Goal: Transaction & Acquisition: Download file/media

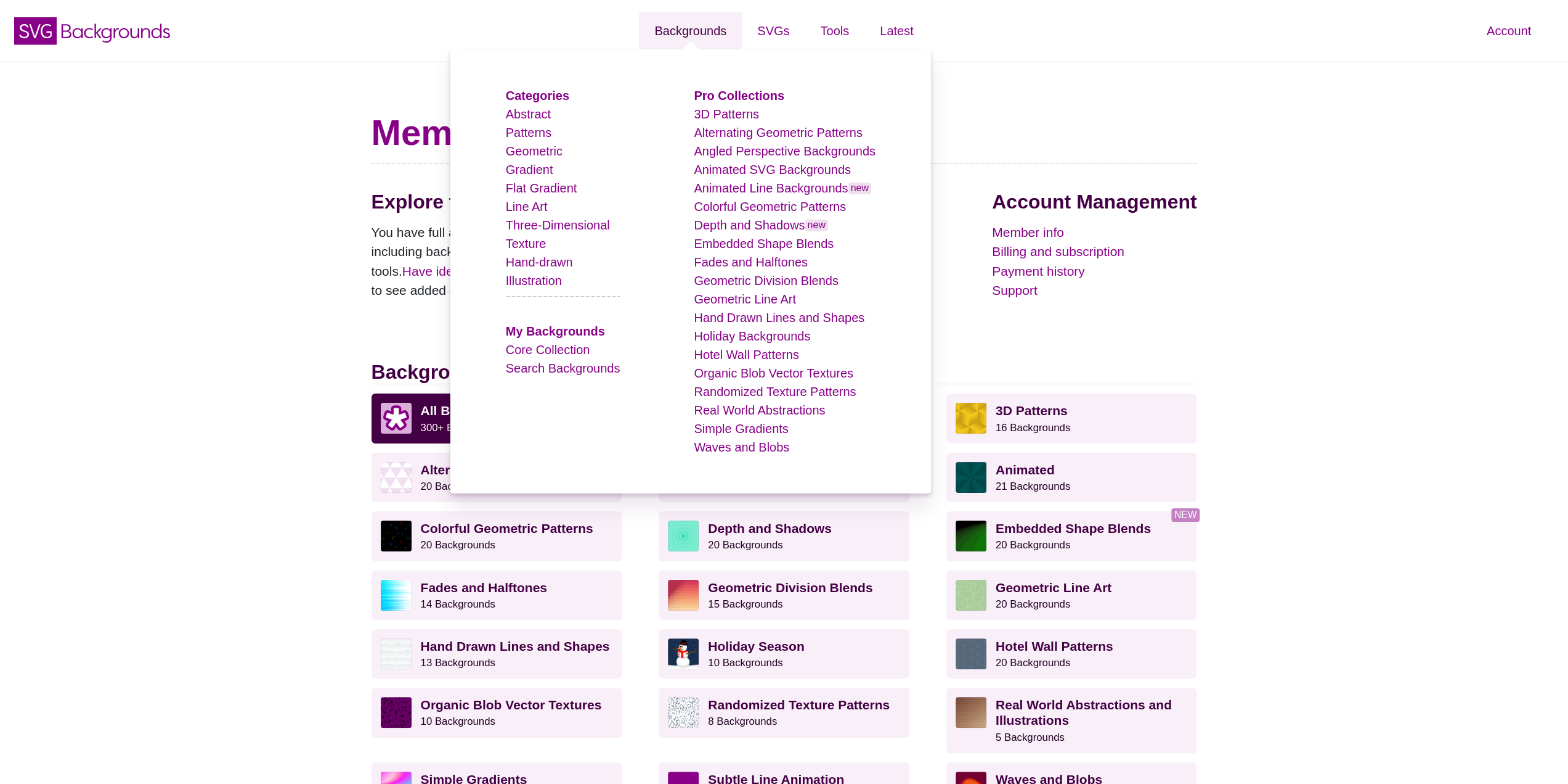
click at [721, 28] on link "Backgrounds" at bounding box center [691, 31] width 103 height 37
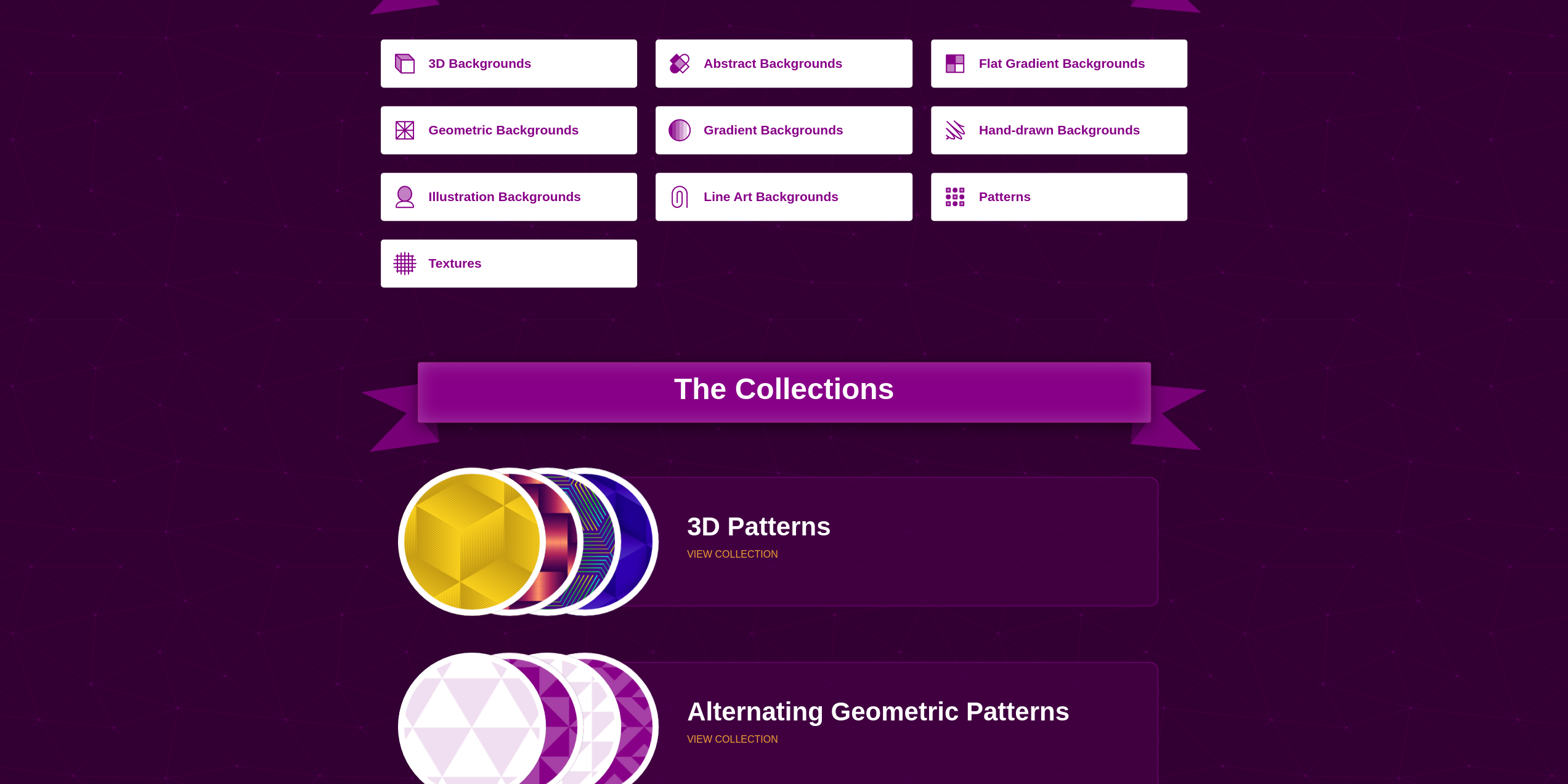
scroll to position [432, 0]
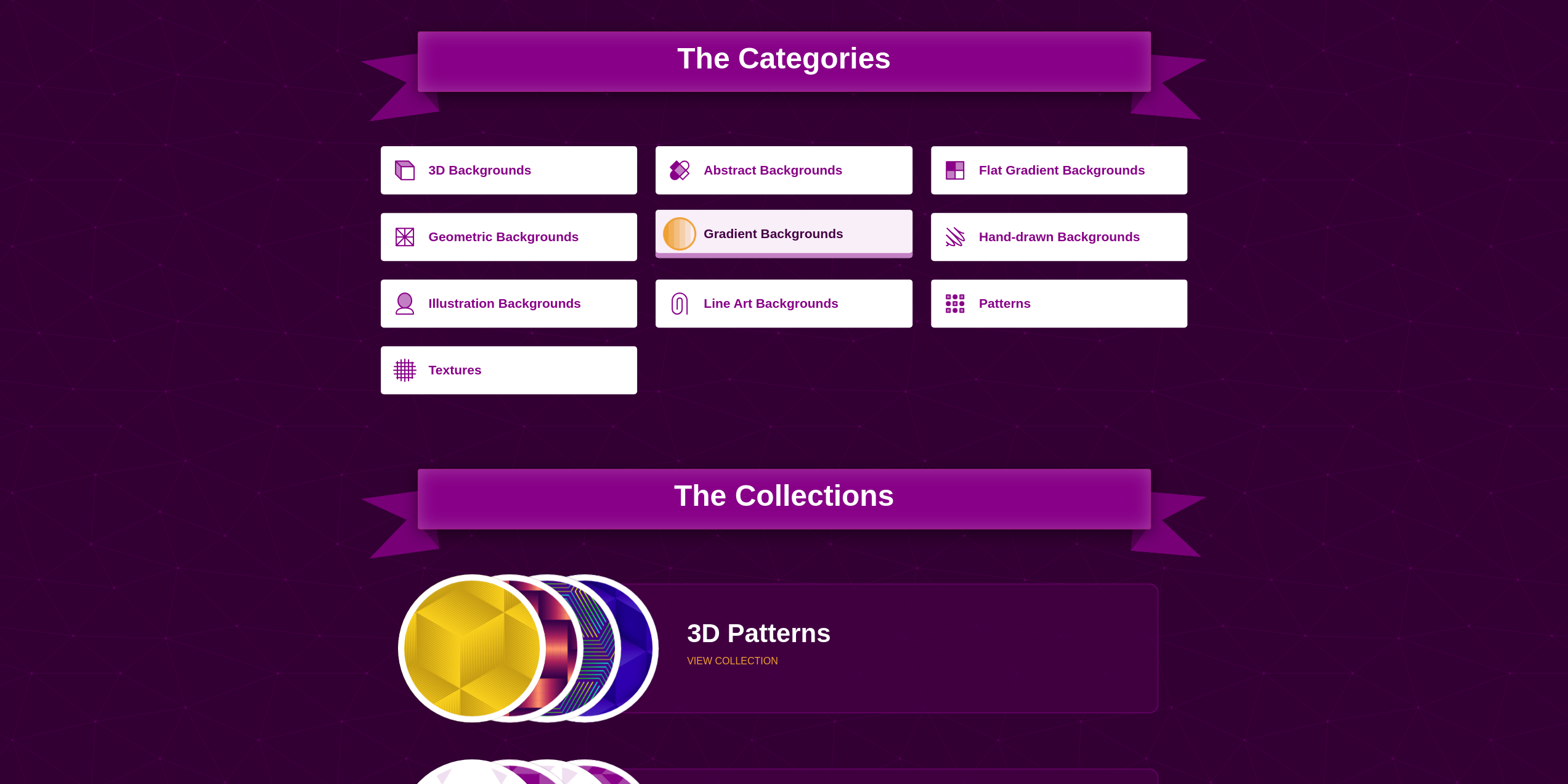
click at [807, 247] on p "Gradient Backgrounds" at bounding box center [803, 233] width 200 height 30
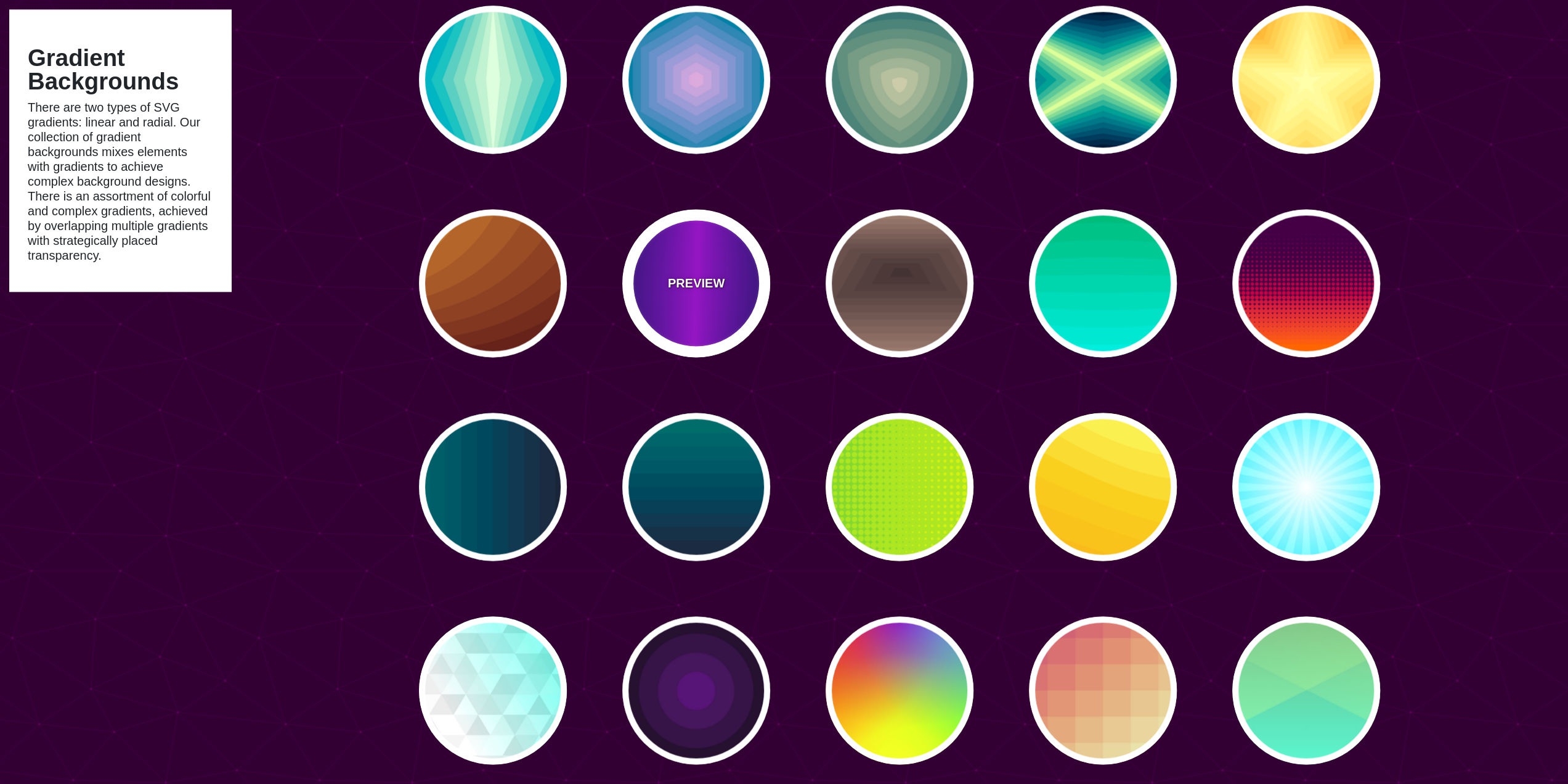
scroll to position [1850, 0]
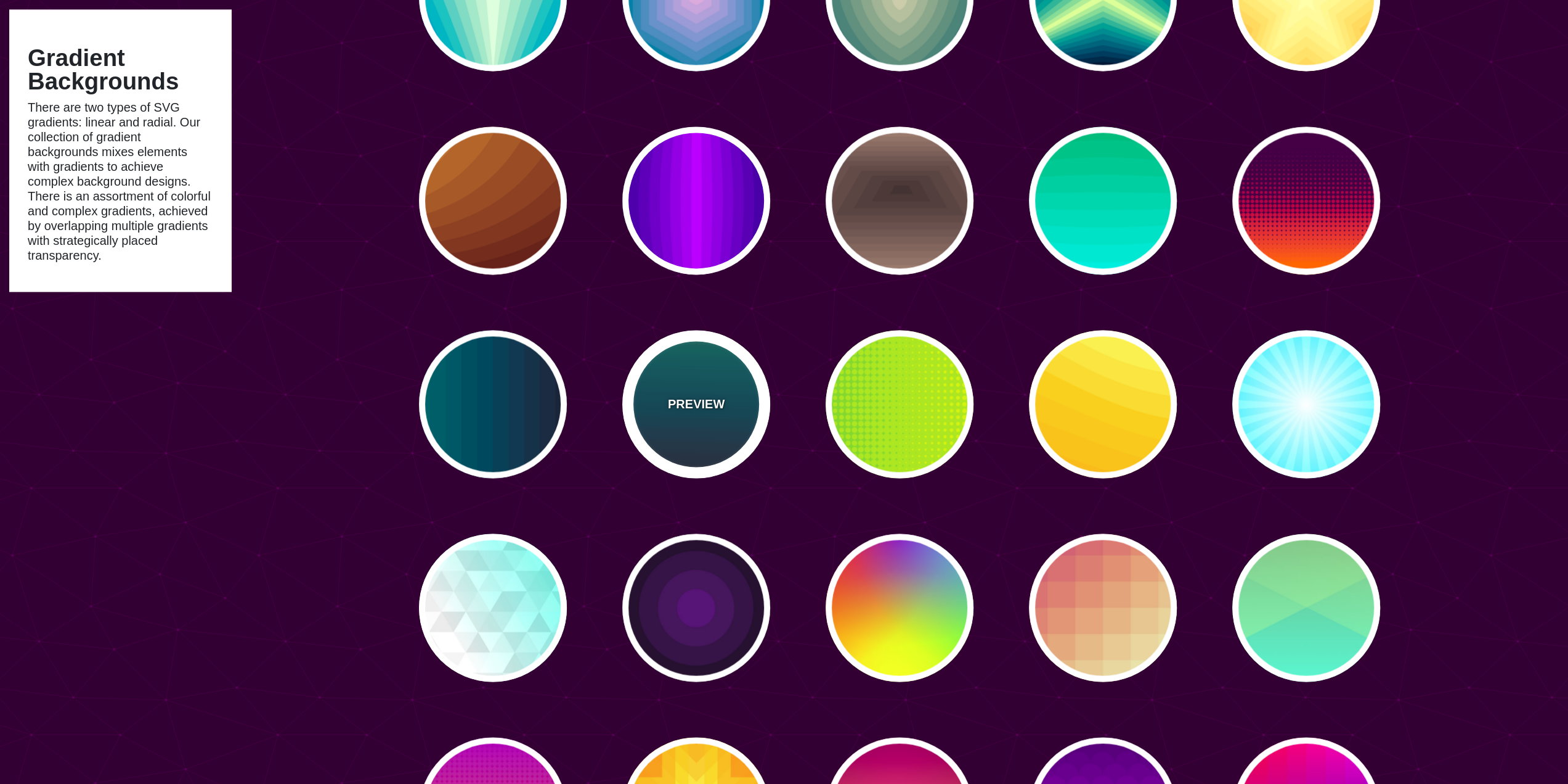
click at [705, 406] on p "PREVIEW" at bounding box center [696, 404] width 57 height 19
type input "#110011"
type input "#448866"
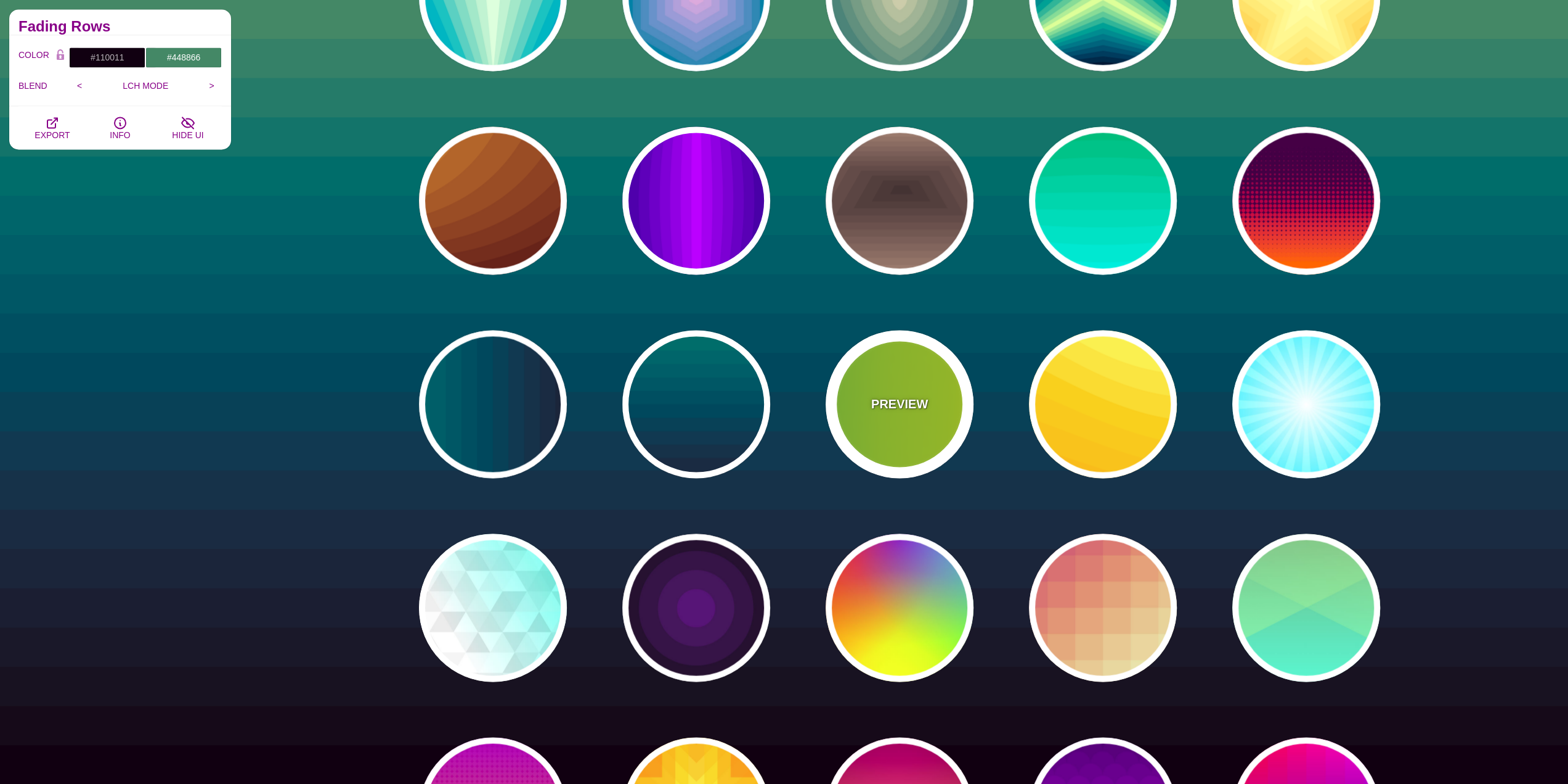
click at [897, 405] on p "PREVIEW" at bounding box center [900, 404] width 57 height 19
type input "#22BB44"
type input "#FFFF00"
type input "0"
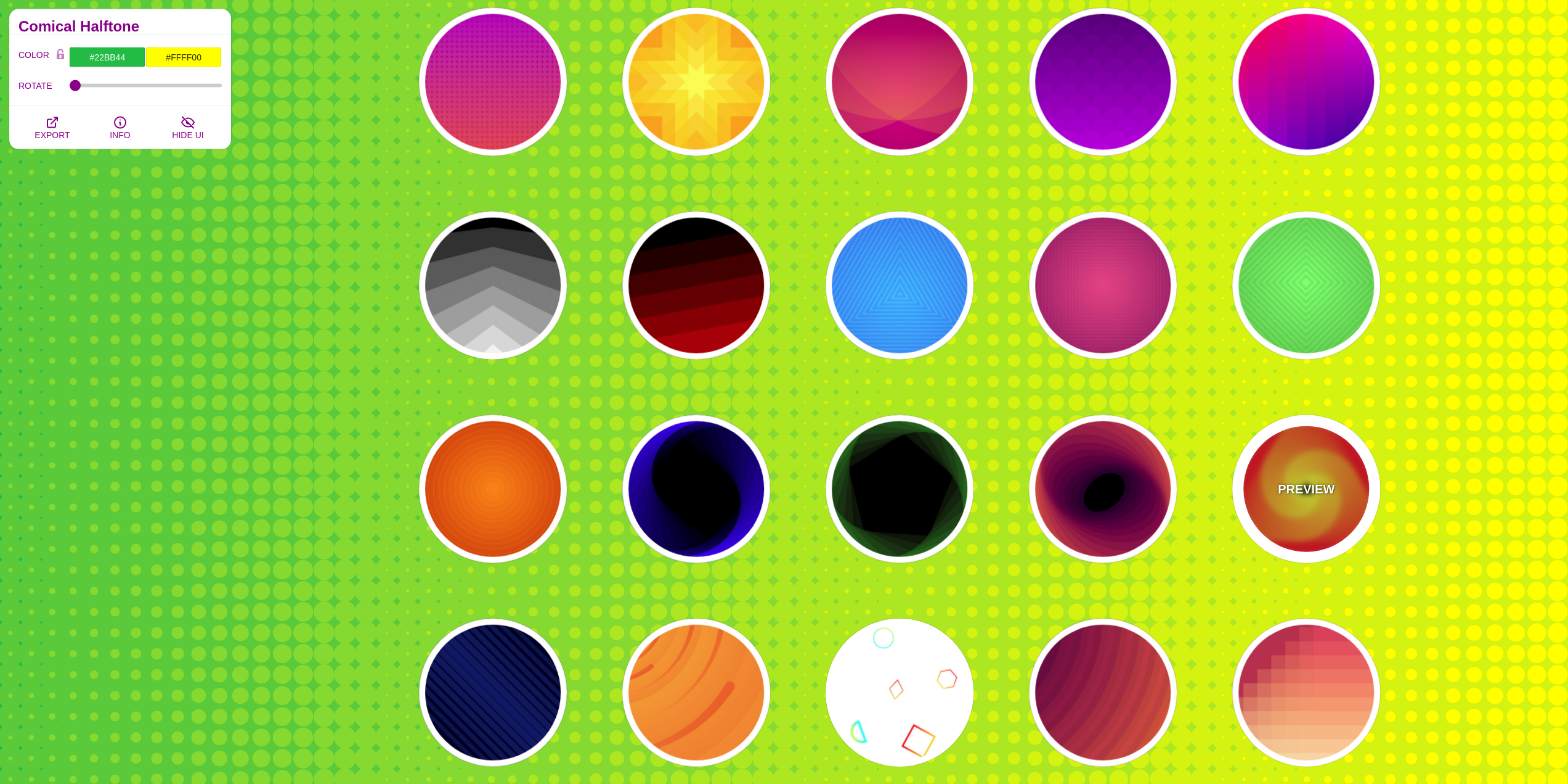
scroll to position [2837, 0]
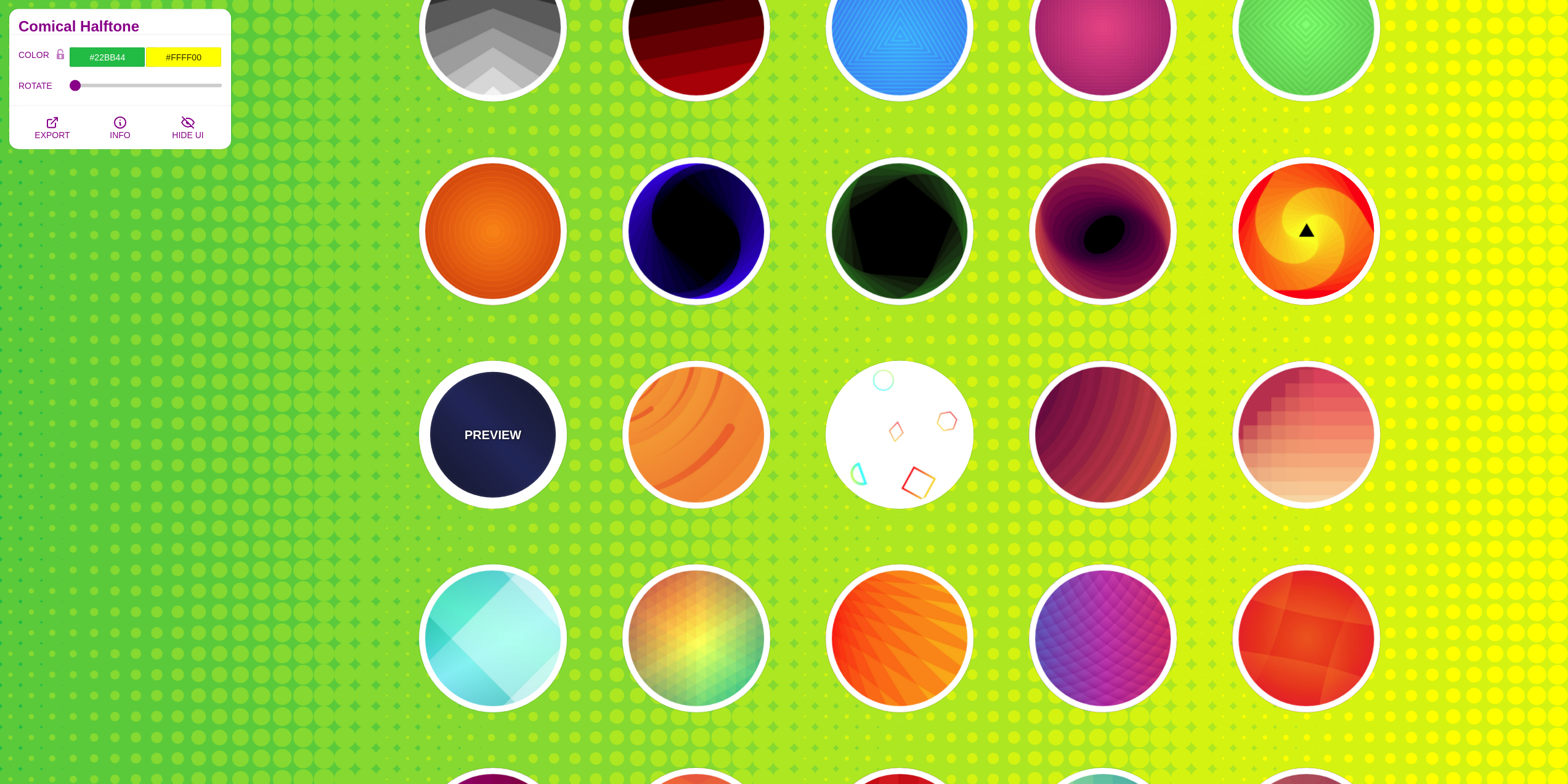
click at [525, 434] on div "PREVIEW" at bounding box center [493, 434] width 148 height 148
type input "#000022"
type input "#002266"
type input "#001133"
type input "2000"
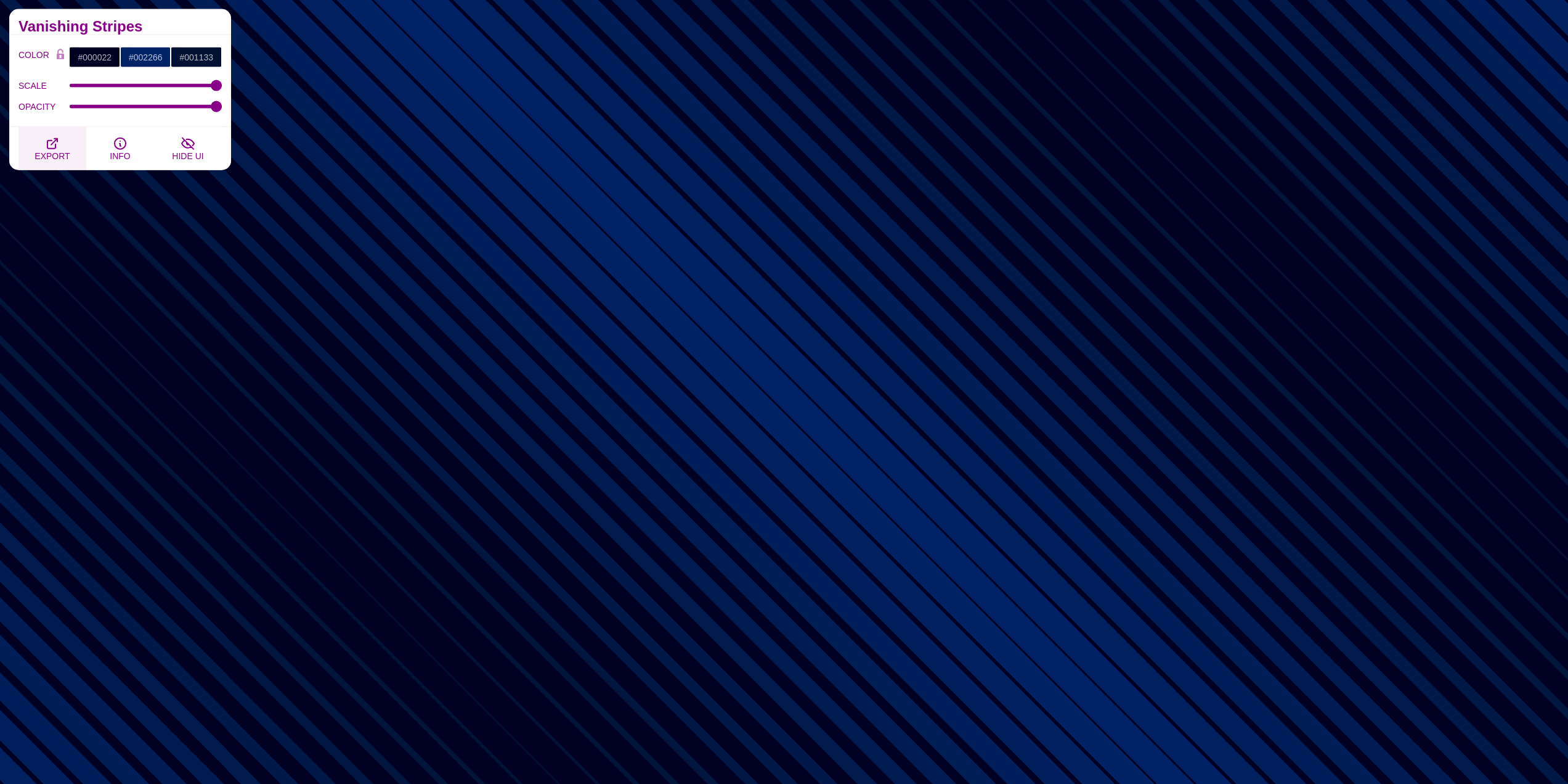
click at [63, 146] on button "EXPORT" at bounding box center [52, 149] width 68 height 43
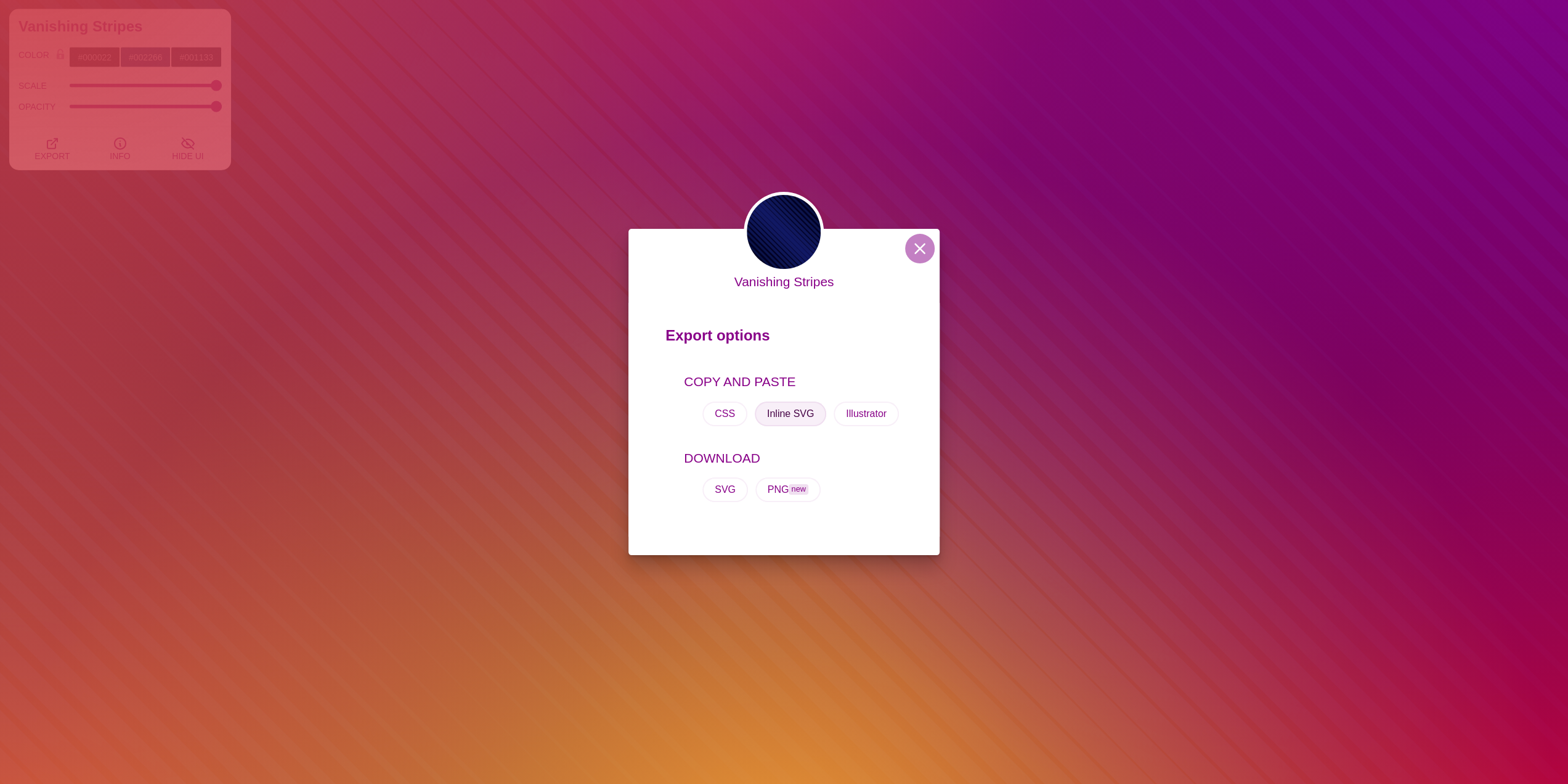
click at [800, 404] on button "Inline SVG" at bounding box center [790, 414] width 72 height 25
click at [729, 495] on button "SVG" at bounding box center [725, 489] width 46 height 25
click at [779, 490] on button "PNG new" at bounding box center [788, 489] width 65 height 25
drag, startPoint x: 1233, startPoint y: 365, endPoint x: 1087, endPoint y: 153, distance: 257.4
click at [1233, 365] on div "Vanishing Stripes Export options COPY AND PASTE CSS Inline SVG Illustrator DOWN…" at bounding box center [784, 392] width 1568 height 784
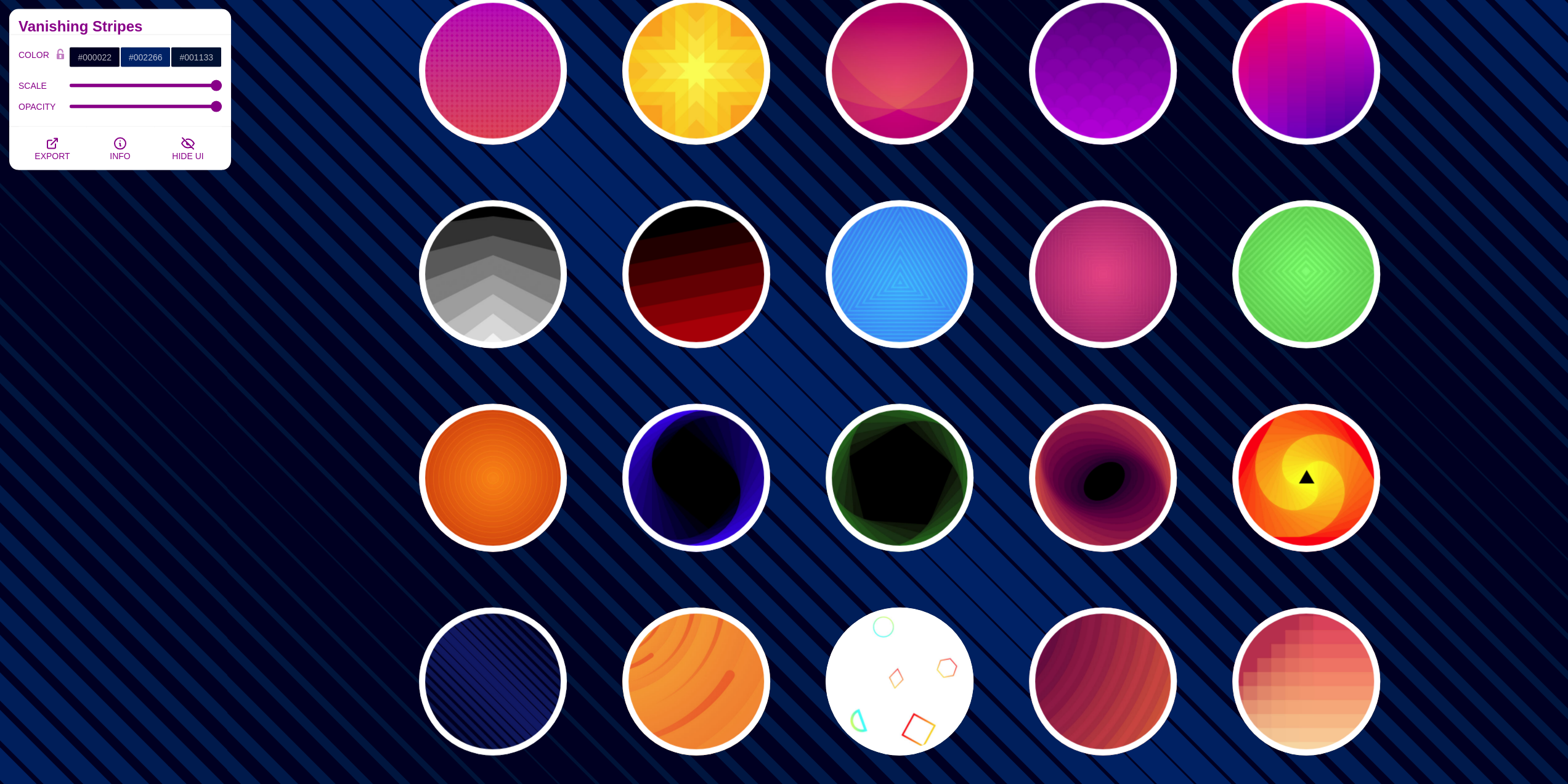
scroll to position [2960, 0]
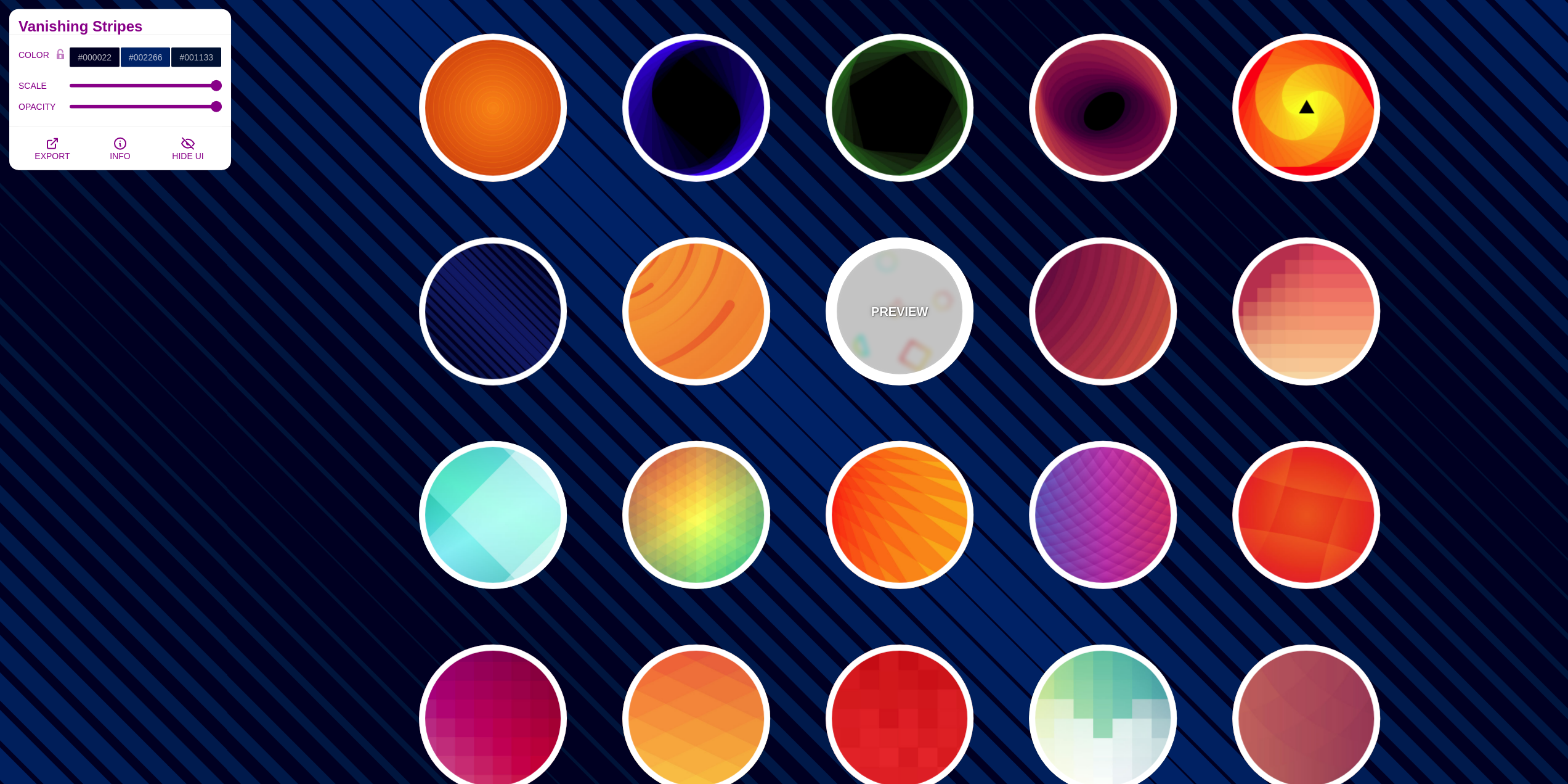
click at [904, 310] on p "PREVIEW" at bounding box center [900, 312] width 57 height 19
type input "#FFFFFF"
type input "#00FFFF"
type input "#CCFF66"
type input "#FF0000"
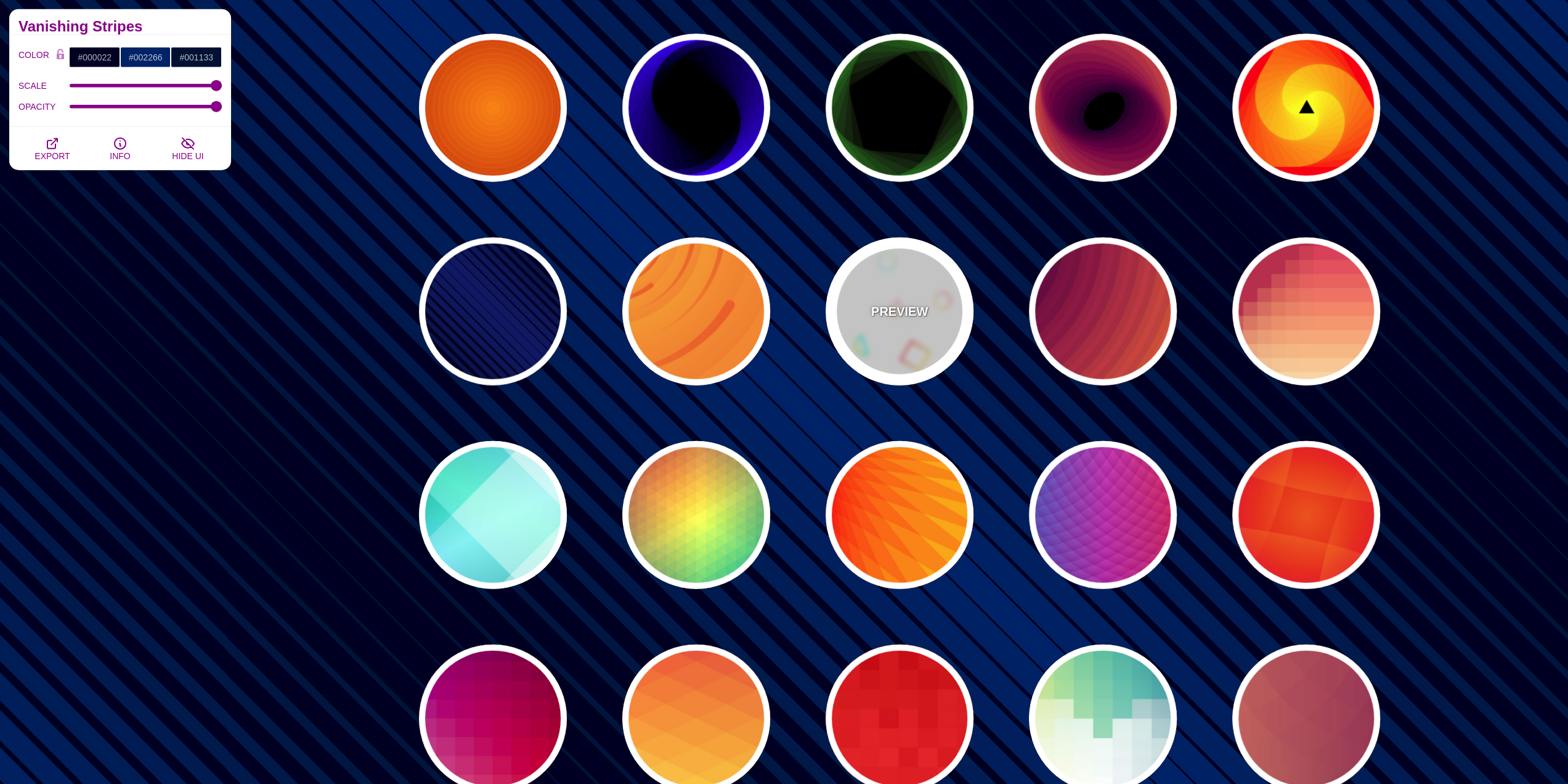
type input "#FFCC00"
type input "0"
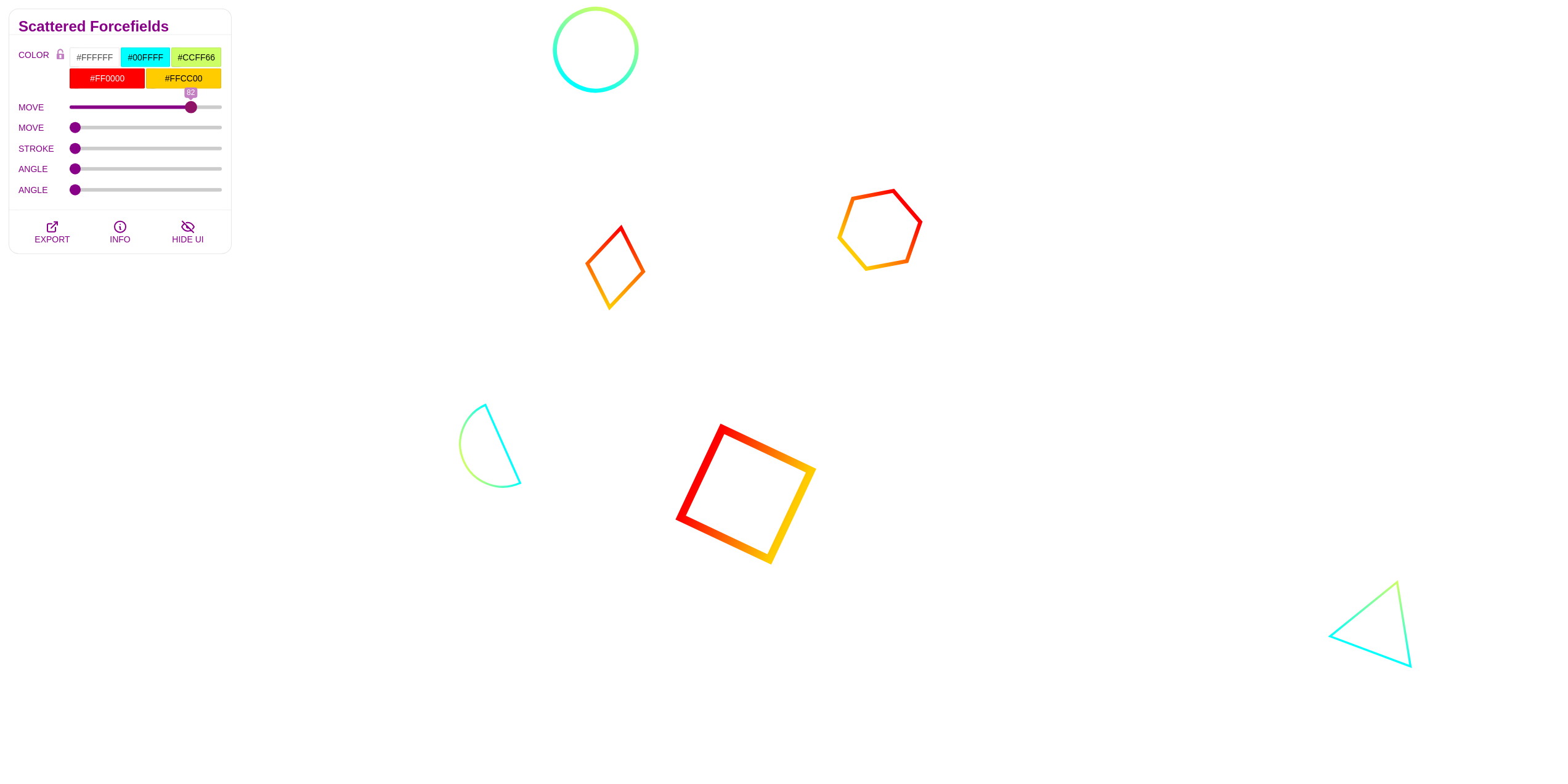
drag, startPoint x: 84, startPoint y: 103, endPoint x: 191, endPoint y: 135, distance: 111.7
type input "82"
click at [191, 110] on input "MOVE" at bounding box center [146, 107] width 152 height 5
click at [79, 134] on div "MOVE" at bounding box center [120, 127] width 204 height 21
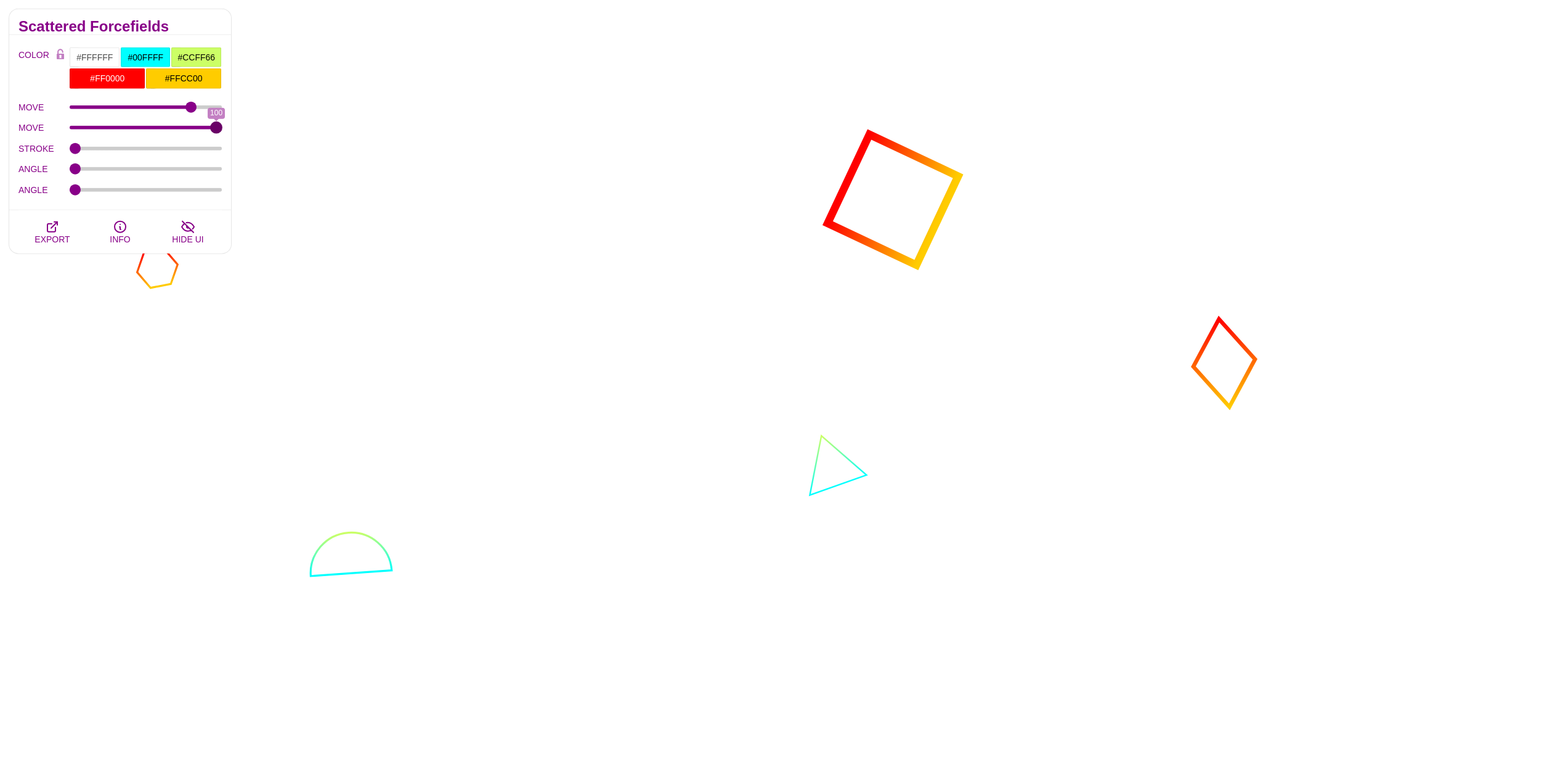
drag, startPoint x: 74, startPoint y: 129, endPoint x: 214, endPoint y: 158, distance: 143.0
type input "100"
click at [222, 130] on input "MOVE" at bounding box center [146, 127] width 152 height 5
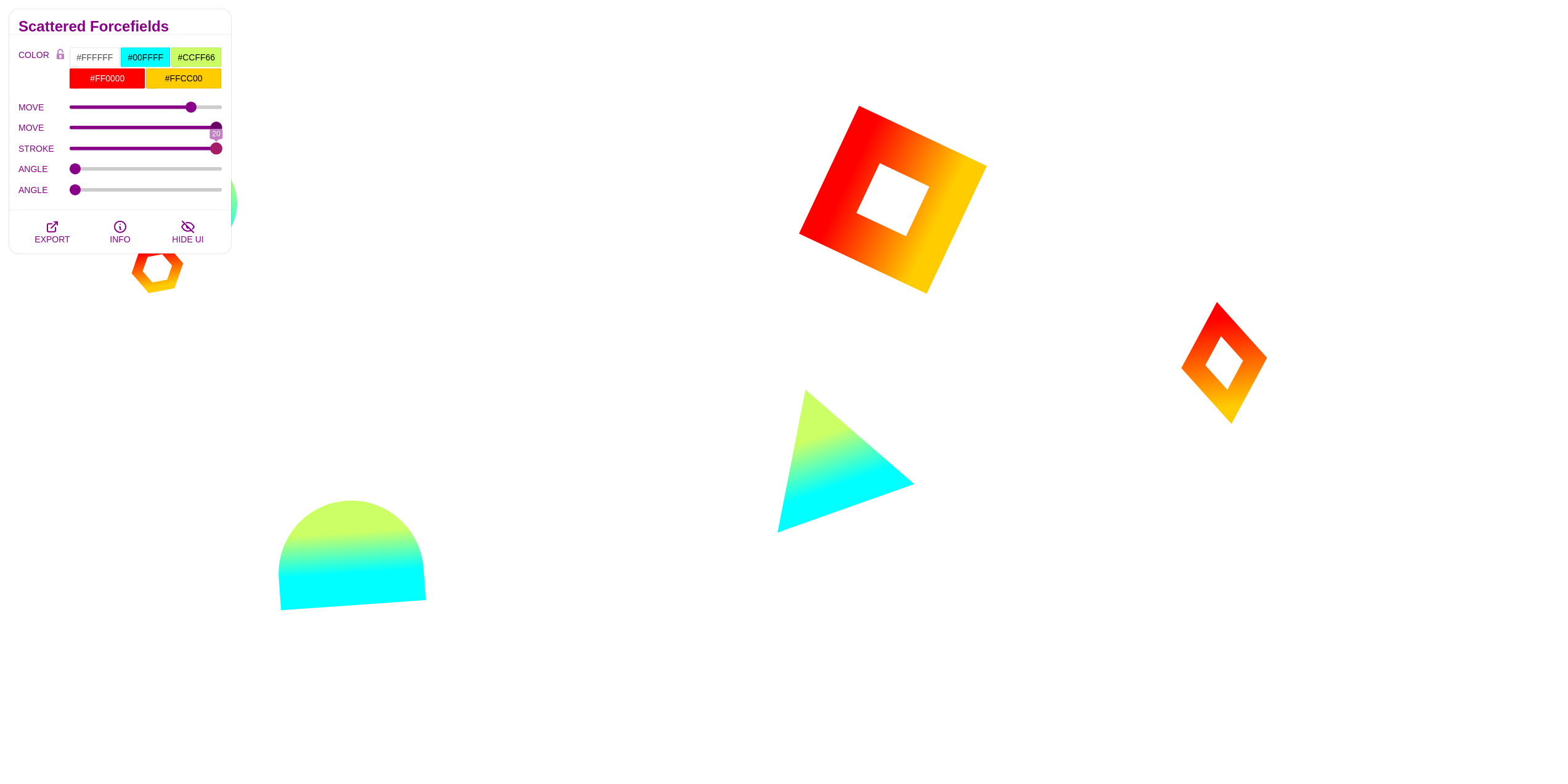
drag, startPoint x: 78, startPoint y: 147, endPoint x: 143, endPoint y: 171, distance: 69.3
type input "20"
click at [222, 151] on input "STROKE" at bounding box center [146, 148] width 152 height 5
click at [85, 172] on div "ANGLE" at bounding box center [120, 169] width 204 height 21
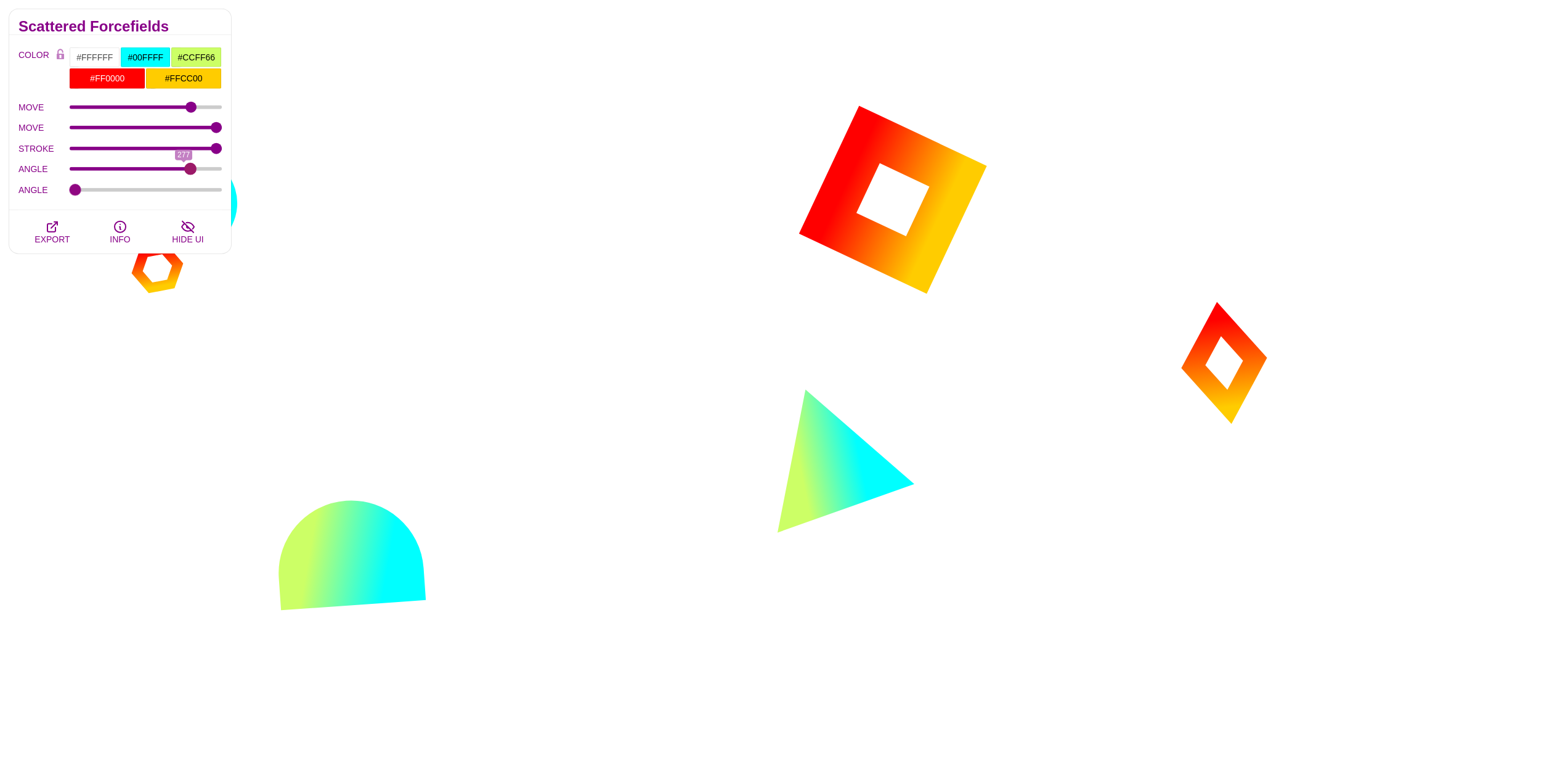
drag, startPoint x: 80, startPoint y: 169, endPoint x: 88, endPoint y: 189, distance: 21.5
type input "293"
click at [190, 171] on input "ANGLE" at bounding box center [146, 168] width 152 height 5
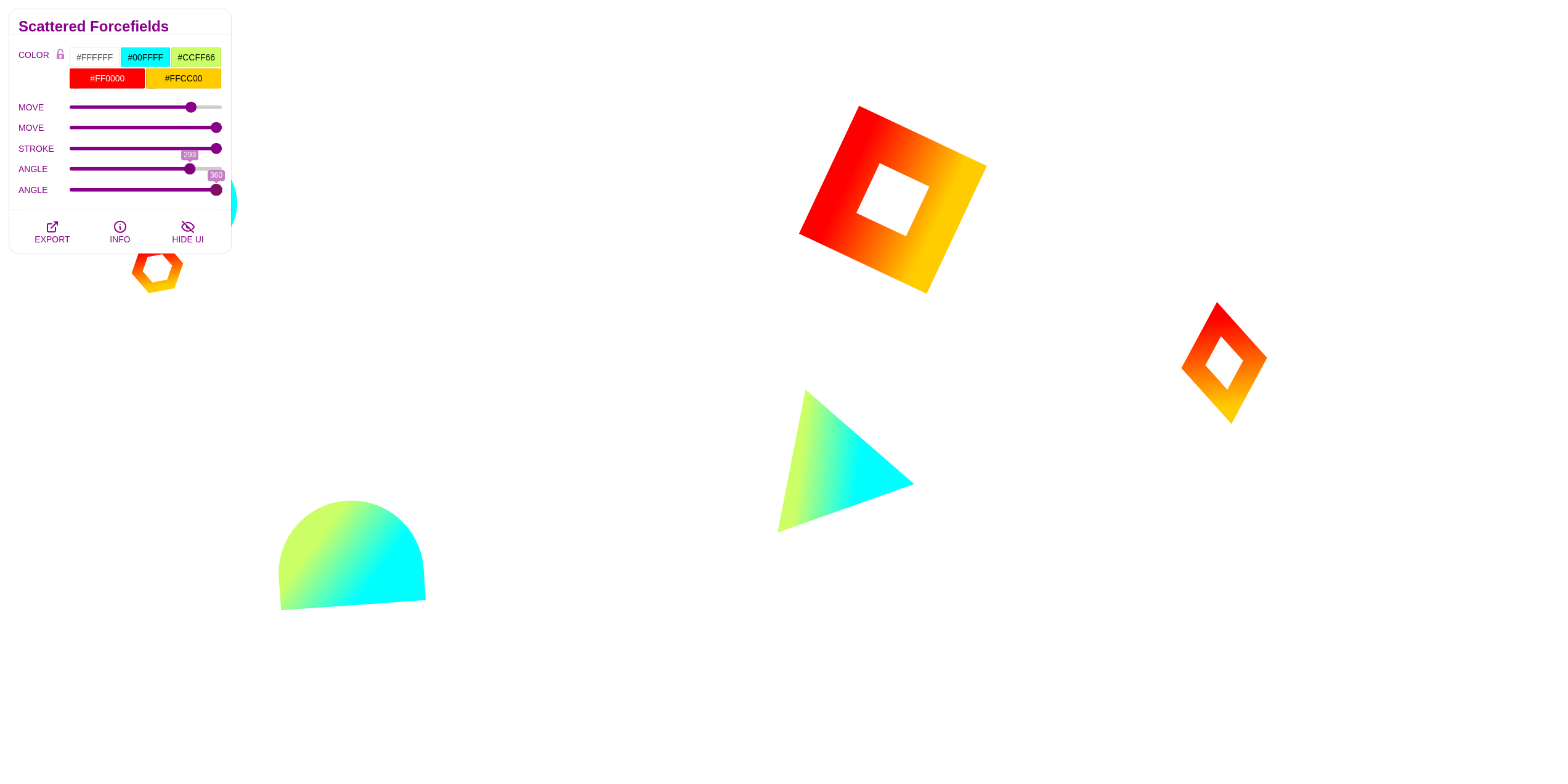
drag, startPoint x: 78, startPoint y: 190, endPoint x: 236, endPoint y: 196, distance: 158.1
type input "360"
click at [222, 193] on input "ANGLE" at bounding box center [146, 190] width 152 height 5
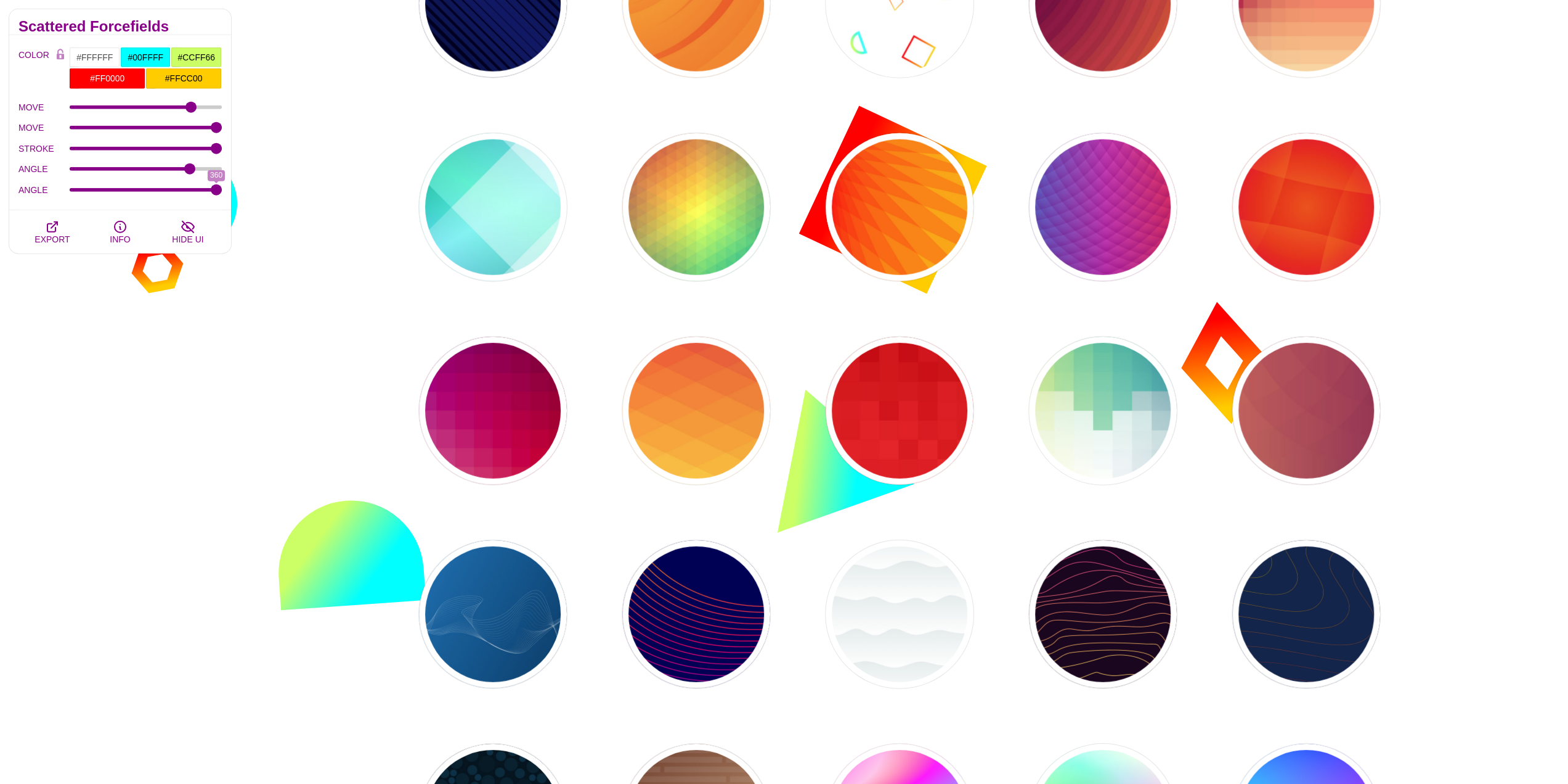
scroll to position [3268, 0]
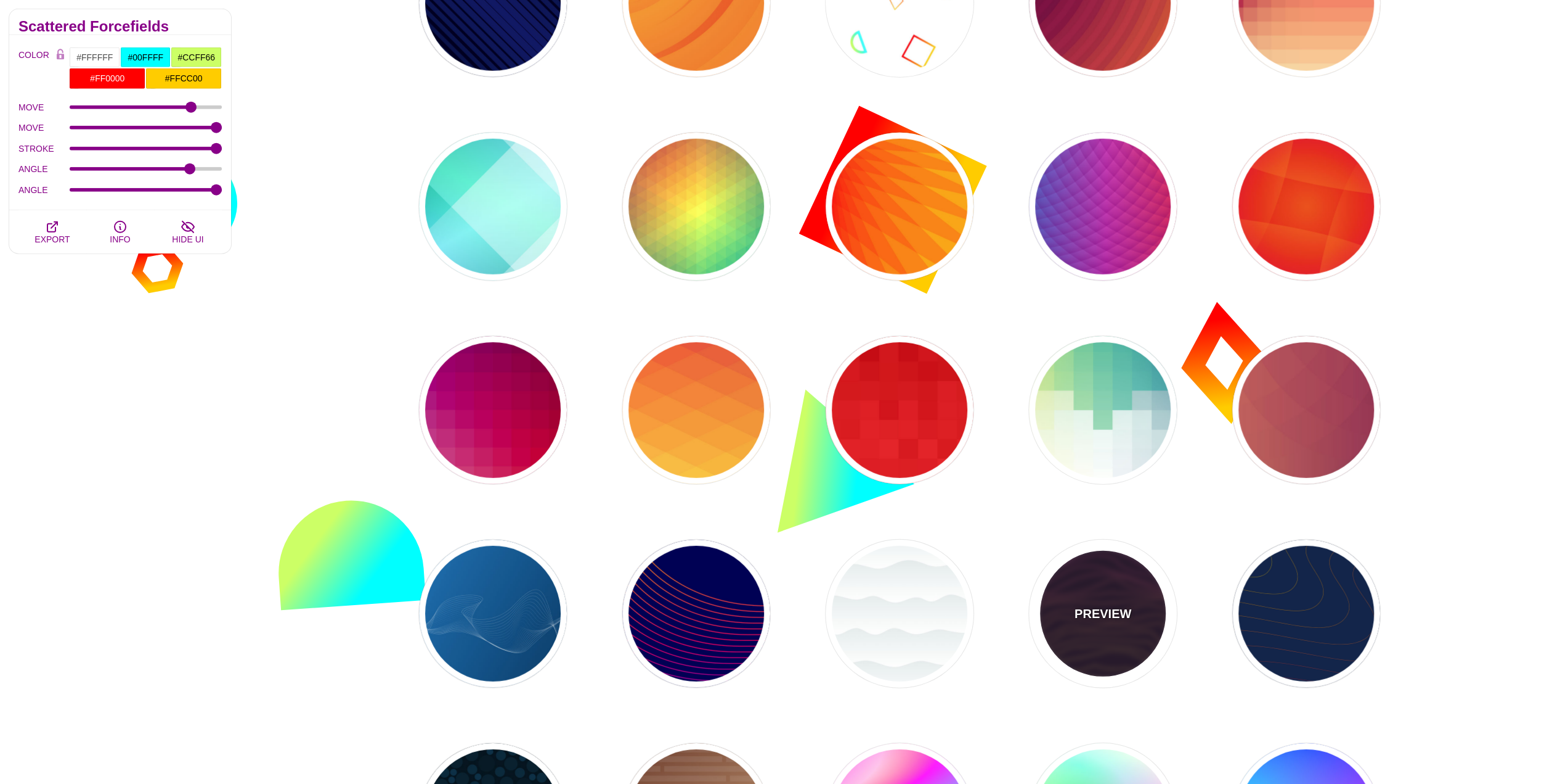
click at [1114, 612] on p "PREVIEW" at bounding box center [1102, 614] width 57 height 19
type input "#1A071F"
type input "#F5FF9C"
type input "#CA42FF"
type input "0"
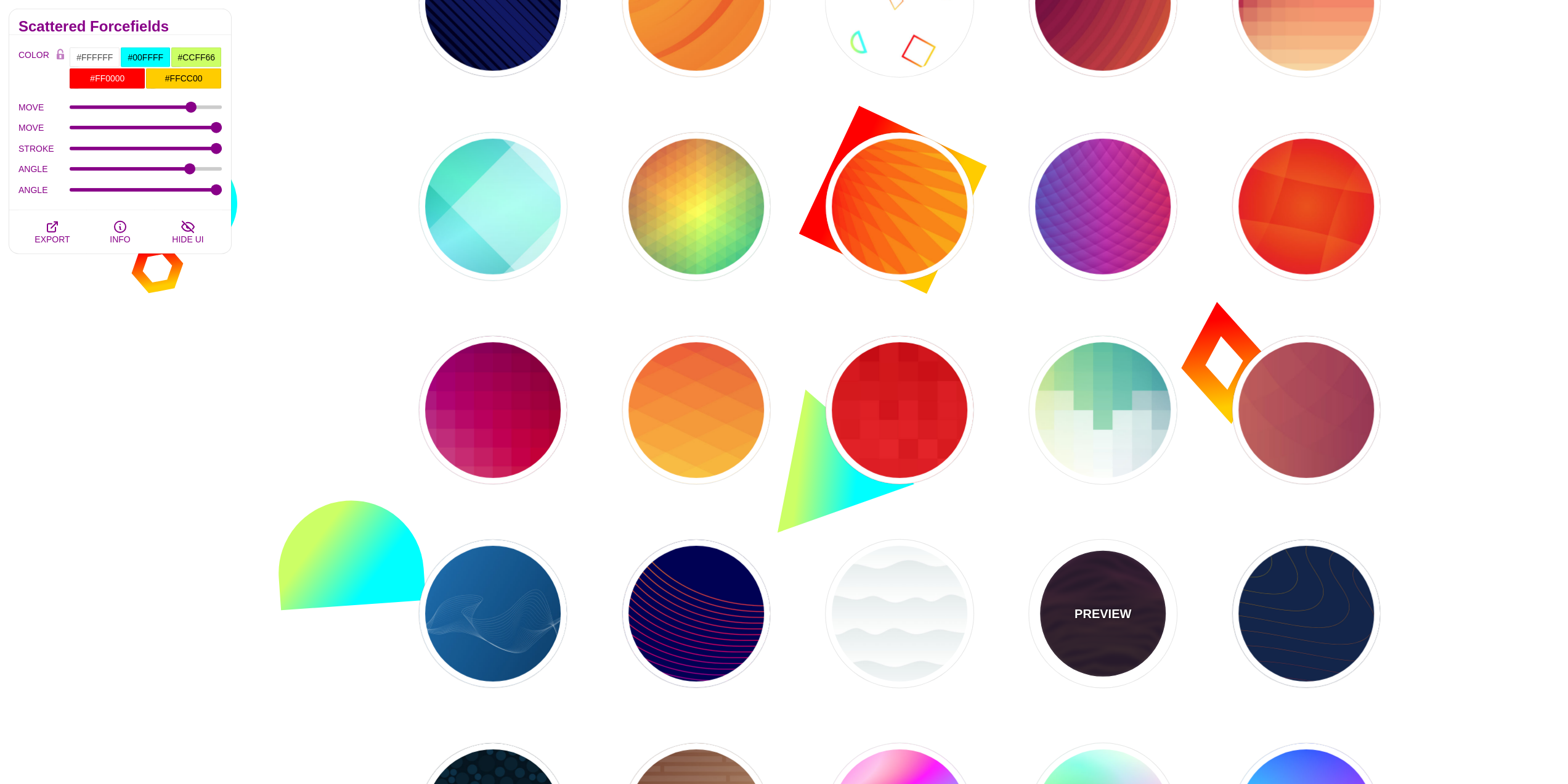
type input "0"
type input "4"
type input "1"
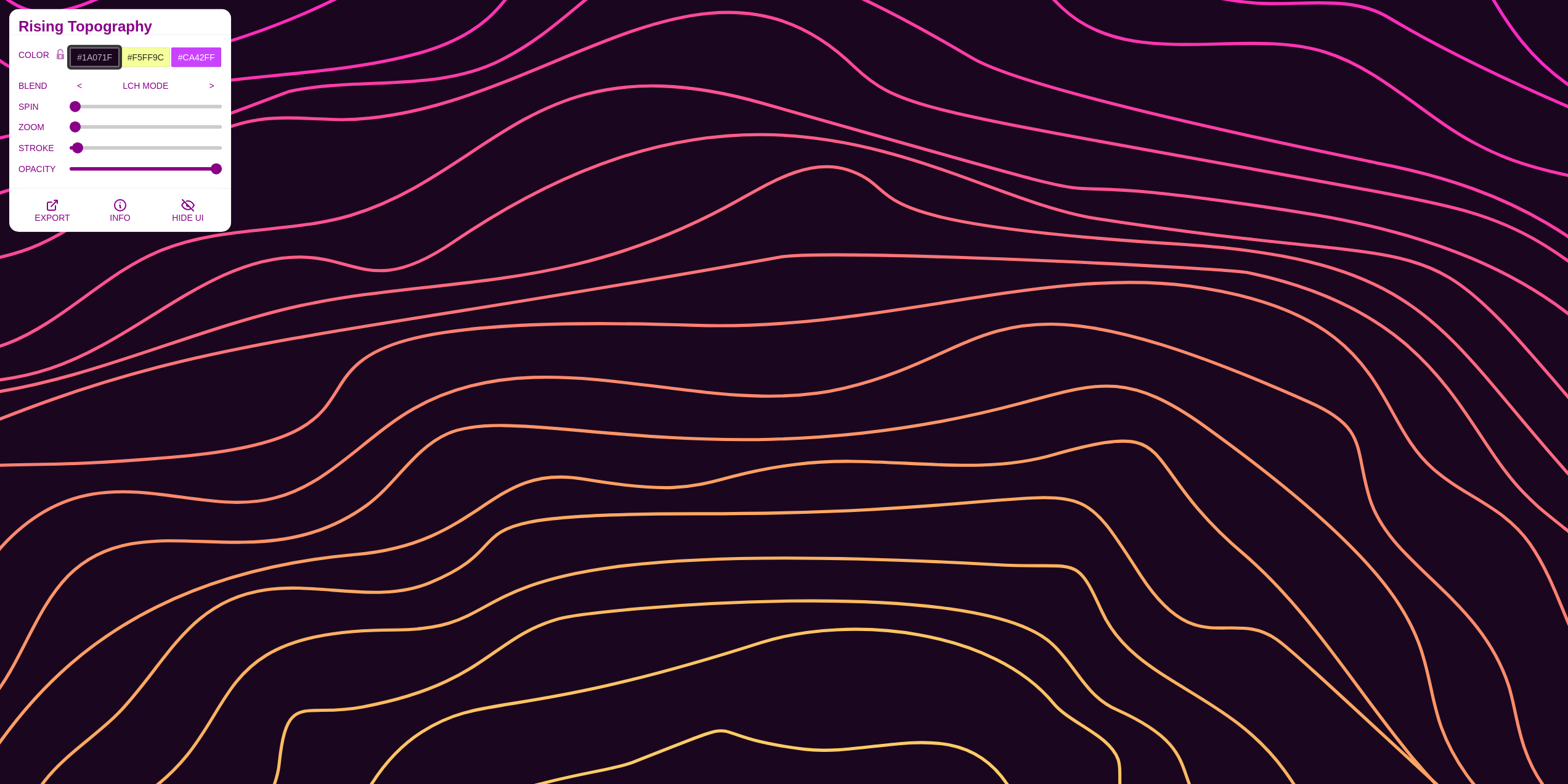
click at [96, 60] on input "#1A071F" at bounding box center [94, 57] width 51 height 21
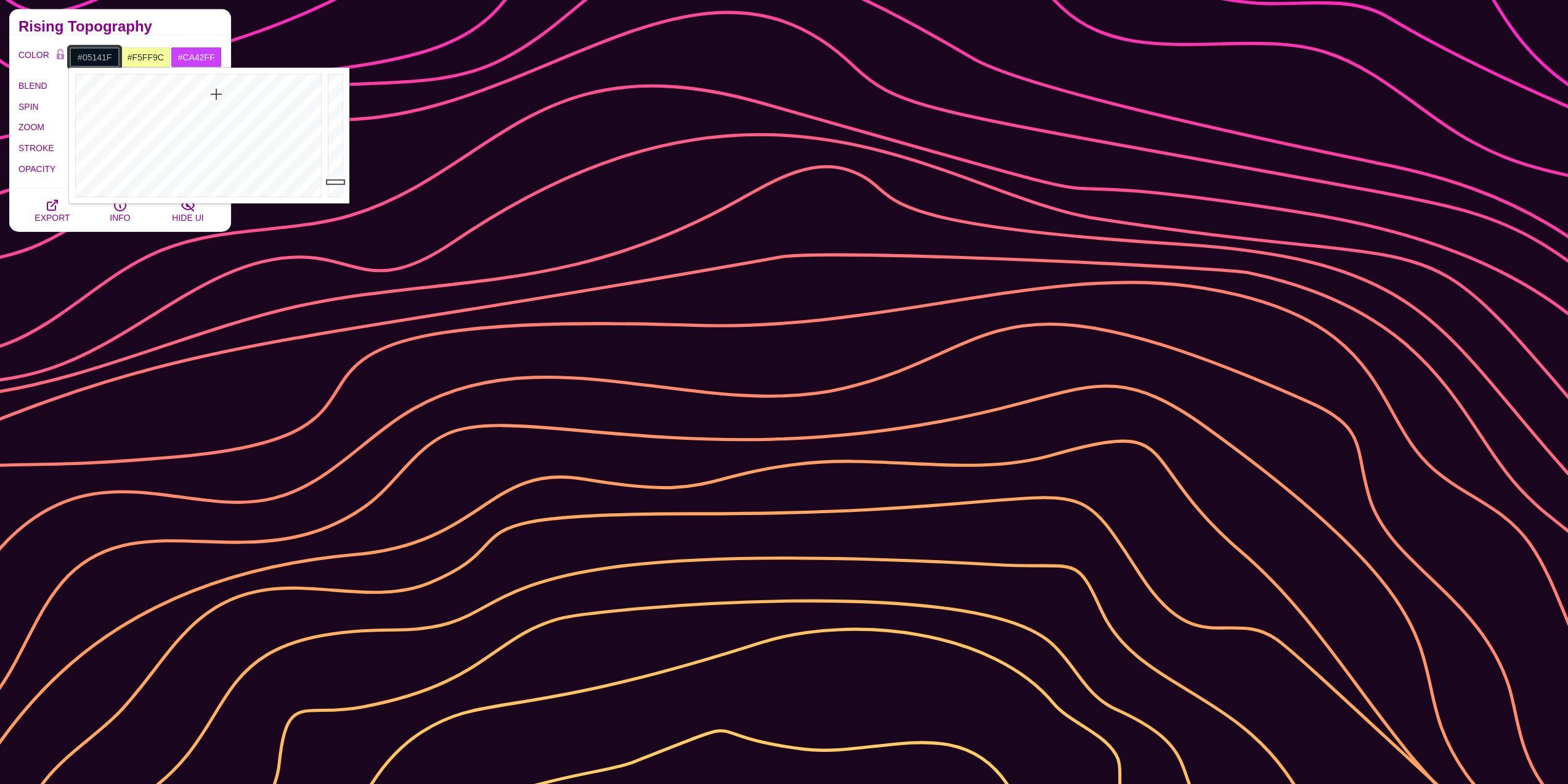
drag, startPoint x: 131, startPoint y: 113, endPoint x: 217, endPoint y: 94, distance: 88.1
click at [217, 94] on div at bounding box center [196, 136] width 256 height 136
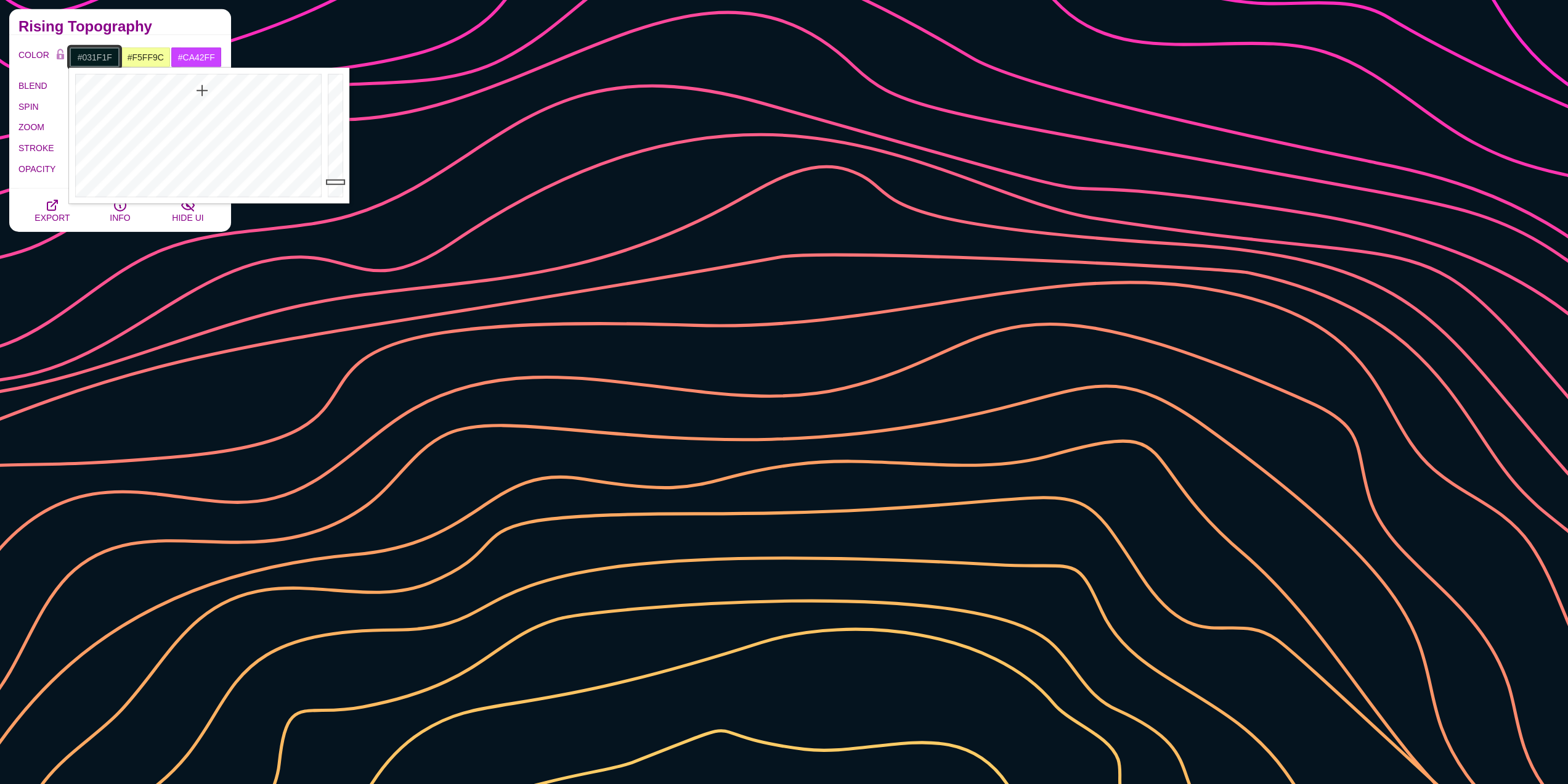
drag, startPoint x: 202, startPoint y: 90, endPoint x: 198, endPoint y: 85, distance: 6.4
click at [198, 85] on div at bounding box center [196, 136] width 256 height 136
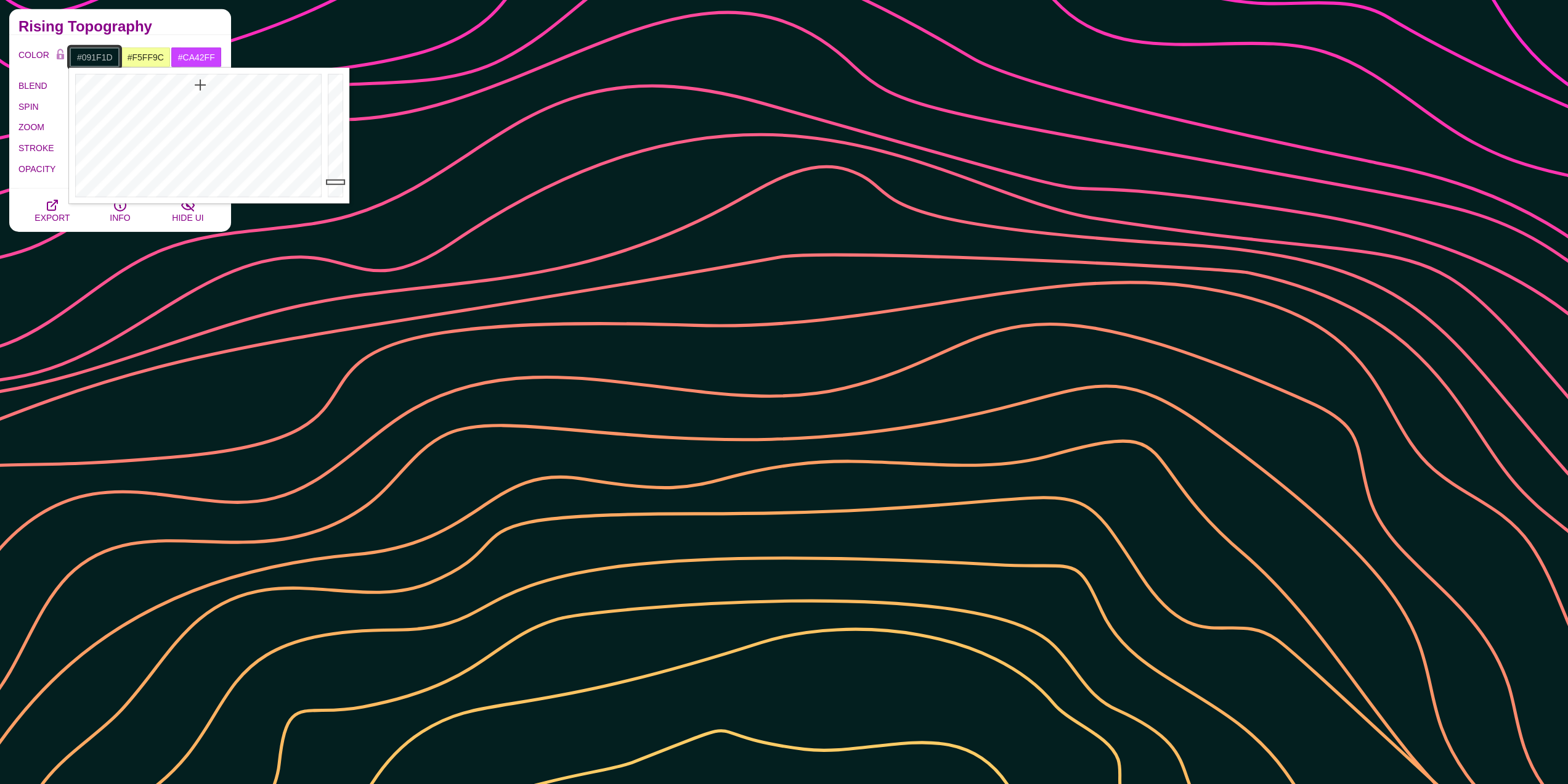
drag, startPoint x: 200, startPoint y: 85, endPoint x: 195, endPoint y: 108, distance: 23.5
click at [195, 108] on div at bounding box center [196, 136] width 256 height 136
drag, startPoint x: 198, startPoint y: 133, endPoint x: 215, endPoint y: 150, distance: 24.0
click at [200, 143] on div at bounding box center [196, 136] width 256 height 136
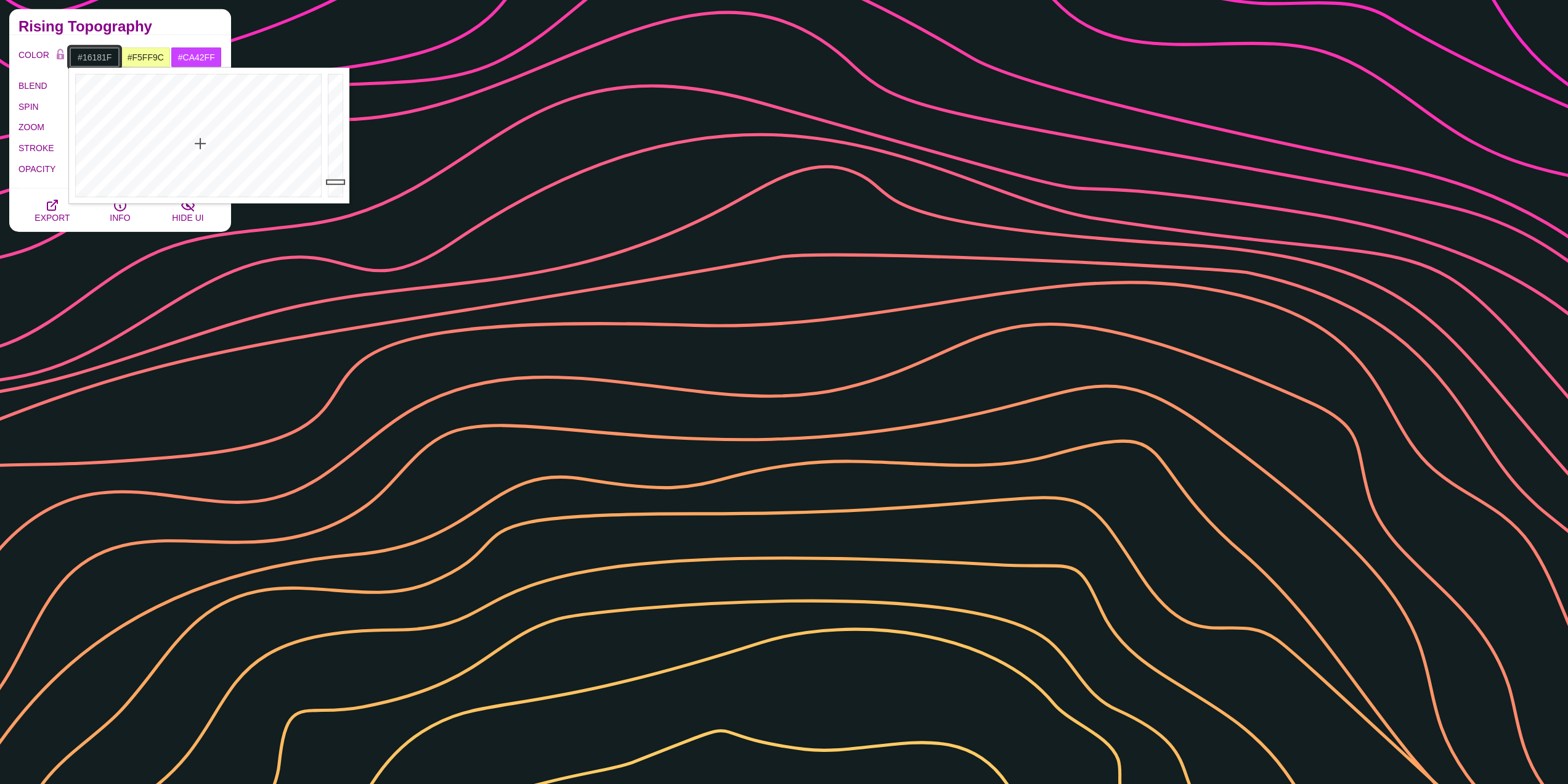
drag, startPoint x: 215, startPoint y: 151, endPoint x: 231, endPoint y: 161, distance: 18.9
click at [231, 161] on div at bounding box center [196, 136] width 256 height 136
drag, startPoint x: 234, startPoint y: 162, endPoint x: 224, endPoint y: 124, distance: 39.3
click at [224, 124] on div at bounding box center [196, 136] width 256 height 136
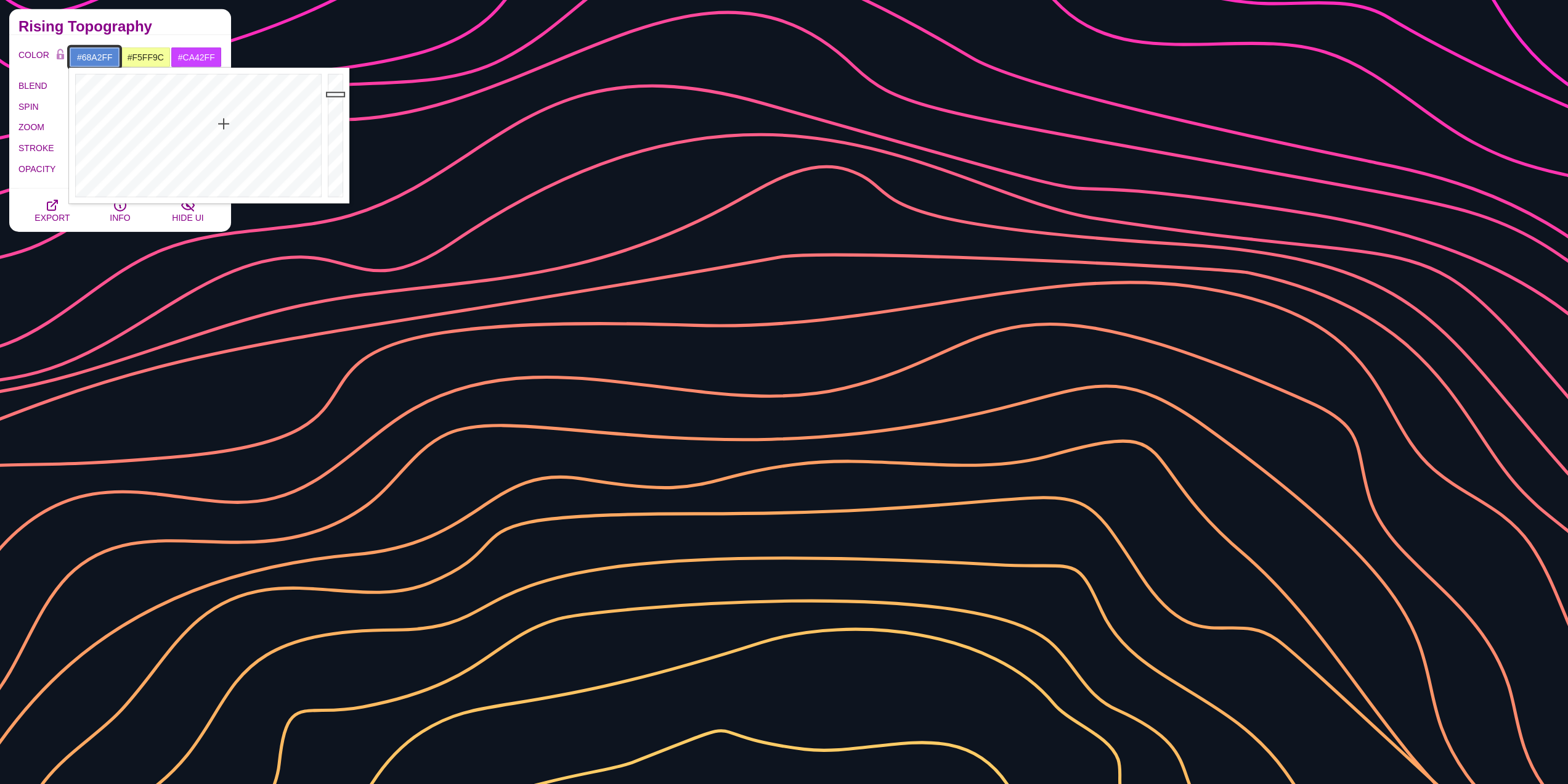
drag, startPoint x: 336, startPoint y: 173, endPoint x: 336, endPoint y: 62, distance: 111.0
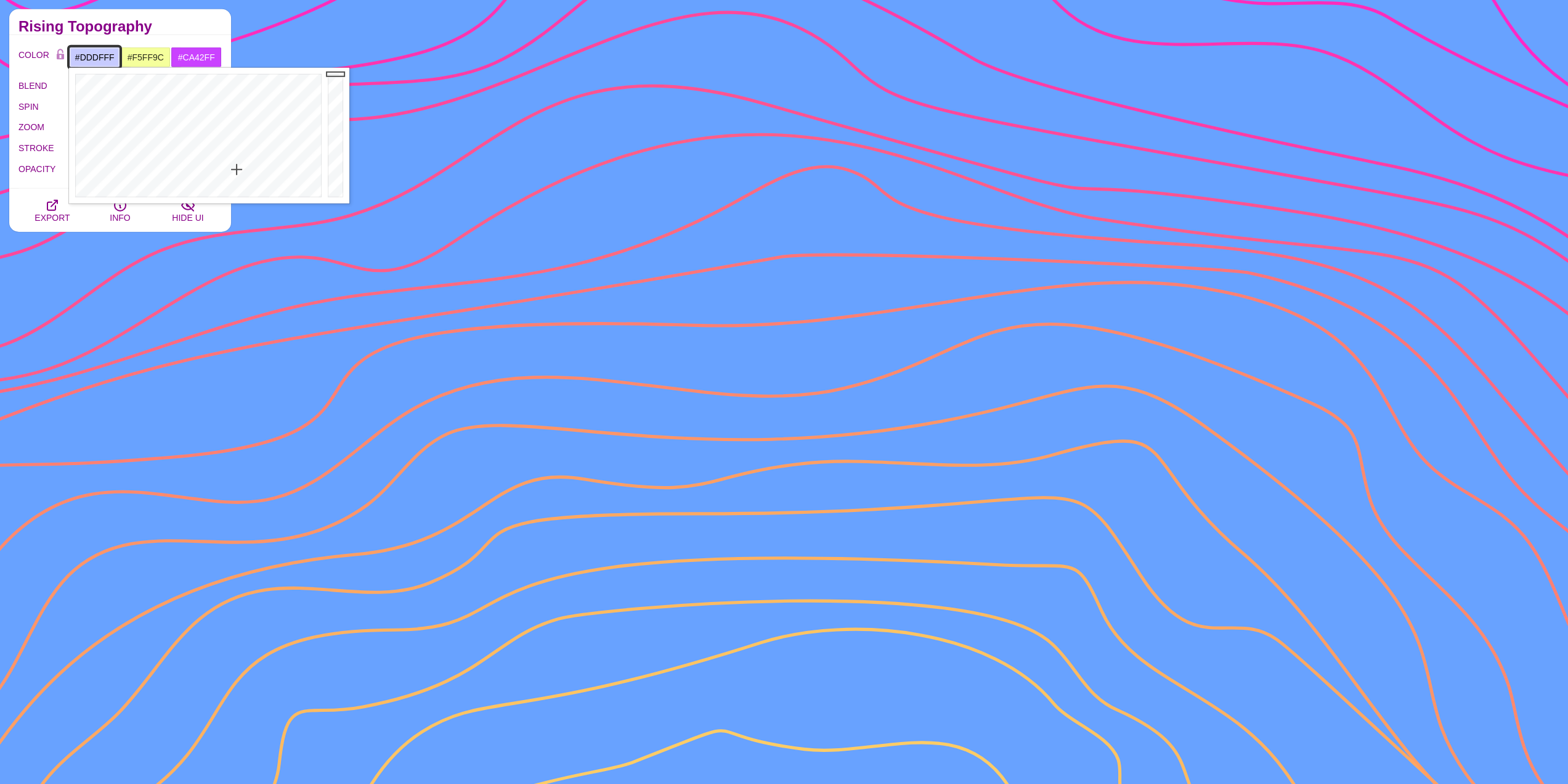
drag, startPoint x: 238, startPoint y: 135, endPoint x: 237, endPoint y: 180, distance: 45.0
click at [237, 180] on div at bounding box center [196, 136] width 256 height 136
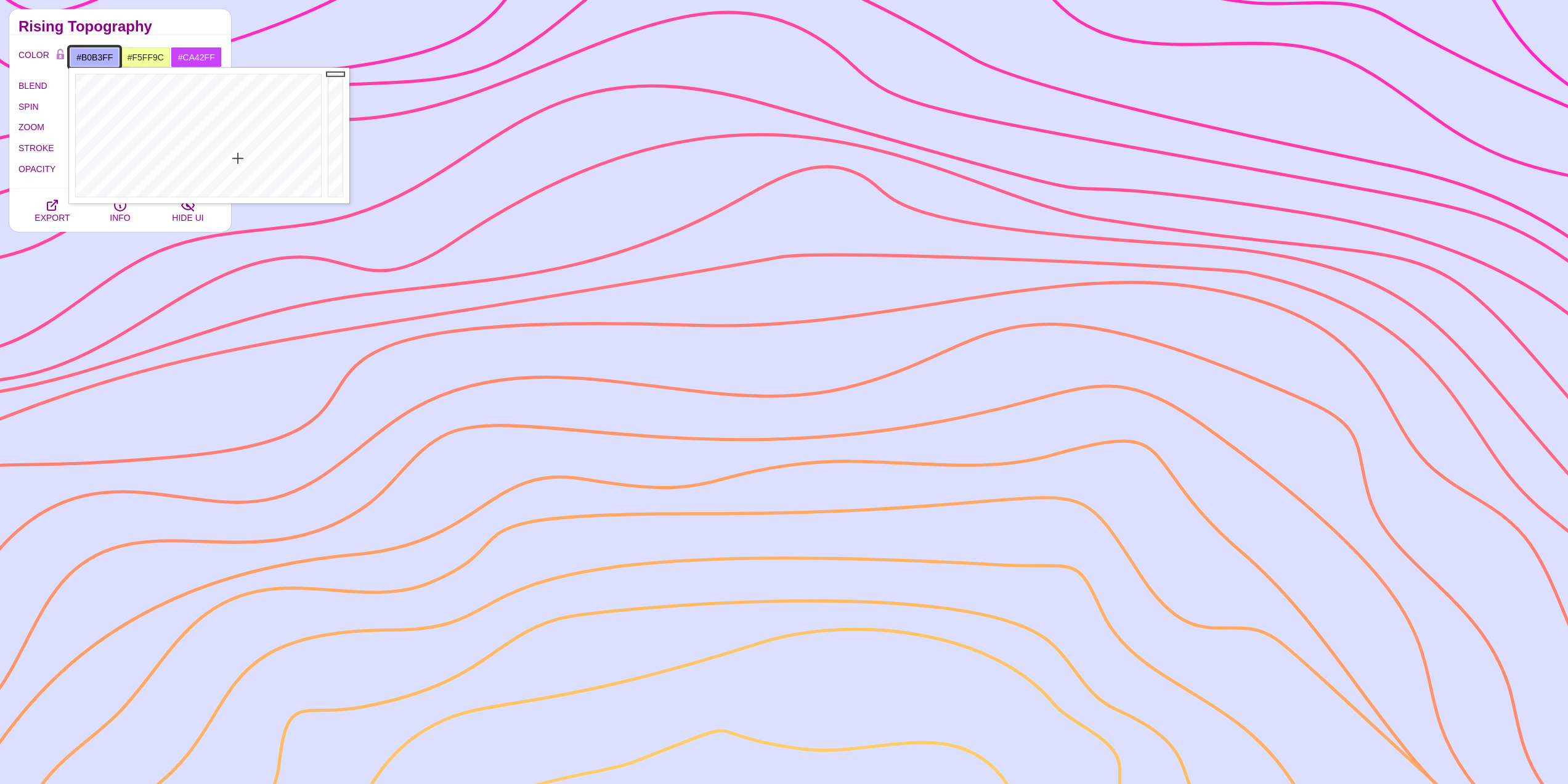
drag, startPoint x: 235, startPoint y: 171, endPoint x: 238, endPoint y: 158, distance: 13.3
click at [238, 158] on div at bounding box center [196, 136] width 256 height 136
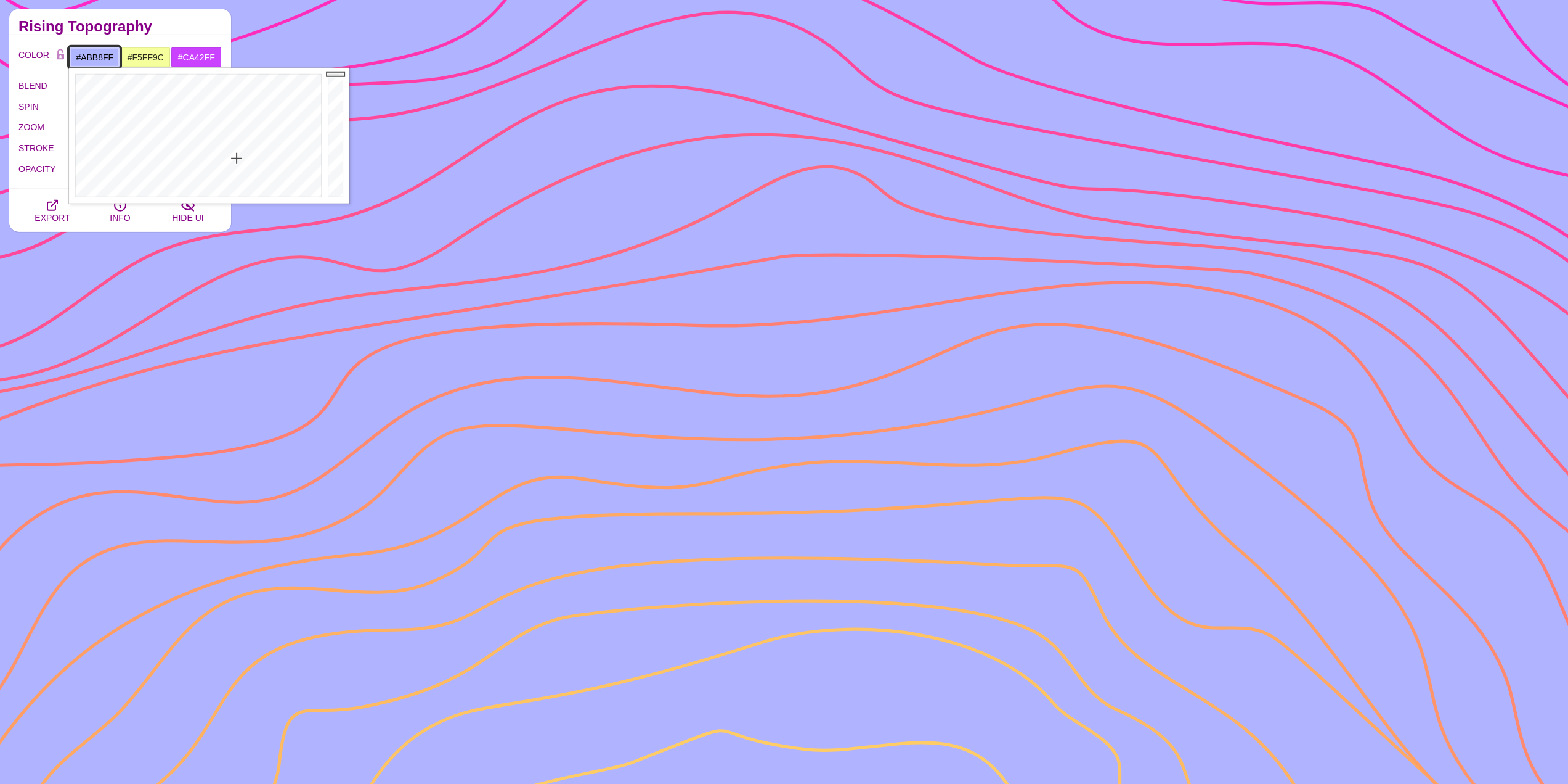
click at [233, 156] on div at bounding box center [196, 136] width 256 height 136
click at [231, 138] on div at bounding box center [196, 136] width 256 height 136
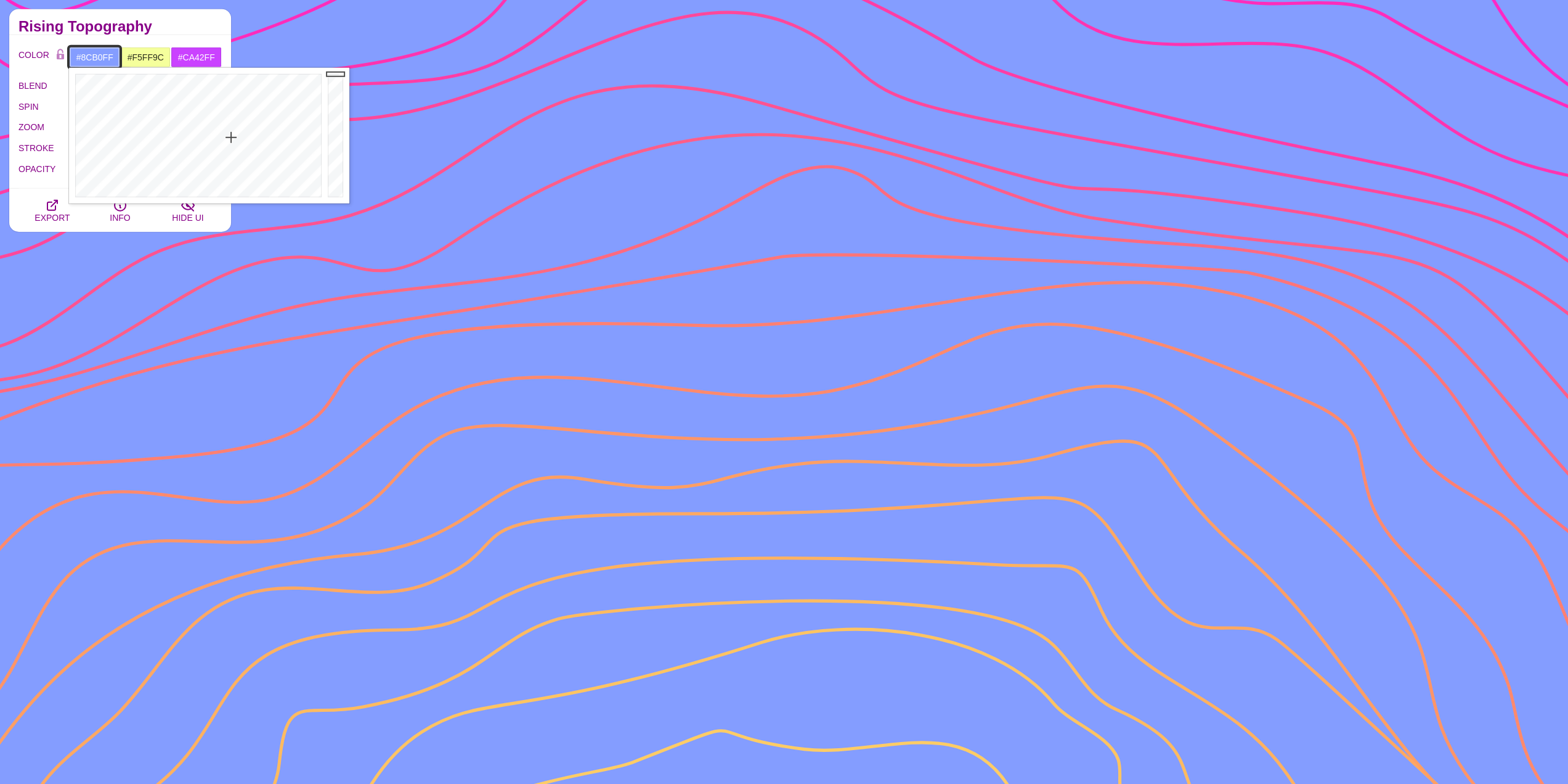
click at [227, 141] on div at bounding box center [196, 136] width 256 height 136
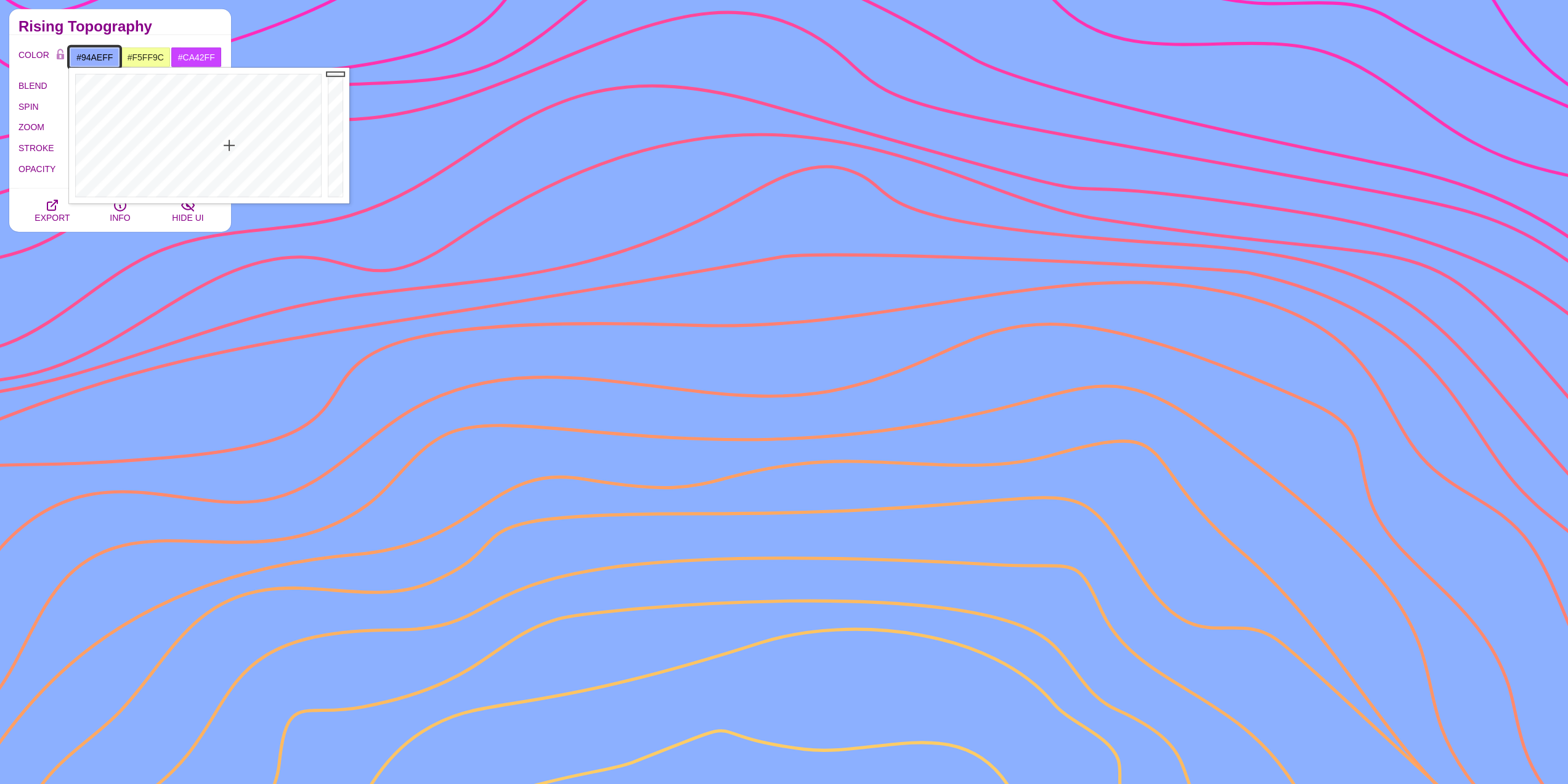
click at [230, 145] on div at bounding box center [196, 136] width 256 height 136
drag, startPoint x: 226, startPoint y: 140, endPoint x: 218, endPoint y: 134, distance: 10.0
click at [218, 134] on div at bounding box center [196, 136] width 256 height 136
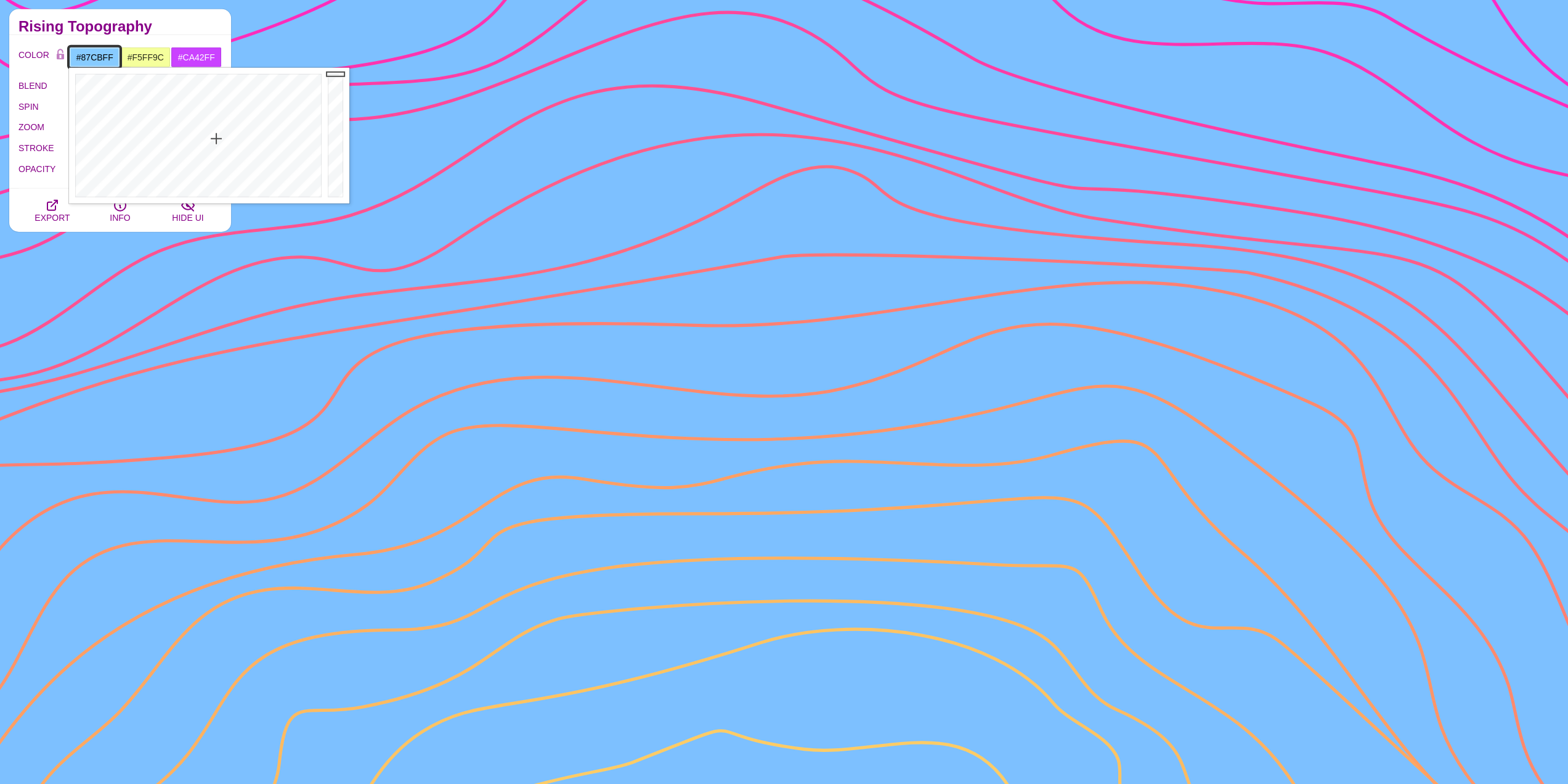
click at [217, 139] on div at bounding box center [196, 136] width 256 height 136
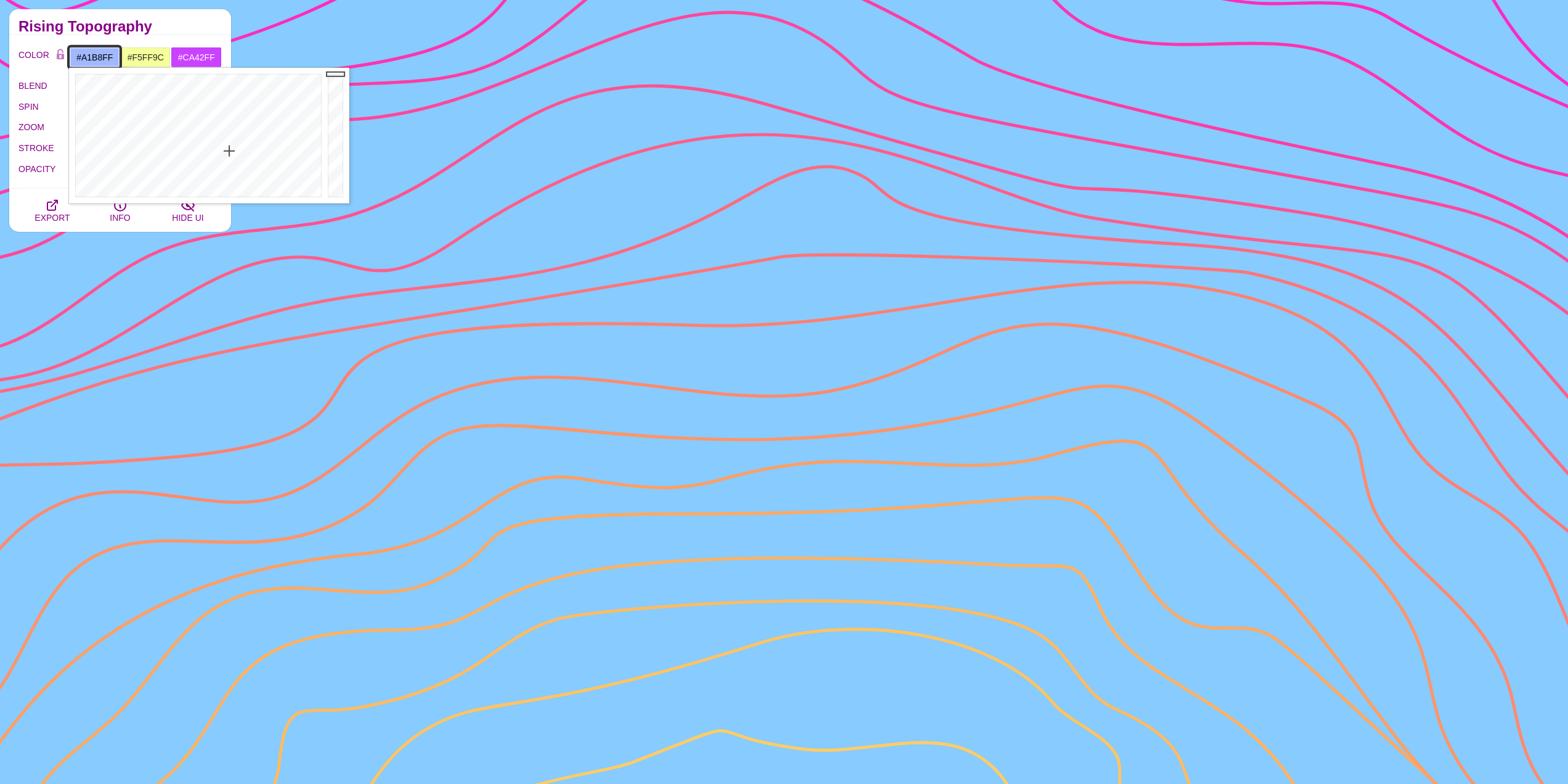
click at [230, 151] on div at bounding box center [196, 136] width 256 height 136
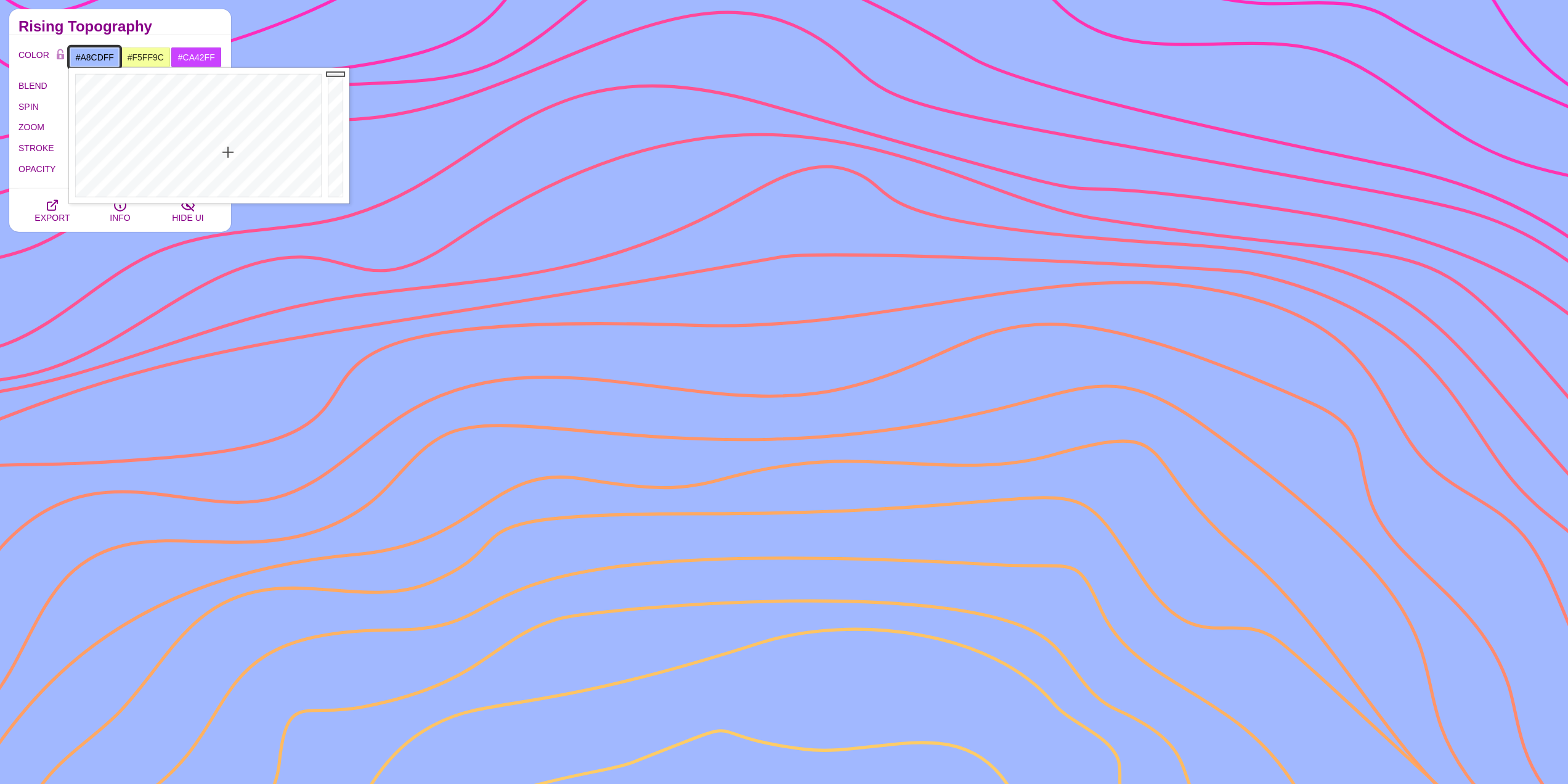
drag, startPoint x: 230, startPoint y: 151, endPoint x: 222, endPoint y: 154, distance: 8.5
click at [222, 154] on div at bounding box center [196, 136] width 256 height 136
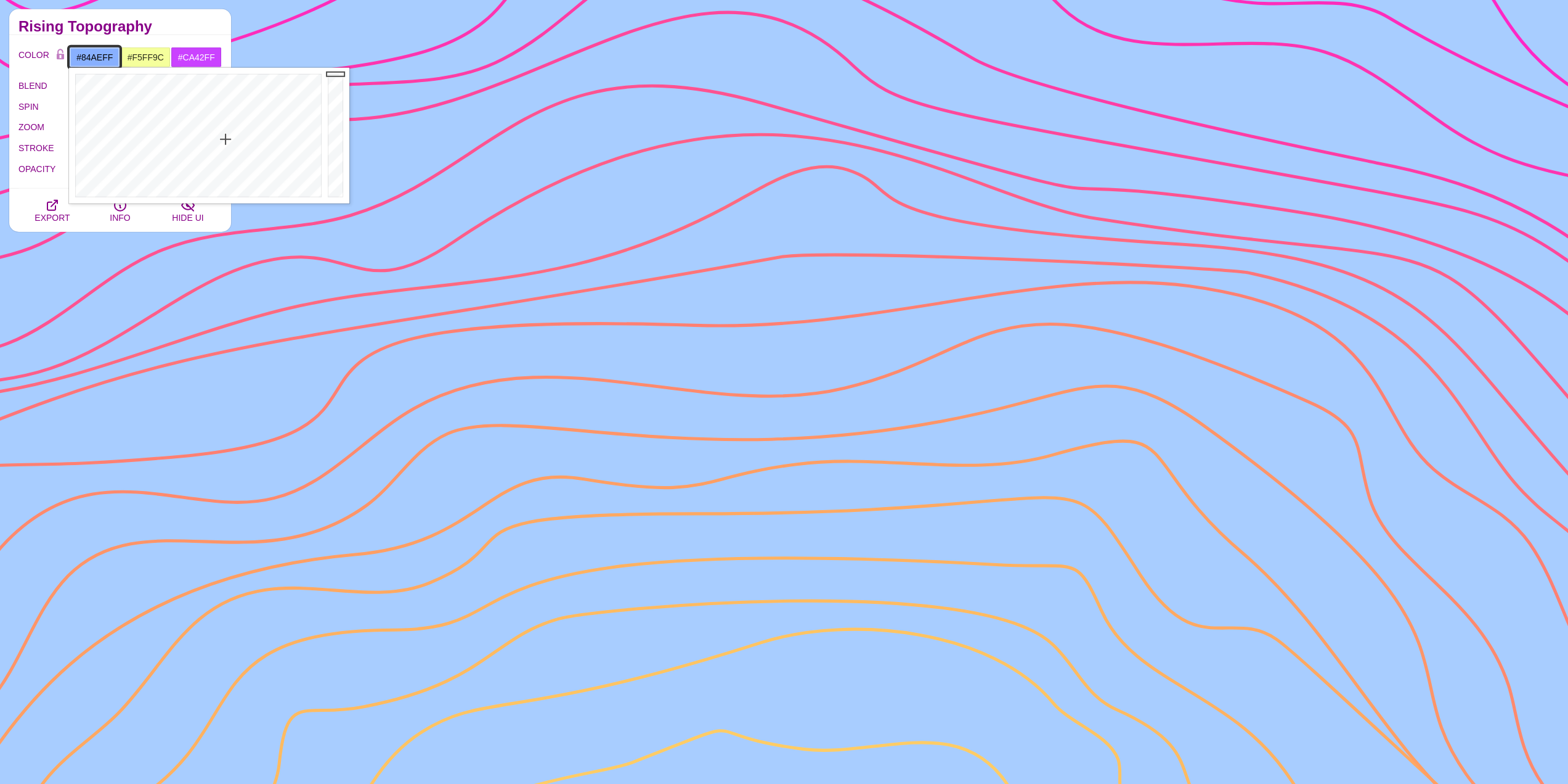
drag, startPoint x: 222, startPoint y: 154, endPoint x: 226, endPoint y: 138, distance: 16.5
click at [226, 138] on div at bounding box center [196, 136] width 256 height 136
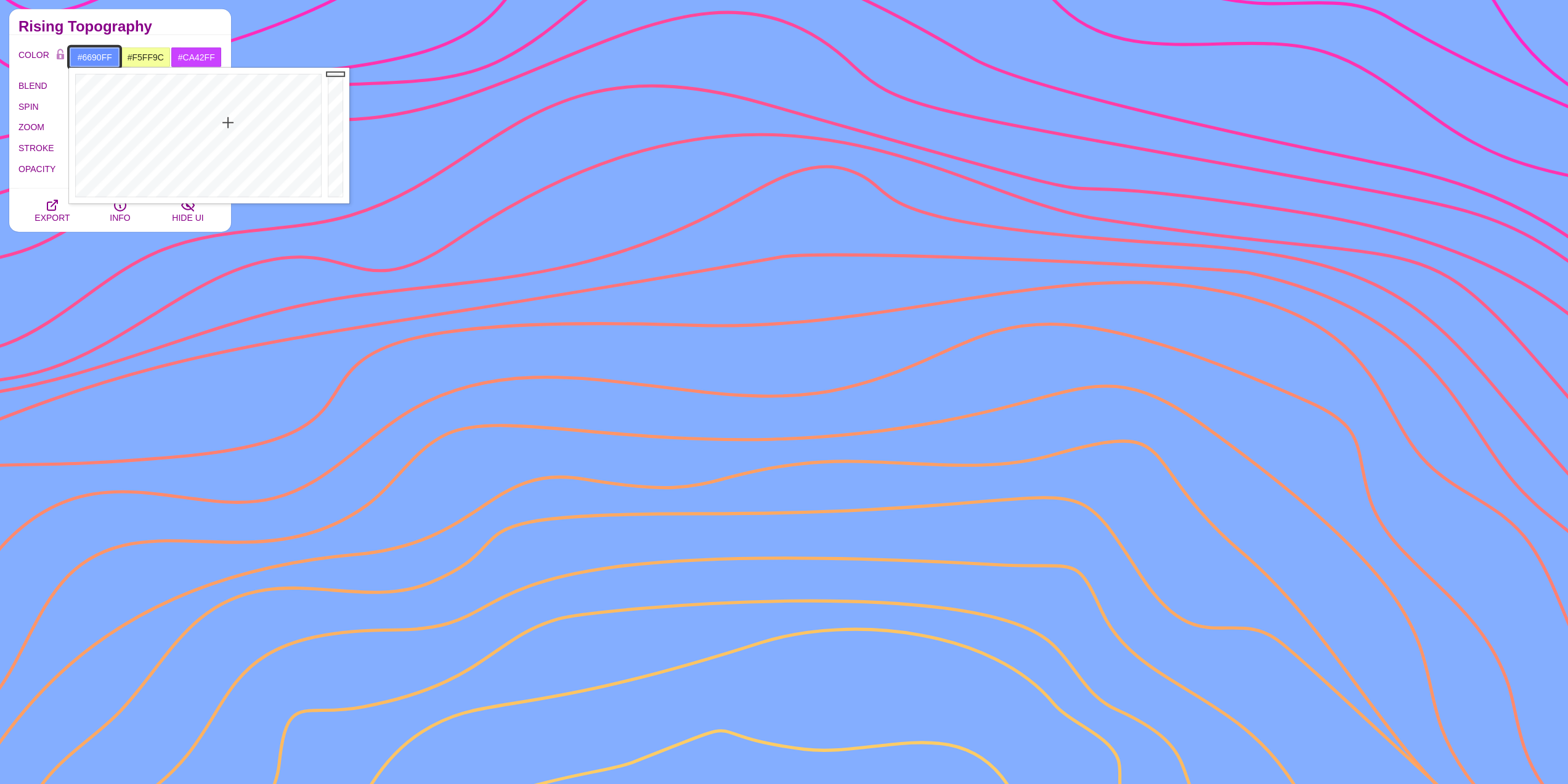
drag, startPoint x: 226, startPoint y: 135, endPoint x: 228, endPoint y: 123, distance: 12.2
click at [228, 123] on div at bounding box center [196, 136] width 256 height 136
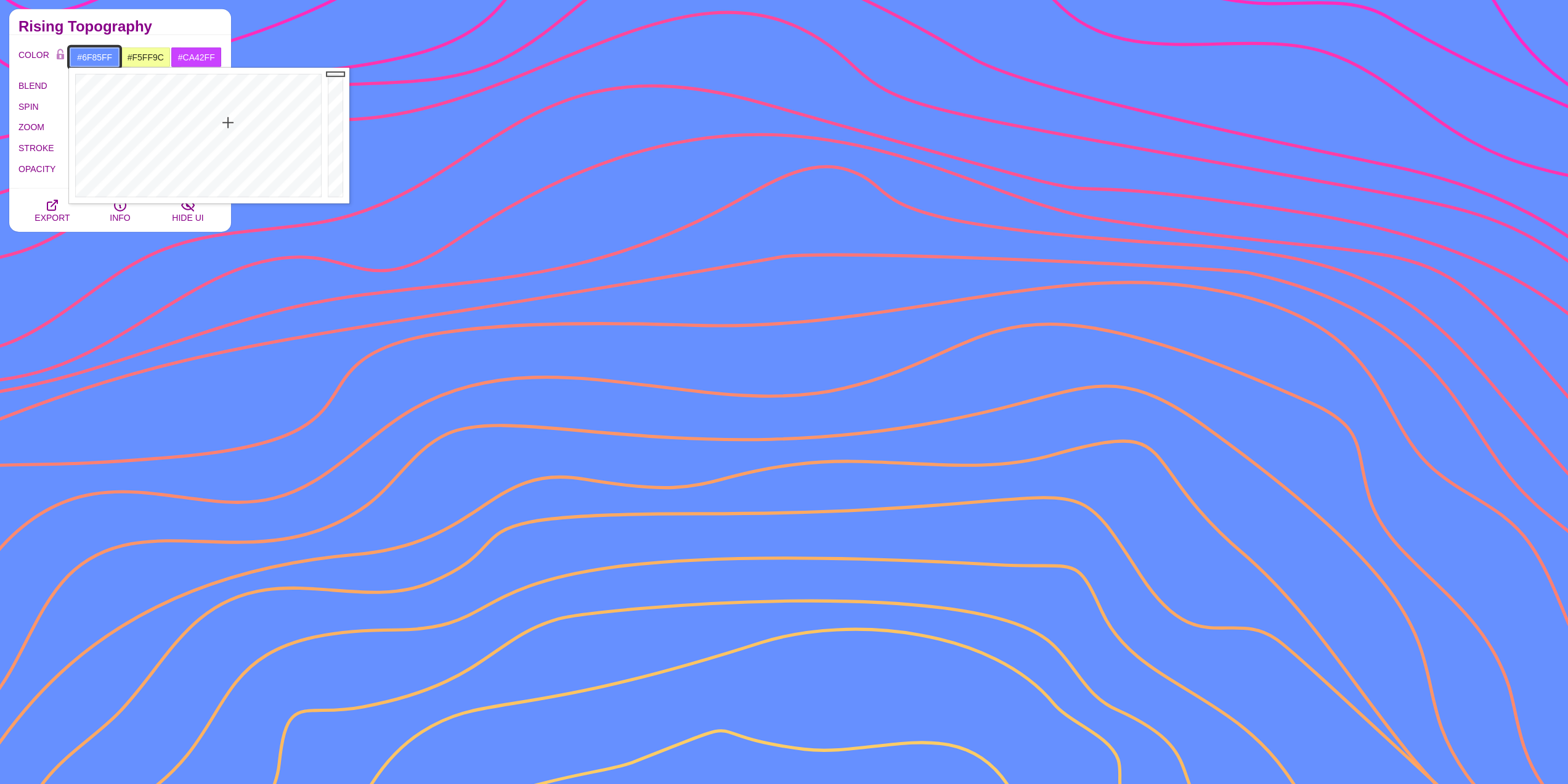
drag, startPoint x: 228, startPoint y: 123, endPoint x: 233, endPoint y: 127, distance: 6.4
click at [233, 127] on div at bounding box center [196, 136] width 256 height 136
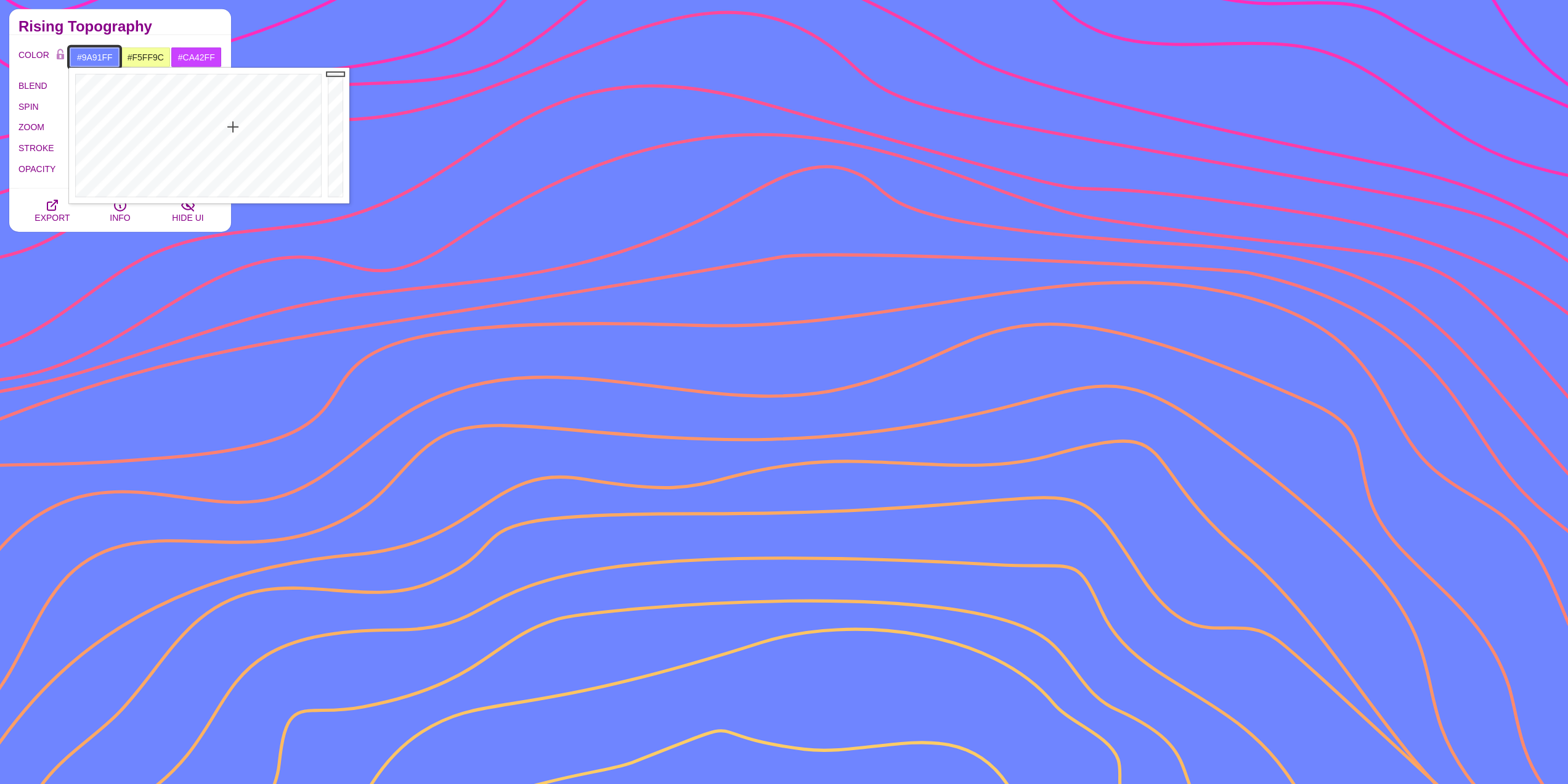
drag, startPoint x: 238, startPoint y: 135, endPoint x: 243, endPoint y: 143, distance: 9.4
click at [243, 143] on div at bounding box center [196, 136] width 256 height 136
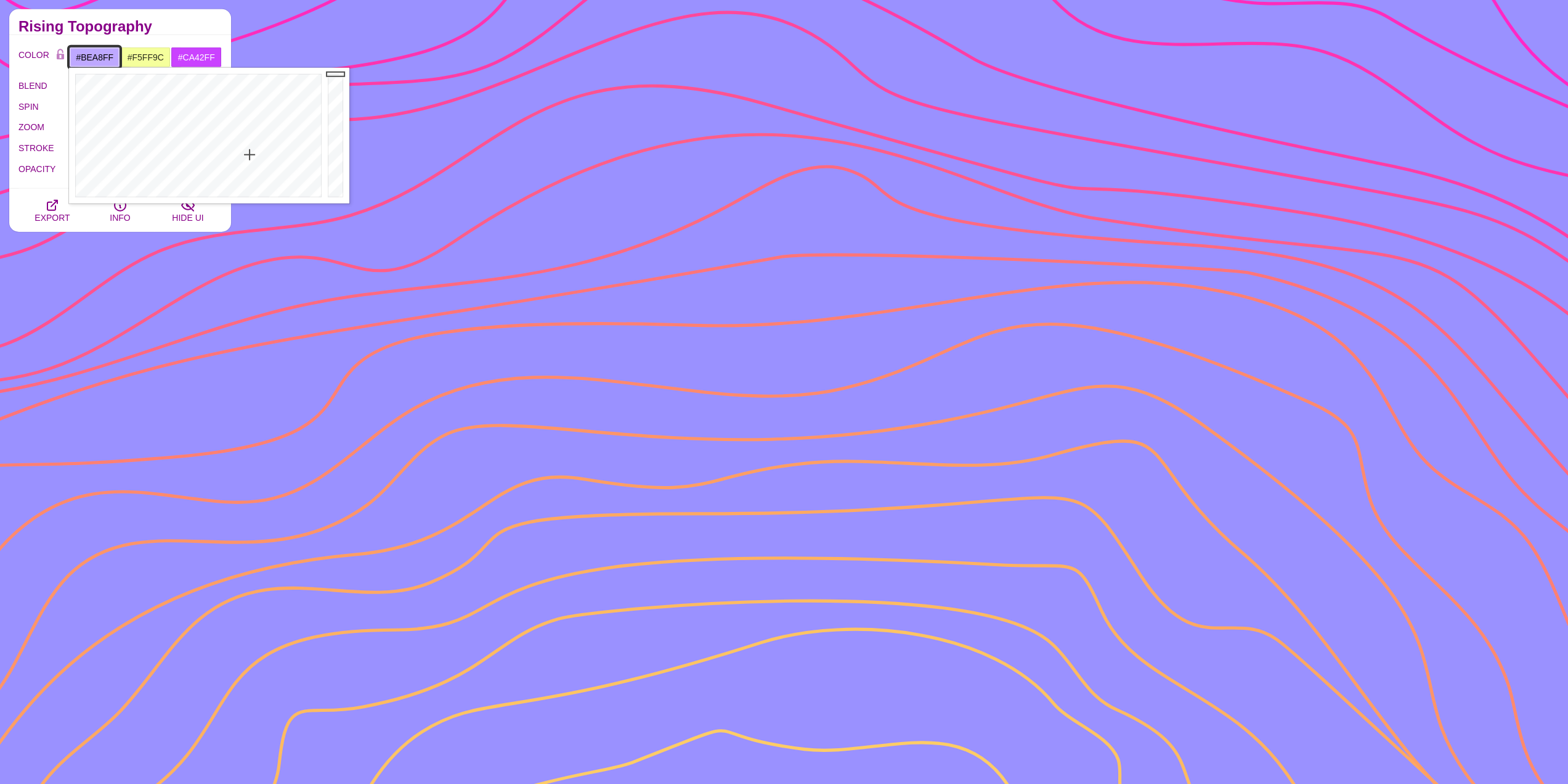
drag, startPoint x: 244, startPoint y: 151, endPoint x: 250, endPoint y: 154, distance: 6.7
click at [250, 154] on div at bounding box center [196, 136] width 256 height 136
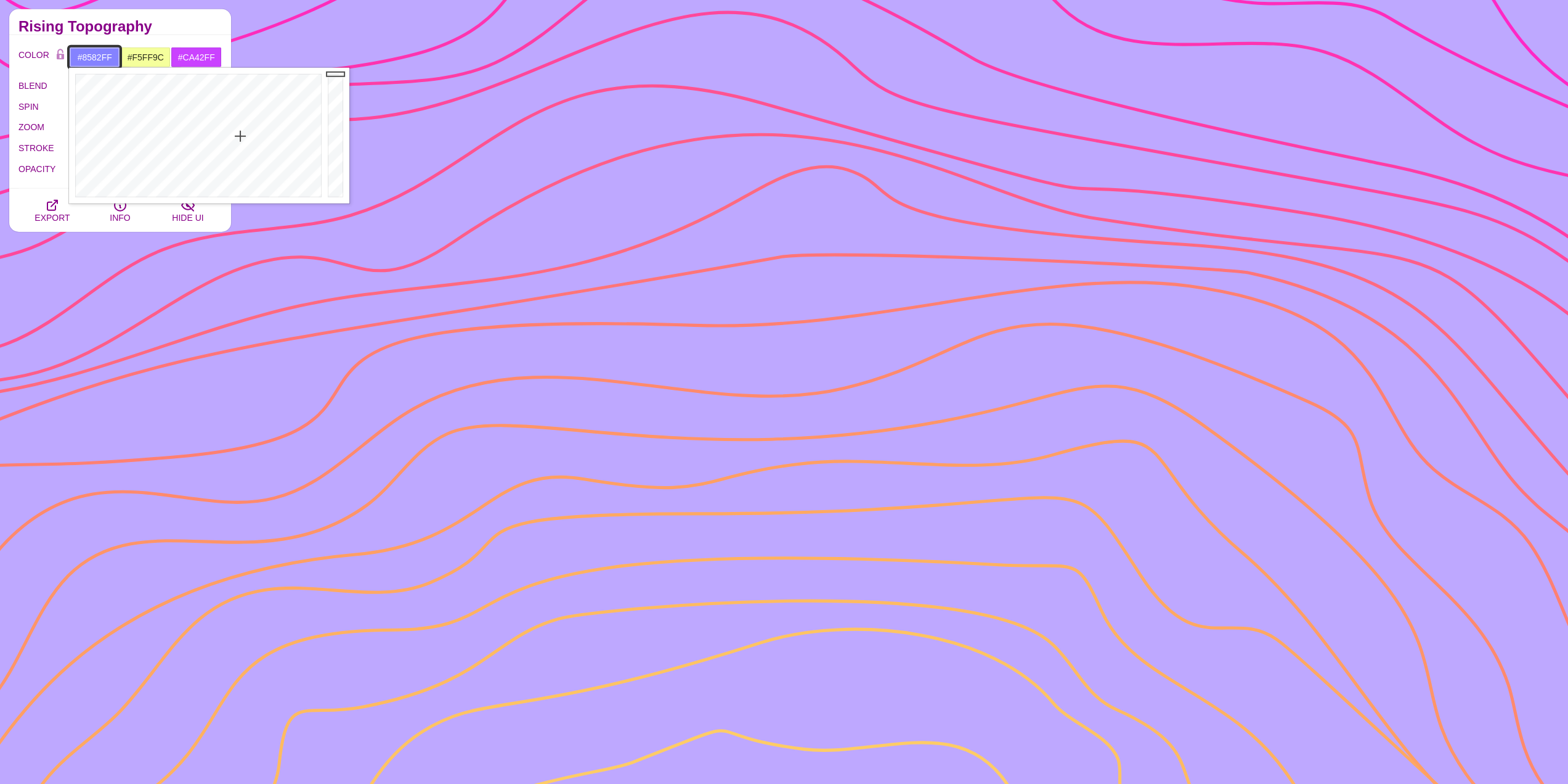
drag, startPoint x: 250, startPoint y: 158, endPoint x: 241, endPoint y: 137, distance: 22.8
click at [241, 137] on div at bounding box center [196, 136] width 256 height 136
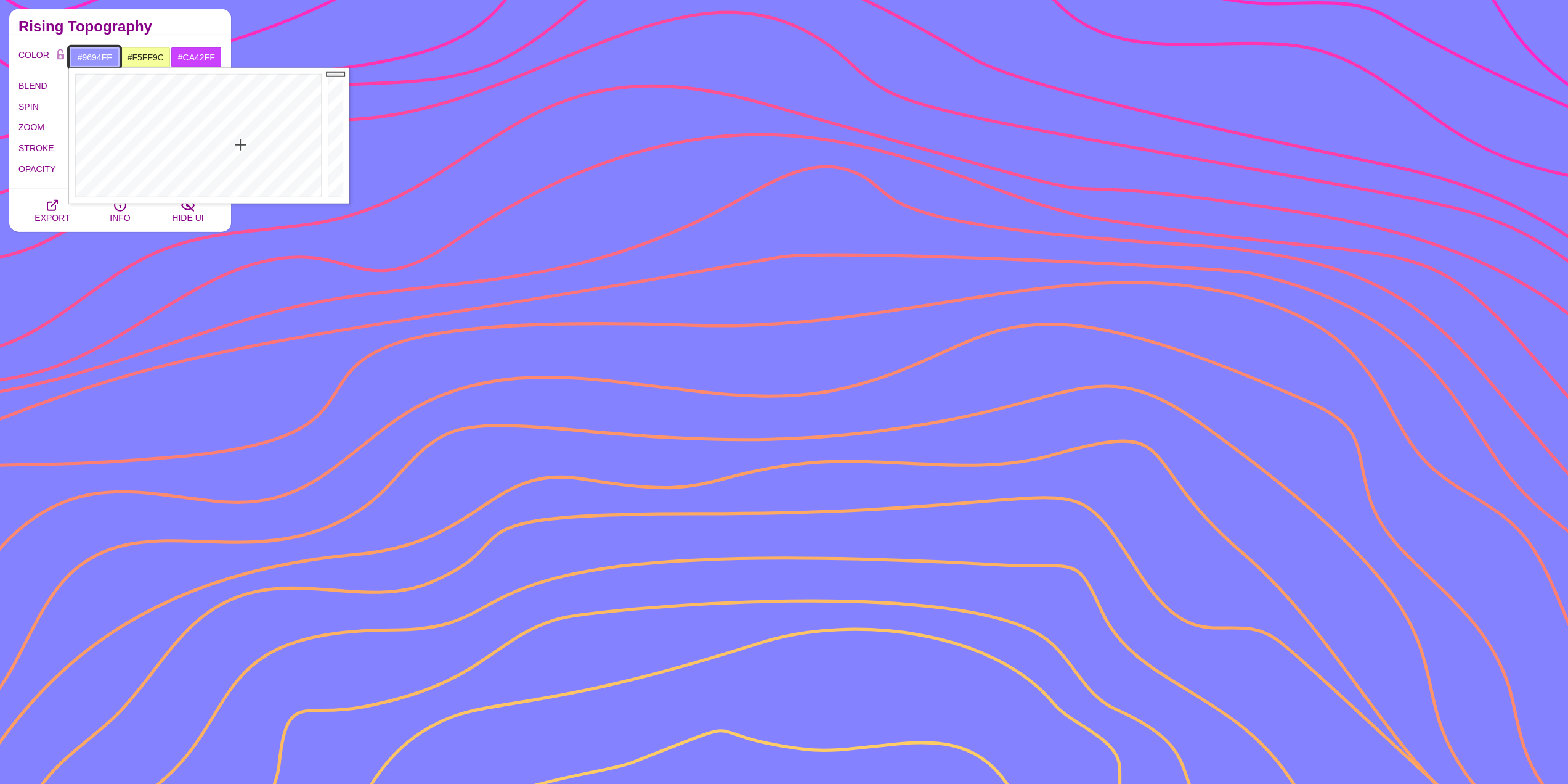
drag, startPoint x: 241, startPoint y: 137, endPoint x: 241, endPoint y: 145, distance: 8.0
click at [241, 145] on div at bounding box center [196, 136] width 256 height 136
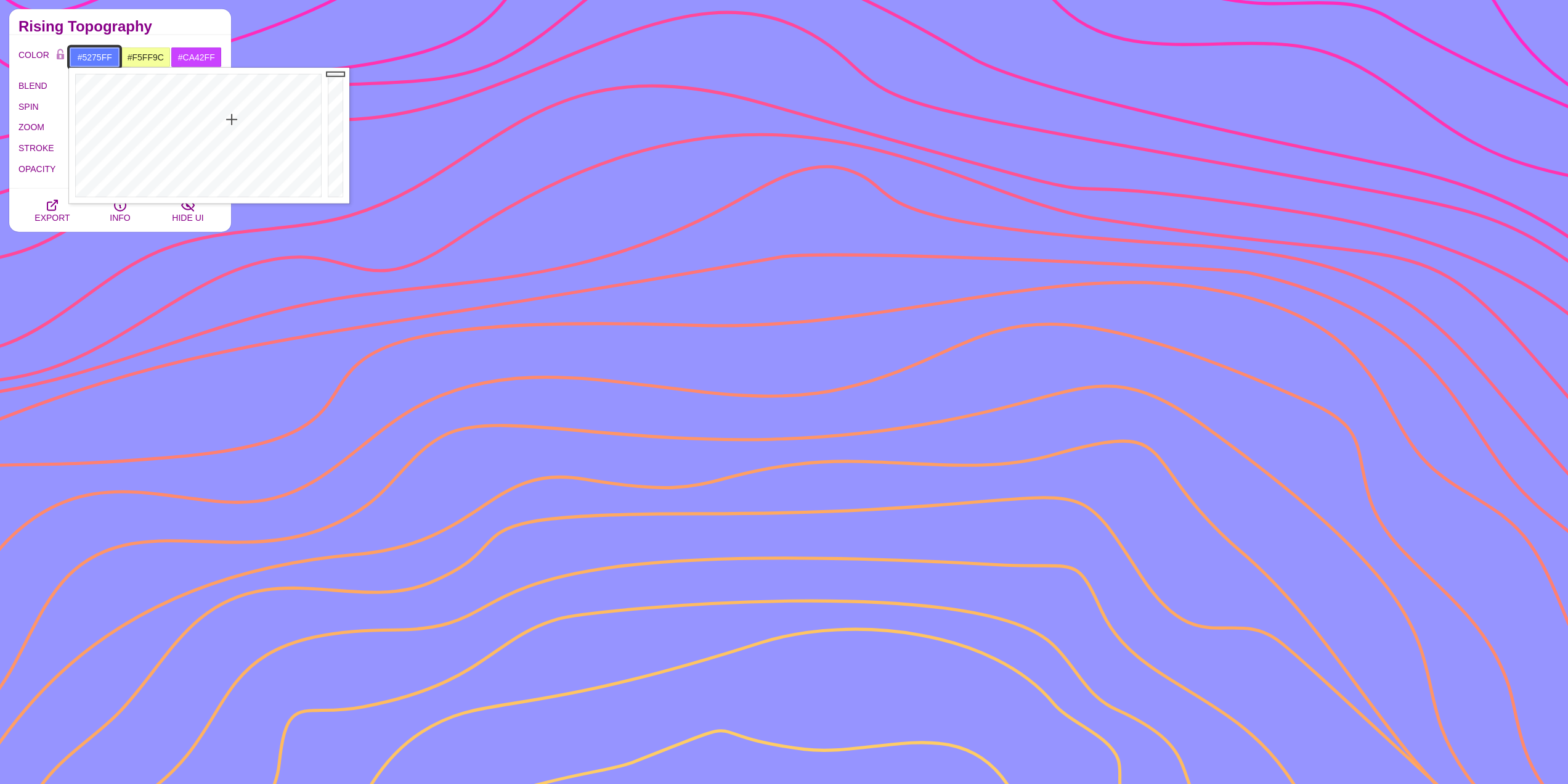
drag, startPoint x: 241, startPoint y: 147, endPoint x: 231, endPoint y: 113, distance: 35.4
click at [231, 113] on div at bounding box center [196, 136] width 256 height 136
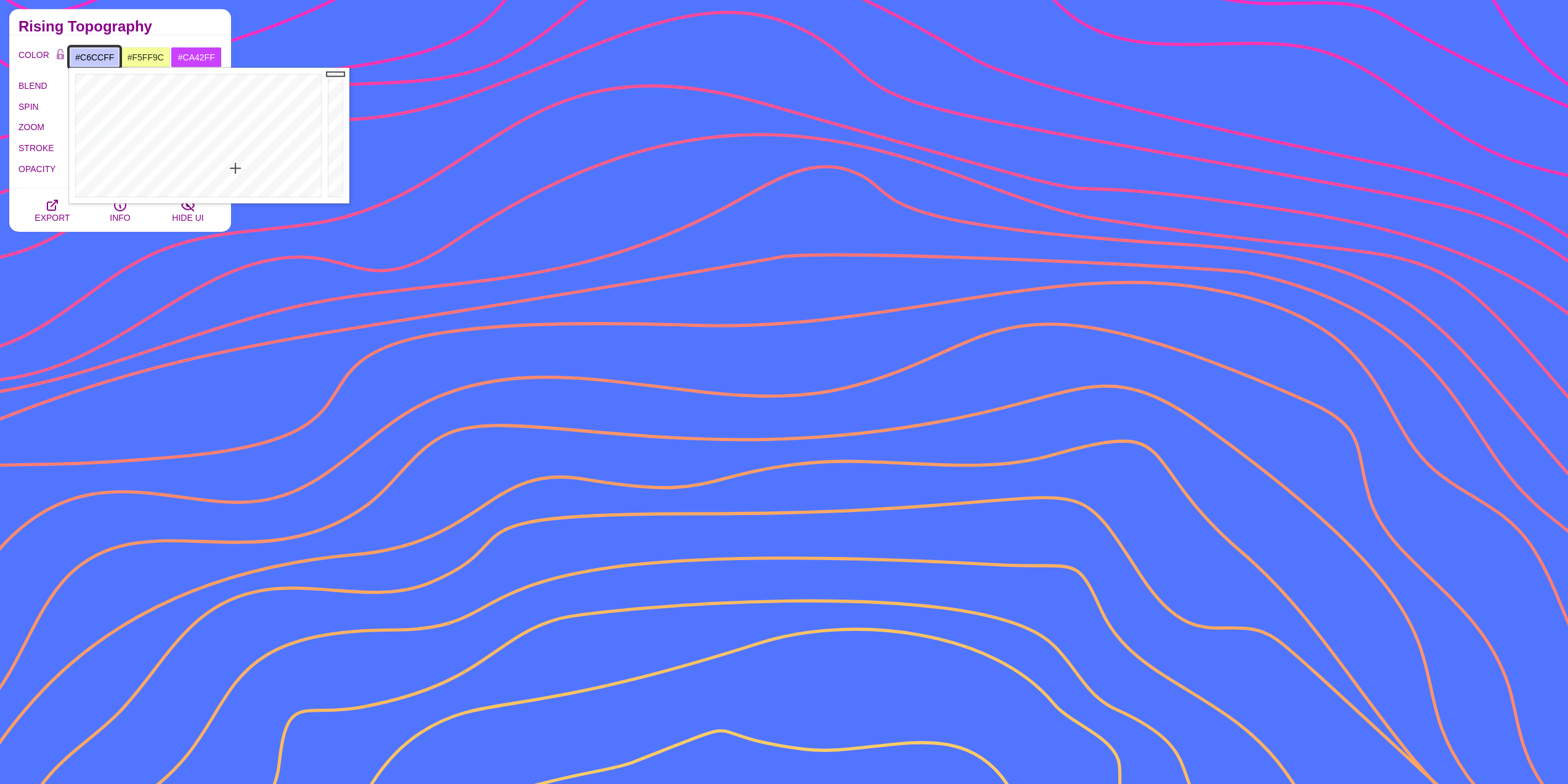
drag, startPoint x: 231, startPoint y: 115, endPoint x: 234, endPoint y: 169, distance: 54.1
click at [234, 169] on div at bounding box center [196, 136] width 256 height 136
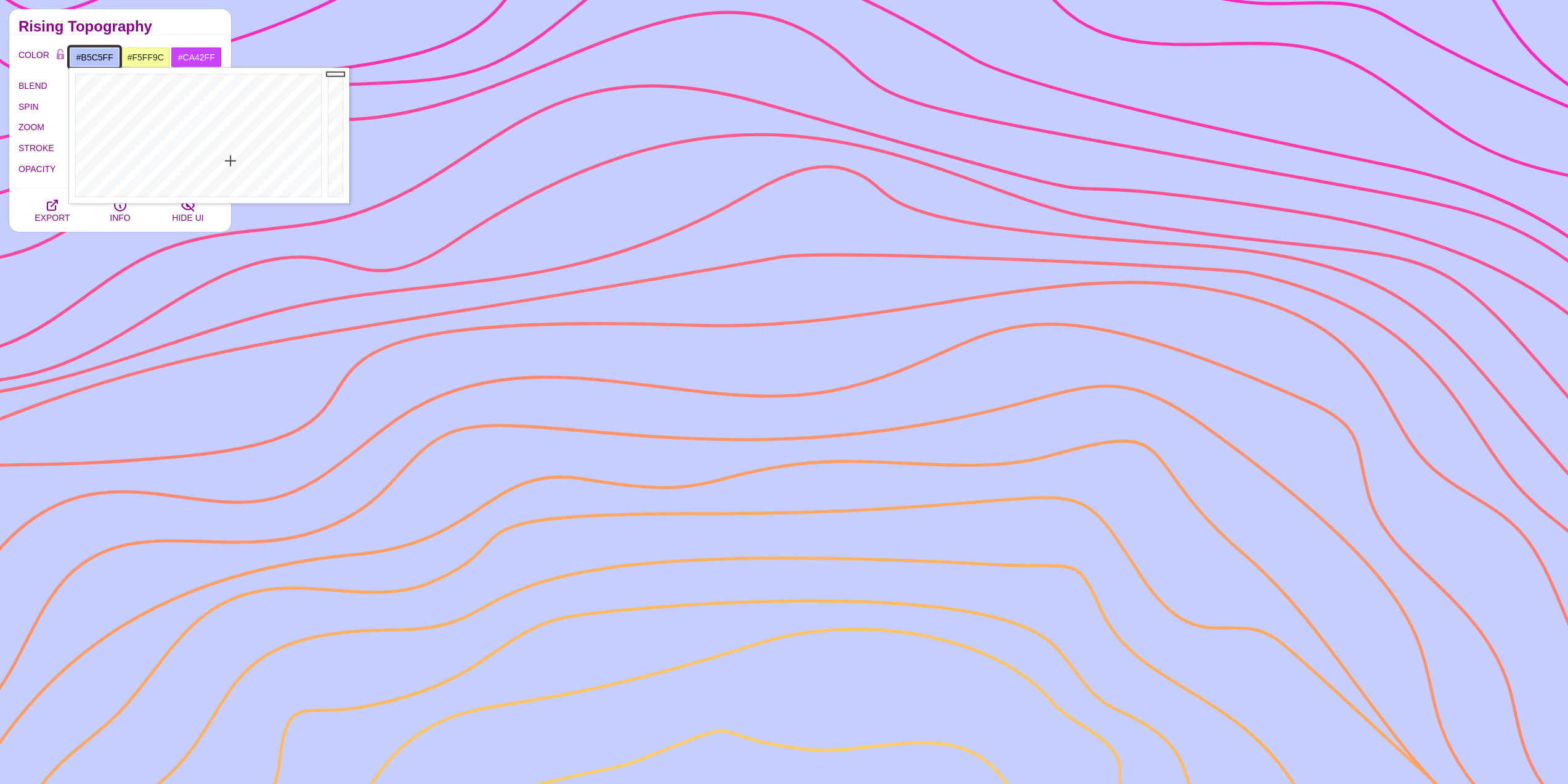
drag, startPoint x: 234, startPoint y: 169, endPoint x: 231, endPoint y: 161, distance: 8.5
click at [231, 161] on div at bounding box center [196, 136] width 256 height 136
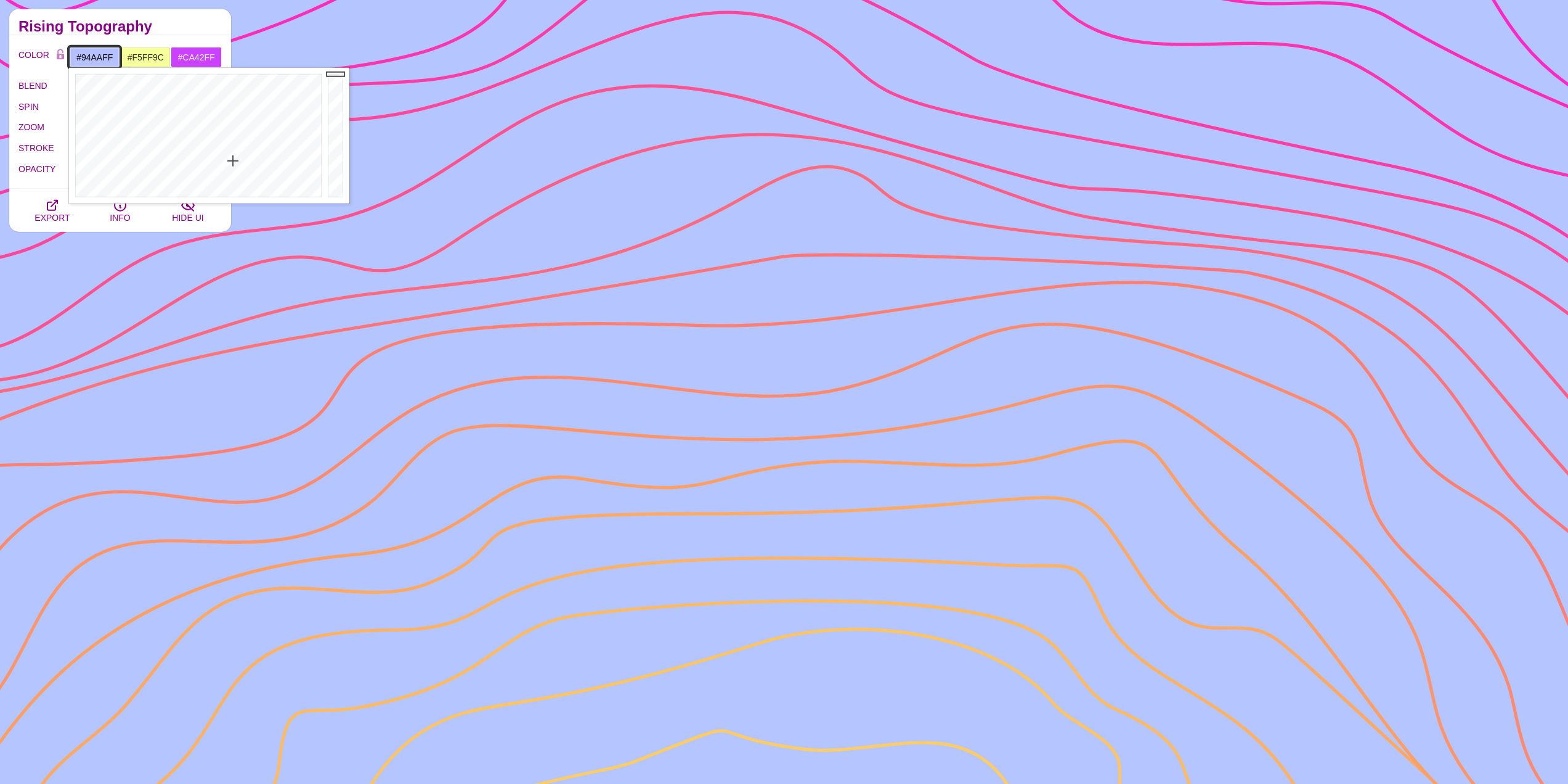
drag, startPoint x: 233, startPoint y: 163, endPoint x: 231, endPoint y: 145, distance: 18.1
click at [231, 145] on div at bounding box center [196, 136] width 256 height 136
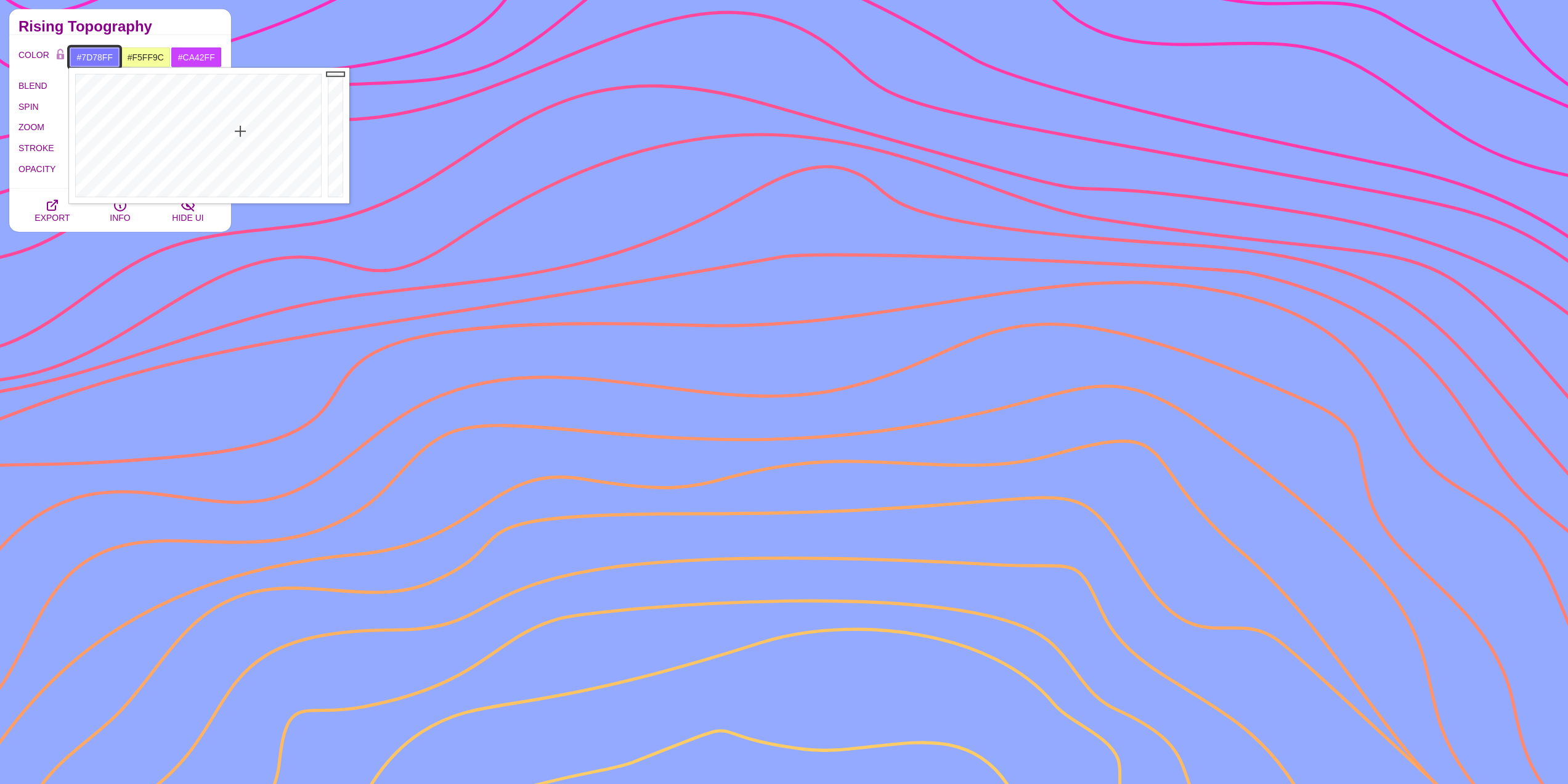
drag, startPoint x: 236, startPoint y: 147, endPoint x: 241, endPoint y: 131, distance: 16.8
click at [241, 131] on div at bounding box center [196, 136] width 256 height 136
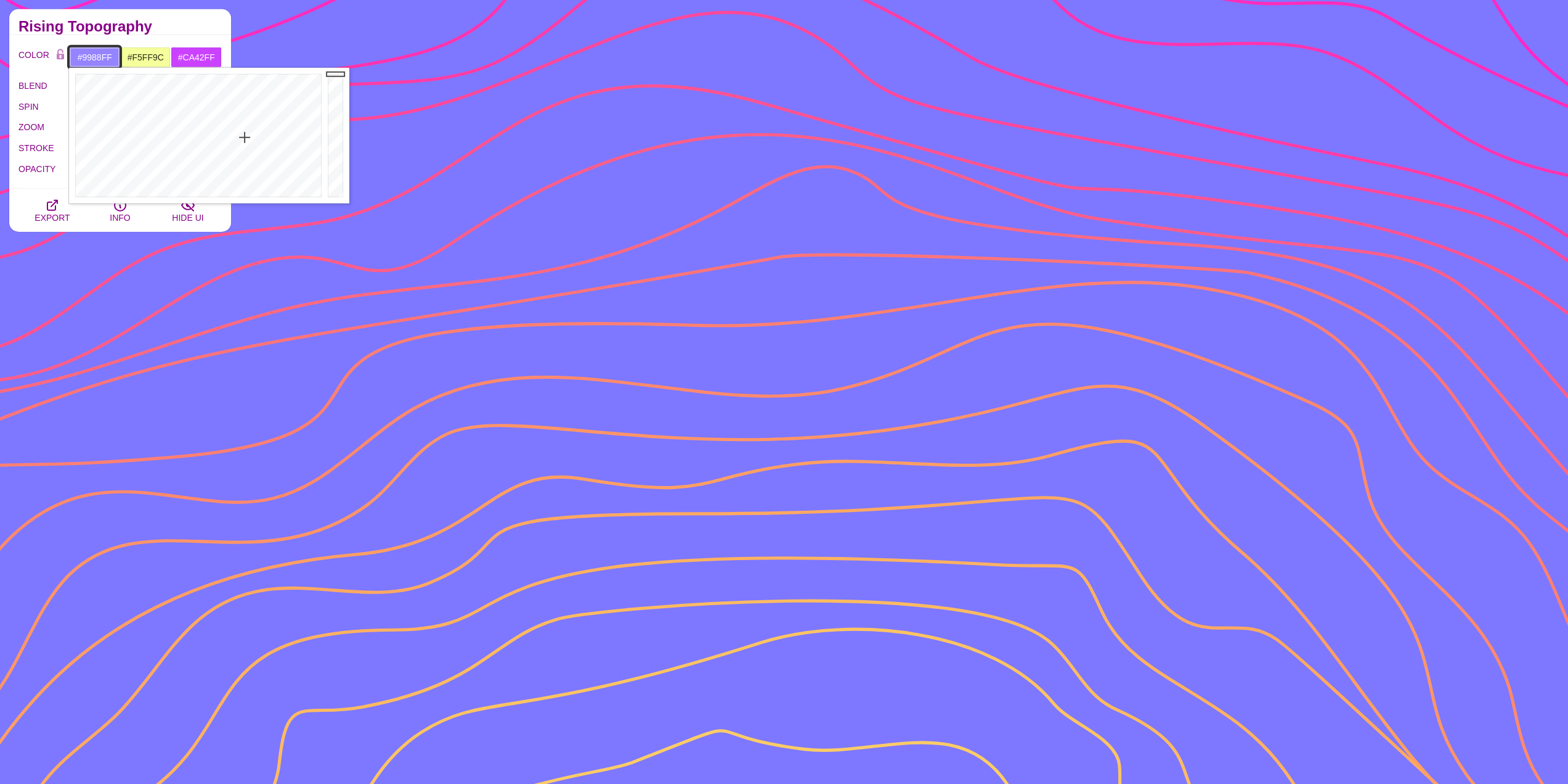
drag, startPoint x: 242, startPoint y: 131, endPoint x: 245, endPoint y: 140, distance: 9.5
click at [245, 140] on div at bounding box center [196, 136] width 256 height 136
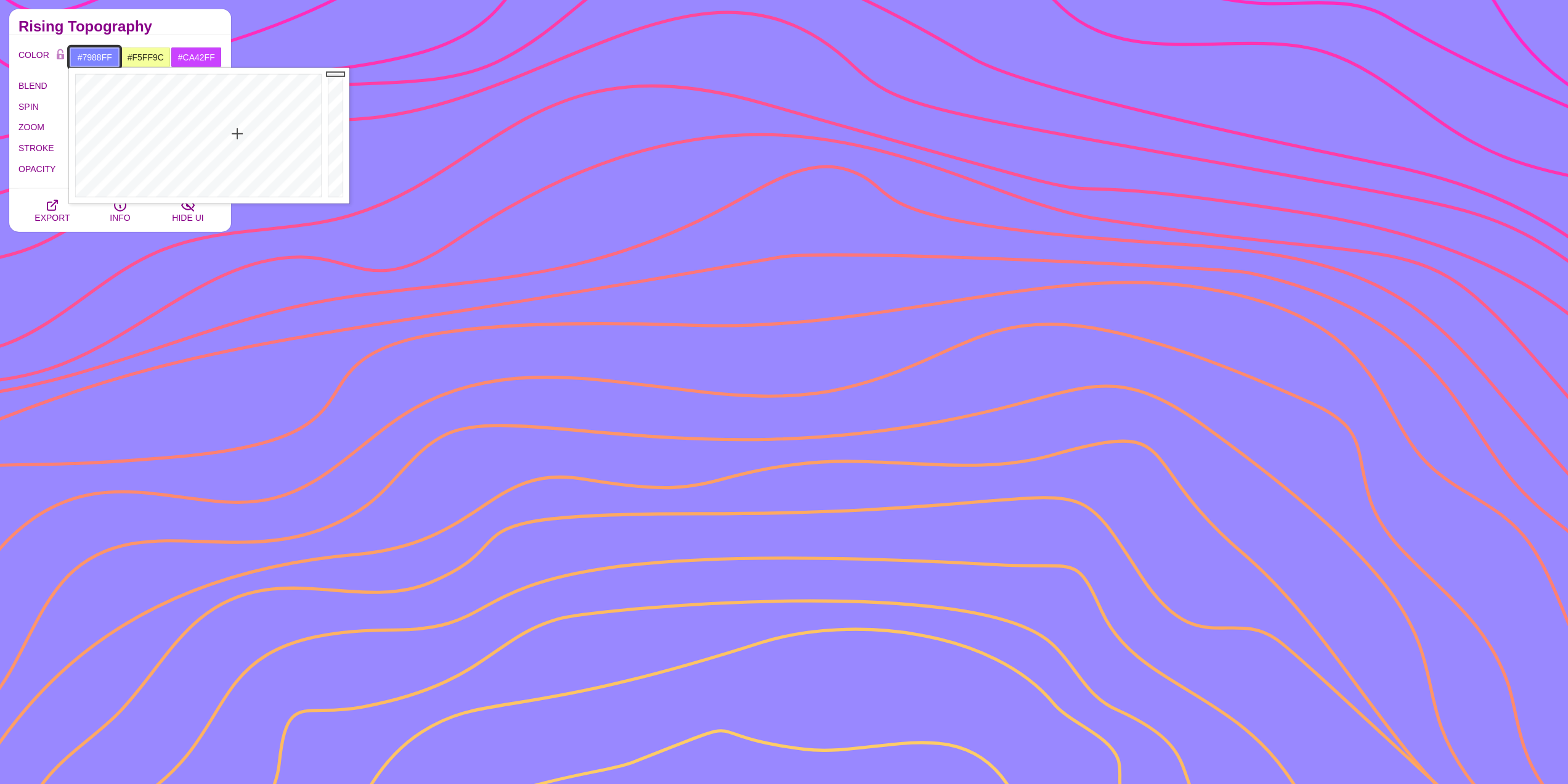
click at [235, 132] on div at bounding box center [196, 136] width 256 height 136
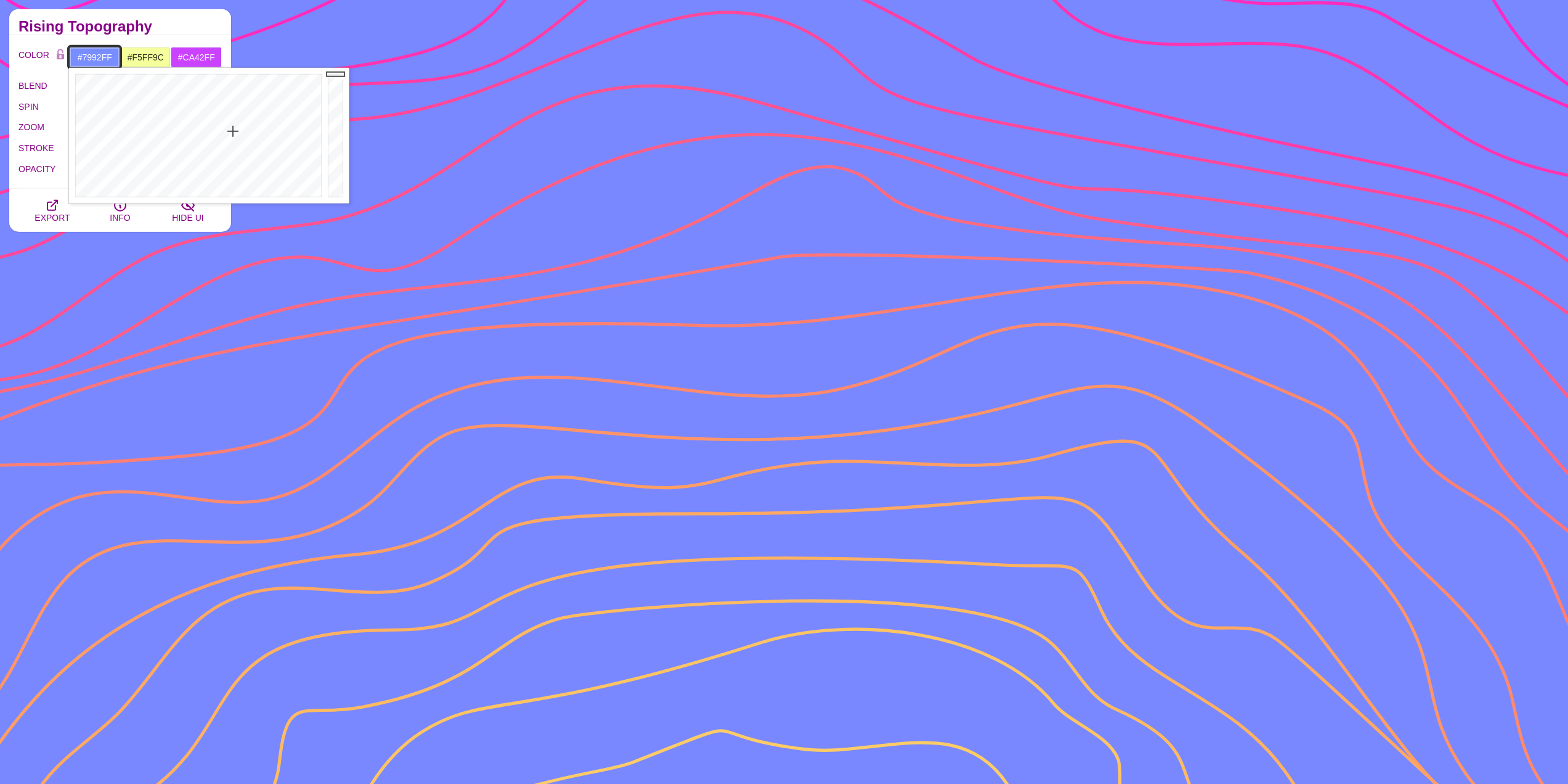
type input "#7A93FF"
click at [231, 133] on div at bounding box center [196, 136] width 256 height 136
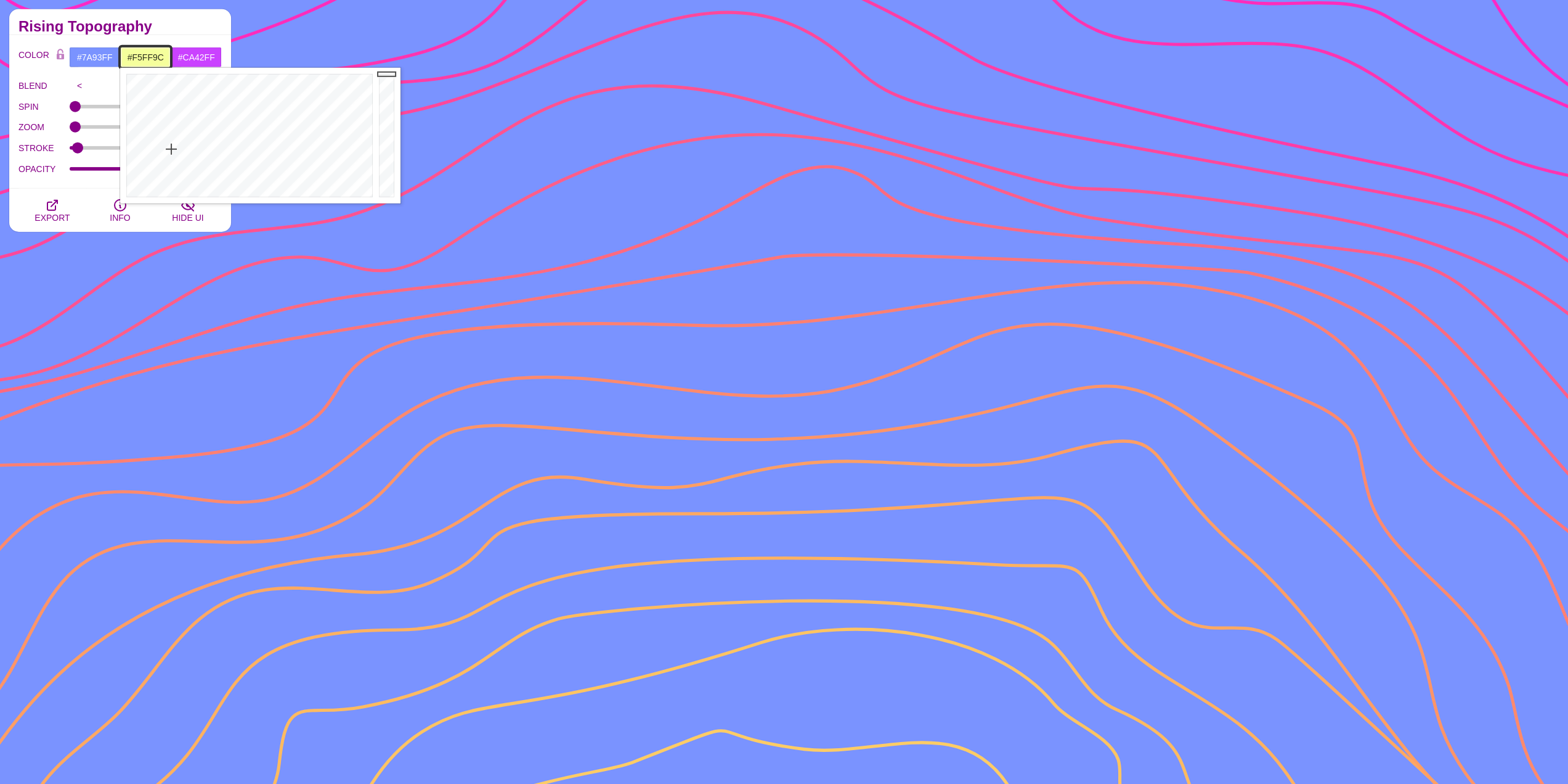
click at [154, 67] on input "#F5FF9C" at bounding box center [145, 57] width 51 height 21
click at [283, 102] on div at bounding box center [247, 136] width 256 height 136
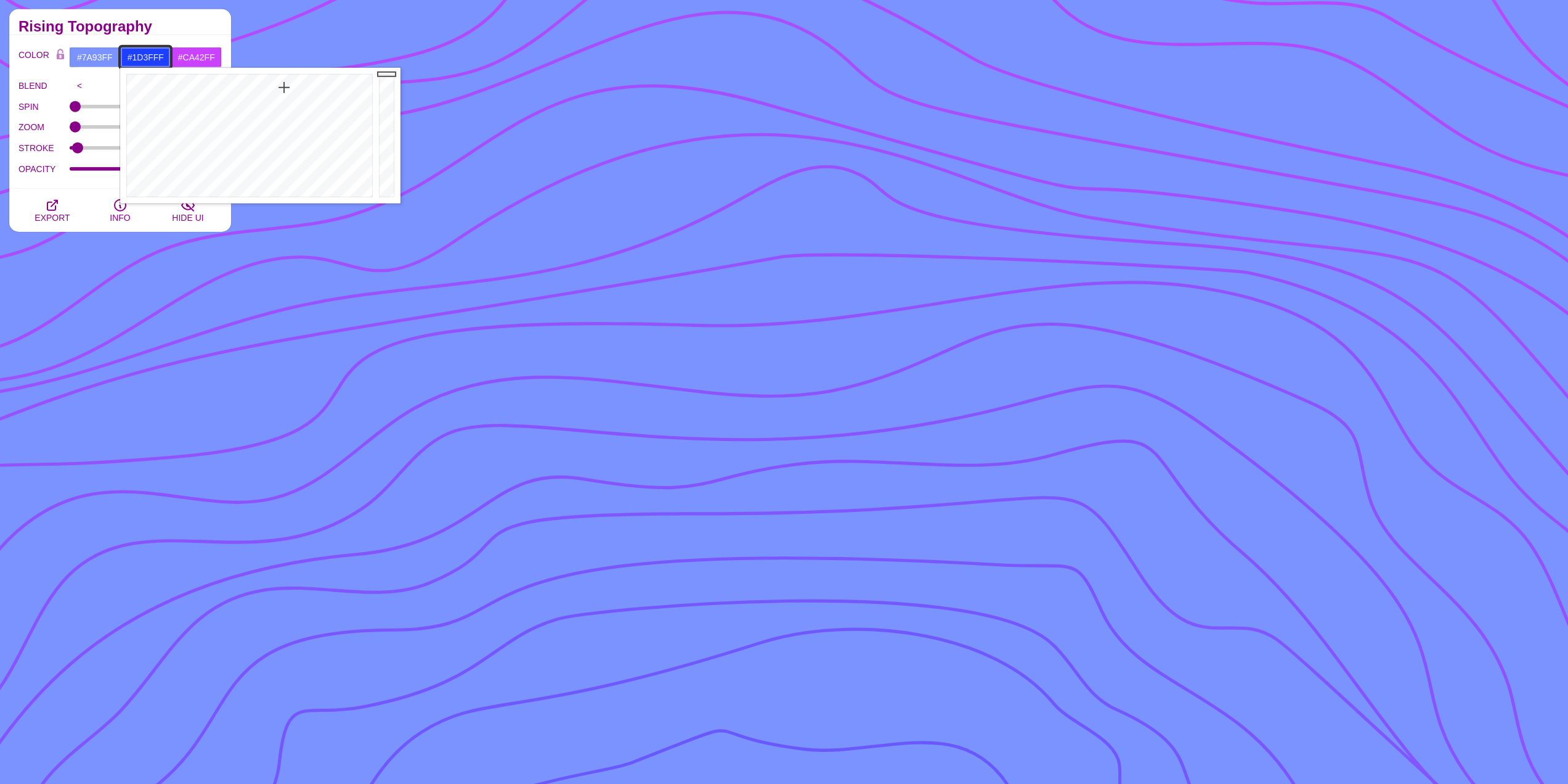
click at [284, 87] on div at bounding box center [247, 136] width 256 height 136
type input "#1118FF"
drag, startPoint x: 284, startPoint y: 87, endPoint x: 289, endPoint y: 82, distance: 7.1
click at [289, 82] on div at bounding box center [247, 136] width 256 height 136
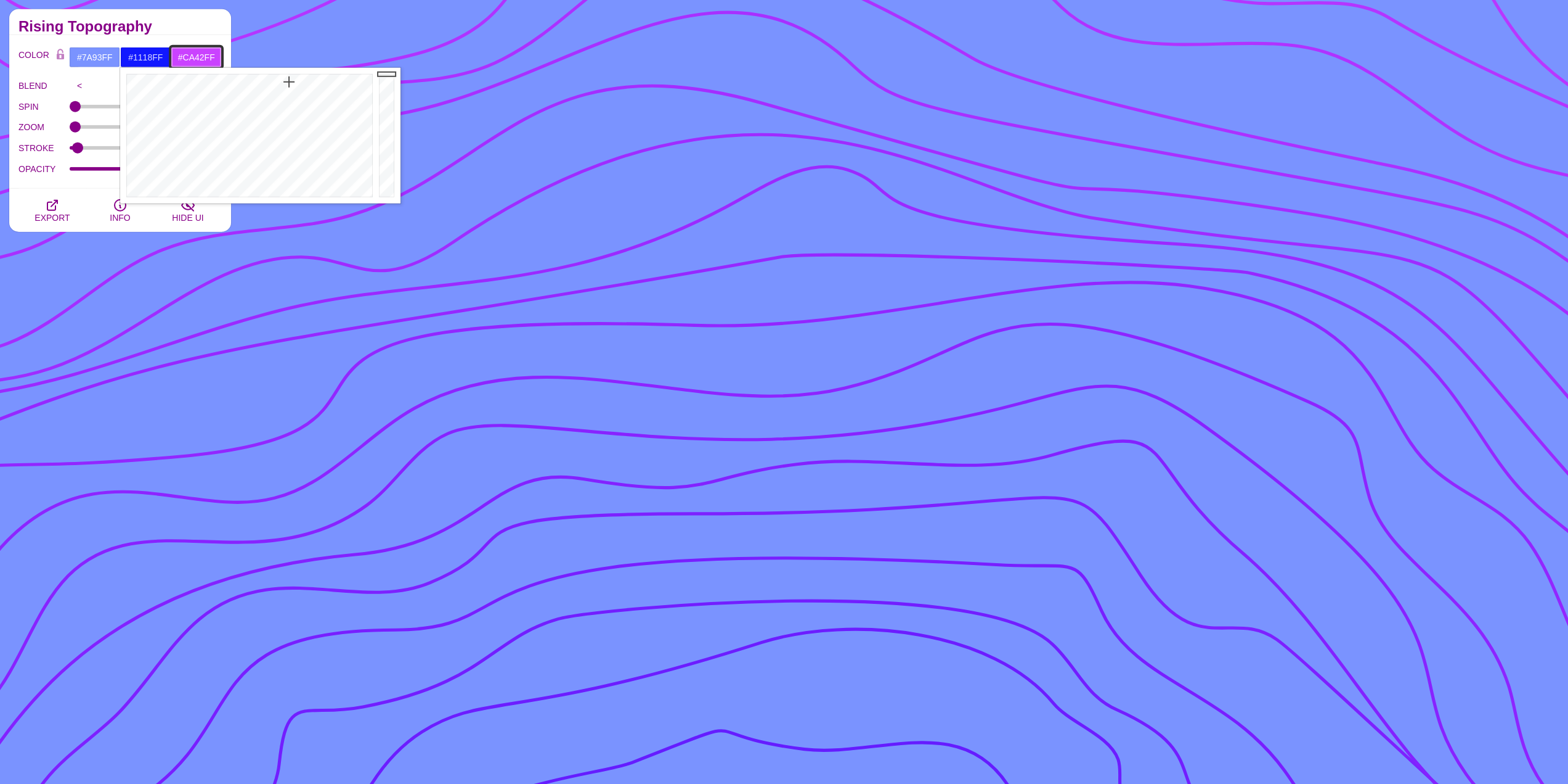
click at [194, 57] on input "#CA42FF" at bounding box center [196, 57] width 51 height 21
click at [313, 85] on div at bounding box center [298, 136] width 256 height 136
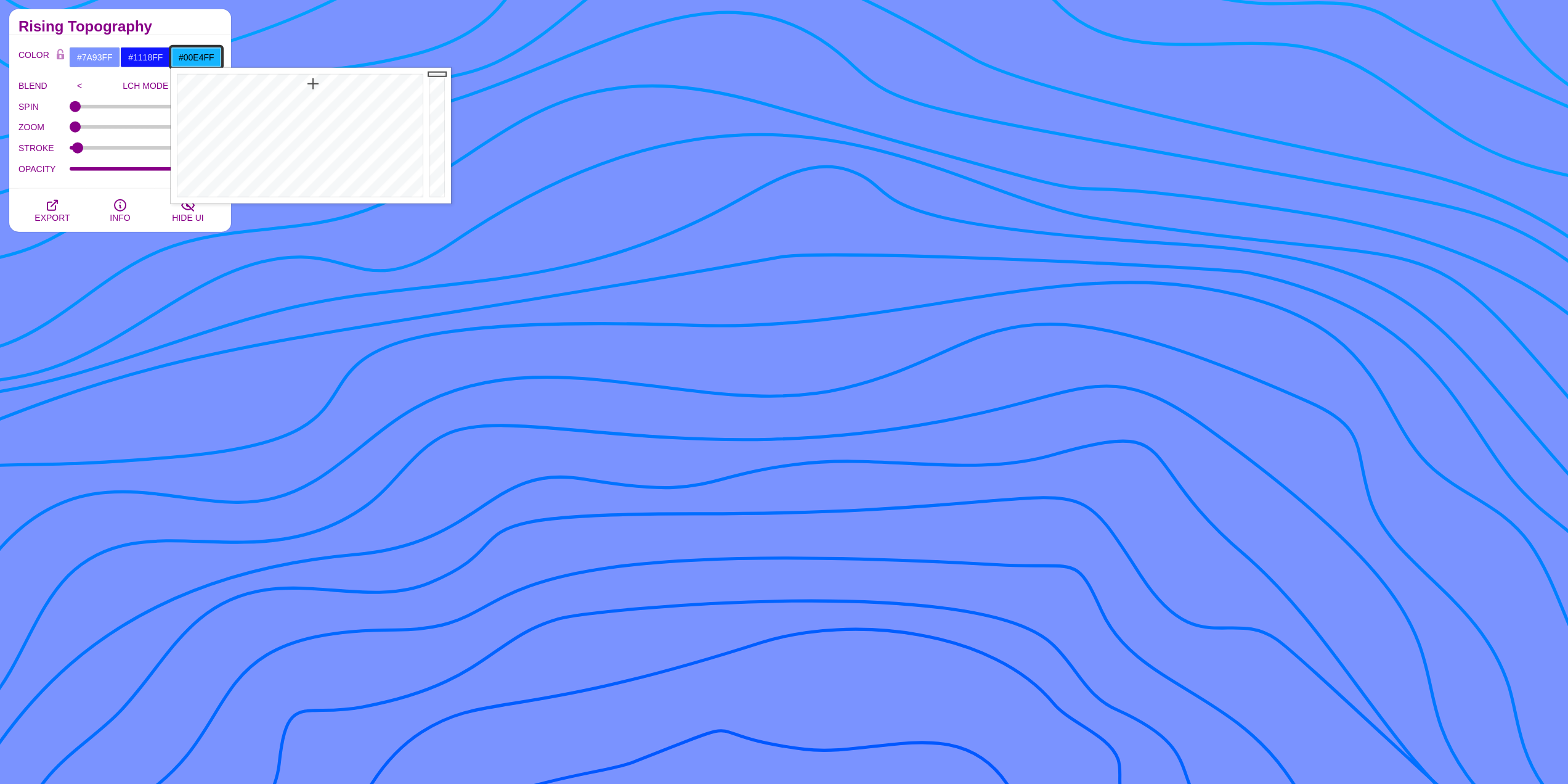
type input "#00ECFF"
drag, startPoint x: 313, startPoint y: 85, endPoint x: 303, endPoint y: 67, distance: 20.6
click at [105, 183] on div "COLOR #7A93FF #1118FF #00ECFF #FF0000 #FFCC00 #666666 #777777 #888888 #999999 B…" at bounding box center [120, 112] width 222 height 153
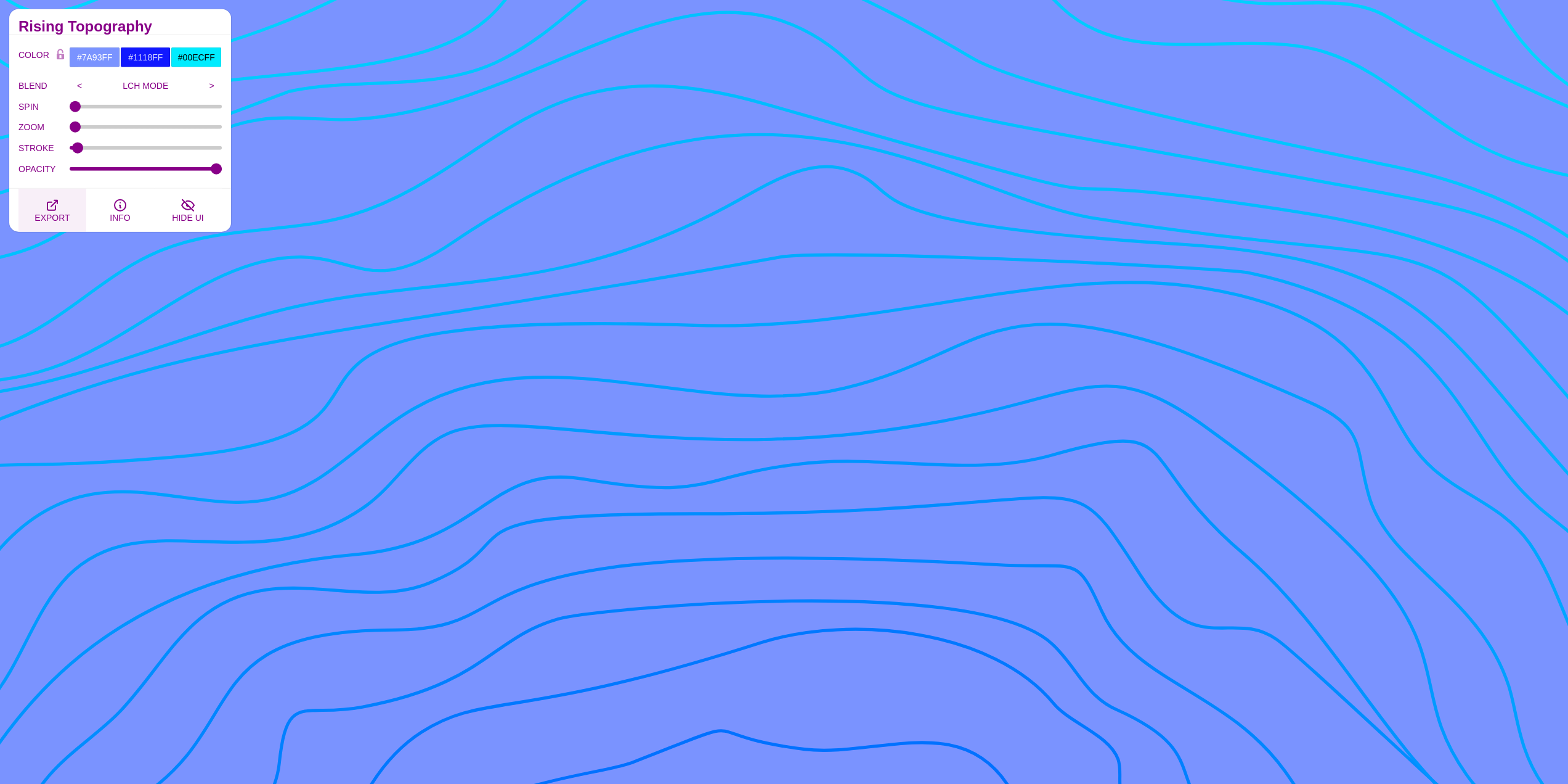
click at [52, 206] on icon "button" at bounding box center [52, 205] width 10 height 10
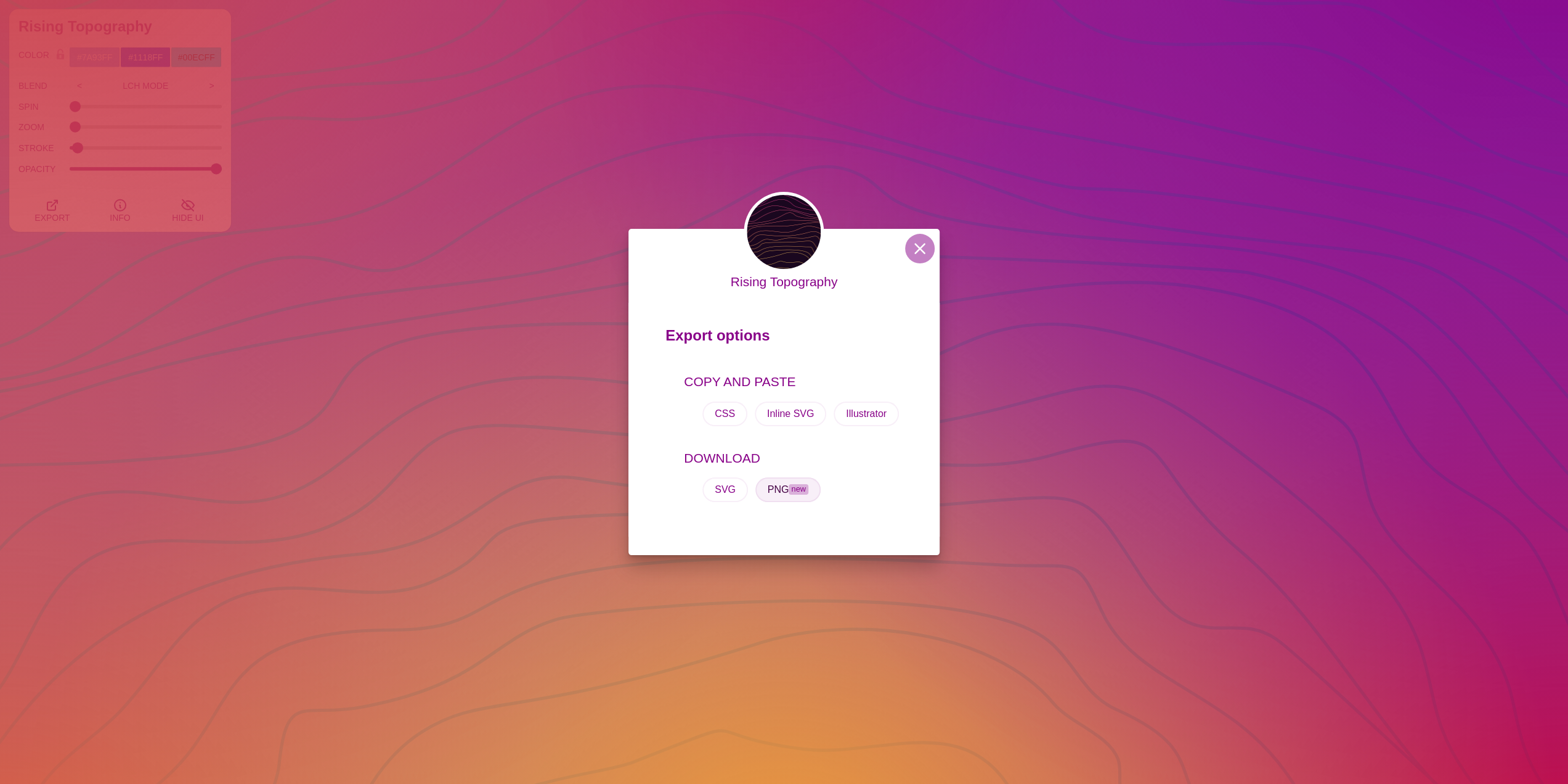
click at [777, 494] on button "PNG new" at bounding box center [788, 489] width 65 height 25
click at [1127, 378] on div "Rising Topography Export options COPY AND PASTE CSS Inline SVG Illustrator DOWN…" at bounding box center [784, 392] width 1568 height 784
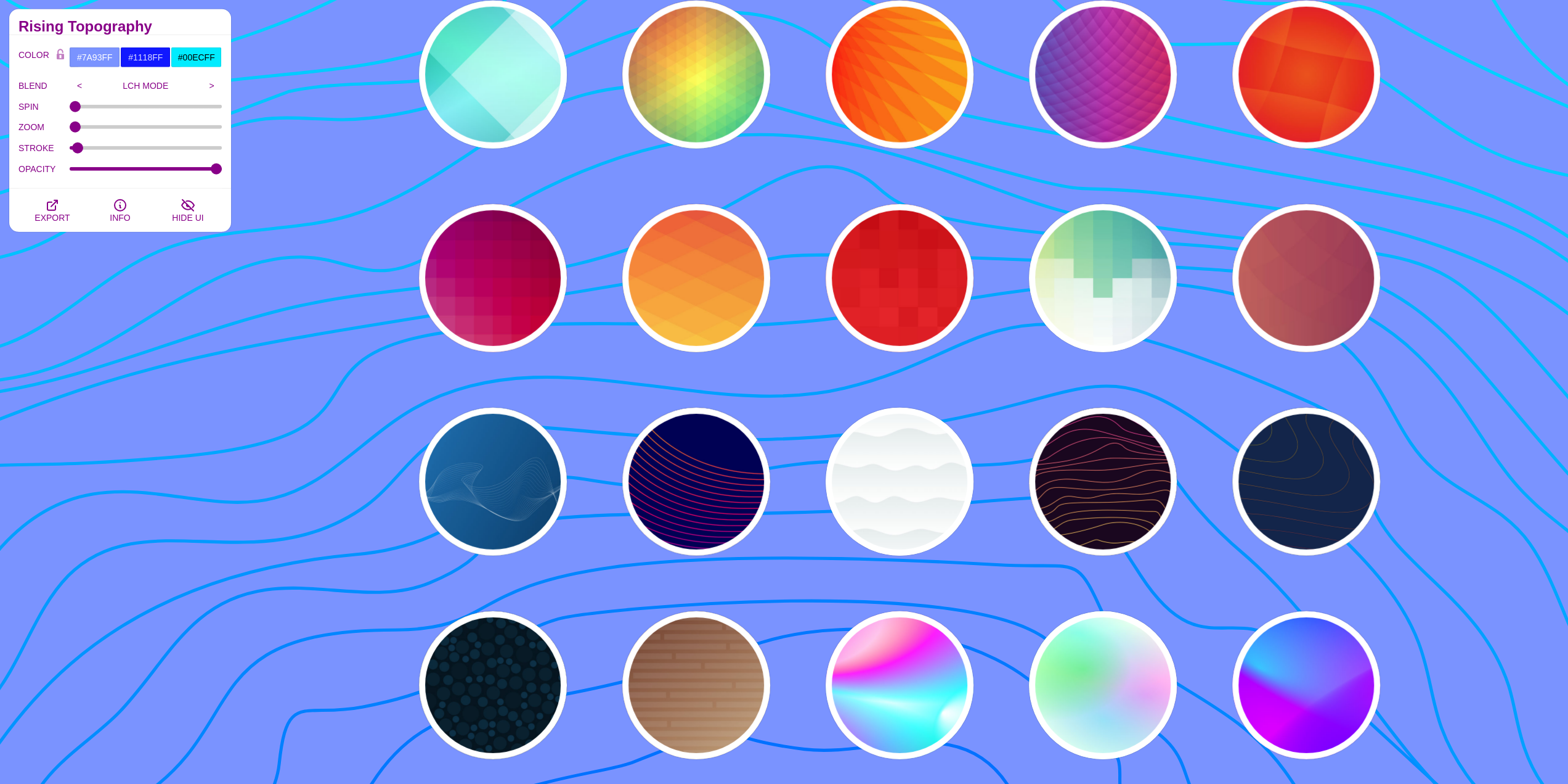
scroll to position [3453, 0]
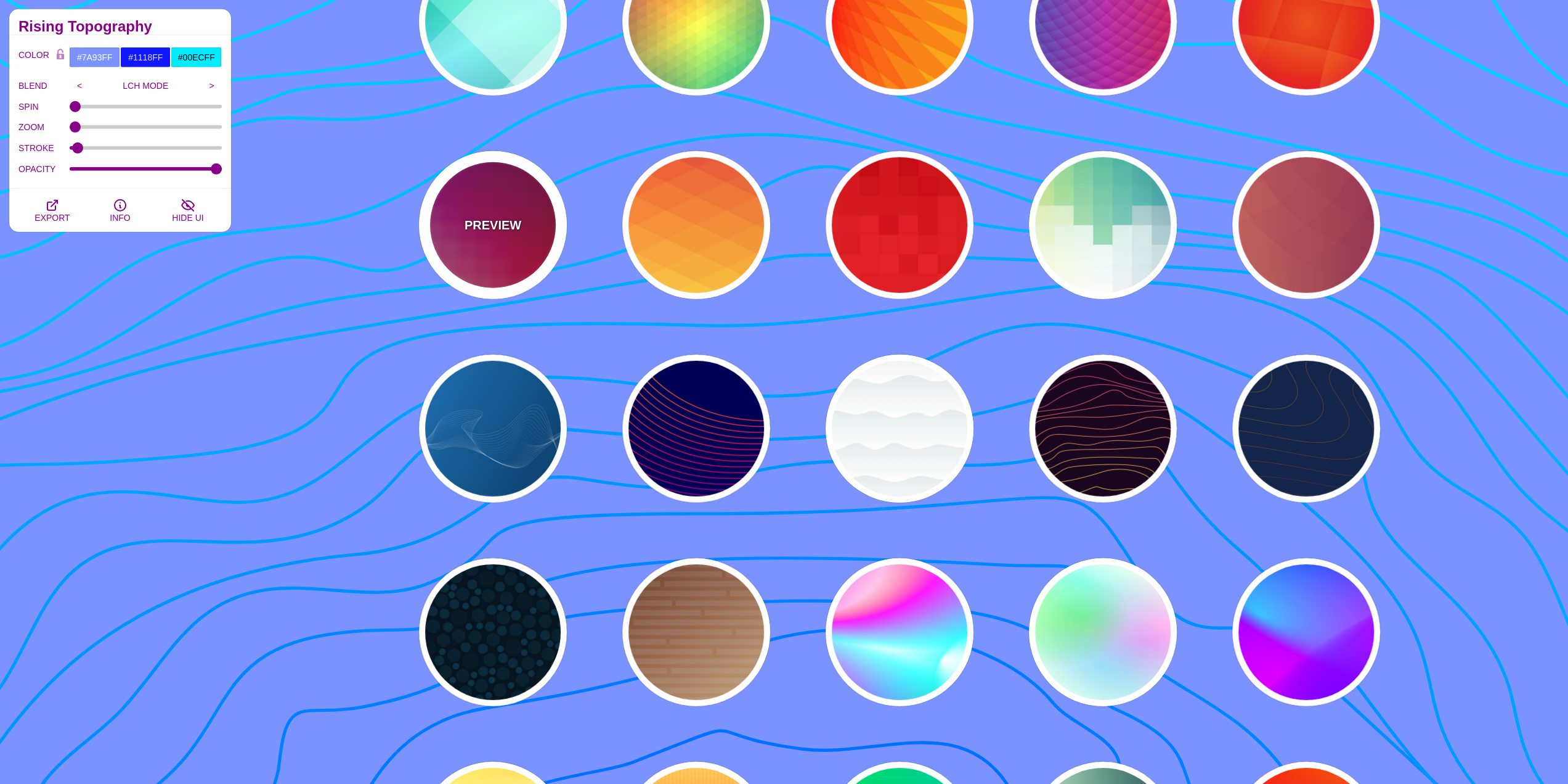
click at [507, 251] on div "PREVIEW" at bounding box center [493, 224] width 148 height 148
type input "#880077"
type input "#CC2222"
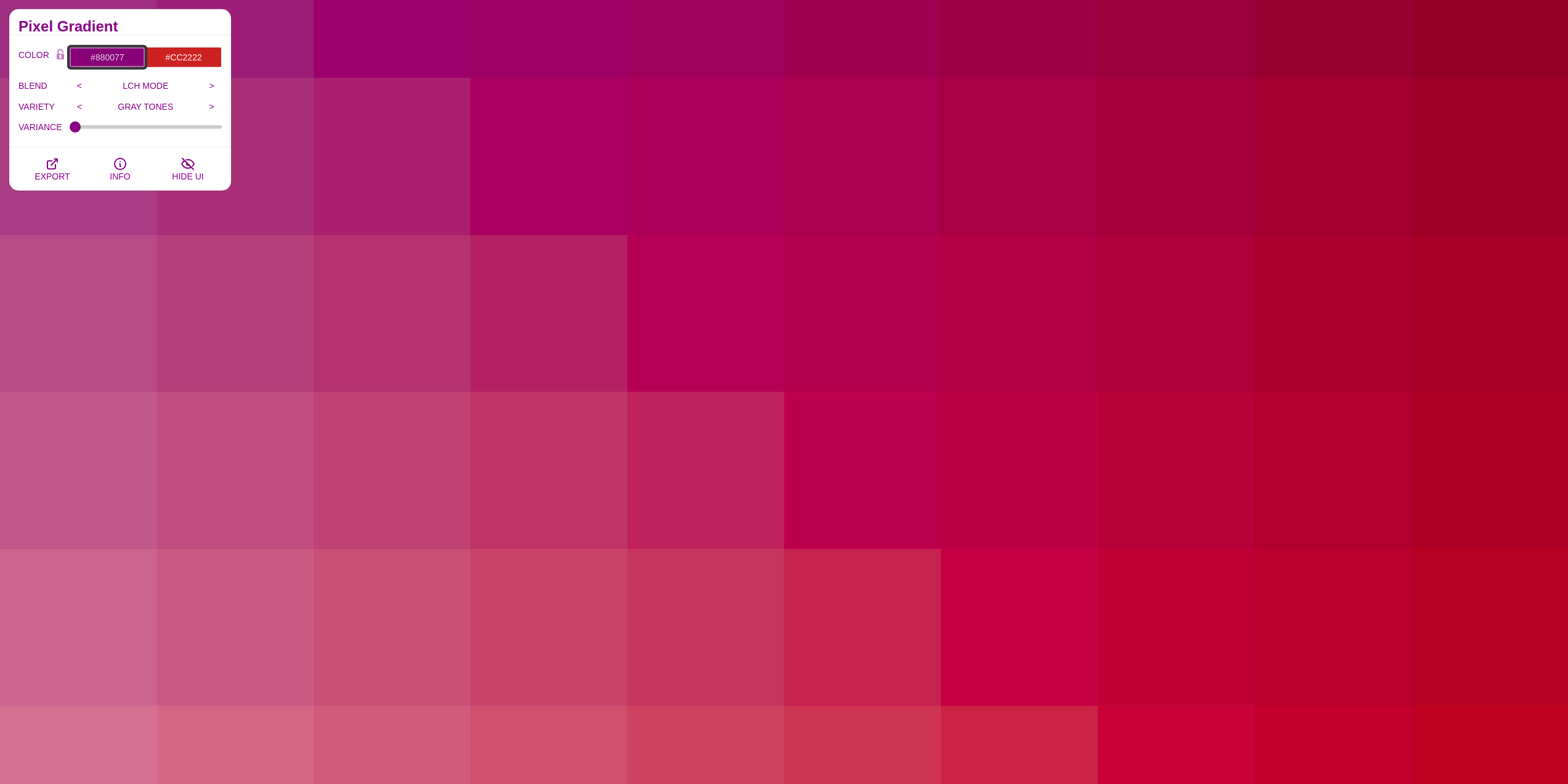
click at [105, 58] on input "#880077" at bounding box center [107, 57] width 76 height 21
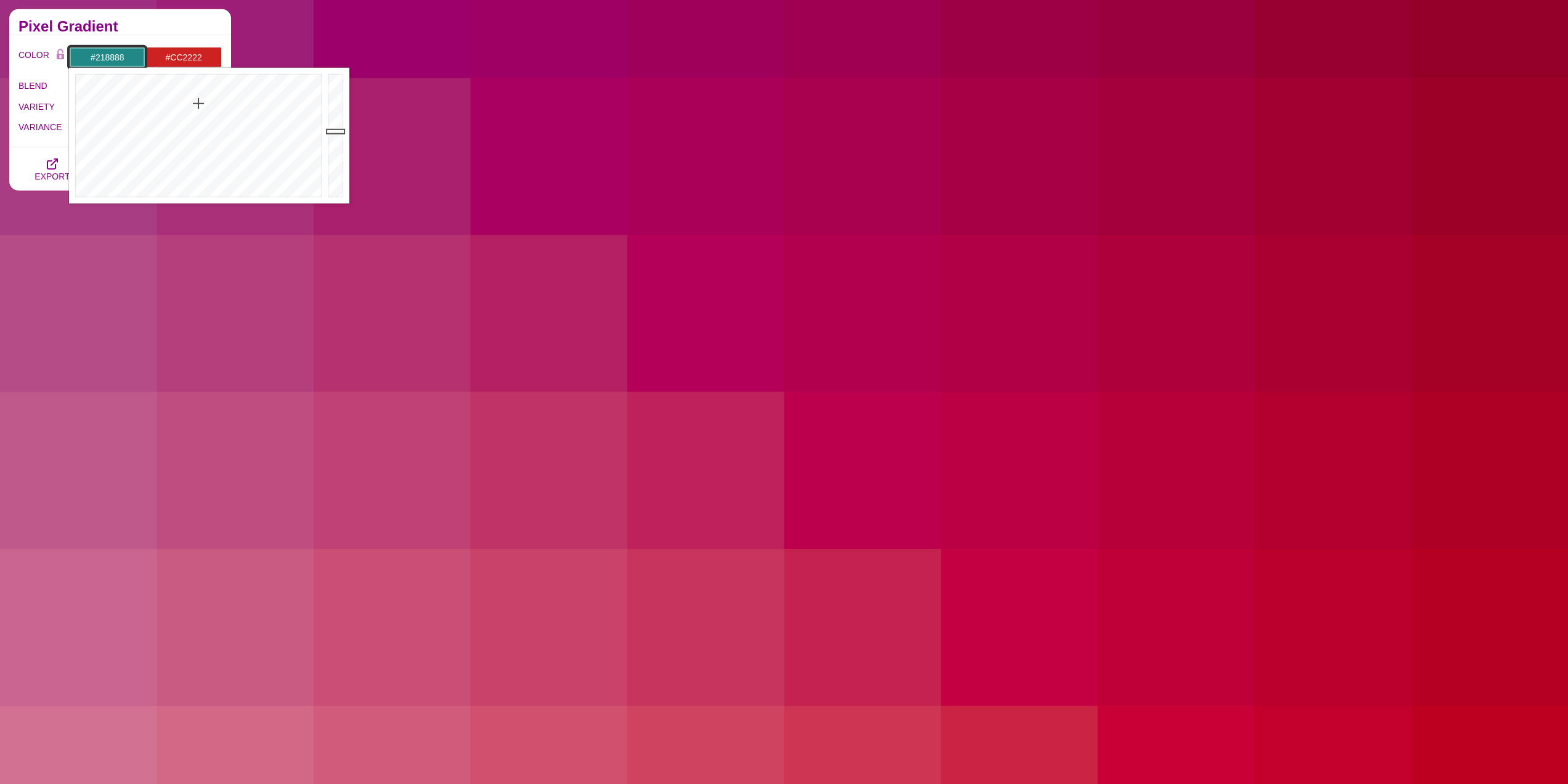
drag, startPoint x: 178, startPoint y: 120, endPoint x: 198, endPoint y: 103, distance: 26.2
click at [198, 103] on div at bounding box center [196, 136] width 256 height 136
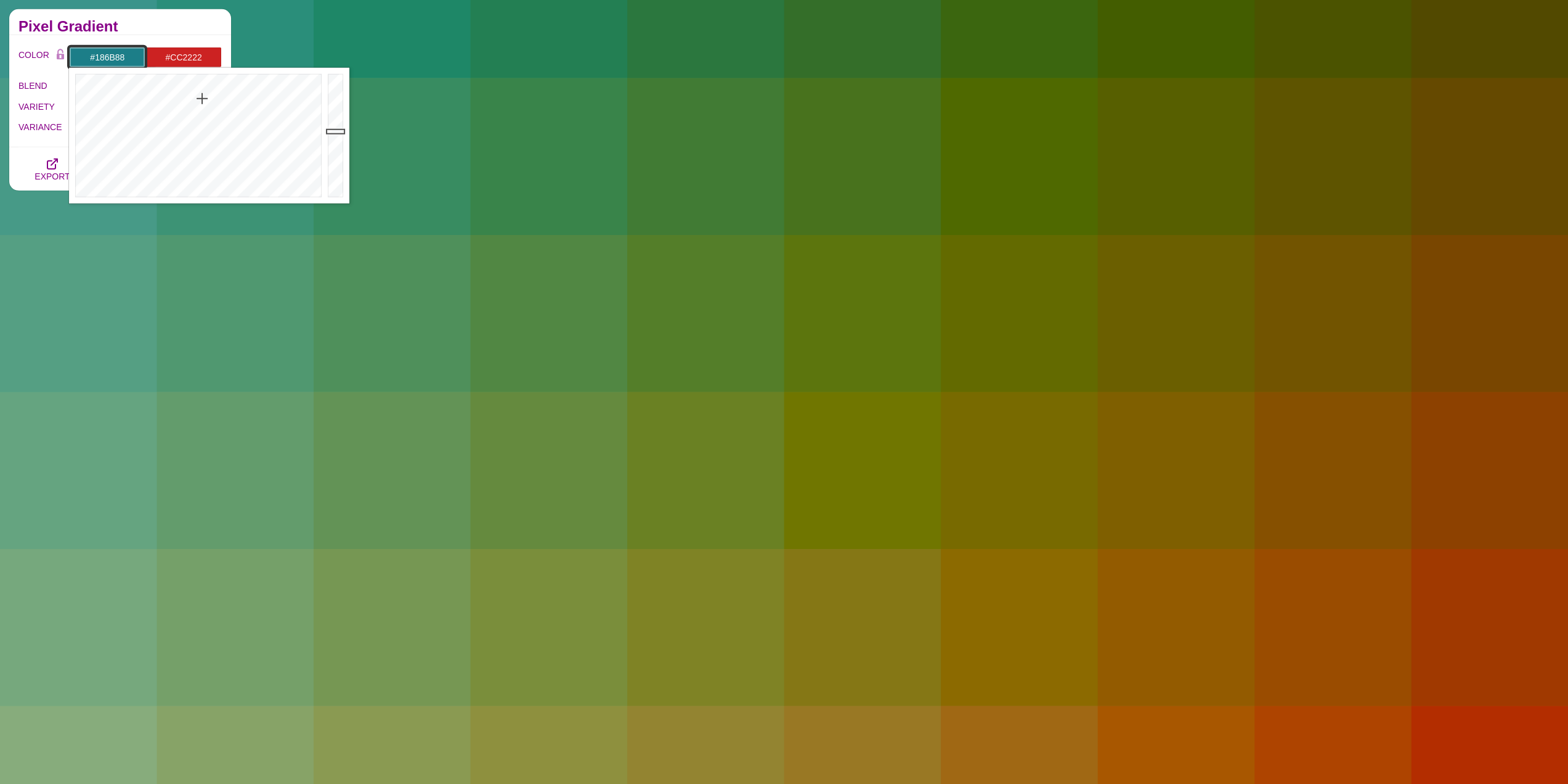
type input "#186A88"
drag, startPoint x: 202, startPoint y: 99, endPoint x: 209, endPoint y: 96, distance: 7.6
click at [209, 96] on div at bounding box center [196, 136] width 256 height 136
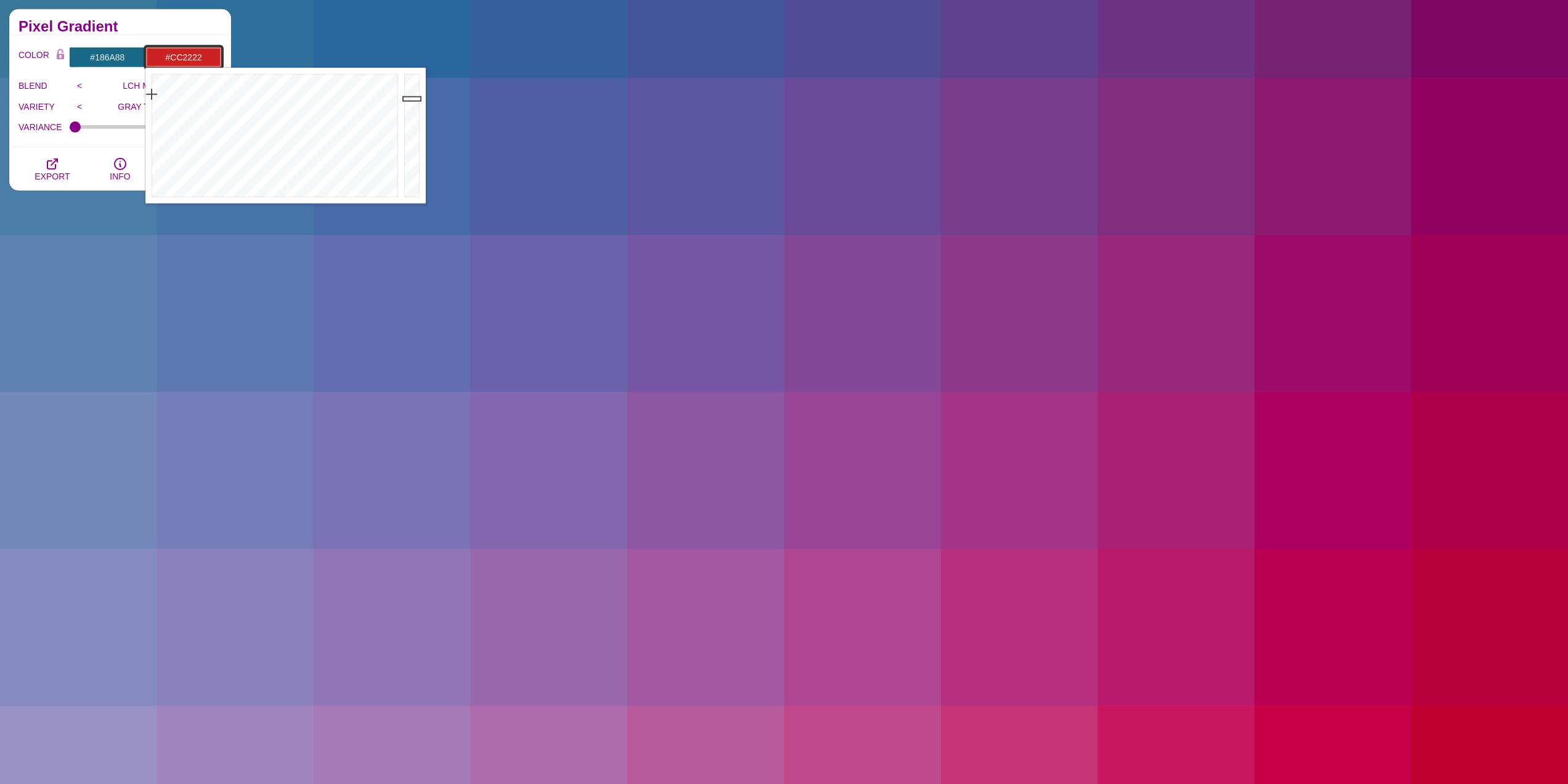
click at [177, 52] on input "#CC2222" at bounding box center [183, 57] width 76 height 21
click at [292, 109] on div at bounding box center [272, 136] width 256 height 136
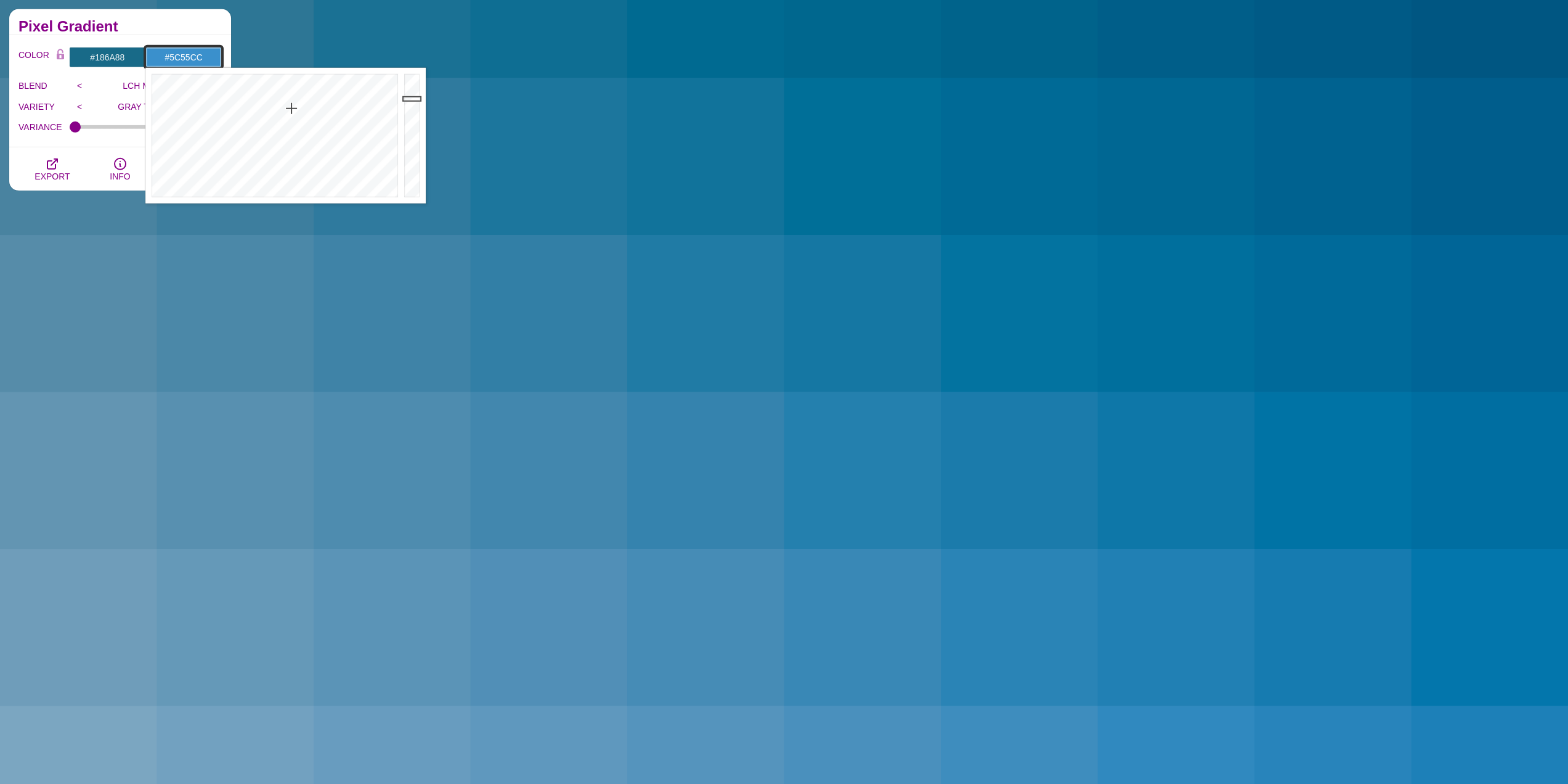
drag, startPoint x: 311, startPoint y: 121, endPoint x: 318, endPoint y: 126, distance: 8.6
click at [318, 126] on div at bounding box center [272, 136] width 256 height 136
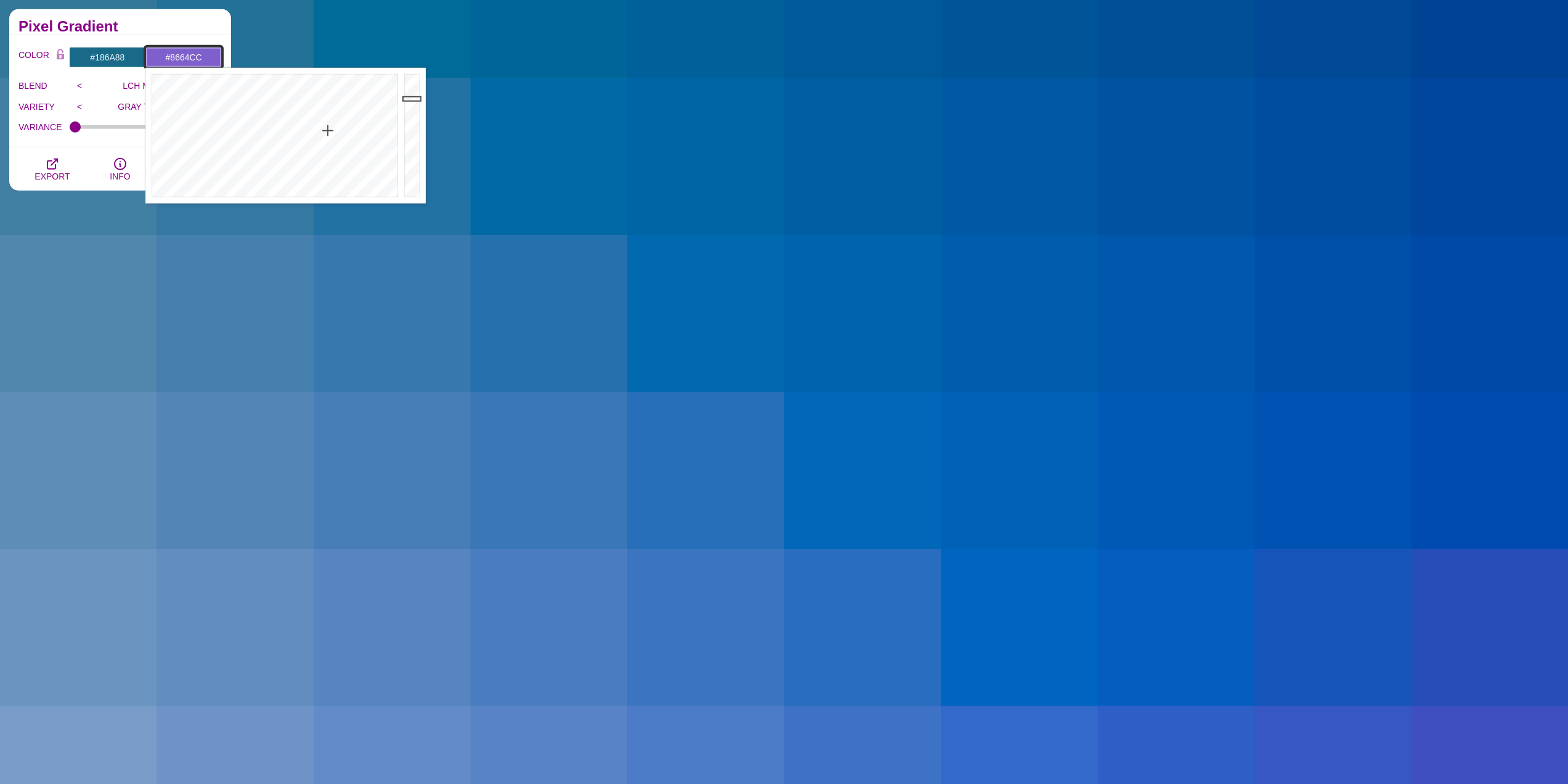
drag, startPoint x: 321, startPoint y: 126, endPoint x: 329, endPoint y: 134, distance: 11.3
click at [329, 134] on div at bounding box center [272, 136] width 256 height 136
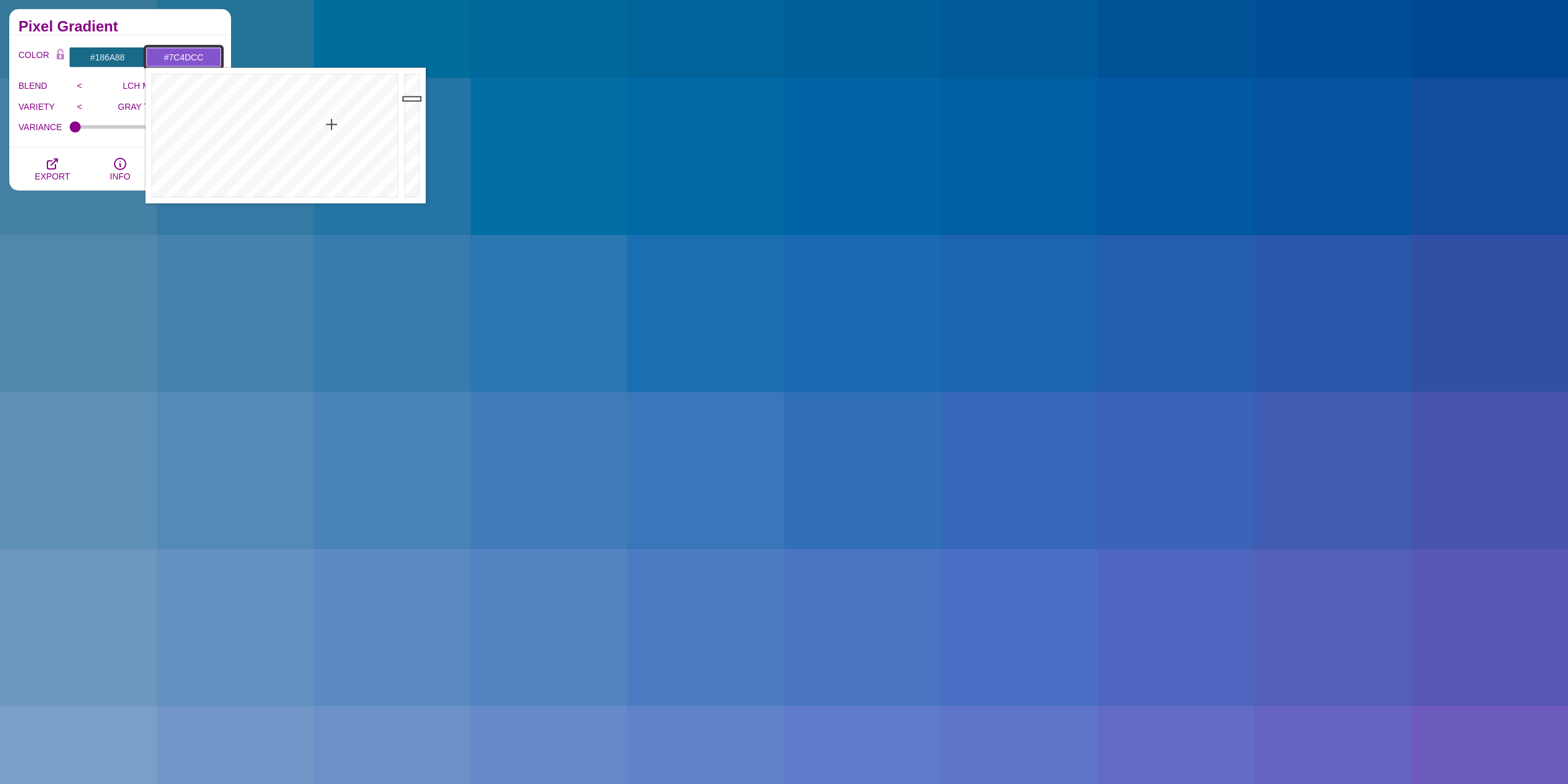
drag, startPoint x: 330, startPoint y: 127, endPoint x: 331, endPoint y: 120, distance: 7.1
click at [331, 120] on div at bounding box center [272, 136] width 256 height 136
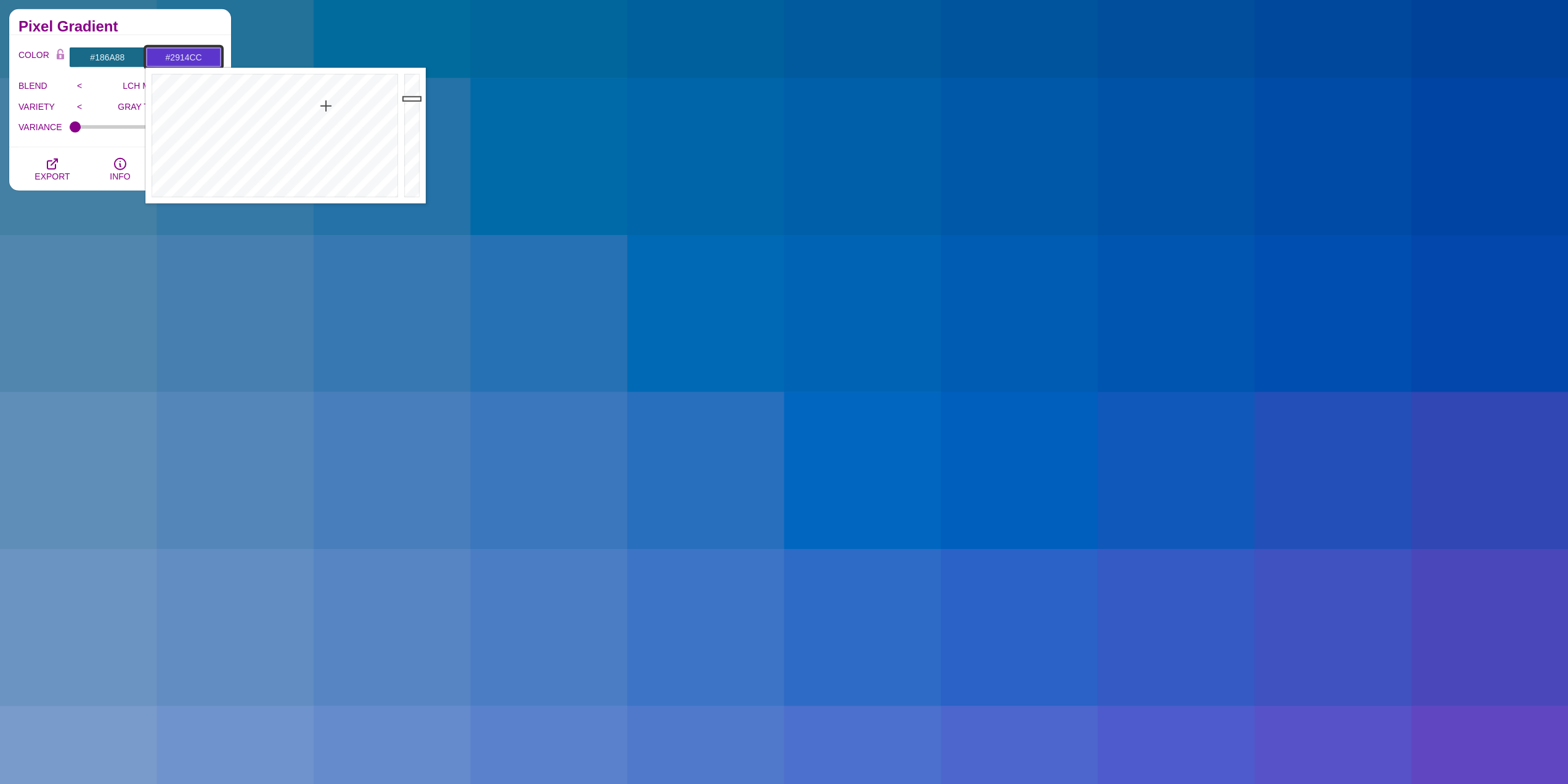
type input "#2813CC"
drag, startPoint x: 328, startPoint y: 112, endPoint x: 321, endPoint y: 85, distance: 27.9
click at [321, 85] on div at bounding box center [272, 136] width 256 height 136
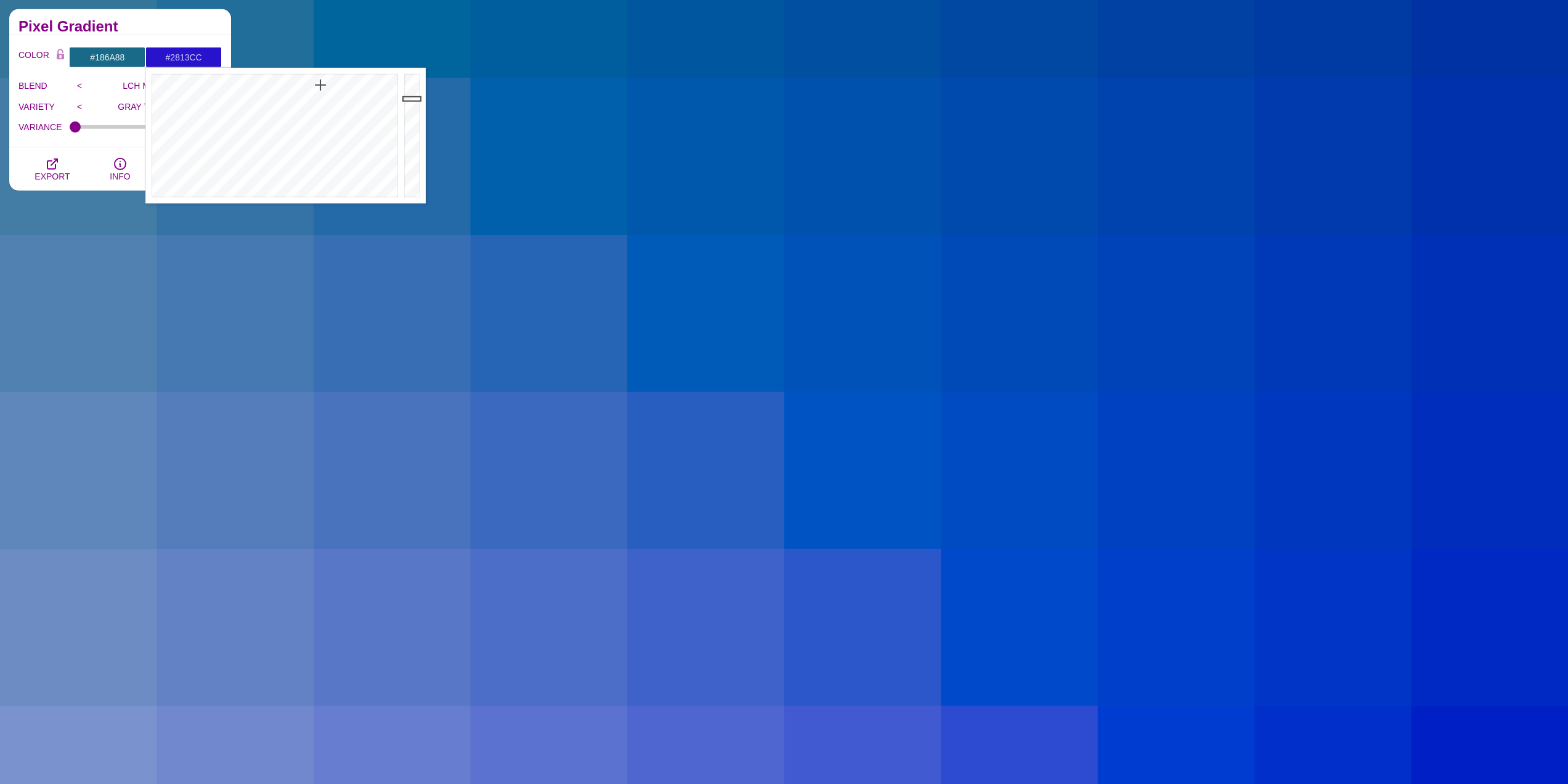
click at [114, 87] on p "LCH MODE" at bounding box center [146, 86] width 112 height 10
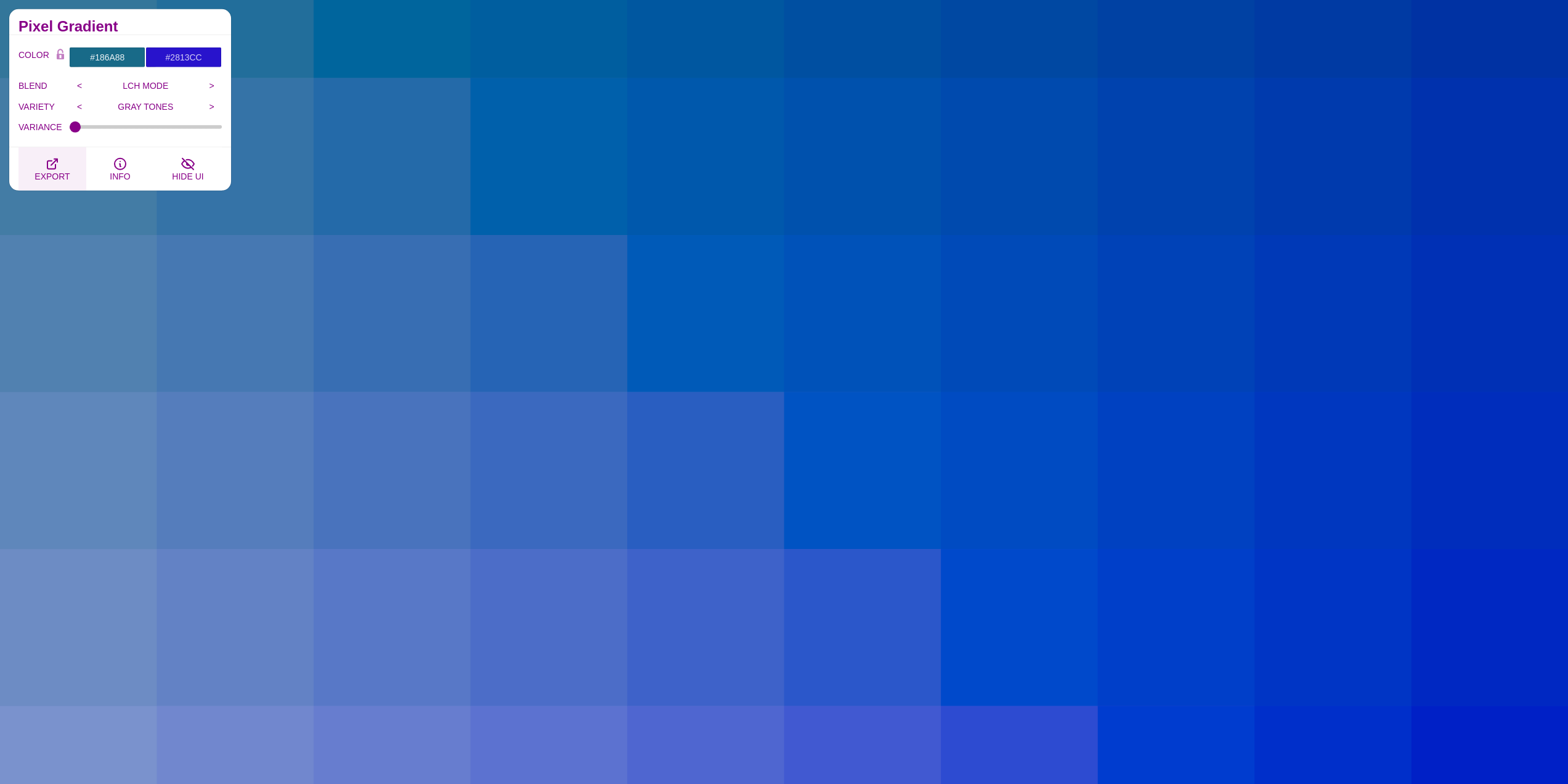
click at [63, 163] on button "EXPORT" at bounding box center [52, 168] width 68 height 43
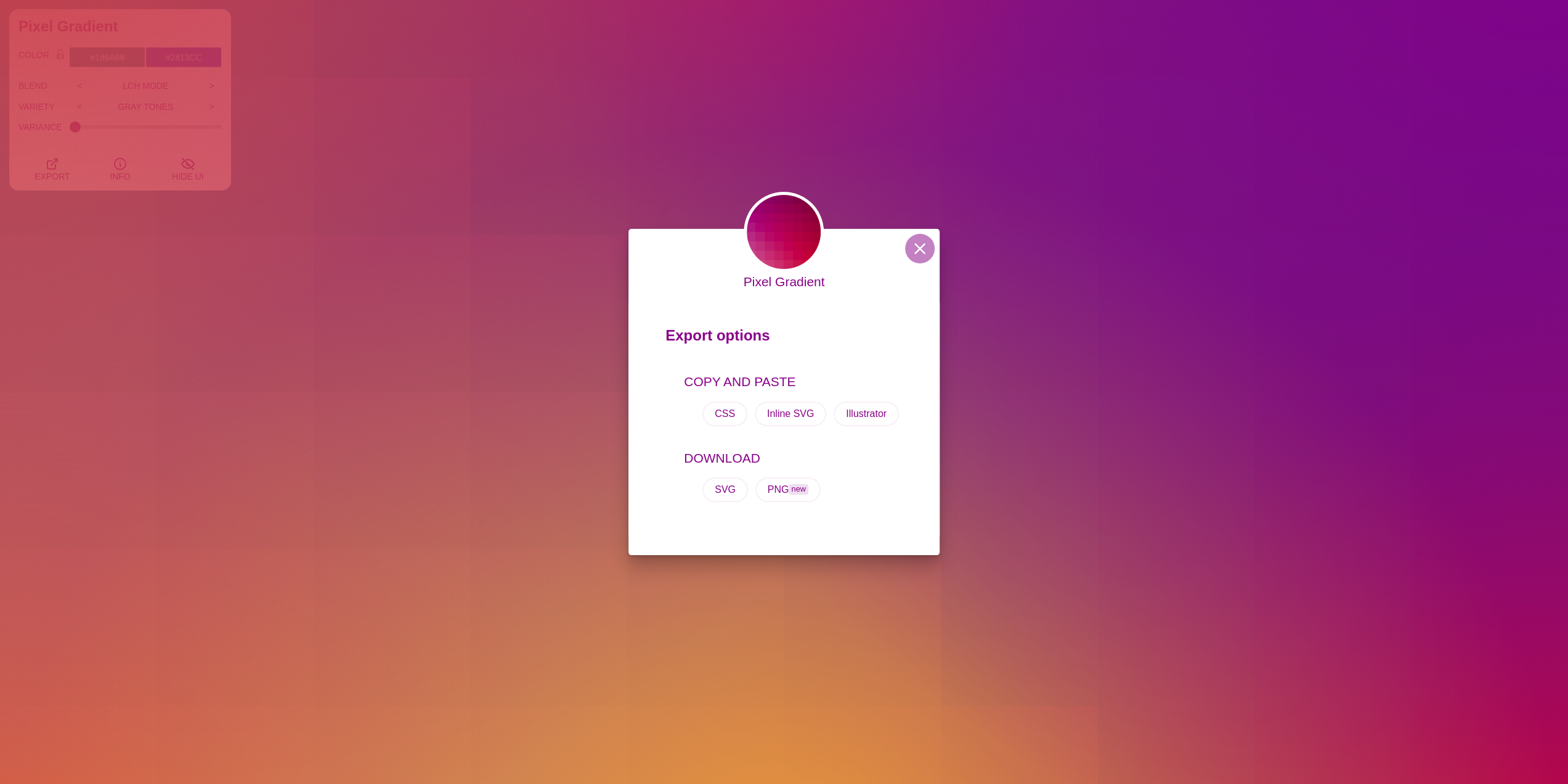
click at [792, 475] on div "SVG PNG new" at bounding box center [793, 490] width 218 height 45
click at [797, 485] on span "new" at bounding box center [798, 488] width 20 height 10
click at [968, 113] on div "Pixel Gradient Export options COPY AND PASTE CSS Inline SVG Illustrator DOWNLOA…" at bounding box center [784, 392] width 1568 height 784
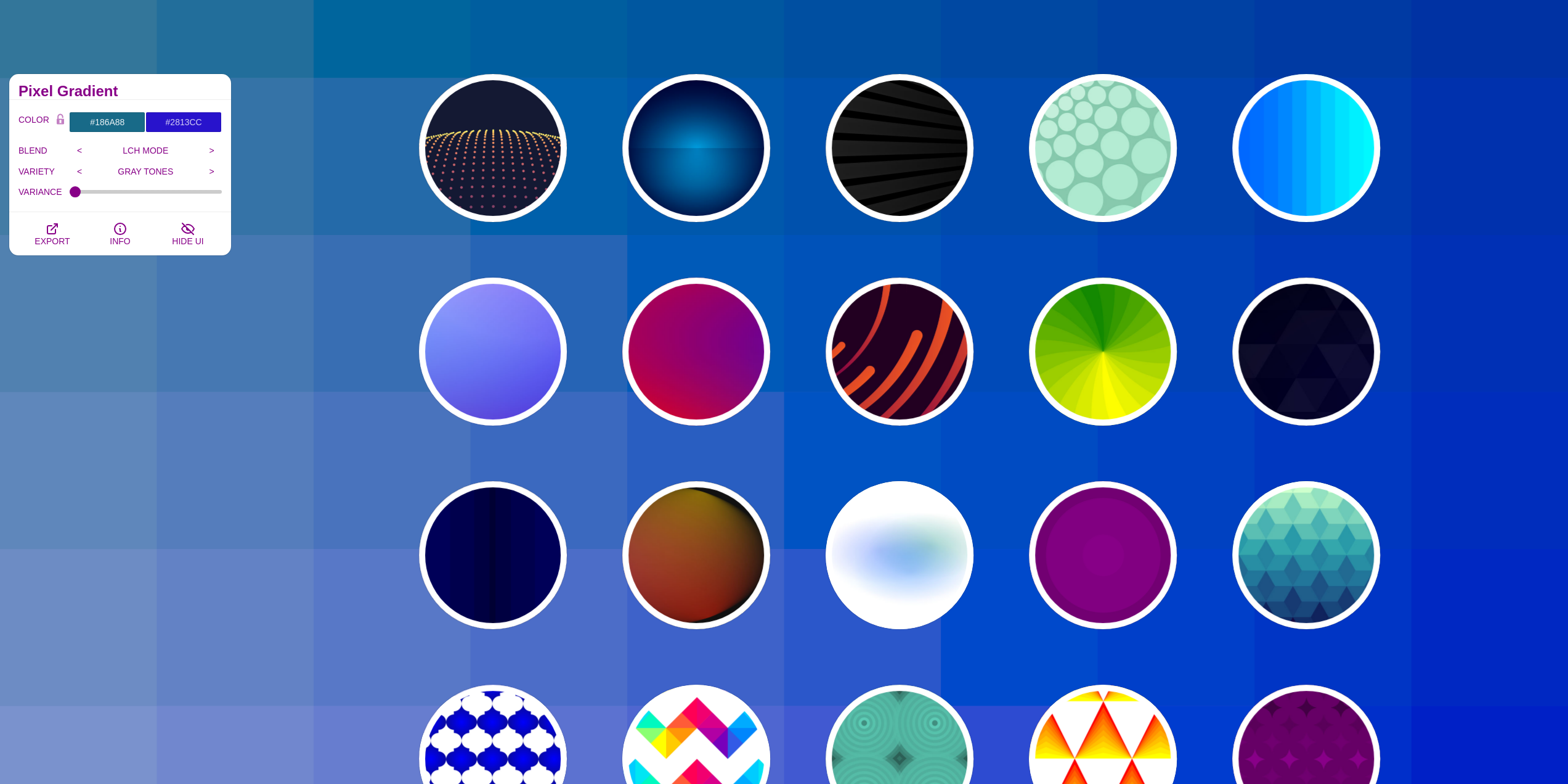
scroll to position [0, 0]
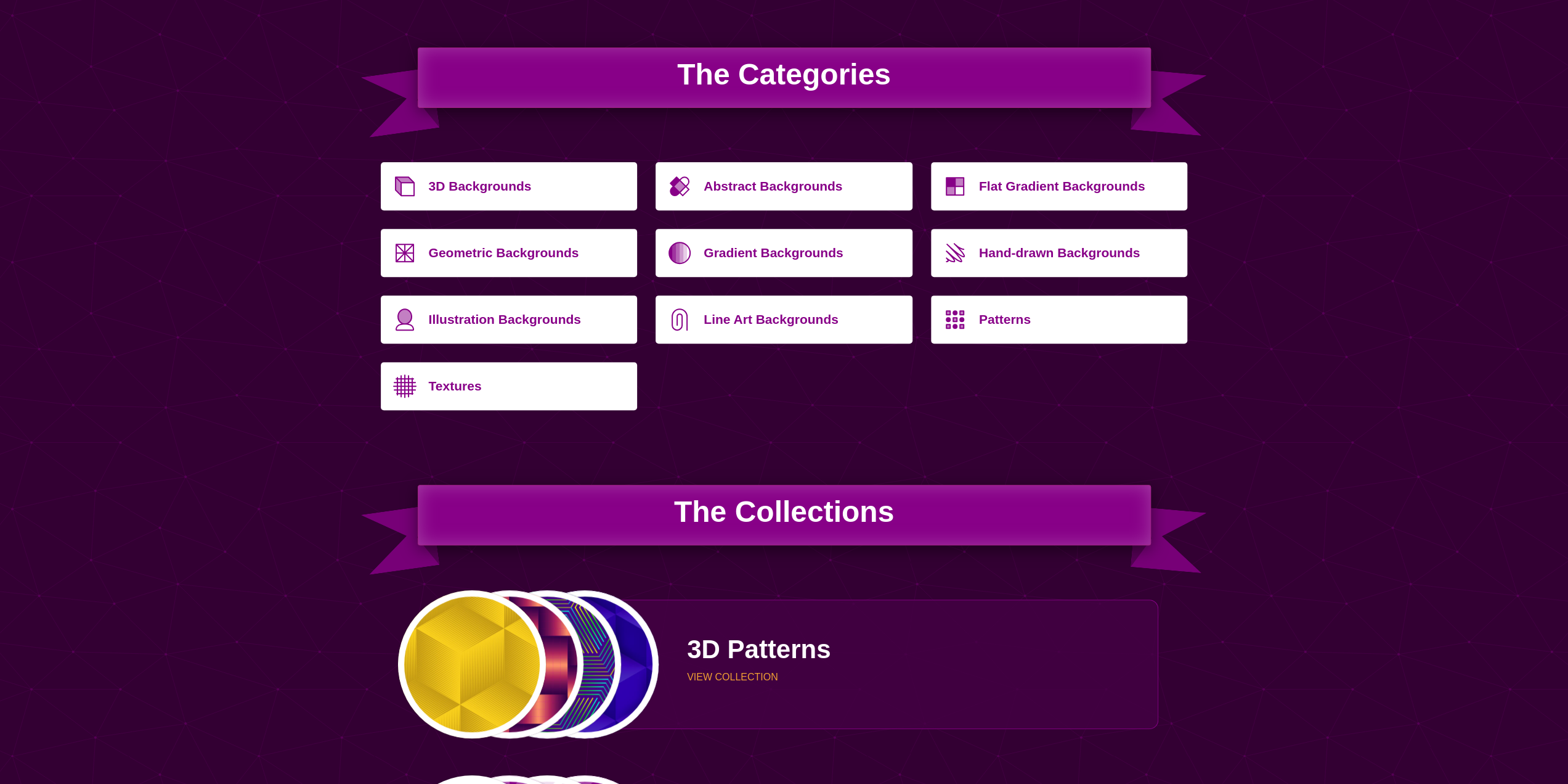
scroll to position [432, 0]
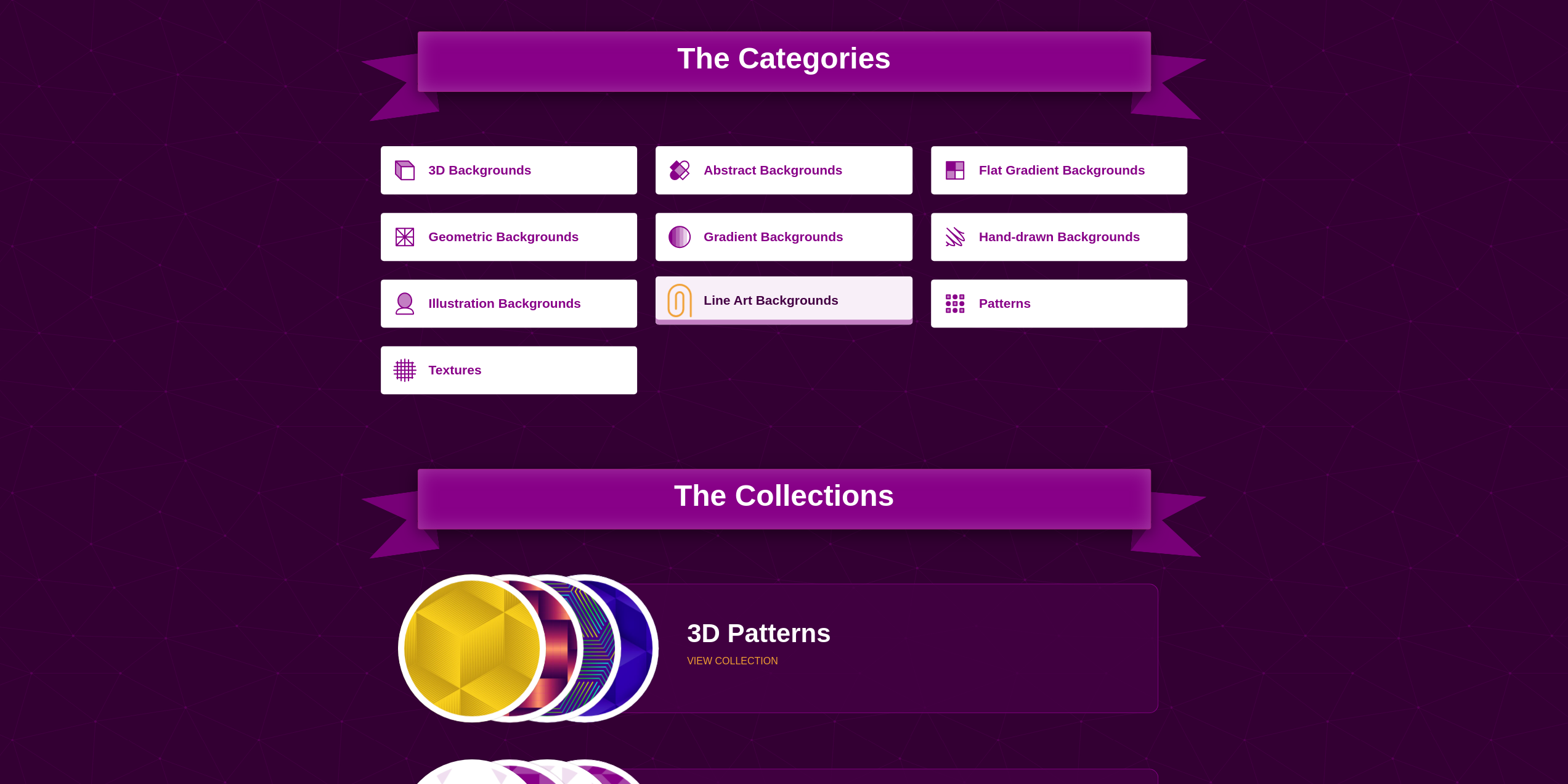
click at [790, 303] on p "Line Art Backgrounds" at bounding box center [803, 300] width 200 height 30
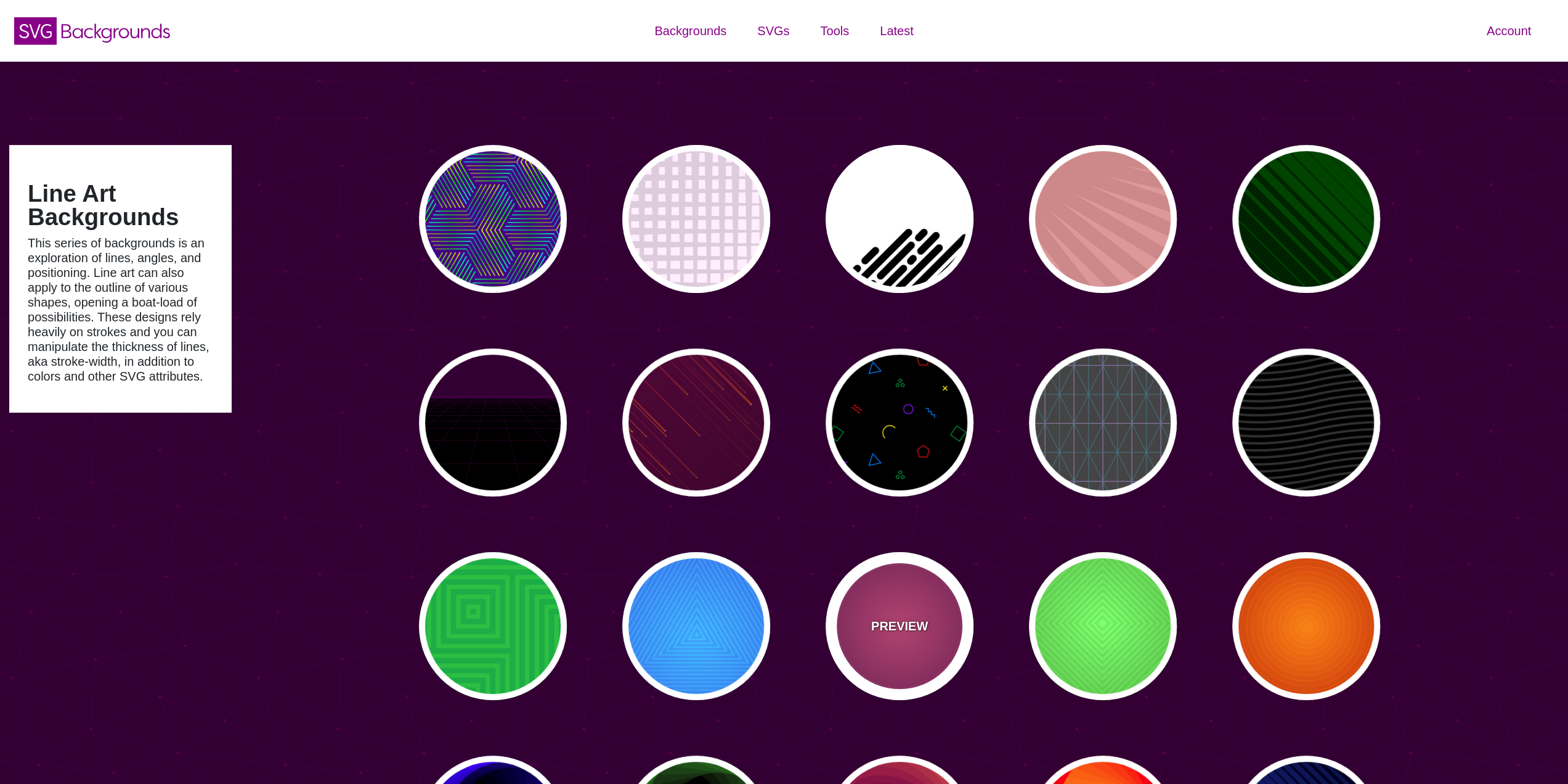
type input "#450057"
type input "#FFFFFF"
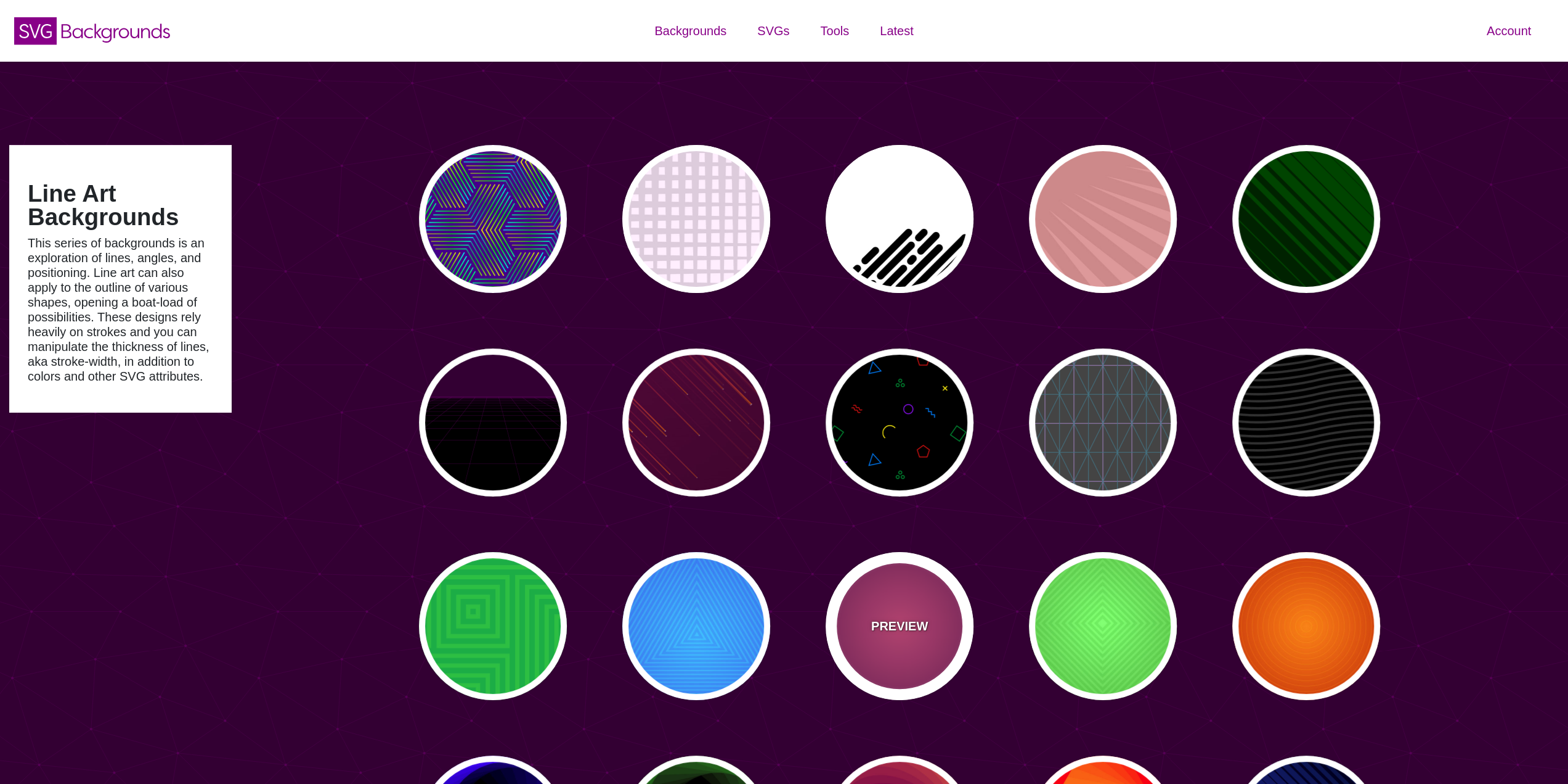
type input "#FFFFFF"
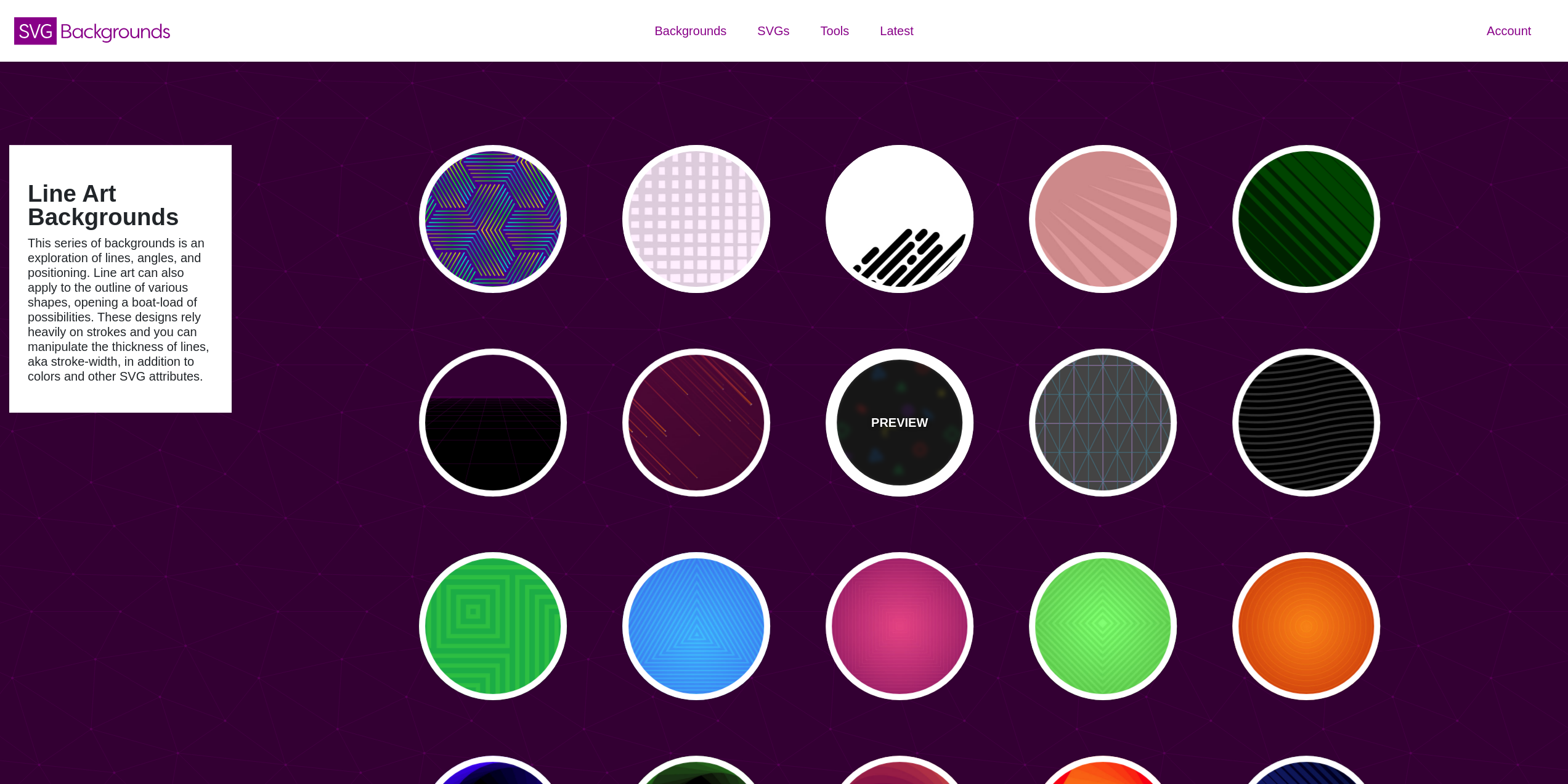
click at [905, 429] on p "PREVIEW" at bounding box center [900, 422] width 57 height 19
type input "#000000"
type input "#008833"
type input "#CC1111"
type input "#FFEE11"
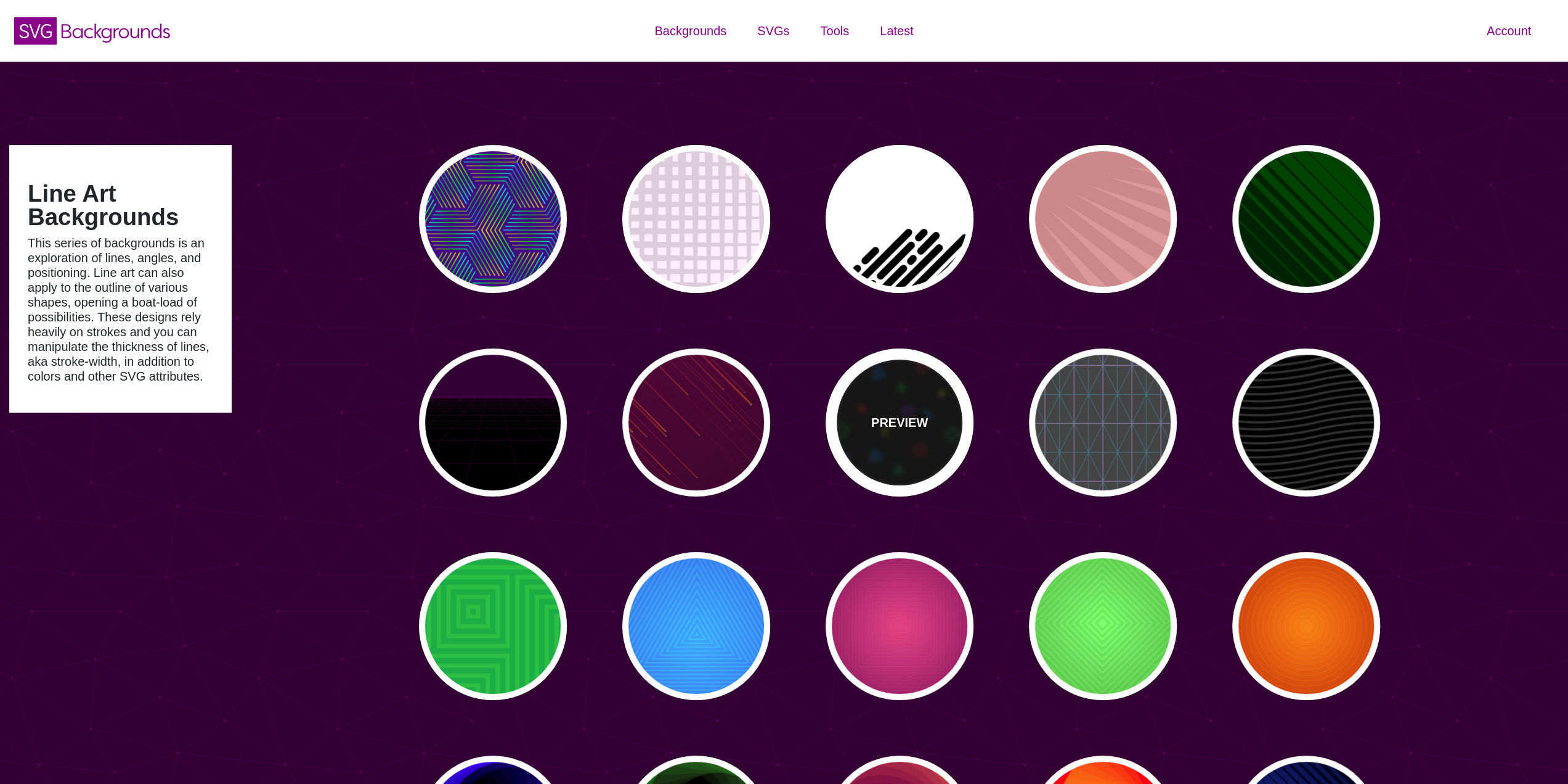
type input "#8811EE"
type input "#0077EE"
type input "0"
type input "0.6"
type input "10"
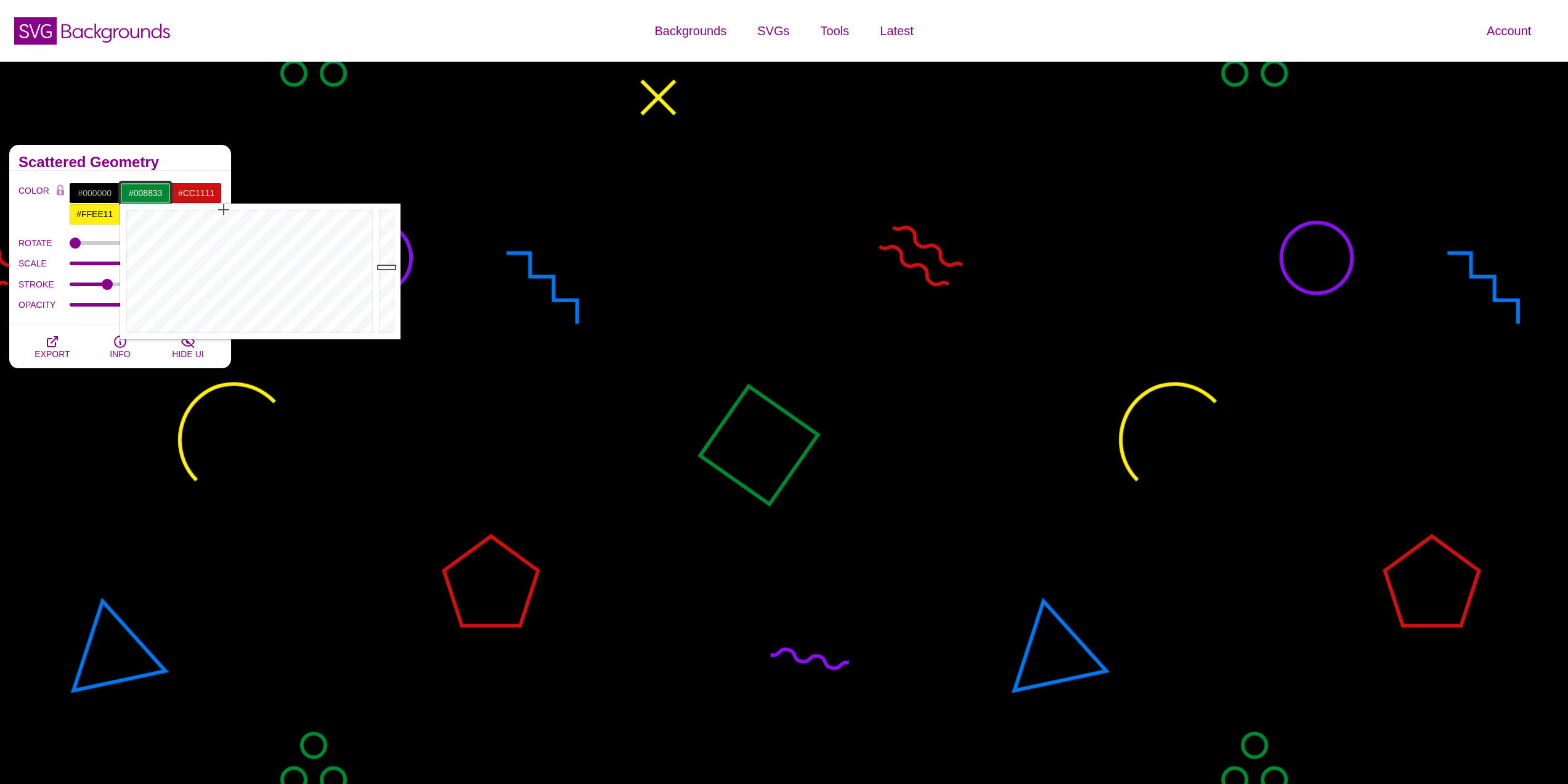
click at [146, 196] on input "#008833" at bounding box center [145, 193] width 51 height 21
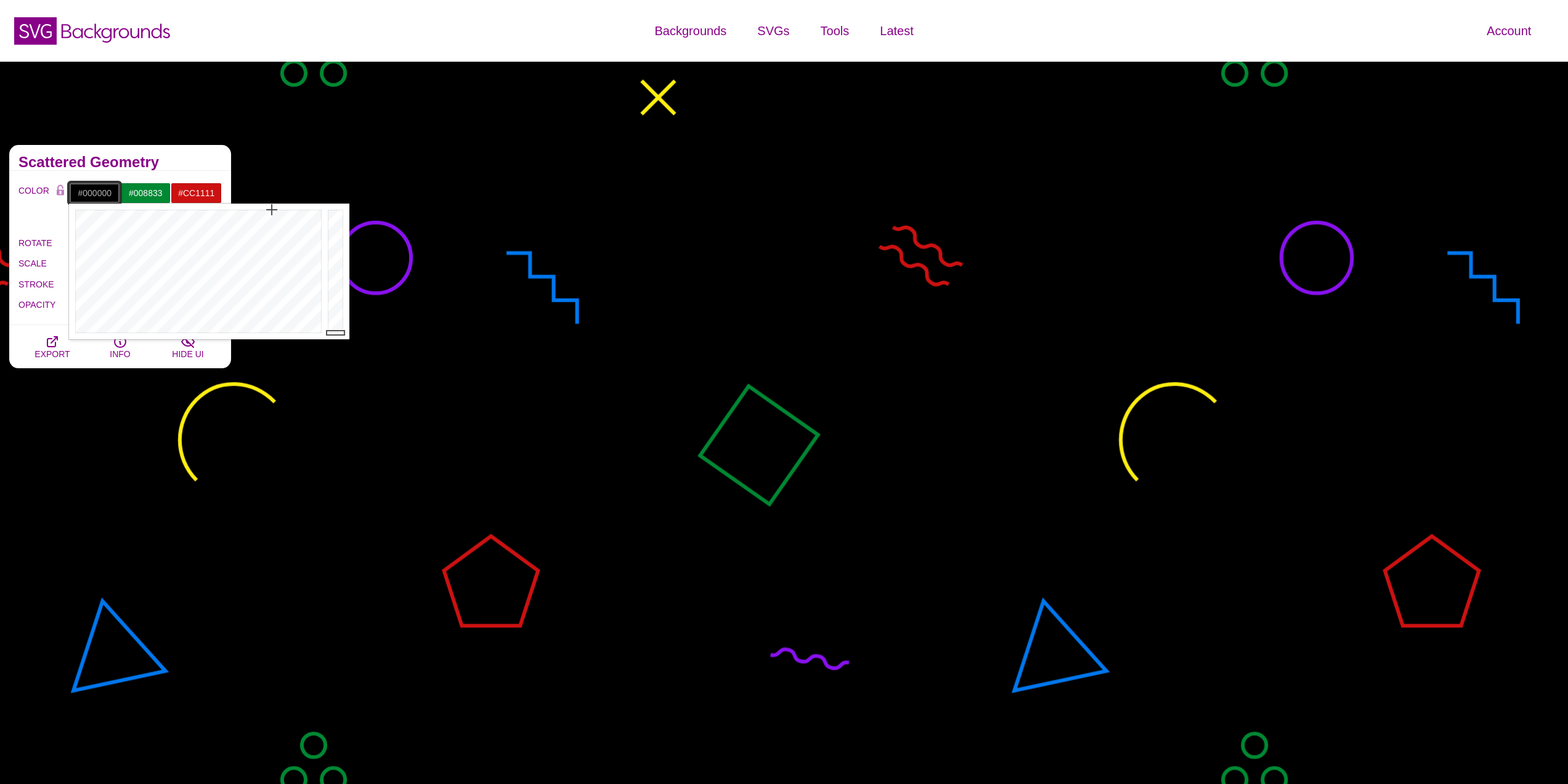
click at [88, 189] on input "#000000" at bounding box center [94, 193] width 51 height 21
click at [235, 219] on div at bounding box center [196, 272] width 256 height 136
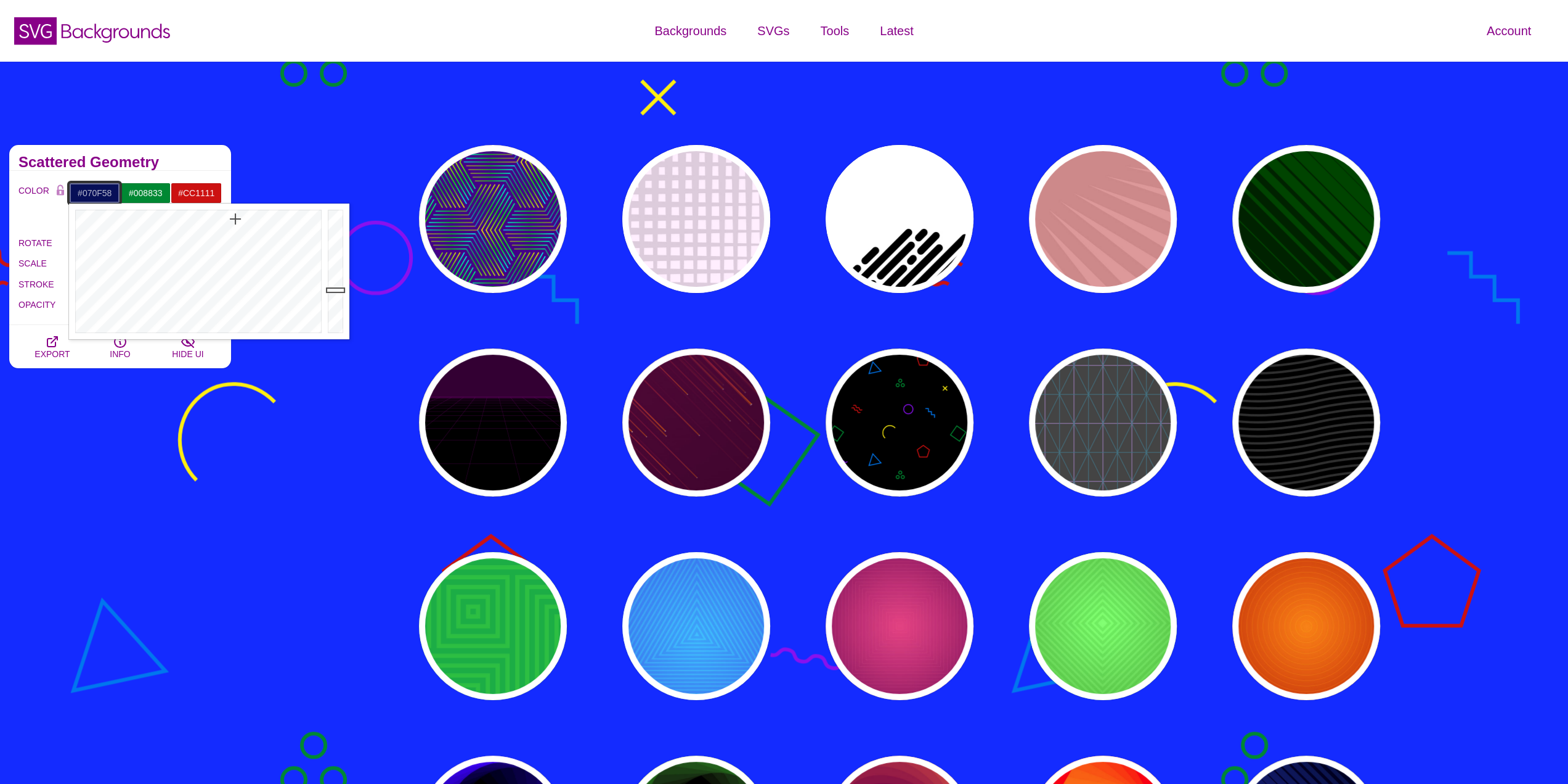
click at [325, 290] on div at bounding box center [336, 272] width 25 height 136
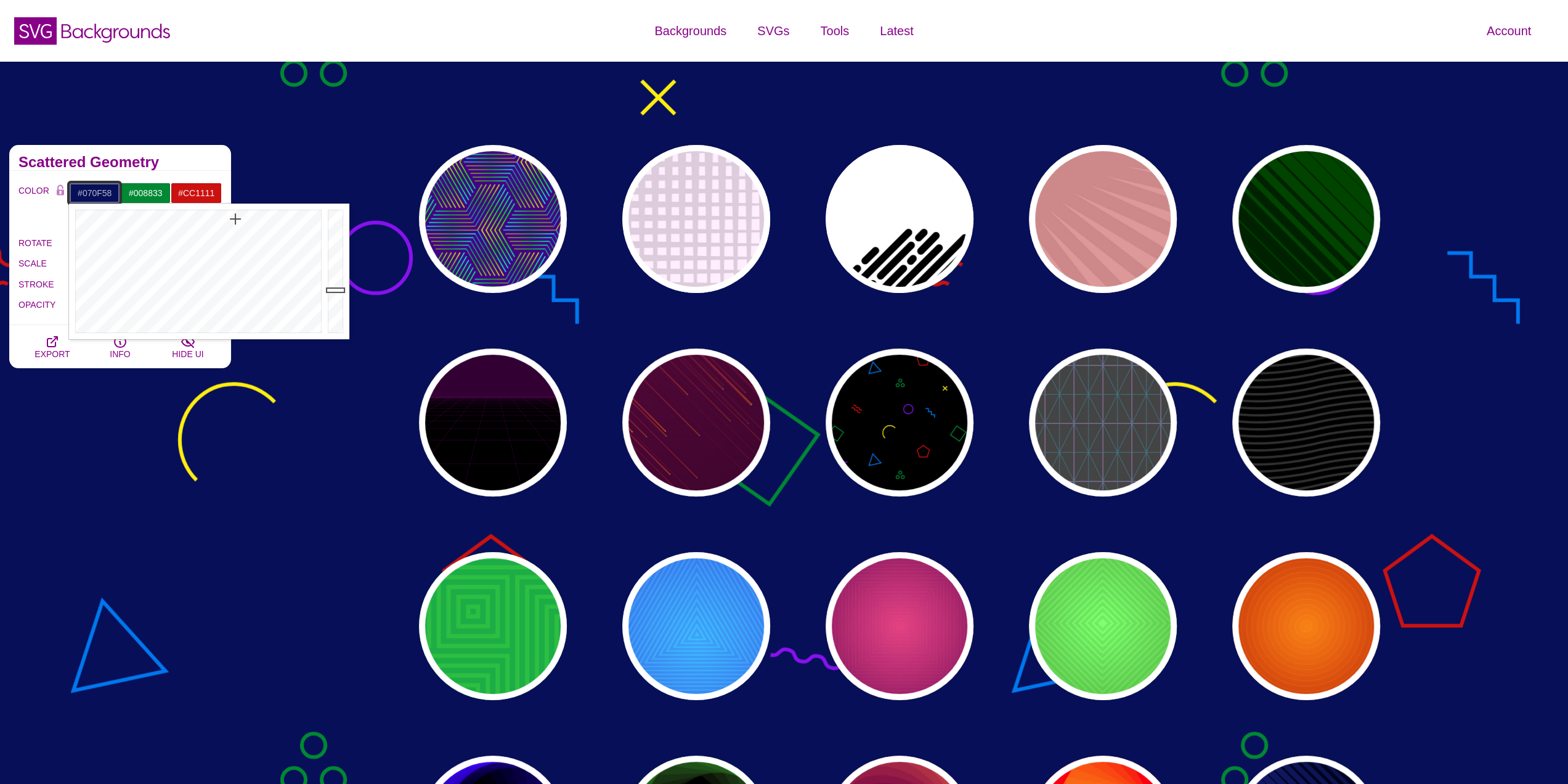
type input "#070F59"
click at [333, 289] on div at bounding box center [336, 272] width 25 height 136
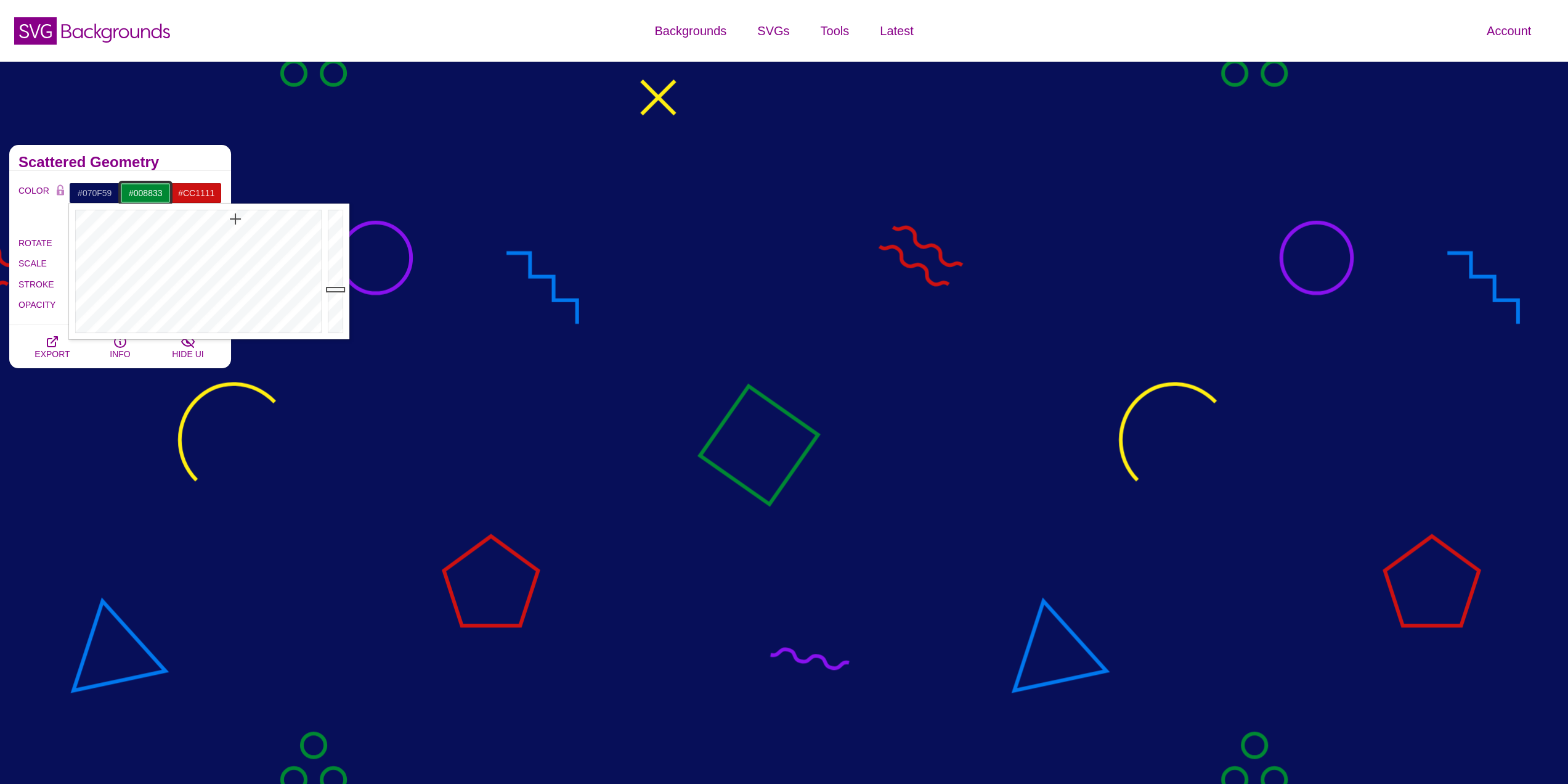
click at [131, 187] on input "#008833" at bounding box center [145, 193] width 51 height 21
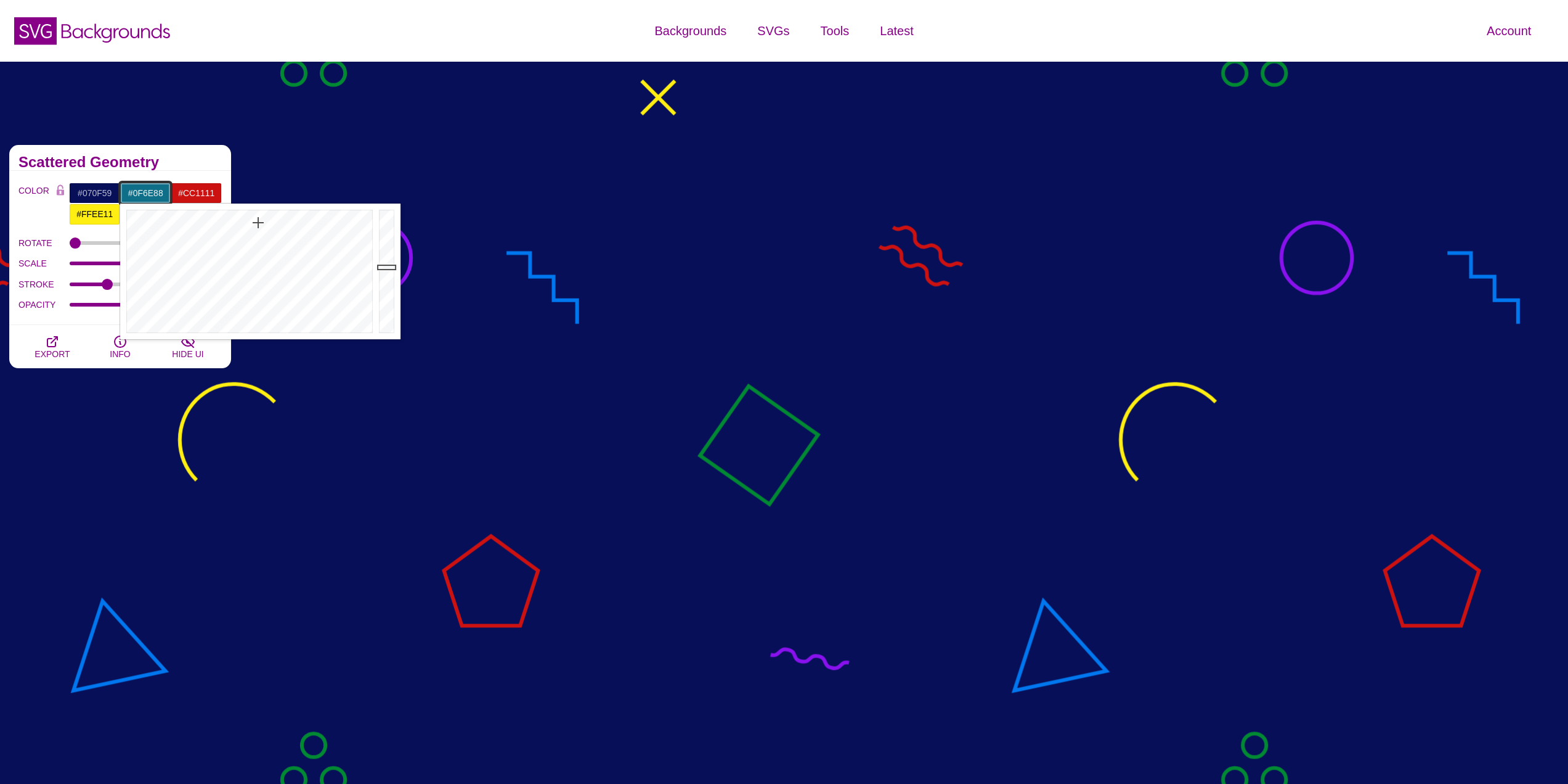
click at [258, 222] on div at bounding box center [247, 272] width 256 height 136
type input "#0D4A88"
click at [270, 221] on div at bounding box center [247, 272] width 256 height 136
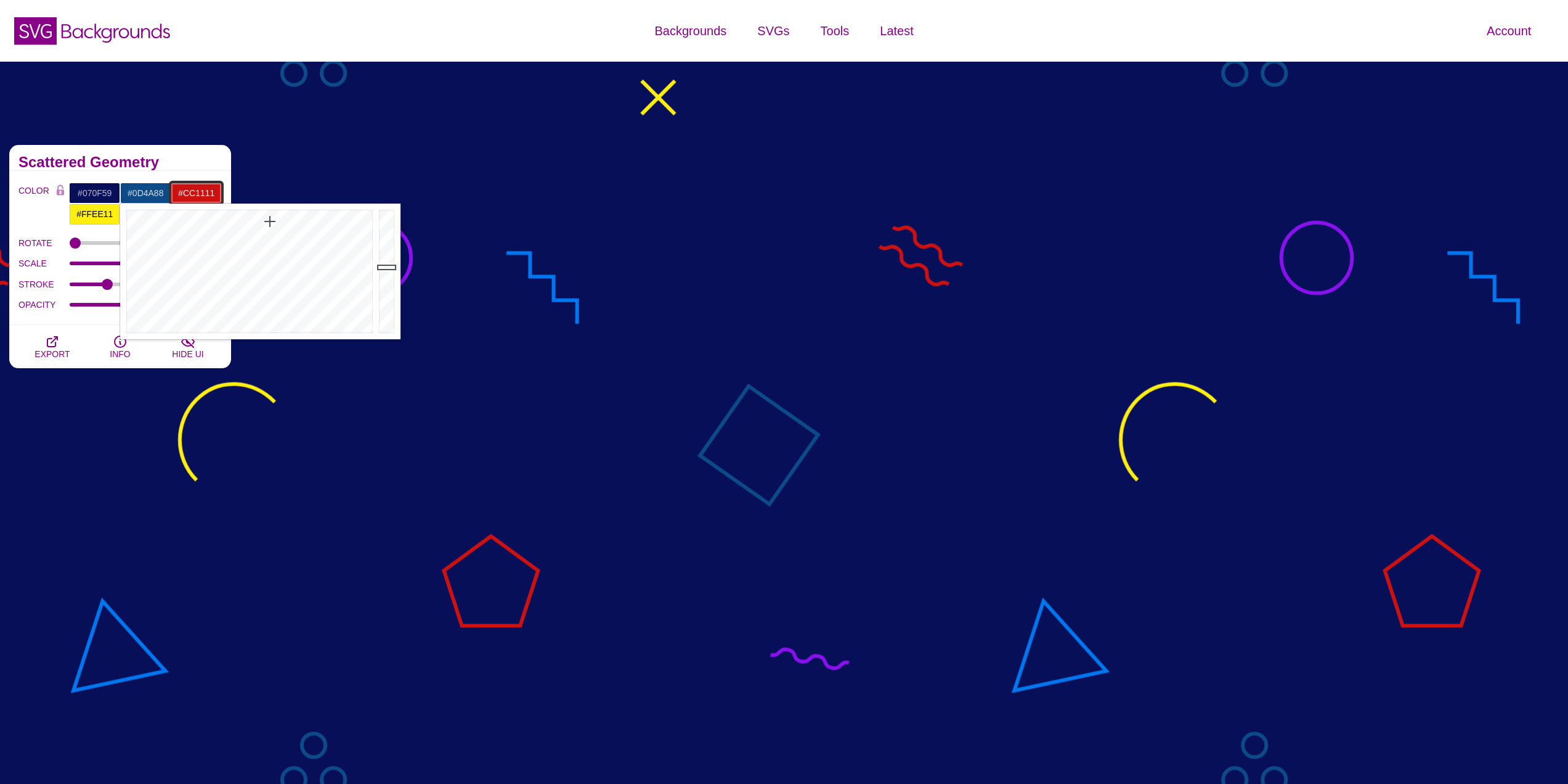
click at [191, 195] on input "#CC1111" at bounding box center [196, 193] width 51 height 21
click at [336, 224] on div at bounding box center [298, 272] width 256 height 136
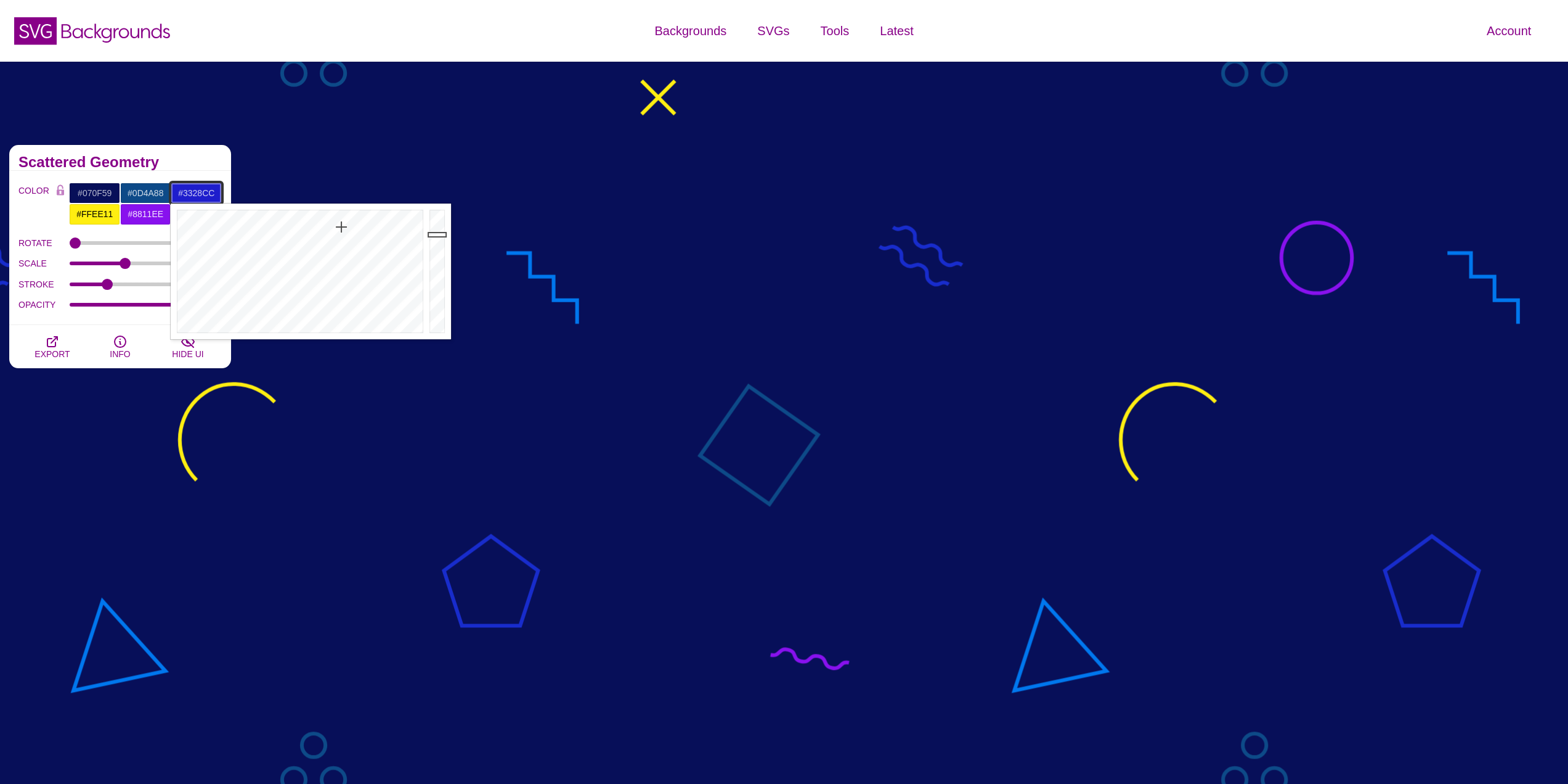
drag, startPoint x: 341, startPoint y: 227, endPoint x: 344, endPoint y: 233, distance: 6.7
click at [344, 233] on div at bounding box center [298, 272] width 256 height 136
click at [349, 244] on div at bounding box center [298, 272] width 256 height 136
click at [347, 242] on div at bounding box center [298, 272] width 256 height 136
drag, startPoint x: 346, startPoint y: 236, endPoint x: 354, endPoint y: 219, distance: 18.8
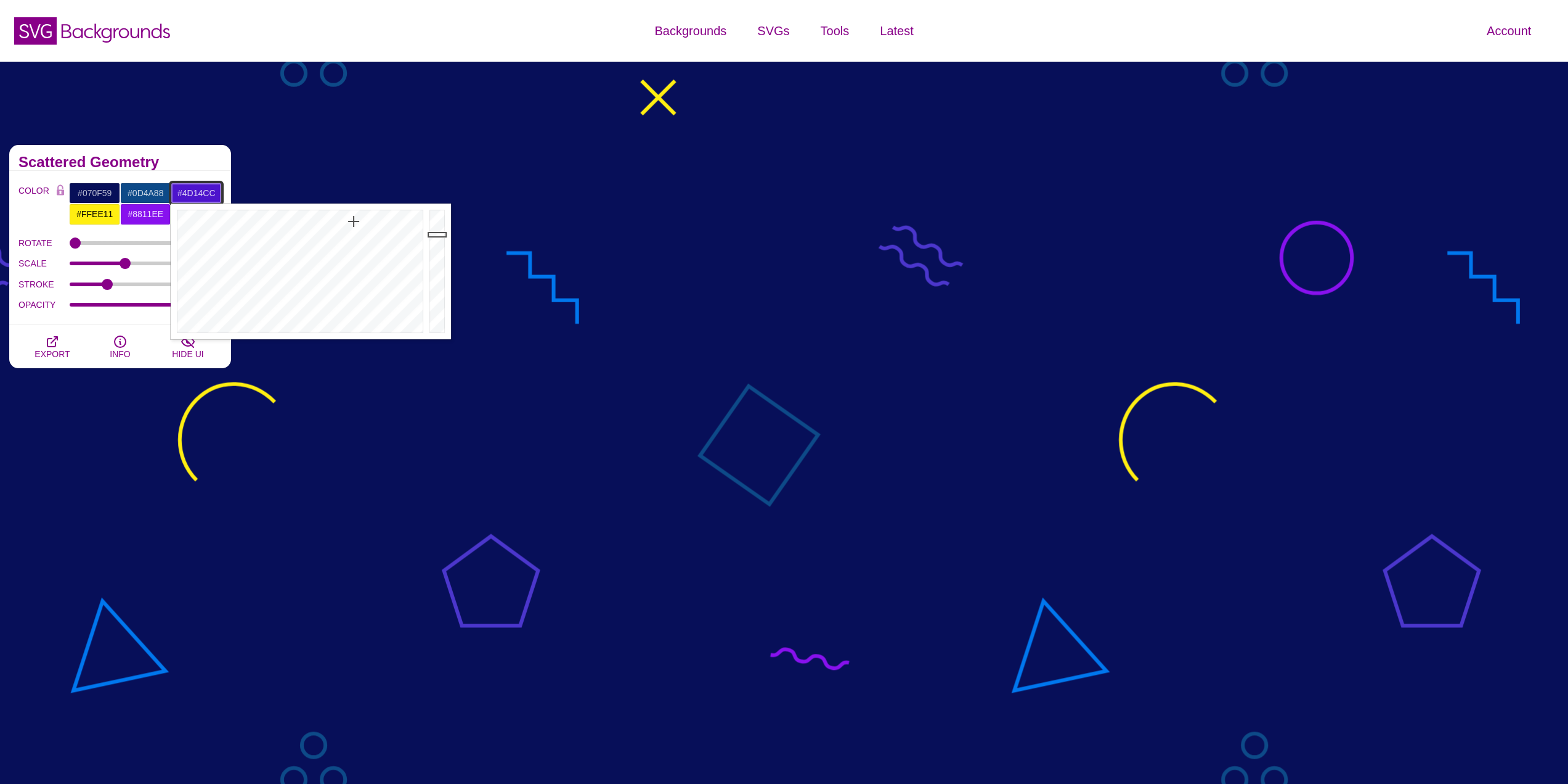
click at [354, 221] on div at bounding box center [298, 272] width 256 height 136
click at [349, 206] on div at bounding box center [298, 272] width 256 height 136
drag, startPoint x: 351, startPoint y: 215, endPoint x: 216, endPoint y: 220, distance: 135.1
click at [216, 220] on div at bounding box center [298, 272] width 256 height 136
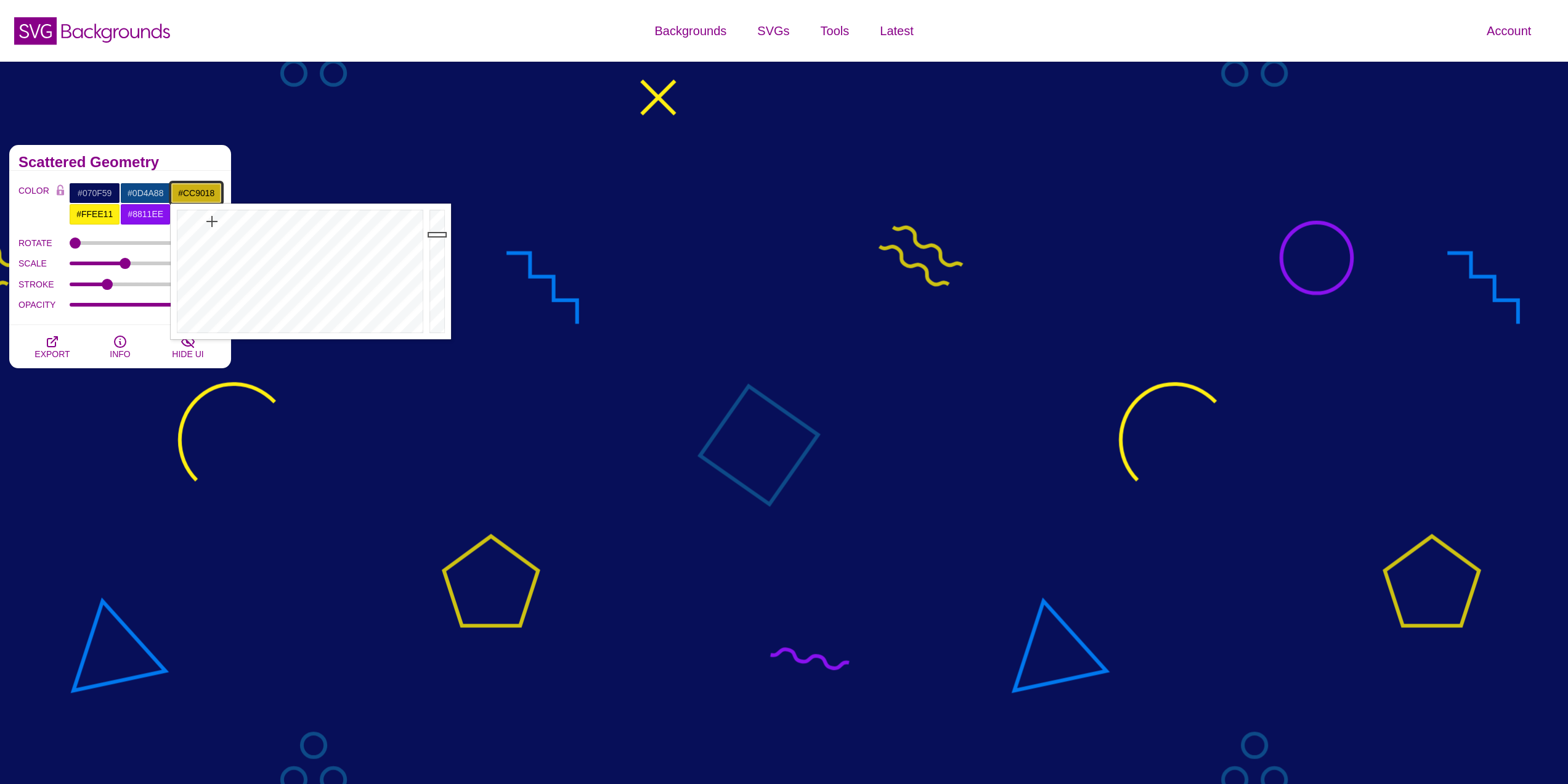
drag, startPoint x: 215, startPoint y: 220, endPoint x: 204, endPoint y: 224, distance: 11.7
click at [204, 224] on div at bounding box center [298, 272] width 256 height 136
drag, startPoint x: 201, startPoint y: 231, endPoint x: 196, endPoint y: 241, distance: 11.2
click at [196, 241] on div at bounding box center [298, 272] width 256 height 136
drag, startPoint x: 196, startPoint y: 241, endPoint x: 191, endPoint y: 225, distance: 16.8
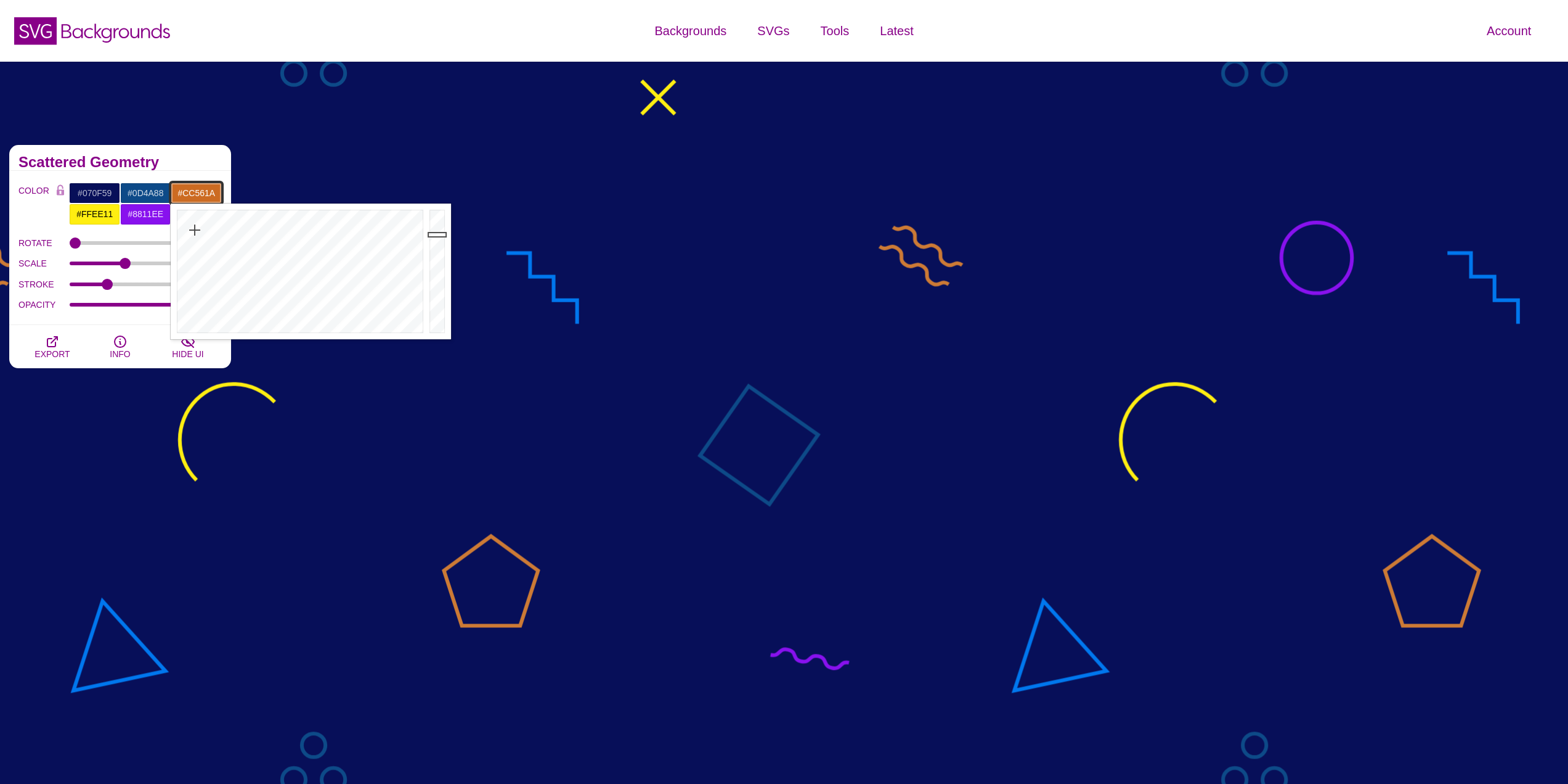
click at [191, 225] on div at bounding box center [298, 272] width 256 height 136
drag, startPoint x: 191, startPoint y: 222, endPoint x: 195, endPoint y: 209, distance: 13.6
click at [195, 209] on div at bounding box center [298, 272] width 256 height 136
drag, startPoint x: 200, startPoint y: 213, endPoint x: 196, endPoint y: 204, distance: 9.8
click at [196, 204] on div at bounding box center [298, 272] width 256 height 136
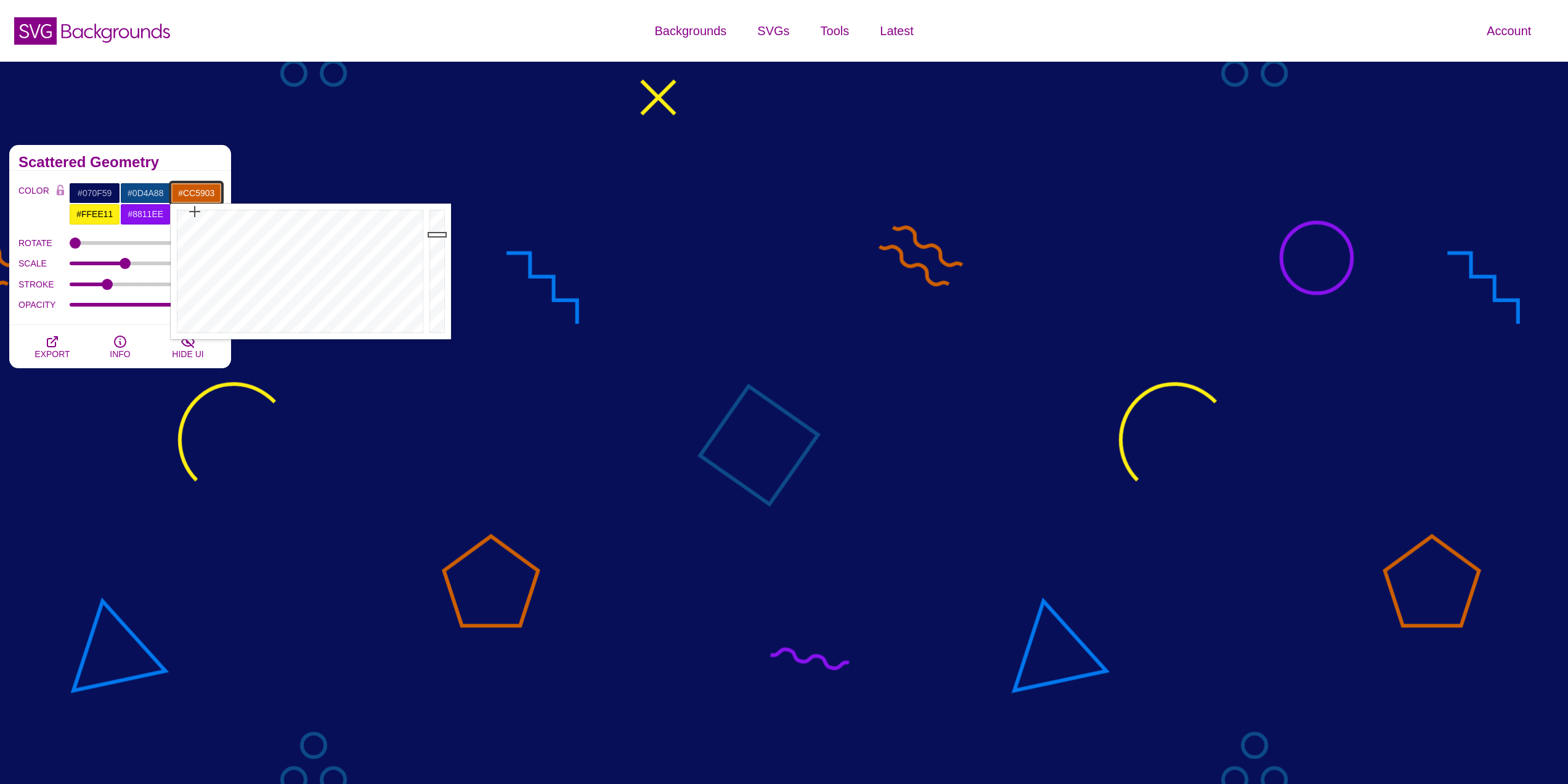
click at [195, 211] on div at bounding box center [298, 272] width 256 height 136
type input "#CC4B15"
drag, startPoint x: 196, startPoint y: 226, endPoint x: 190, endPoint y: 222, distance: 7.2
click at [190, 222] on div at bounding box center [298, 272] width 256 height 136
click at [112, 212] on input "#FFEE11" at bounding box center [94, 214] width 51 height 21
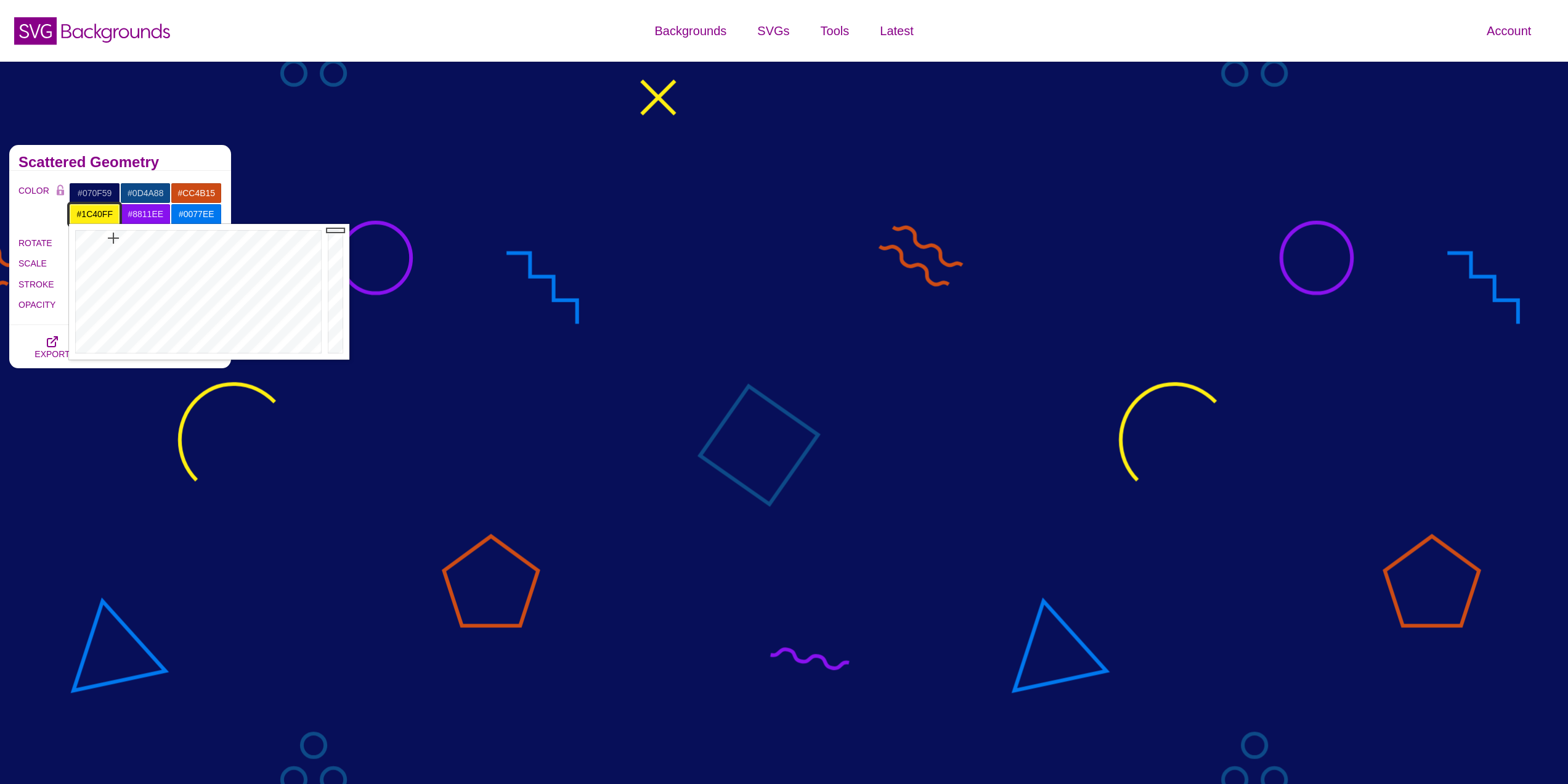
click at [233, 244] on div at bounding box center [196, 292] width 256 height 136
drag, startPoint x: 219, startPoint y: 278, endPoint x: 208, endPoint y: 273, distance: 12.1
click at [208, 273] on div at bounding box center [196, 292] width 256 height 136
type input "#38E1FF"
drag, startPoint x: 217, startPoint y: 278, endPoint x: 204, endPoint y: 257, distance: 24.7
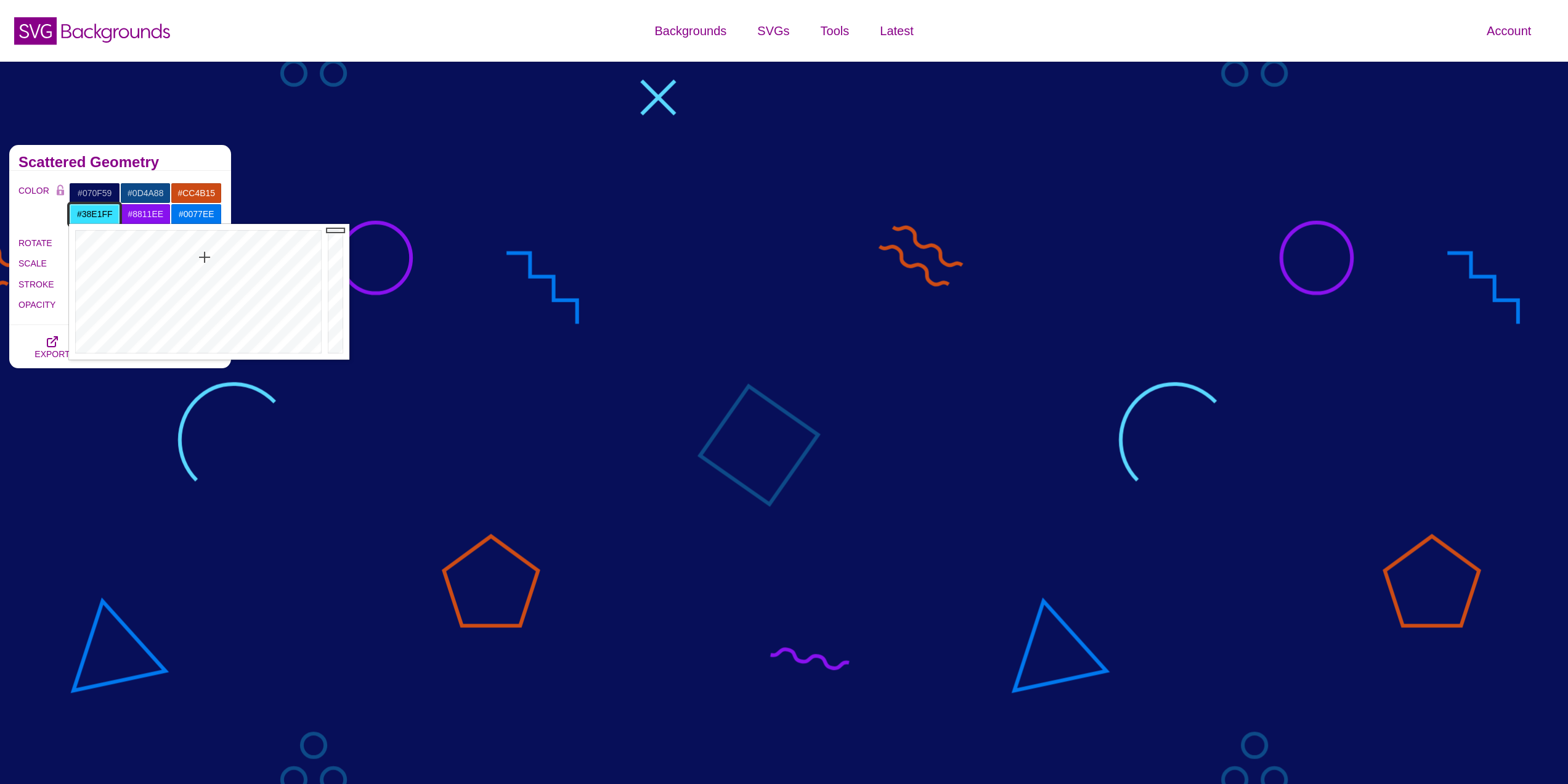
click at [204, 257] on div at bounding box center [196, 292] width 256 height 136
click at [151, 218] on input "#8811EE" at bounding box center [145, 214] width 51 height 21
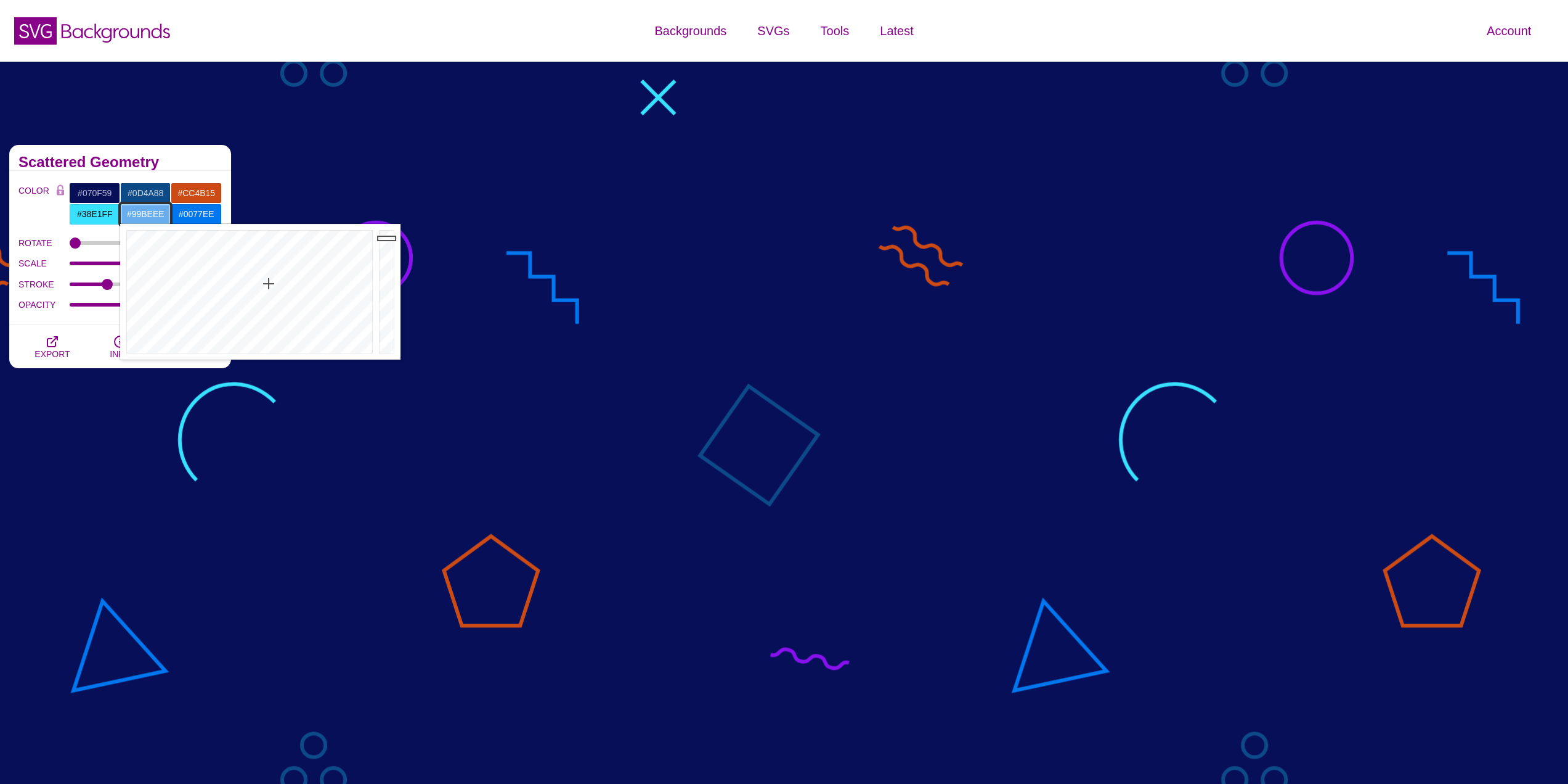
drag, startPoint x: 269, startPoint y: 284, endPoint x: 272, endPoint y: 309, distance: 25.2
click at [272, 309] on div at bounding box center [247, 292] width 256 height 136
drag, startPoint x: 272, startPoint y: 312, endPoint x: 260, endPoint y: 332, distance: 23.3
click at [260, 332] on div at bounding box center [247, 292] width 256 height 136
drag, startPoint x: 262, startPoint y: 332, endPoint x: 256, endPoint y: 309, distance: 23.8
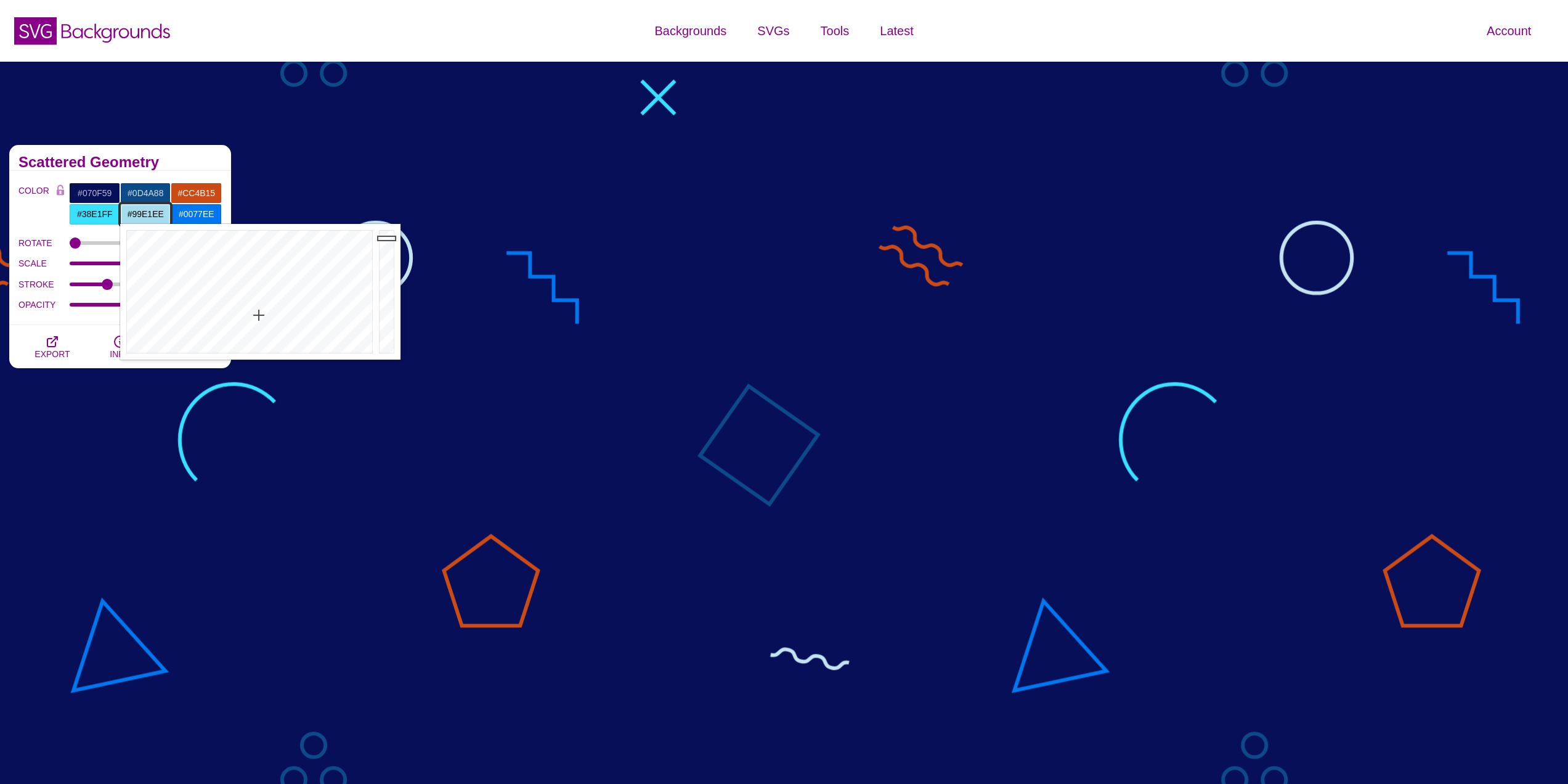
click at [256, 309] on div at bounding box center [247, 292] width 256 height 136
type input "#A2DAEE"
click at [260, 313] on div at bounding box center [247, 292] width 256 height 136
click at [200, 209] on input "#0077EE" at bounding box center [196, 214] width 51 height 21
drag, startPoint x: 333, startPoint y: 273, endPoint x: 323, endPoint y: 268, distance: 11.2
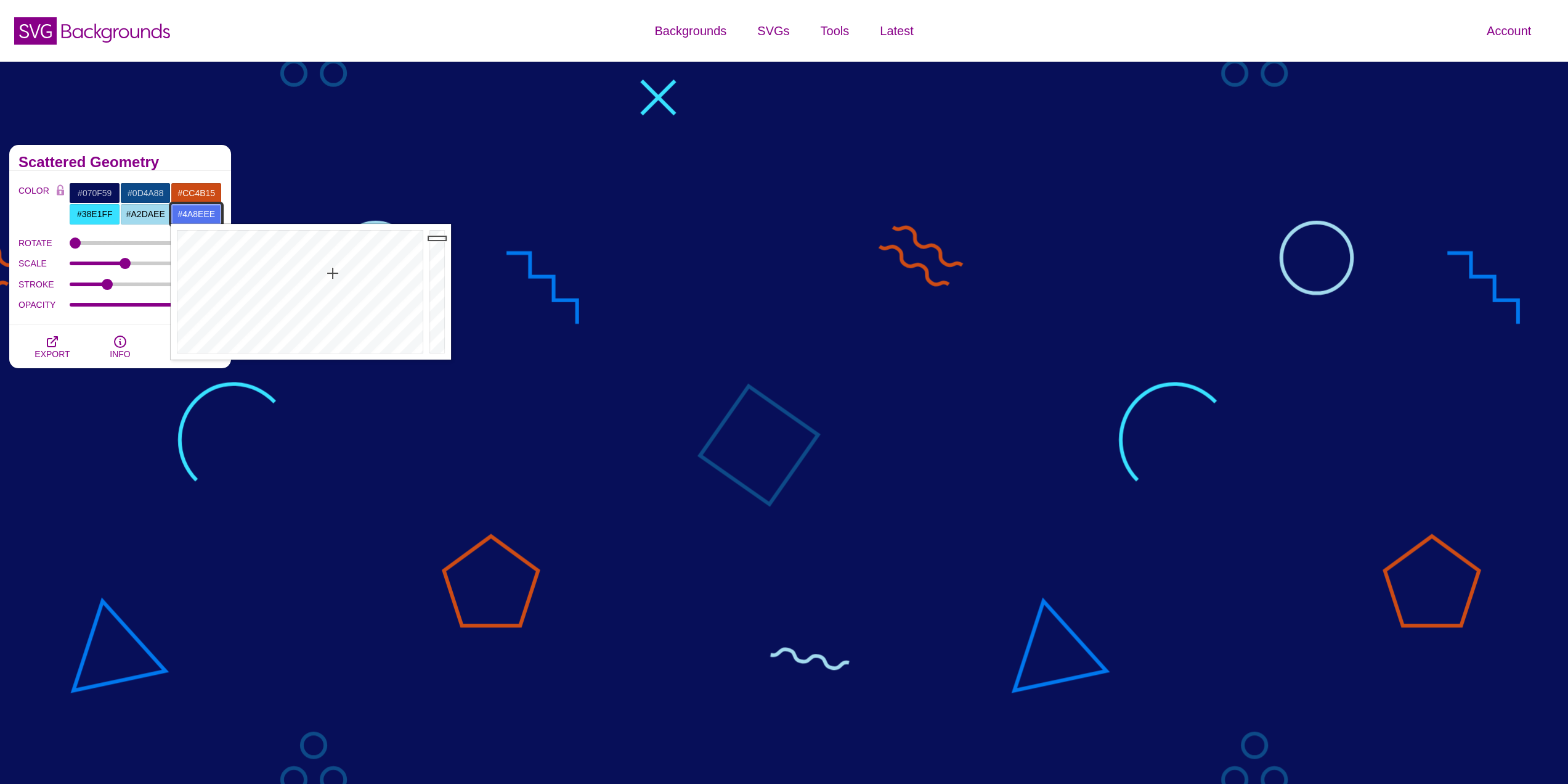
click at [324, 268] on div at bounding box center [298, 292] width 256 height 136
drag, startPoint x: 322, startPoint y: 268, endPoint x: 315, endPoint y: 262, distance: 9.2
click at [315, 262] on div at bounding box center [298, 292] width 256 height 136
type input "#8DE1EE"
drag, startPoint x: 317, startPoint y: 263, endPoint x: 307, endPoint y: 301, distance: 39.3
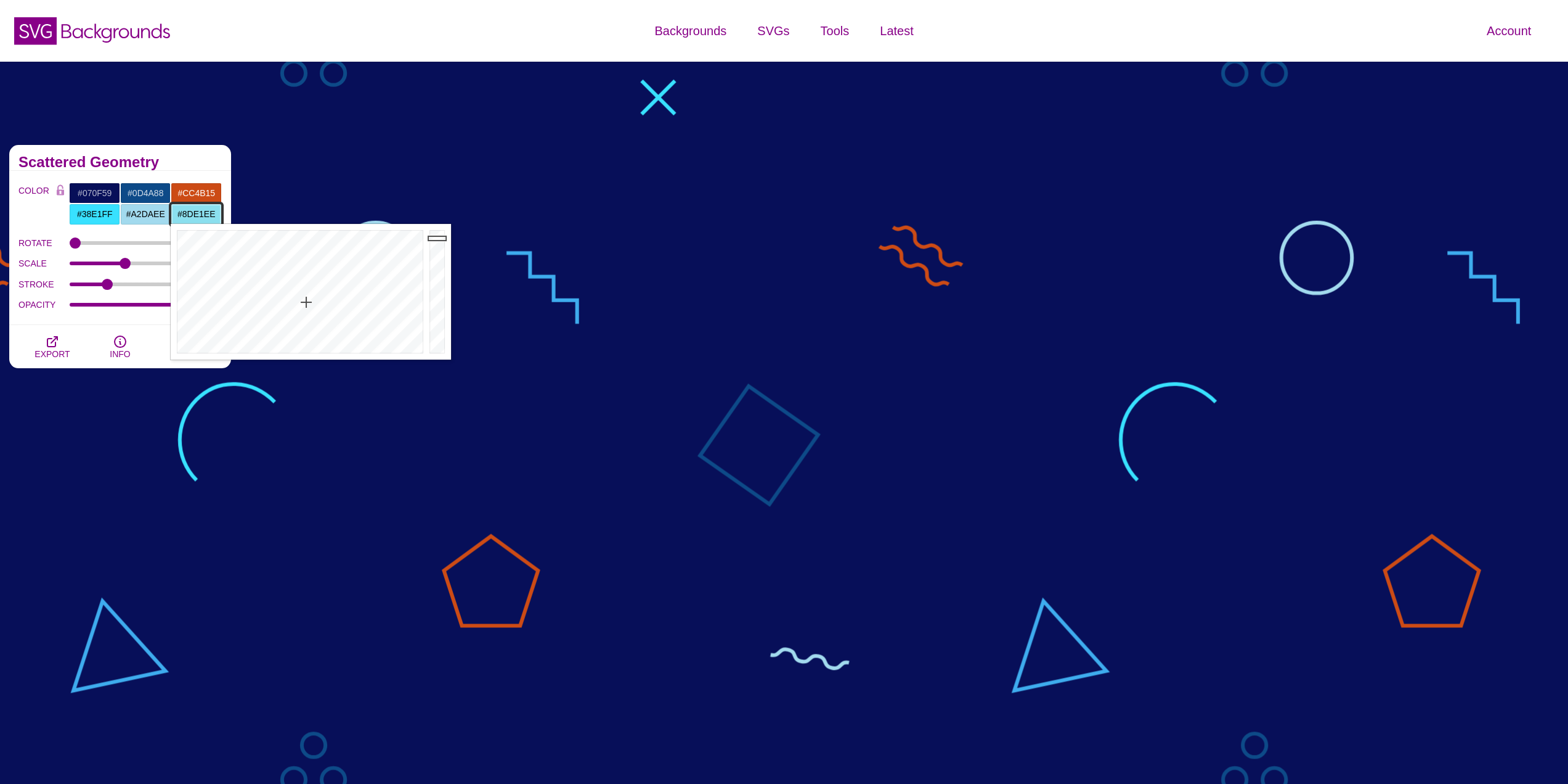
click at [306, 303] on div at bounding box center [298, 292] width 256 height 136
click at [198, 162] on h2 "Scattered Geometry" at bounding box center [120, 162] width 204 height 10
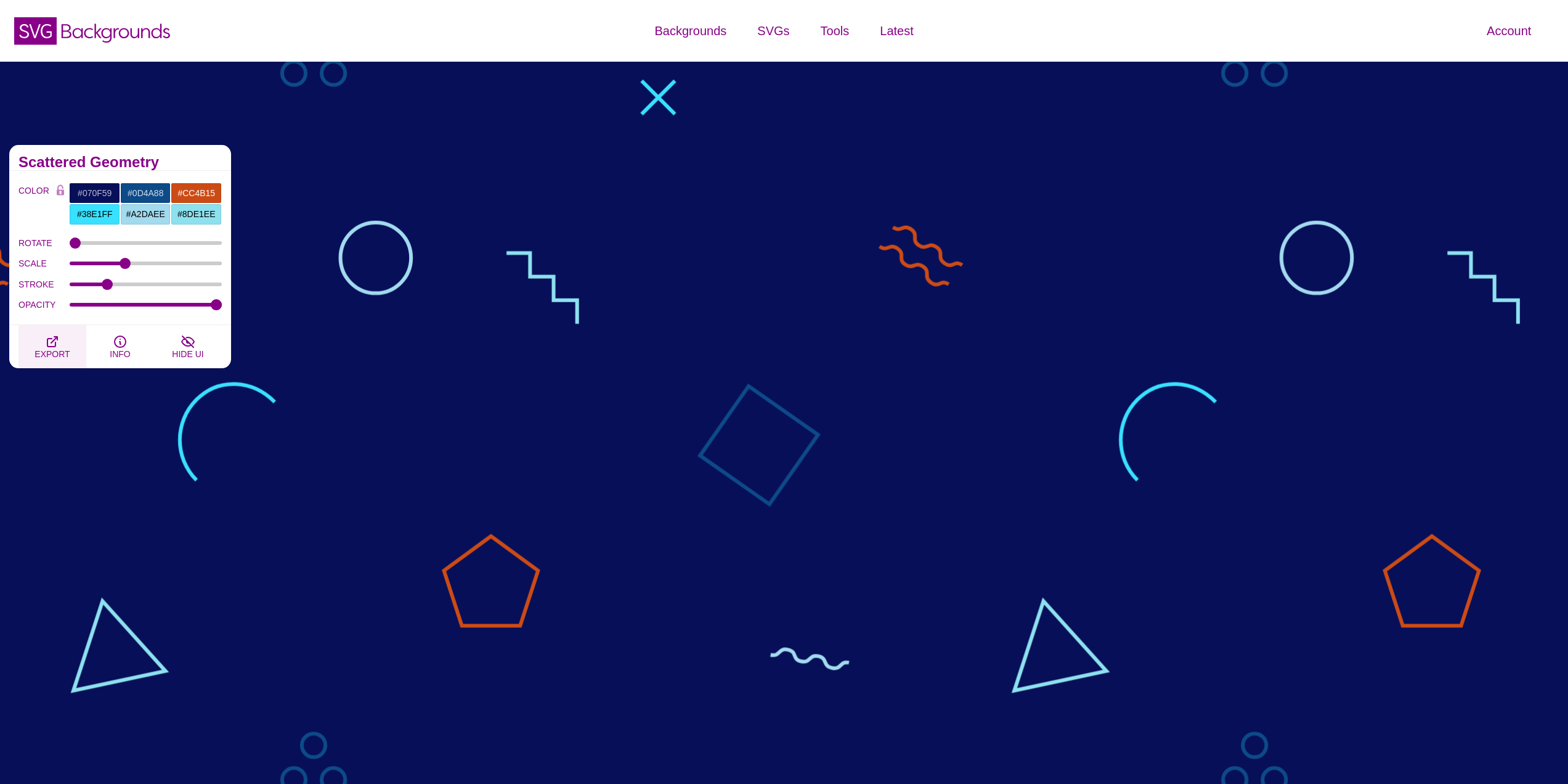
click at [52, 342] on icon "button" at bounding box center [52, 341] width 15 height 15
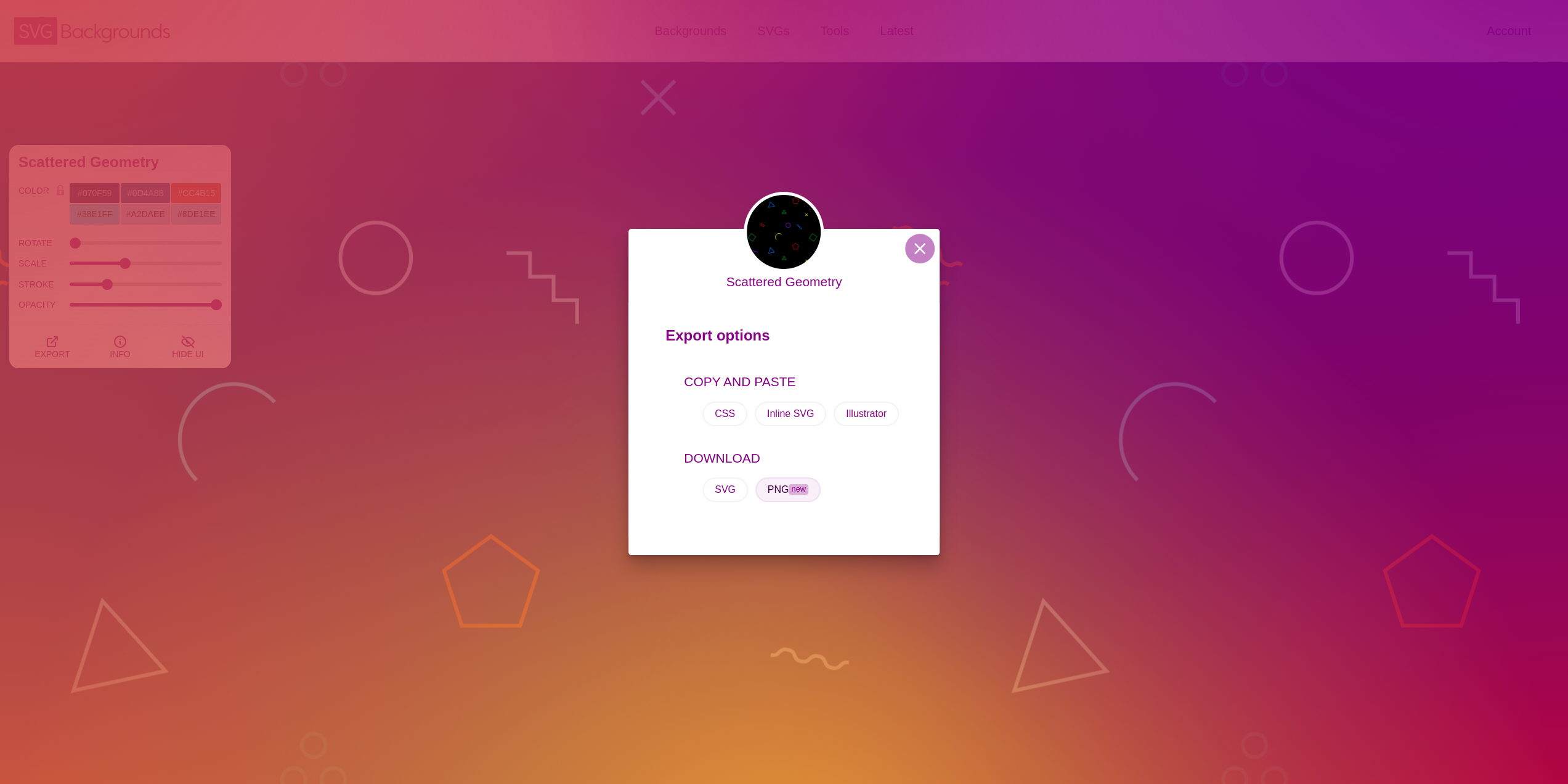
click at [766, 490] on button "PNG new" at bounding box center [788, 489] width 65 height 25
drag, startPoint x: 885, startPoint y: 179, endPoint x: 774, endPoint y: 189, distance: 111.4
click at [885, 179] on div "Scattered Geometry Export options COPY AND PASTE CSS Inline SVG Illustrator DOW…" at bounding box center [784, 392] width 1568 height 784
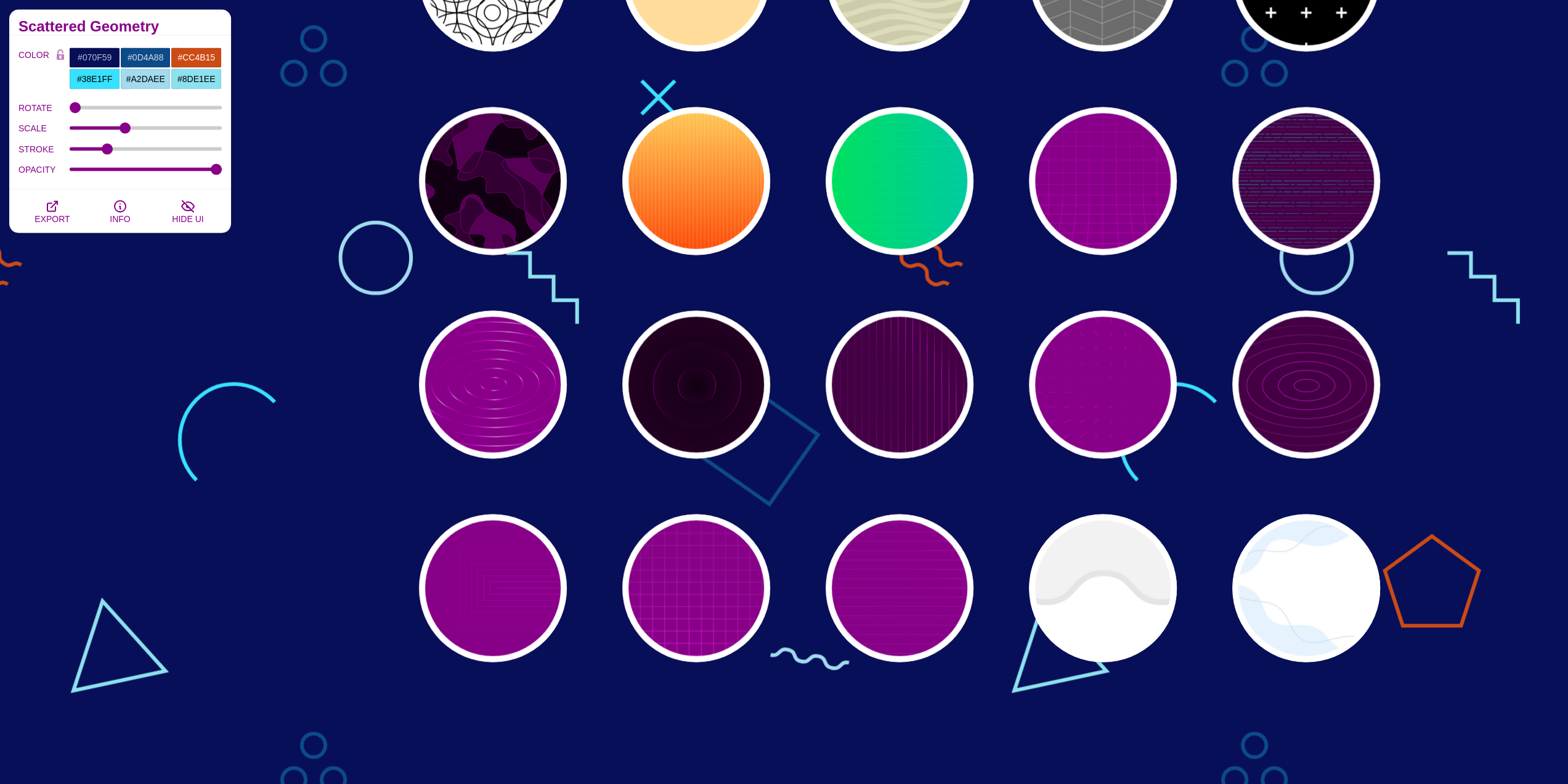
scroll to position [2281, 0]
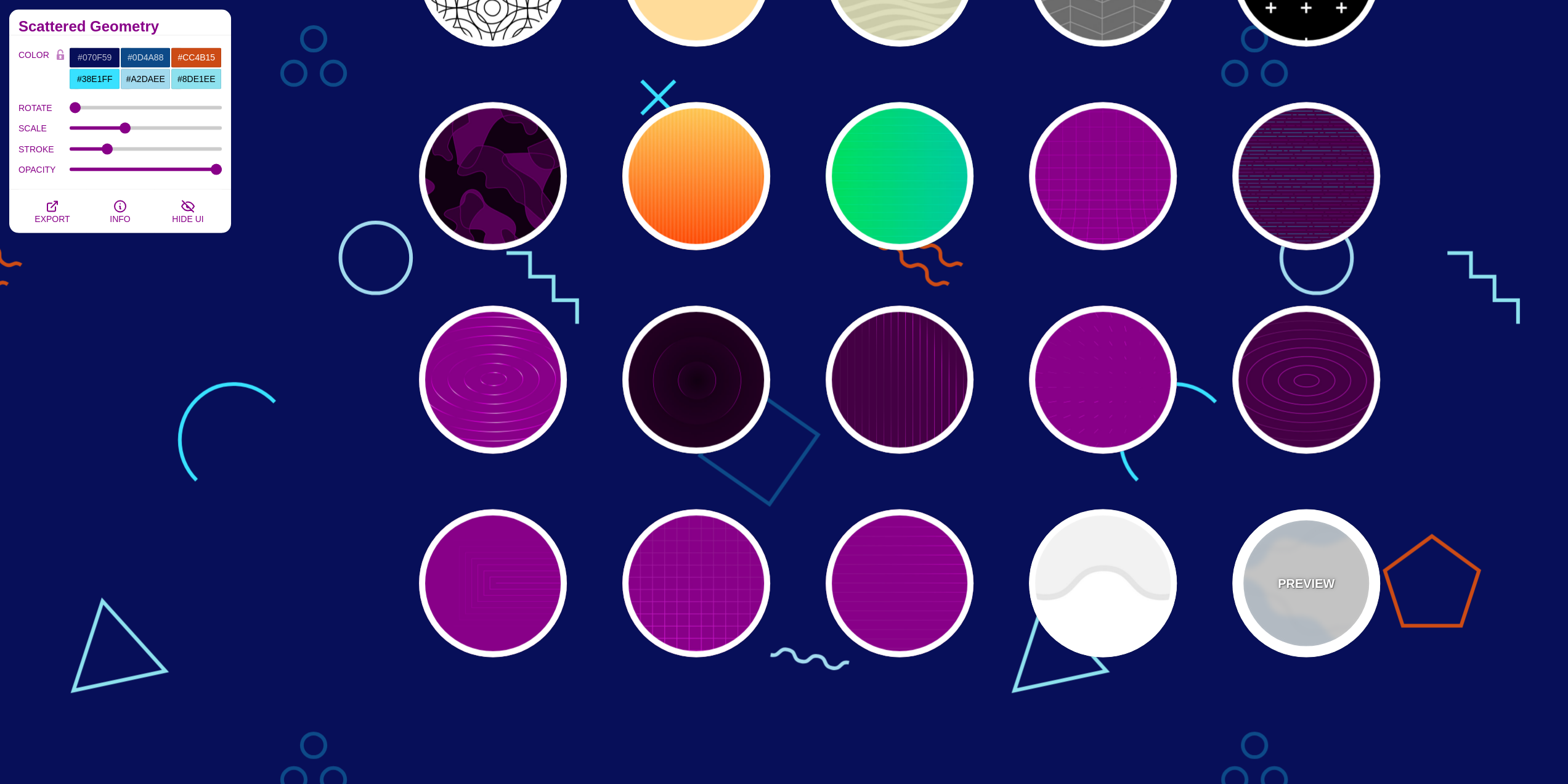
click at [1305, 581] on p "PREVIEW" at bounding box center [1306, 583] width 57 height 19
type input "#FFFFFF"
type input "#E7F2FF"
type input "#D2DCE8"
type input "0"
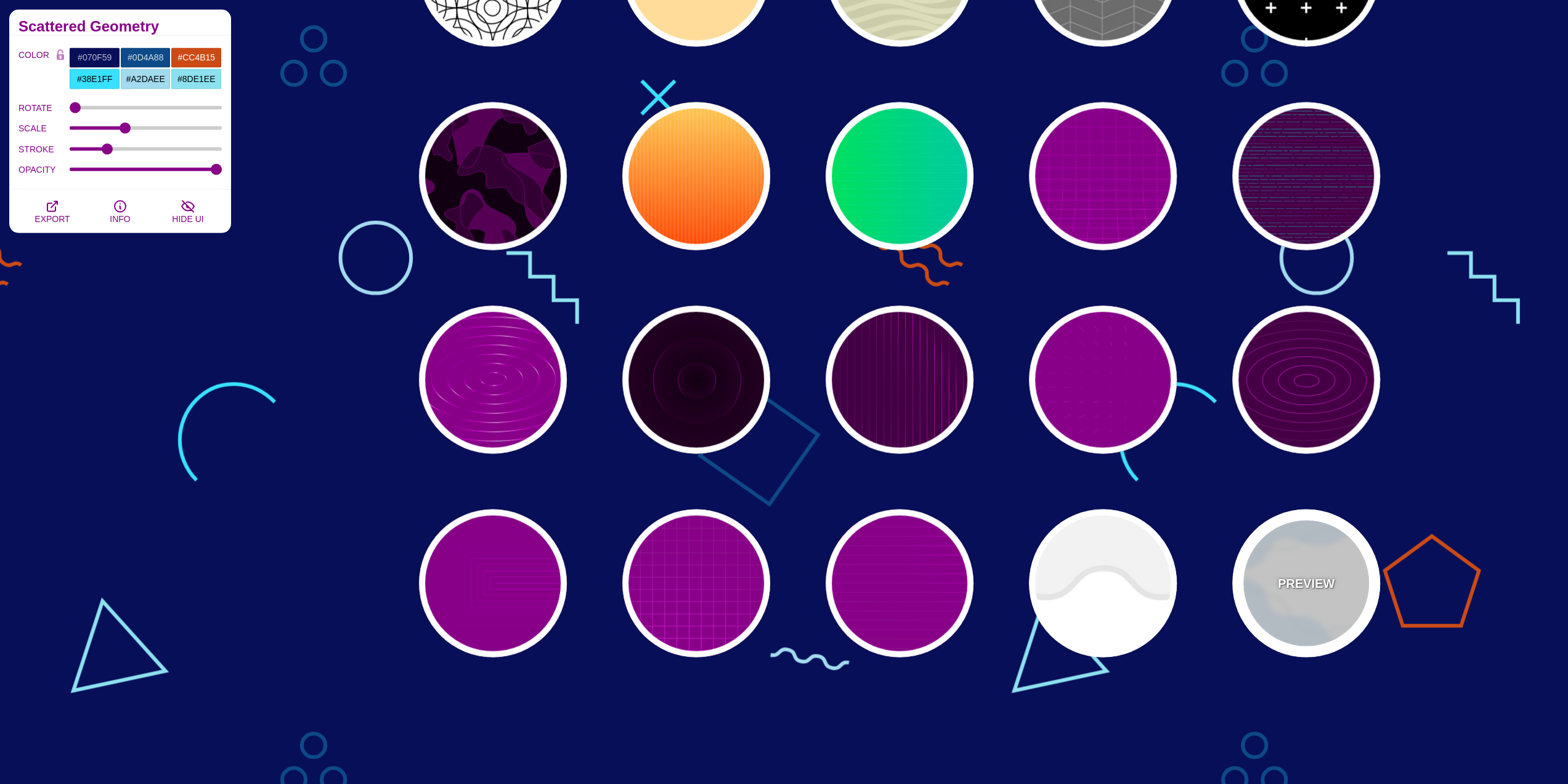
type input "4"
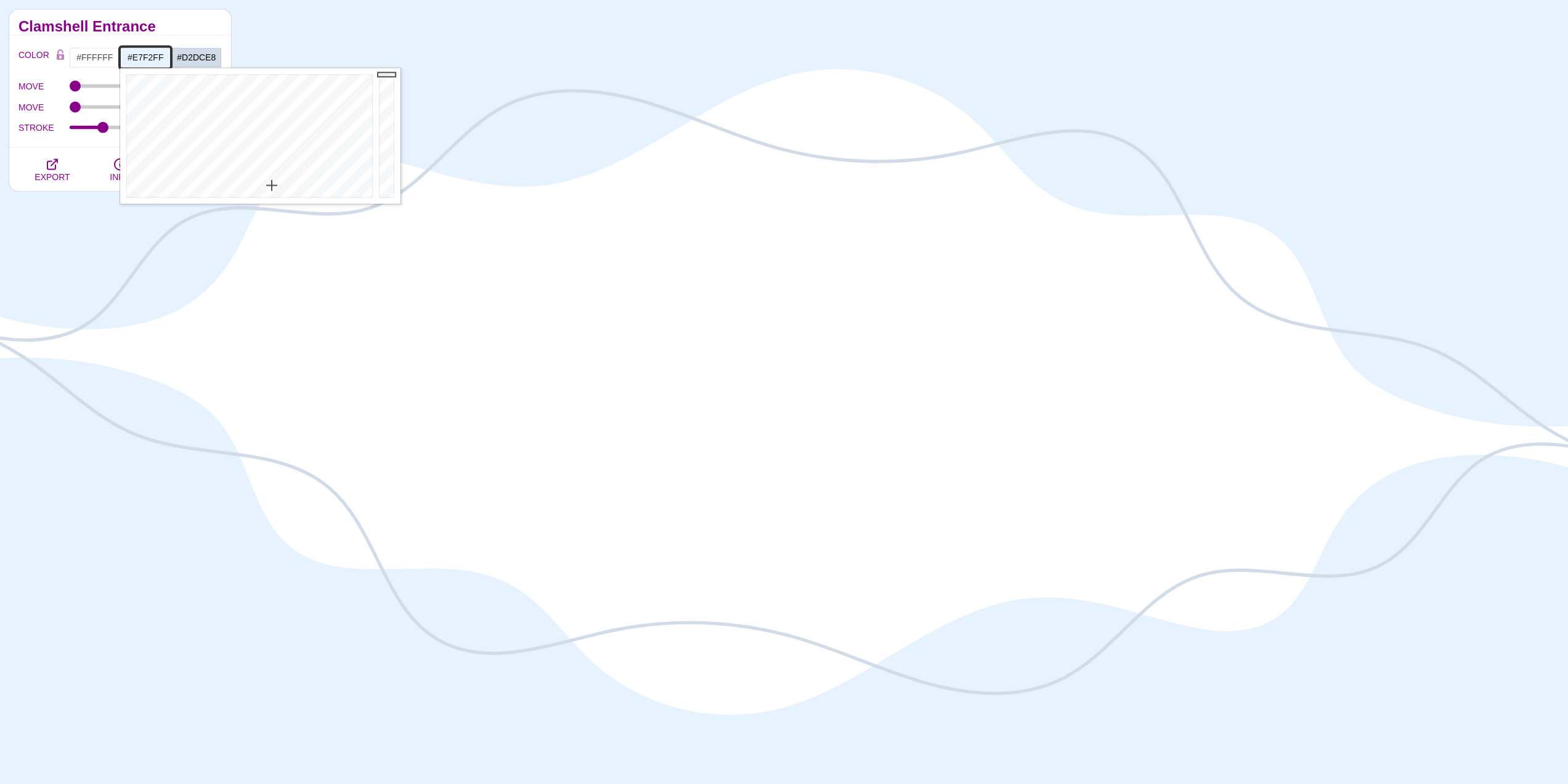
click at [138, 55] on input "#E7F2FF" at bounding box center [145, 57] width 51 height 21
click at [268, 98] on div at bounding box center [247, 136] width 256 height 136
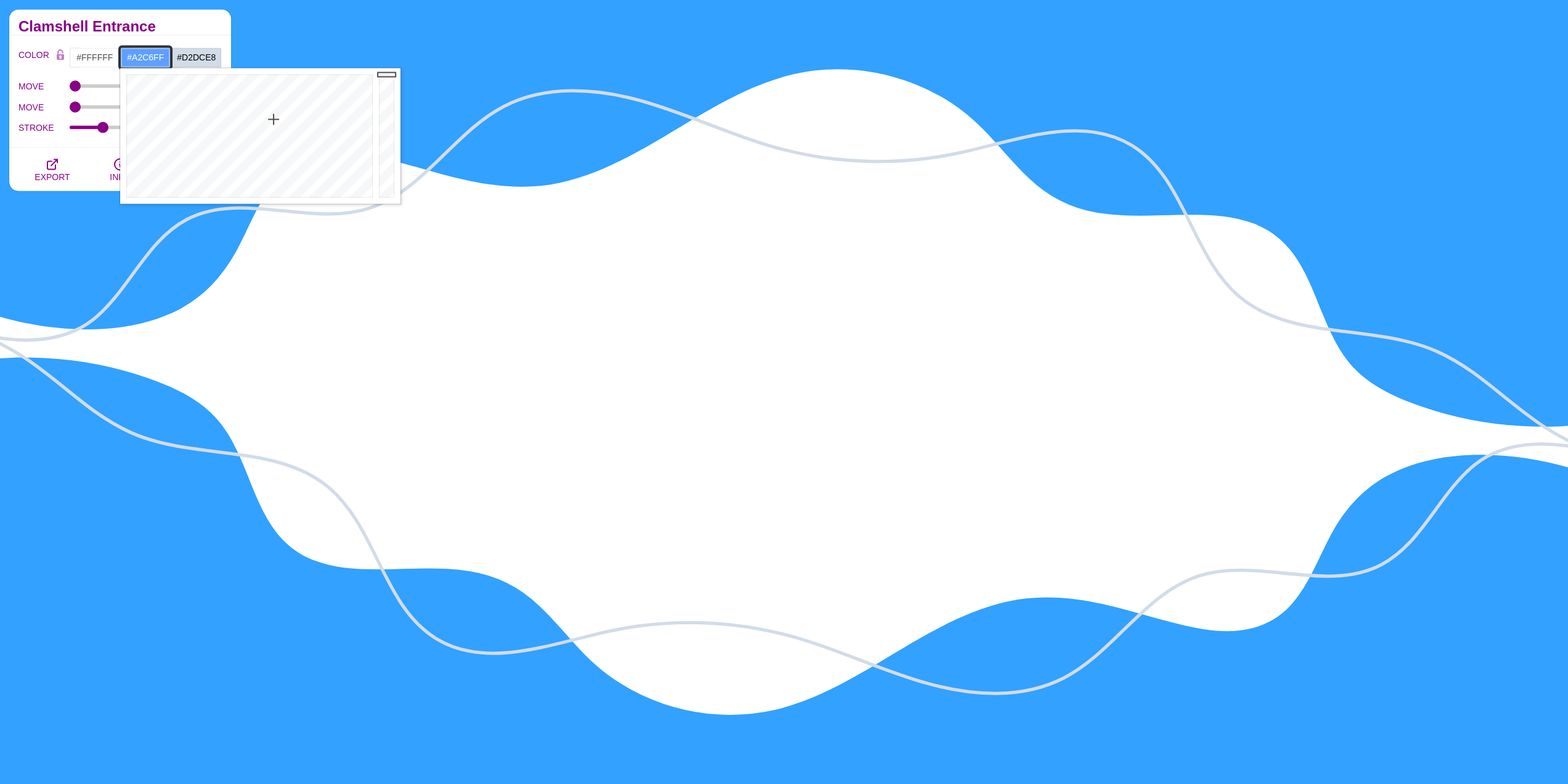
drag, startPoint x: 273, startPoint y: 119, endPoint x: 274, endPoint y: 153, distance: 34.0
click at [274, 152] on div at bounding box center [247, 136] width 256 height 136
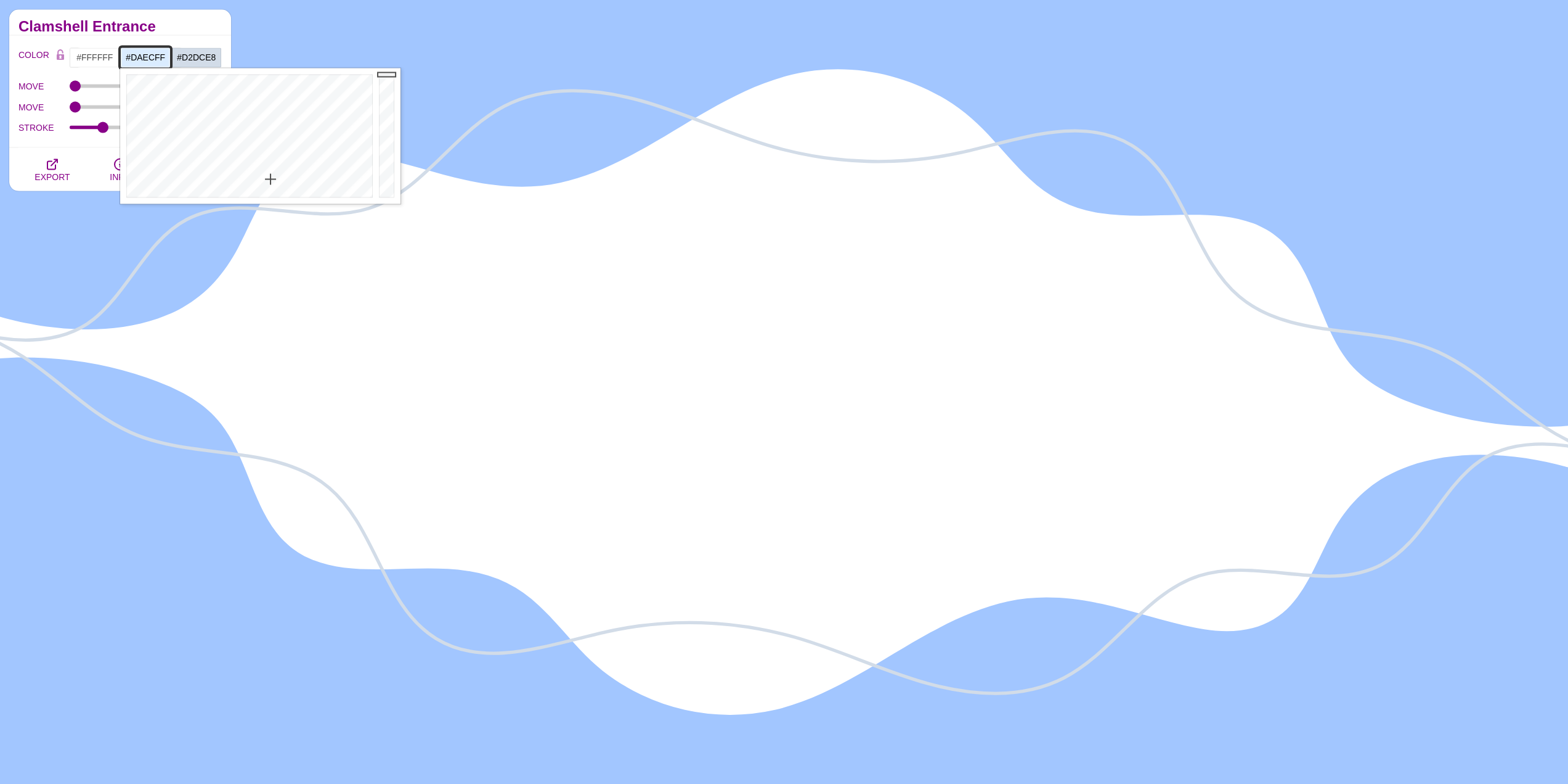
drag, startPoint x: 271, startPoint y: 165, endPoint x: 270, endPoint y: 179, distance: 14.0
click at [270, 179] on div at bounding box center [247, 136] width 256 height 136
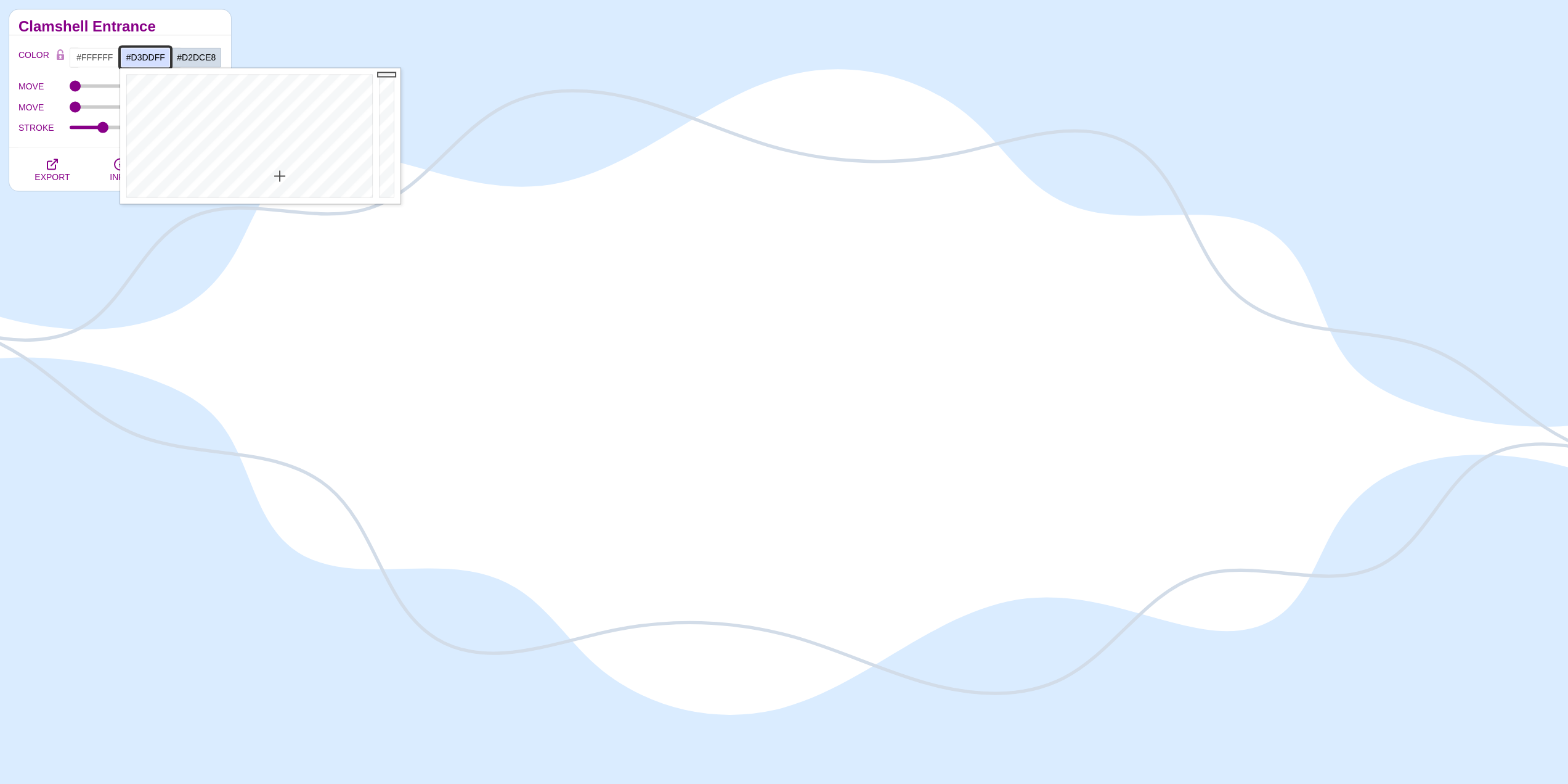
click at [281, 175] on div at bounding box center [247, 136] width 256 height 136
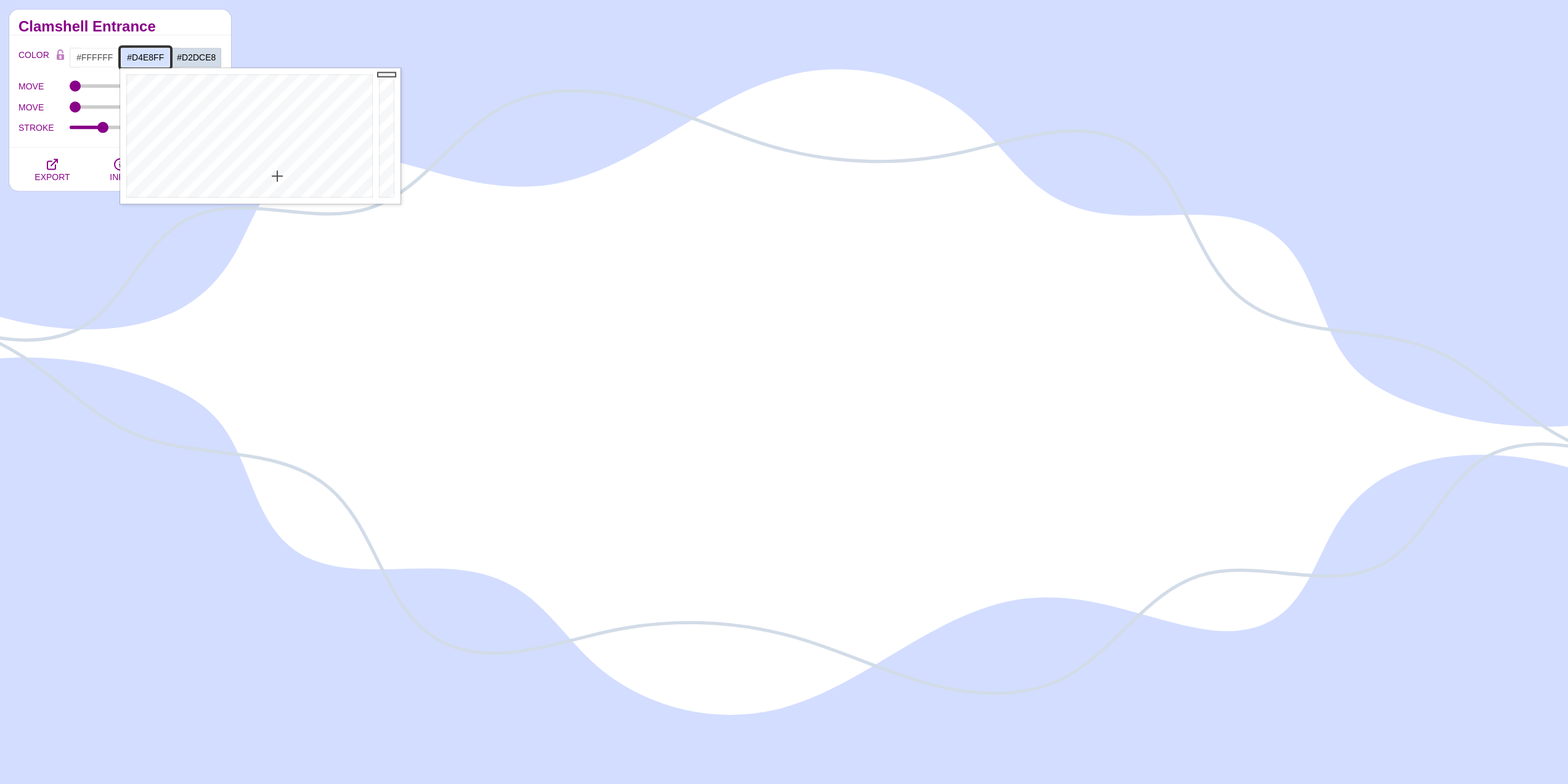
type input "#D4E9FF"
drag, startPoint x: 283, startPoint y: 175, endPoint x: 270, endPoint y: 176, distance: 13.0
click at [270, 176] on div at bounding box center [247, 136] width 256 height 136
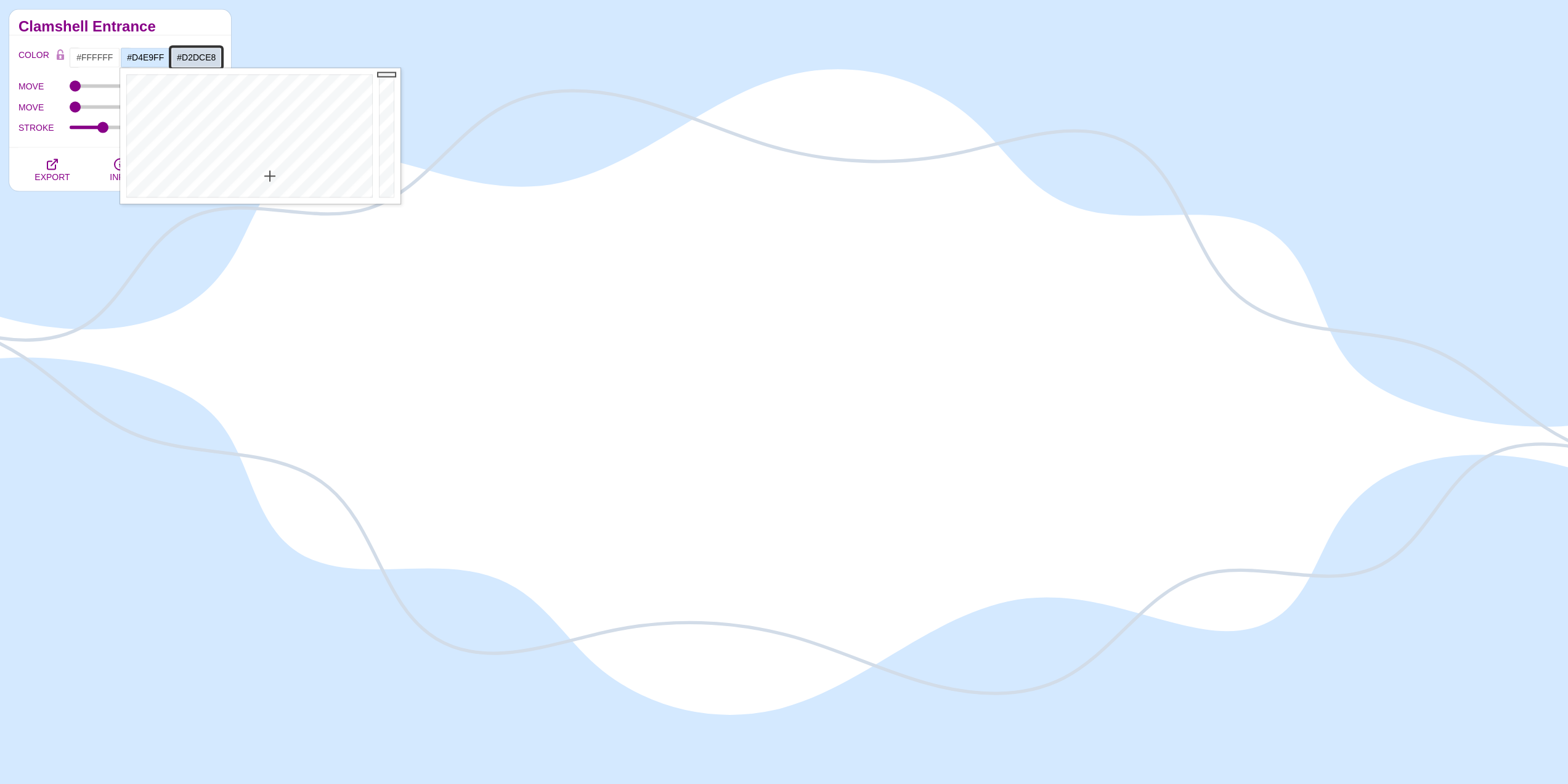
click at [192, 52] on input "#D2DCE8" at bounding box center [196, 57] width 51 height 21
drag, startPoint x: 337, startPoint y: 143, endPoint x: 329, endPoint y: 170, distance: 28.2
click at [329, 170] on div at bounding box center [298, 136] width 256 height 136
drag, startPoint x: 337, startPoint y: 166, endPoint x: 319, endPoint y: 105, distance: 63.6
type input "#3FA3E8"
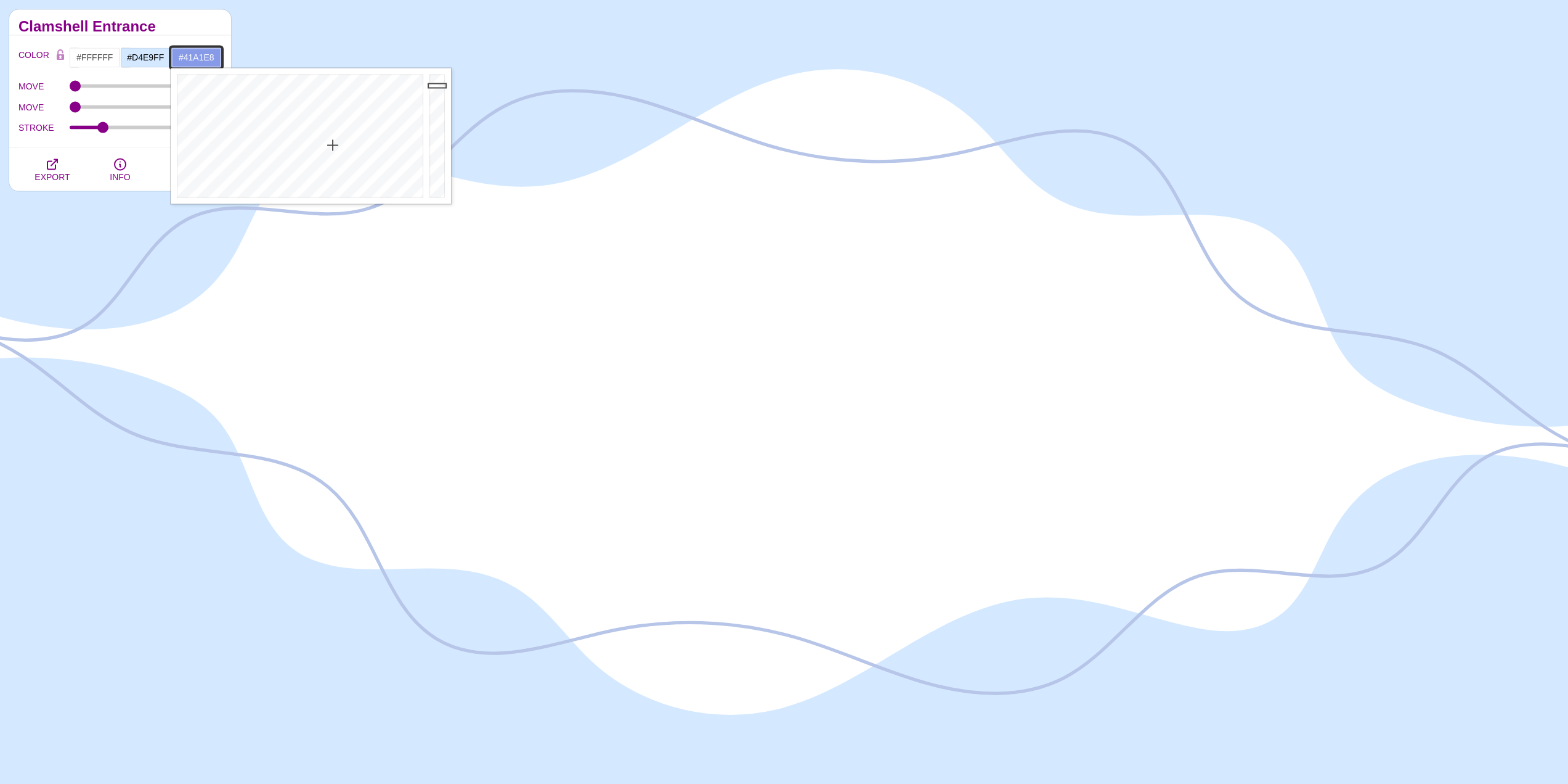
click at [317, 107] on div at bounding box center [298, 136] width 256 height 136
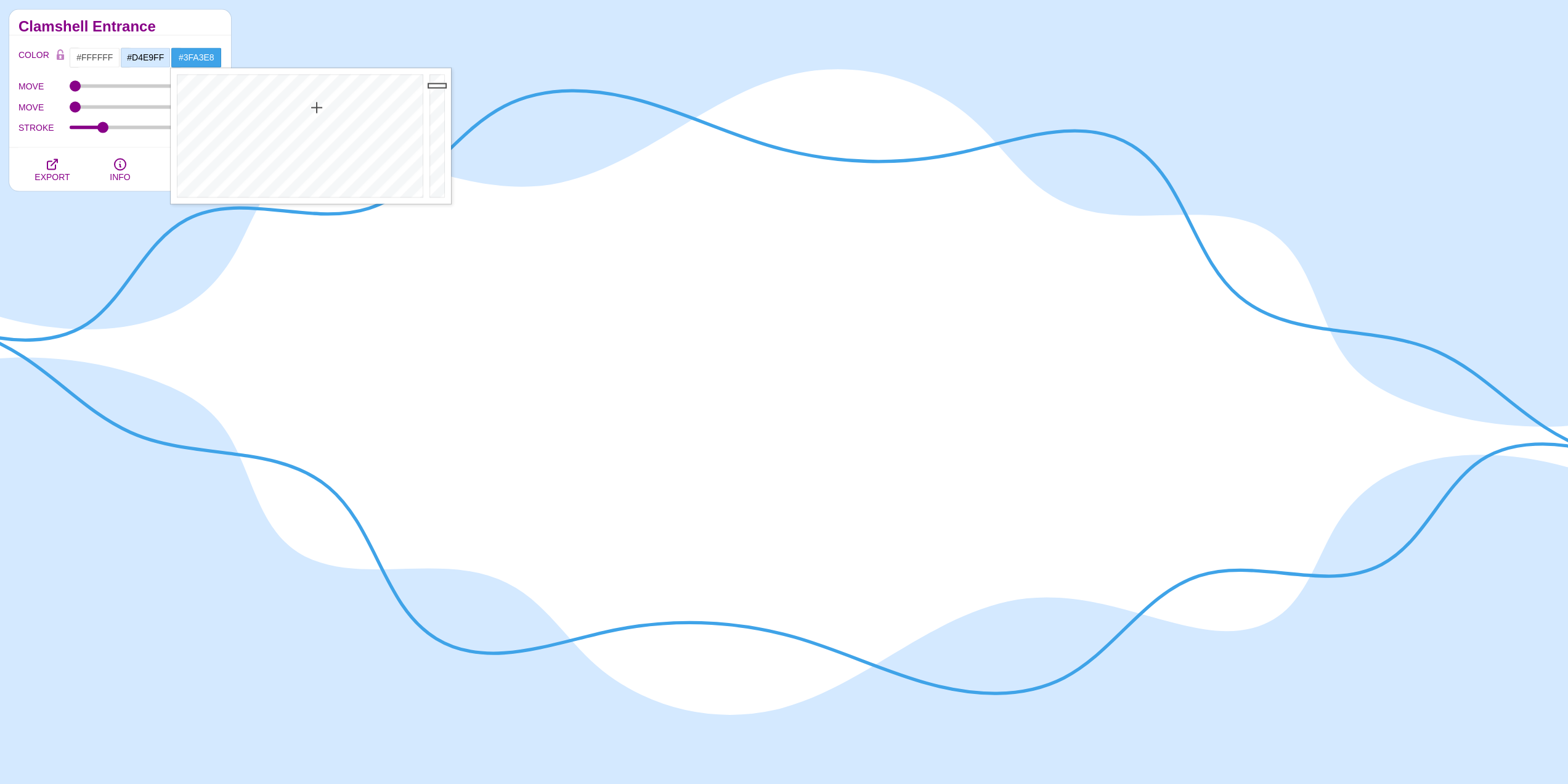
click at [166, 27] on h2 "Clamshell Entrance" at bounding box center [120, 26] width 204 height 10
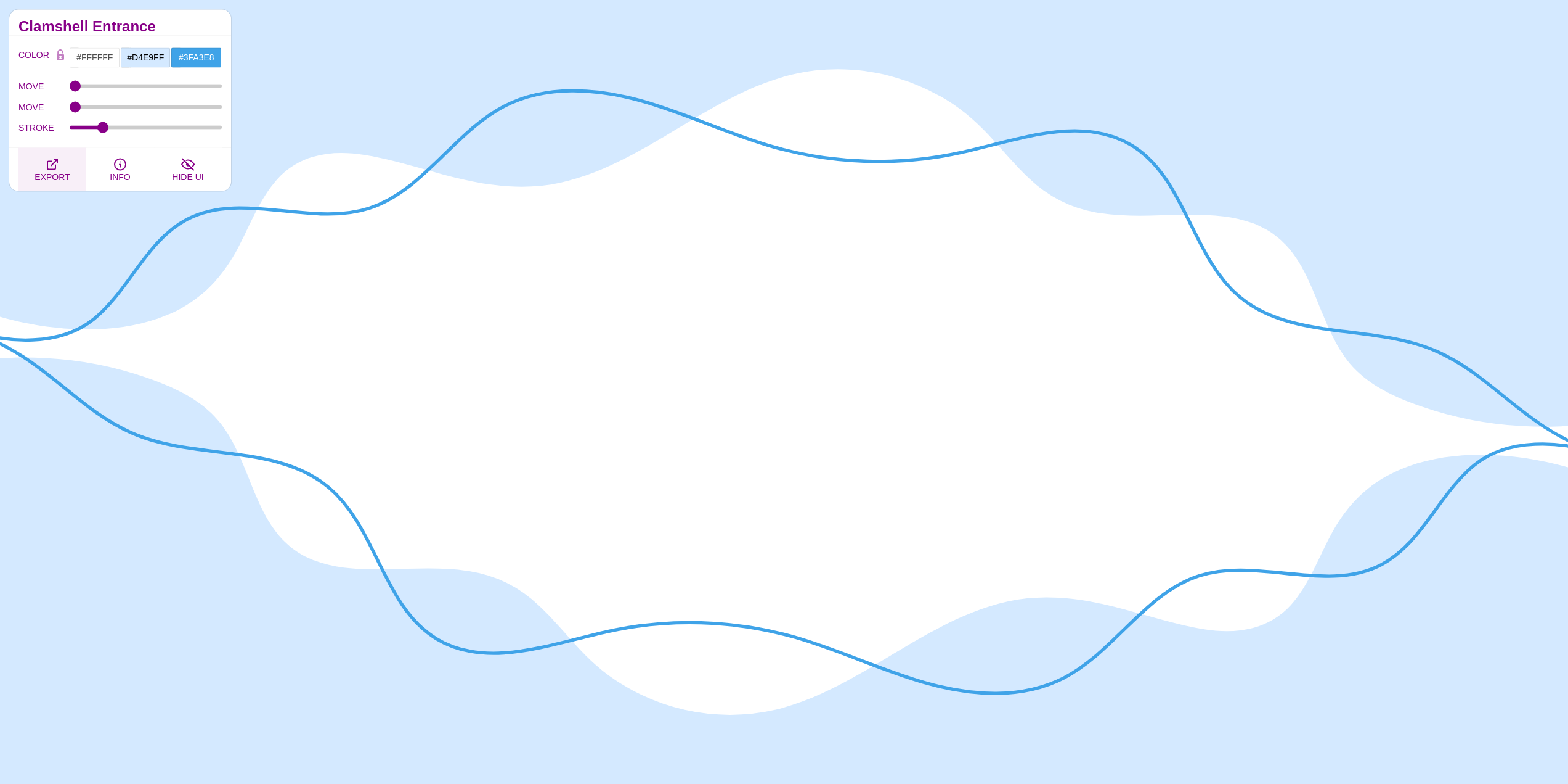
click at [57, 164] on icon "button" at bounding box center [52, 164] width 15 height 15
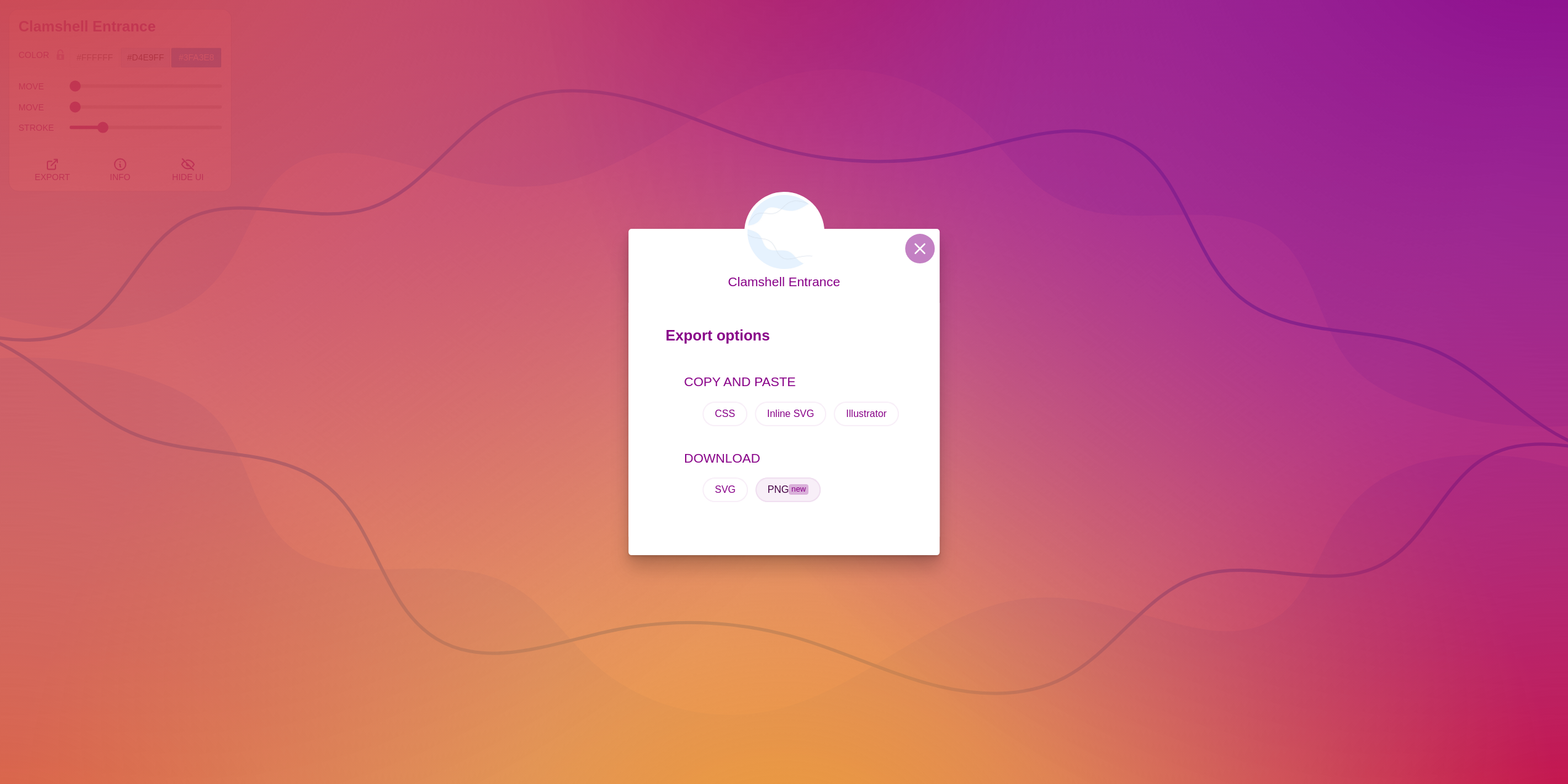
click at [790, 494] on span "new" at bounding box center [798, 488] width 20 height 10
click at [1231, 435] on div "Clamshell Entrance Export options COPY AND PASTE CSS Inline SVG Illustrator DOW…" at bounding box center [784, 392] width 1568 height 784
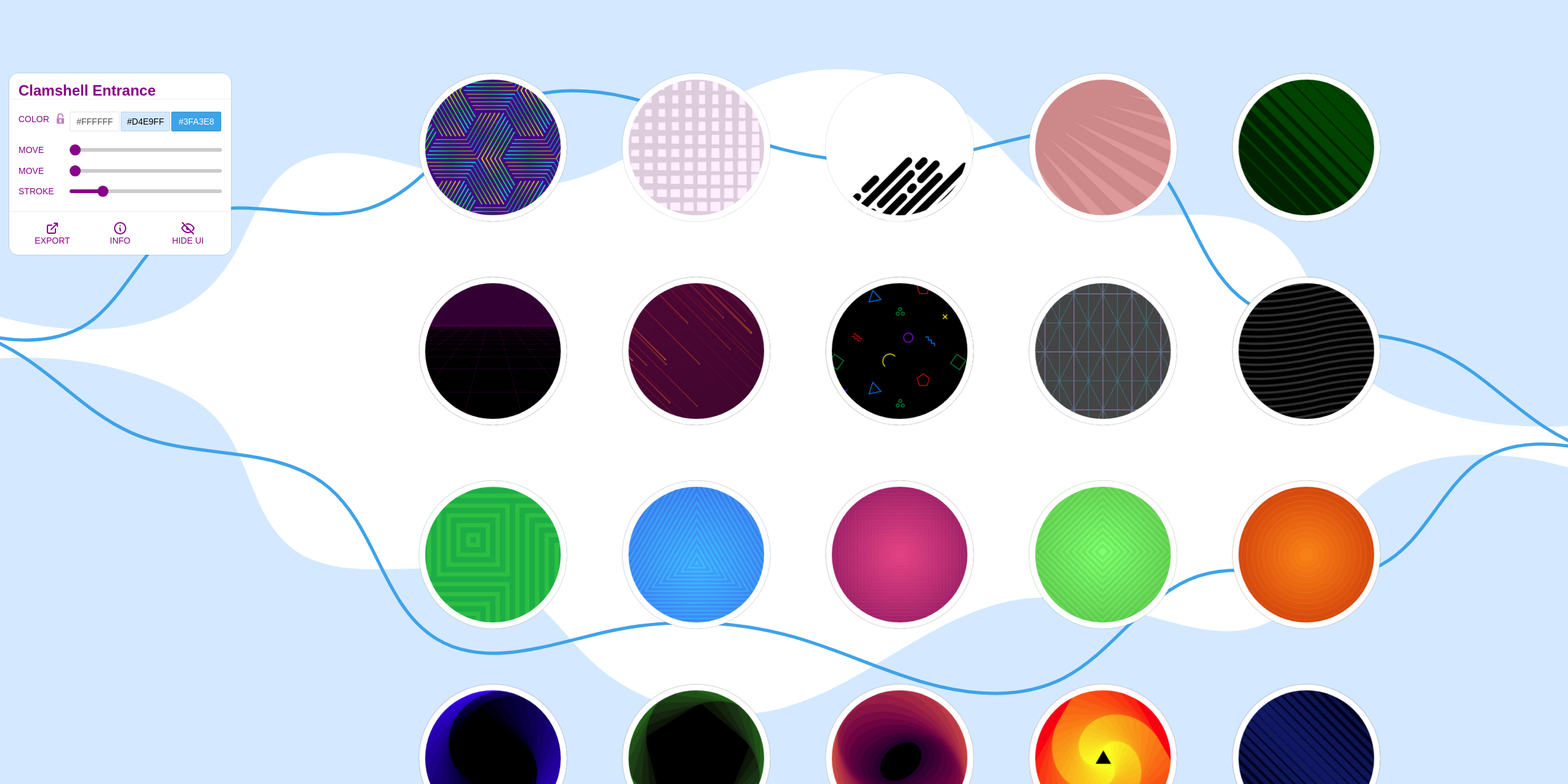
scroll to position [0, 0]
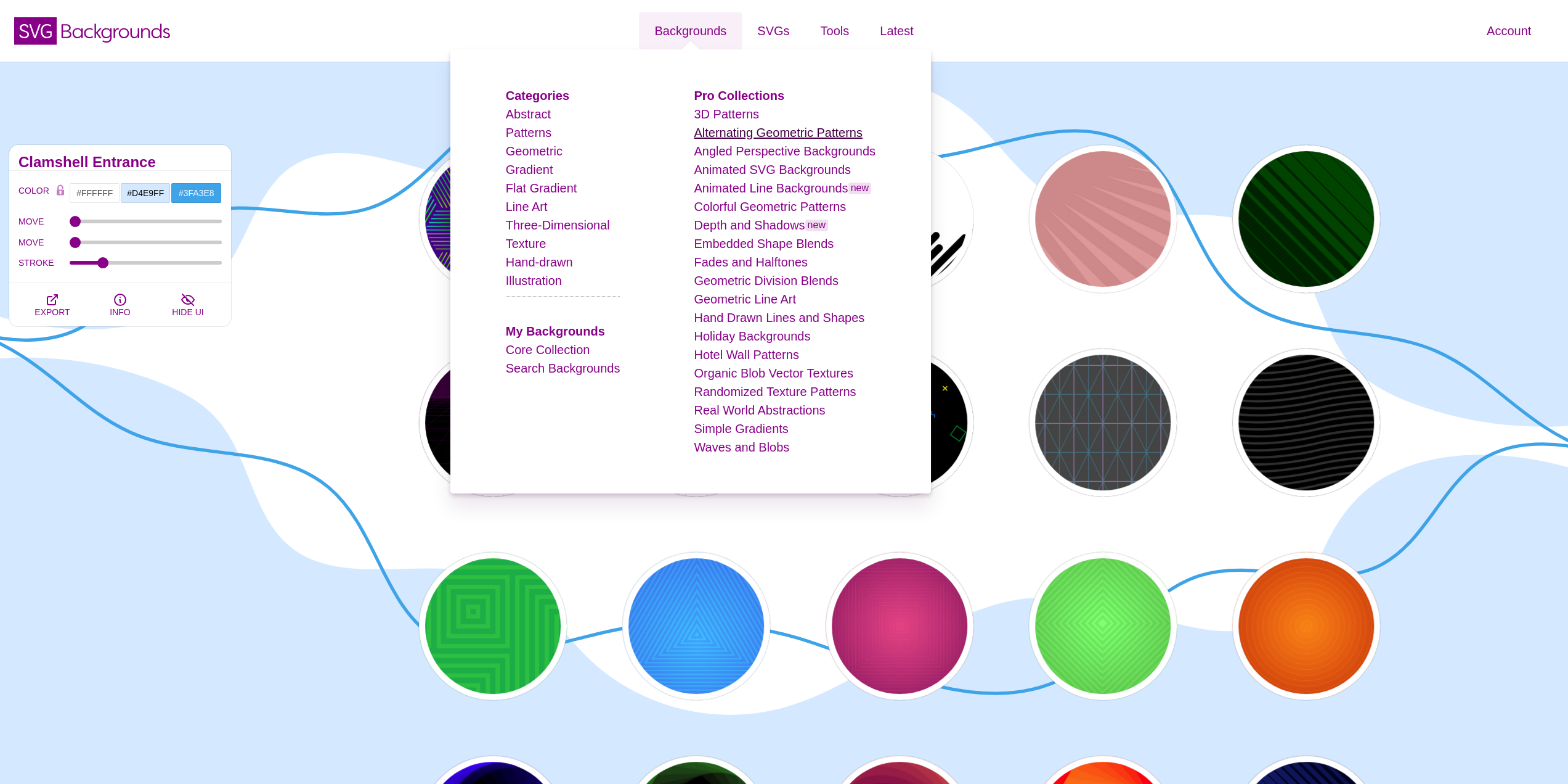
click at [738, 138] on link "Alternating Geometric Patterns" at bounding box center [778, 132] width 168 height 14
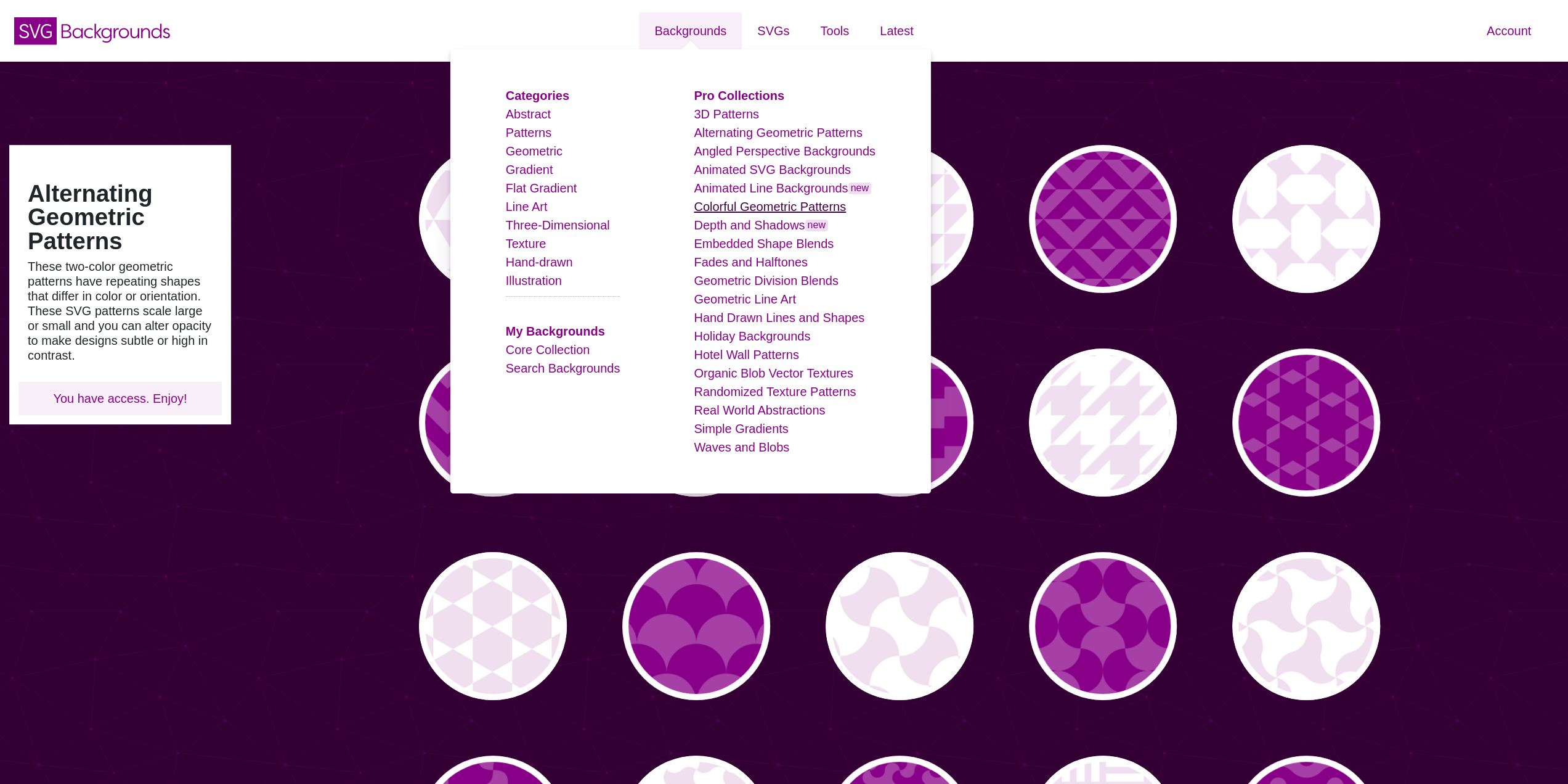
click at [784, 206] on link "Colorful Geometric Patterns" at bounding box center [771, 206] width 152 height 14
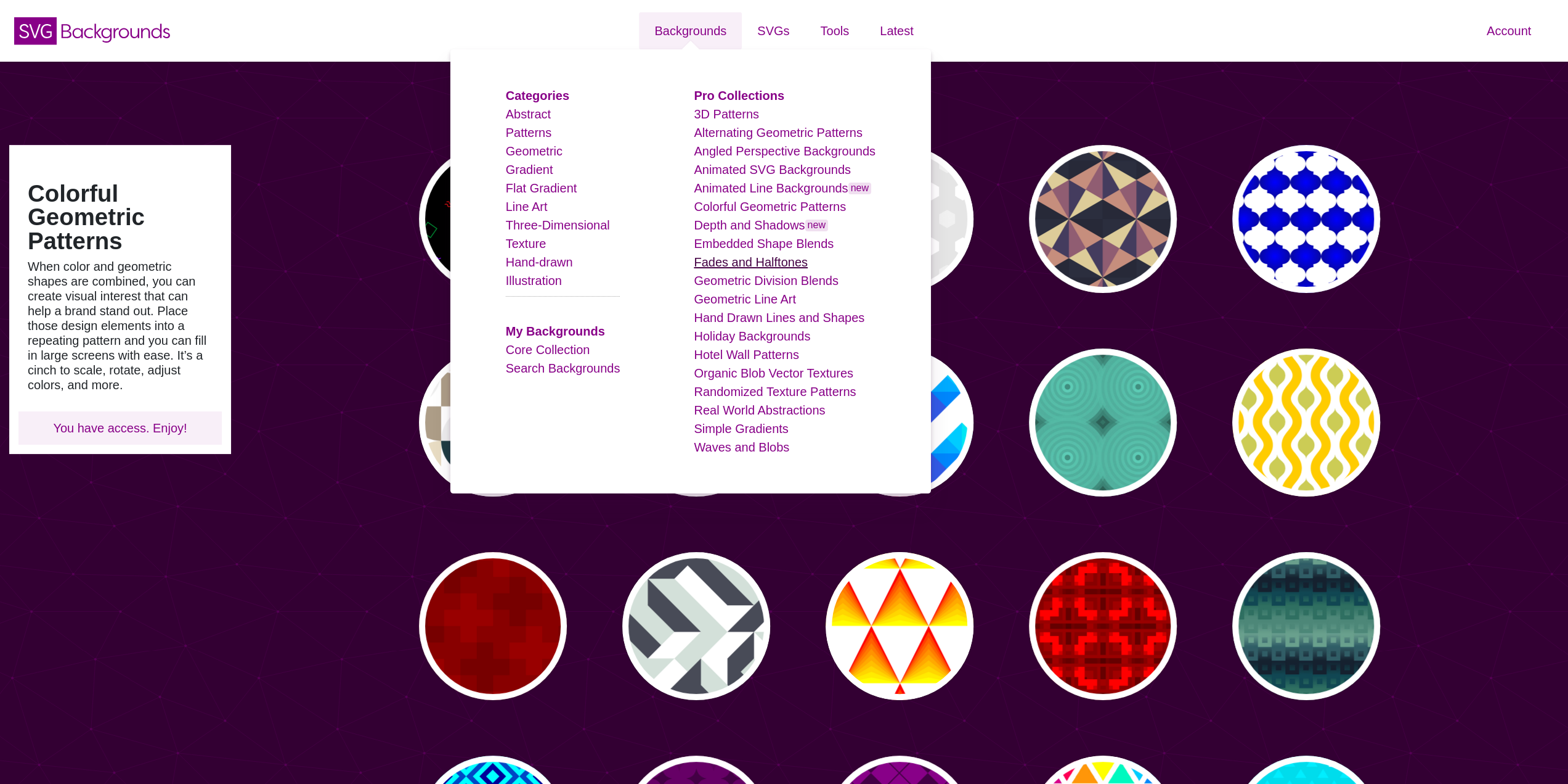
click at [771, 266] on link "Fades and Halftones" at bounding box center [751, 261] width 114 height 14
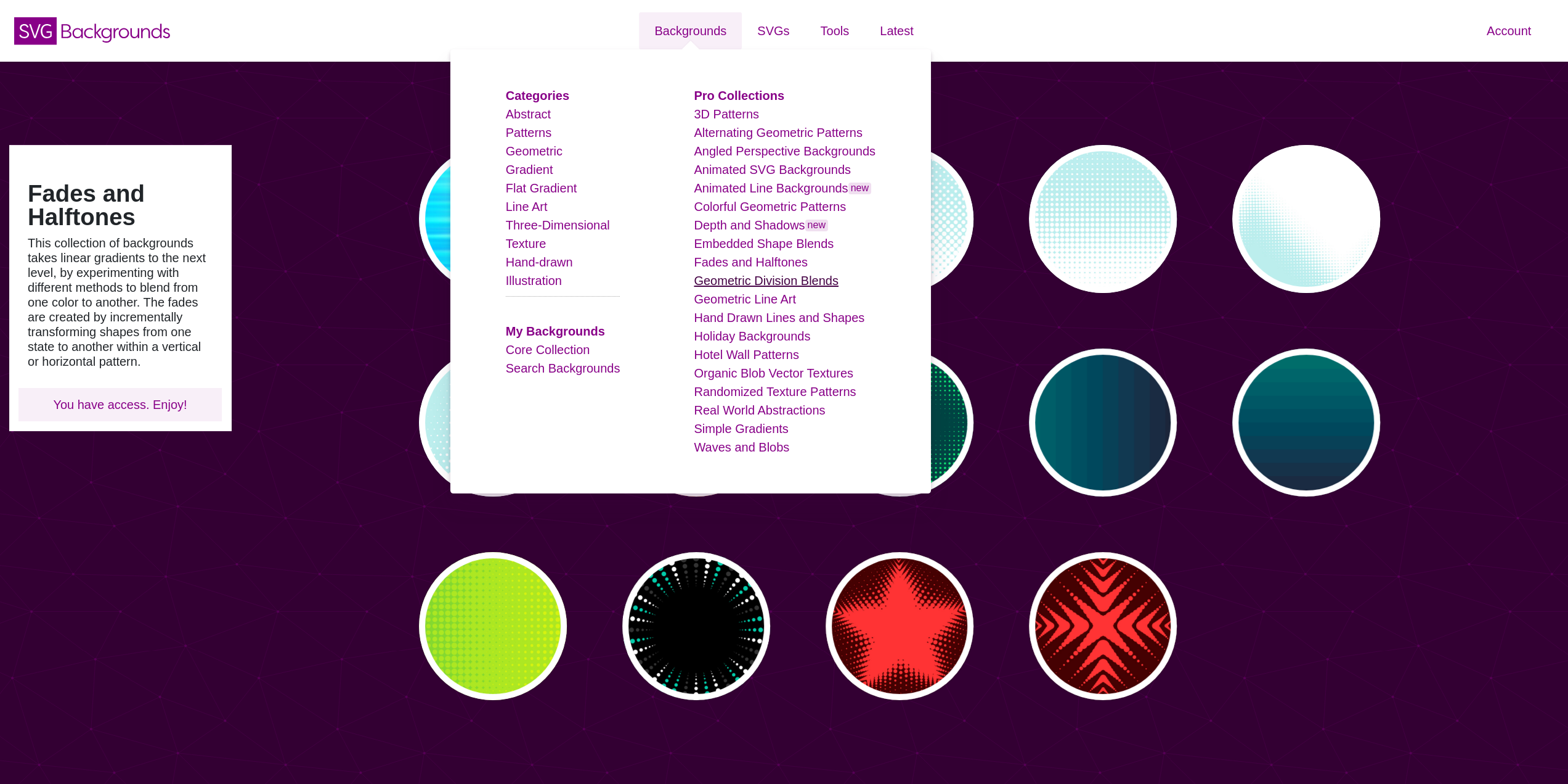
click at [769, 284] on link "Geometric Division Blends" at bounding box center [767, 280] width 145 height 14
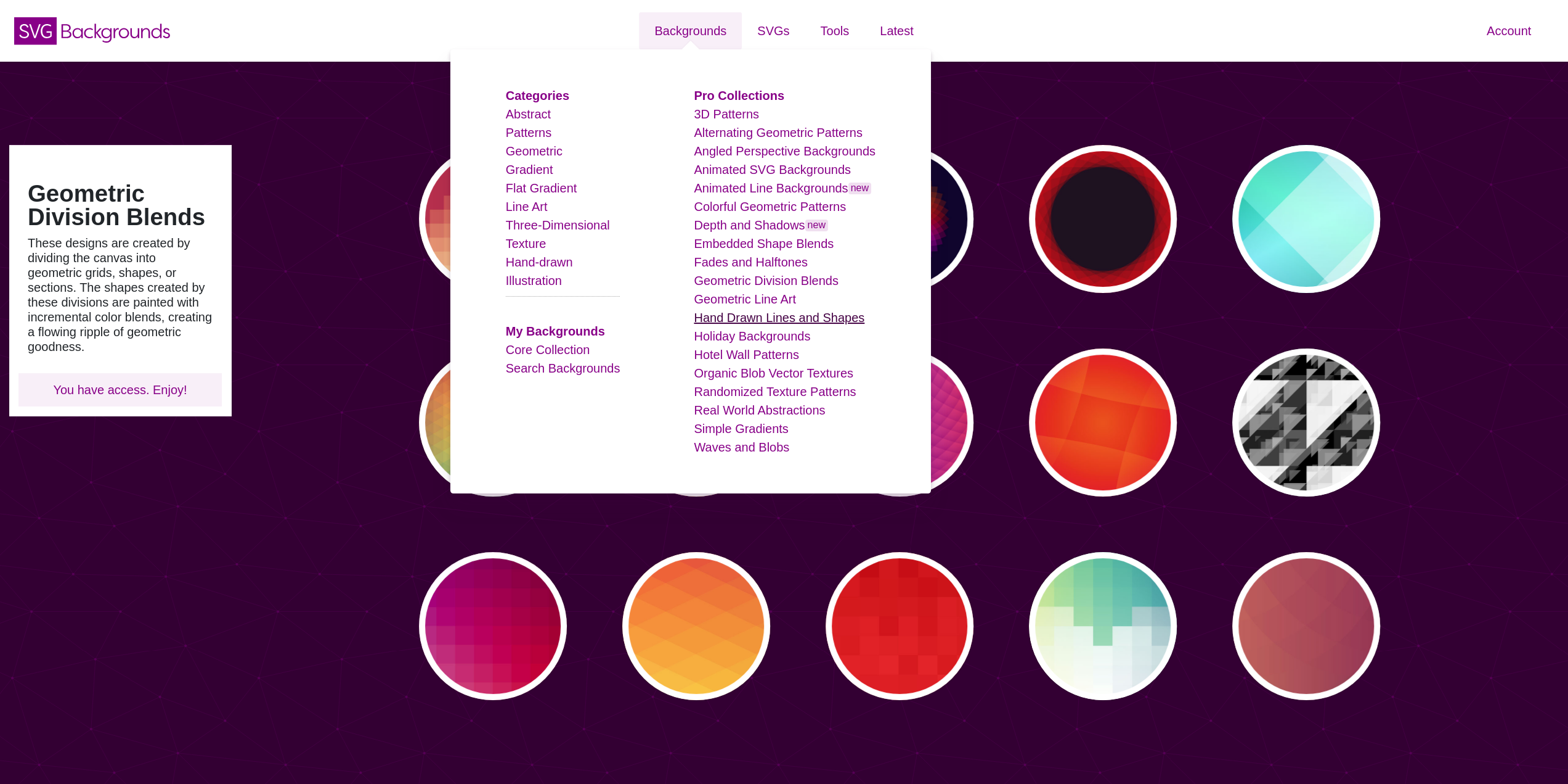
click at [772, 312] on link "Hand Drawn Lines and Shapes" at bounding box center [780, 317] width 171 height 14
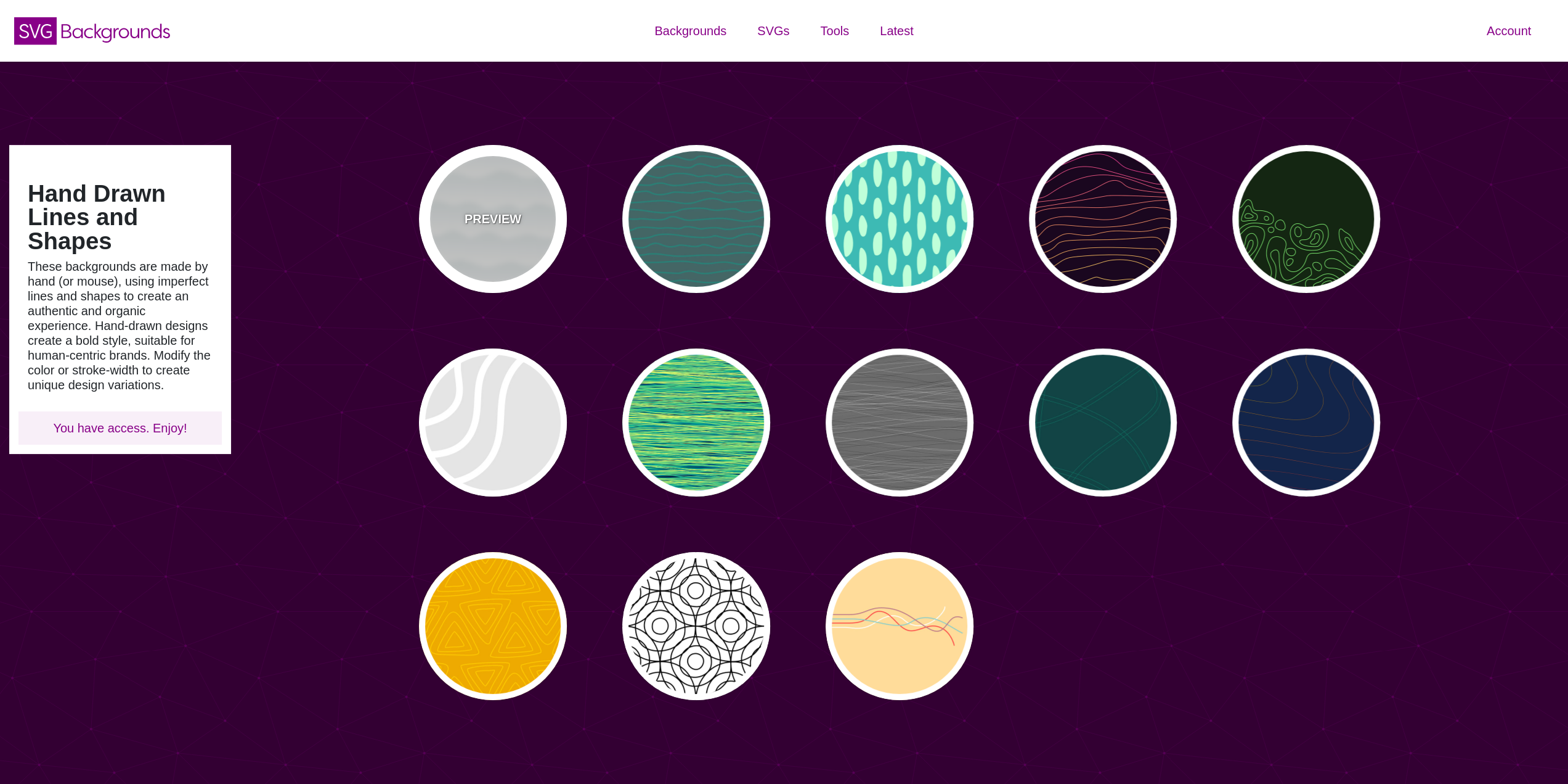
click at [493, 219] on p "PREVIEW" at bounding box center [493, 219] width 57 height 19
type input "#FFFFFF"
type input "#779999"
type input "#99BBBB"
type input "0"
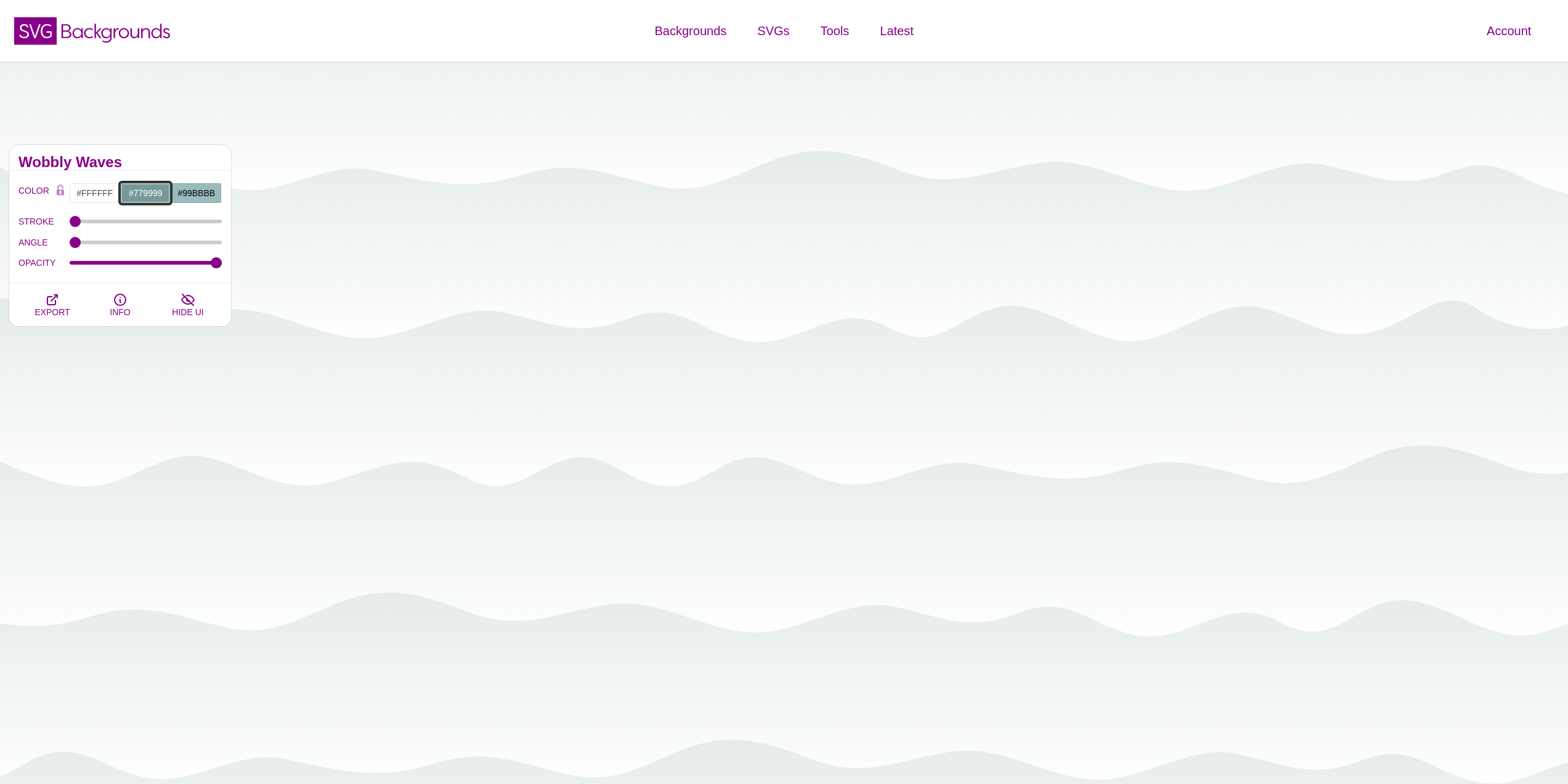
click at [145, 191] on input "#779999" at bounding box center [145, 193] width 51 height 21
drag, startPoint x: 387, startPoint y: 257, endPoint x: 388, endPoint y: 281, distance: 24.0
click at [388, 281] on div at bounding box center [388, 272] width 25 height 136
drag, startPoint x: 388, startPoint y: 282, endPoint x: 391, endPoint y: 312, distance: 30.1
click at [391, 312] on div at bounding box center [388, 272] width 25 height 136
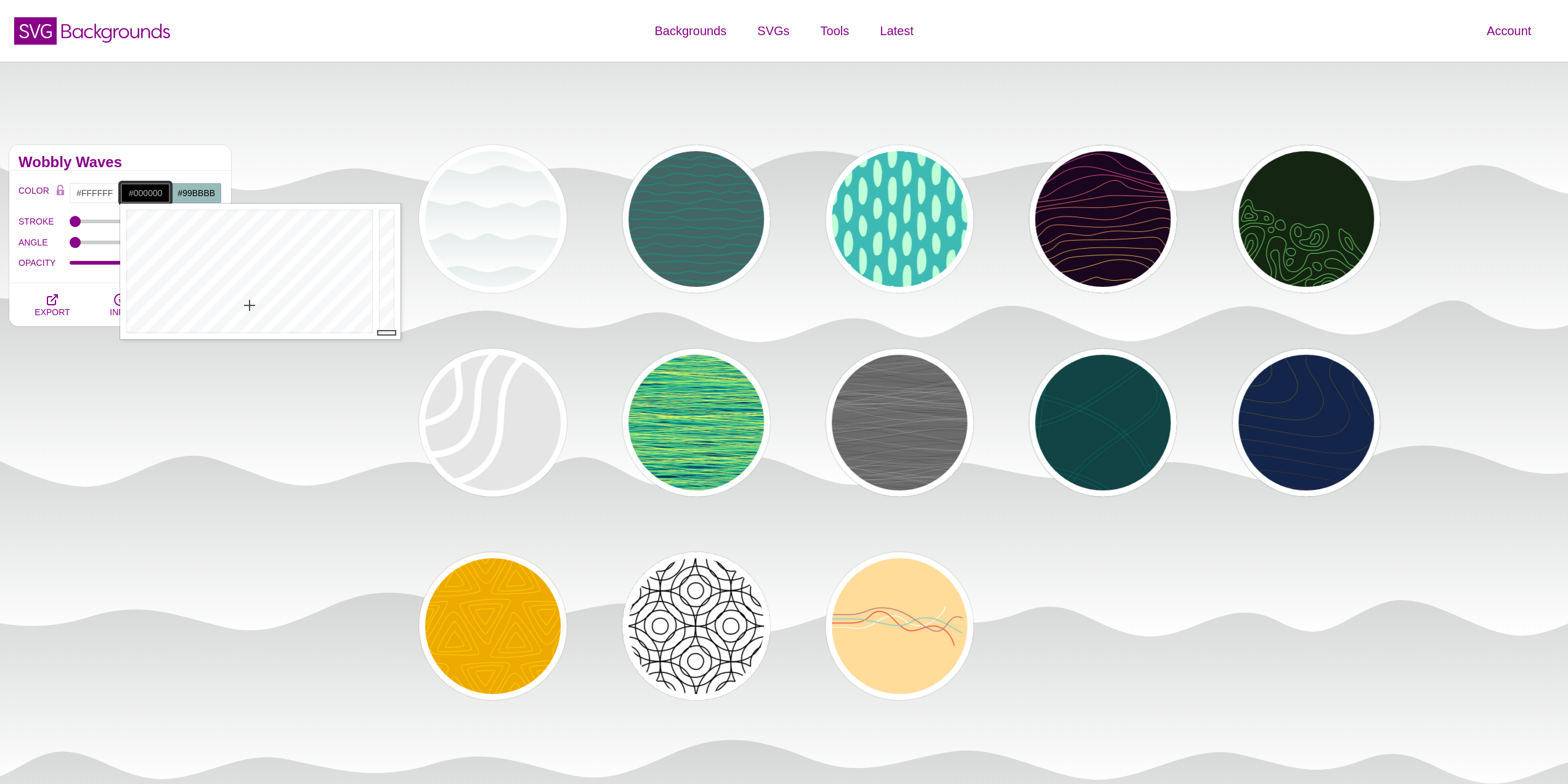
drag, startPoint x: 390, startPoint y: 311, endPoint x: 389, endPoint y: 343, distance: 32.0
drag, startPoint x: 384, startPoint y: 326, endPoint x: 385, endPoint y: 282, distance: 44.0
click at [385, 282] on div at bounding box center [388, 272] width 25 height 136
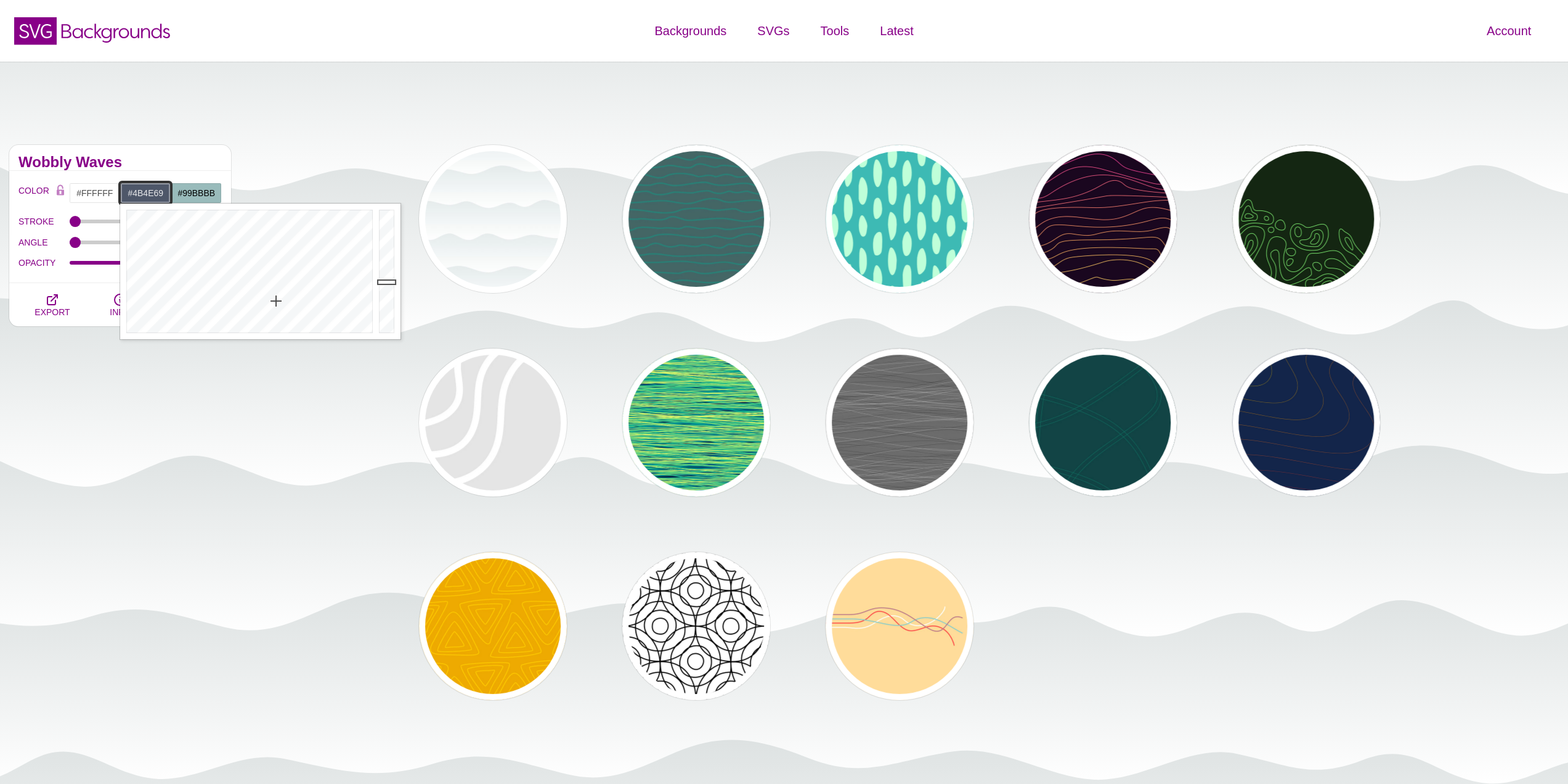
drag, startPoint x: 276, startPoint y: 301, endPoint x: 287, endPoint y: 298, distance: 11.4
click at [287, 298] on div at bounding box center [247, 272] width 256 height 136
drag, startPoint x: 283, startPoint y: 289, endPoint x: 279, endPoint y: 263, distance: 26.3
click at [279, 263] on div at bounding box center [247, 272] width 256 height 136
drag, startPoint x: 270, startPoint y: 255, endPoint x: 270, endPoint y: 248, distance: 7.0
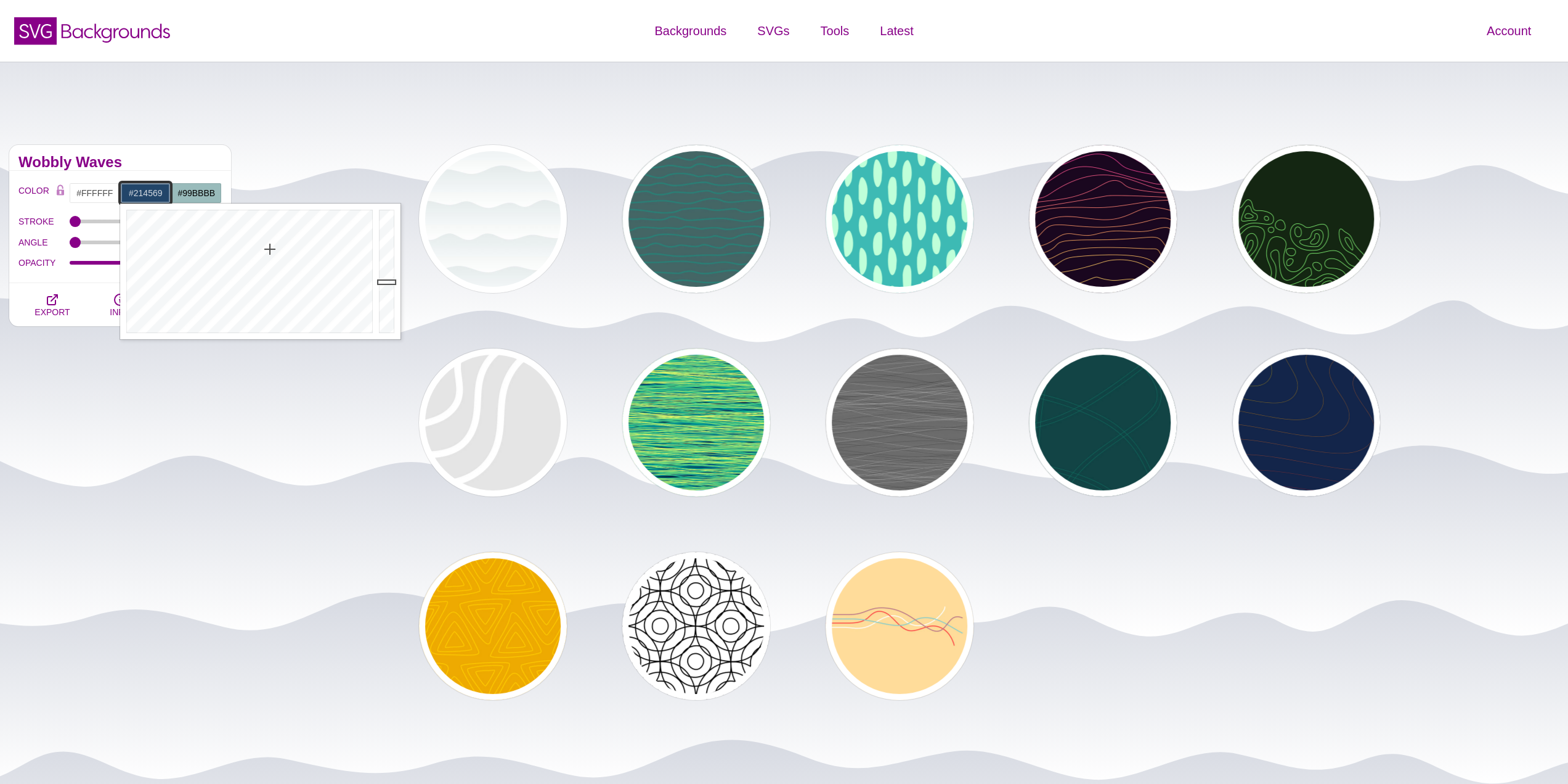
click at [270, 248] on div at bounding box center [247, 272] width 256 height 136
type input "#0C2169"
drag, startPoint x: 275, startPoint y: 233, endPoint x: 281, endPoint y: 224, distance: 10.8
click at [281, 224] on div at bounding box center [247, 272] width 256 height 136
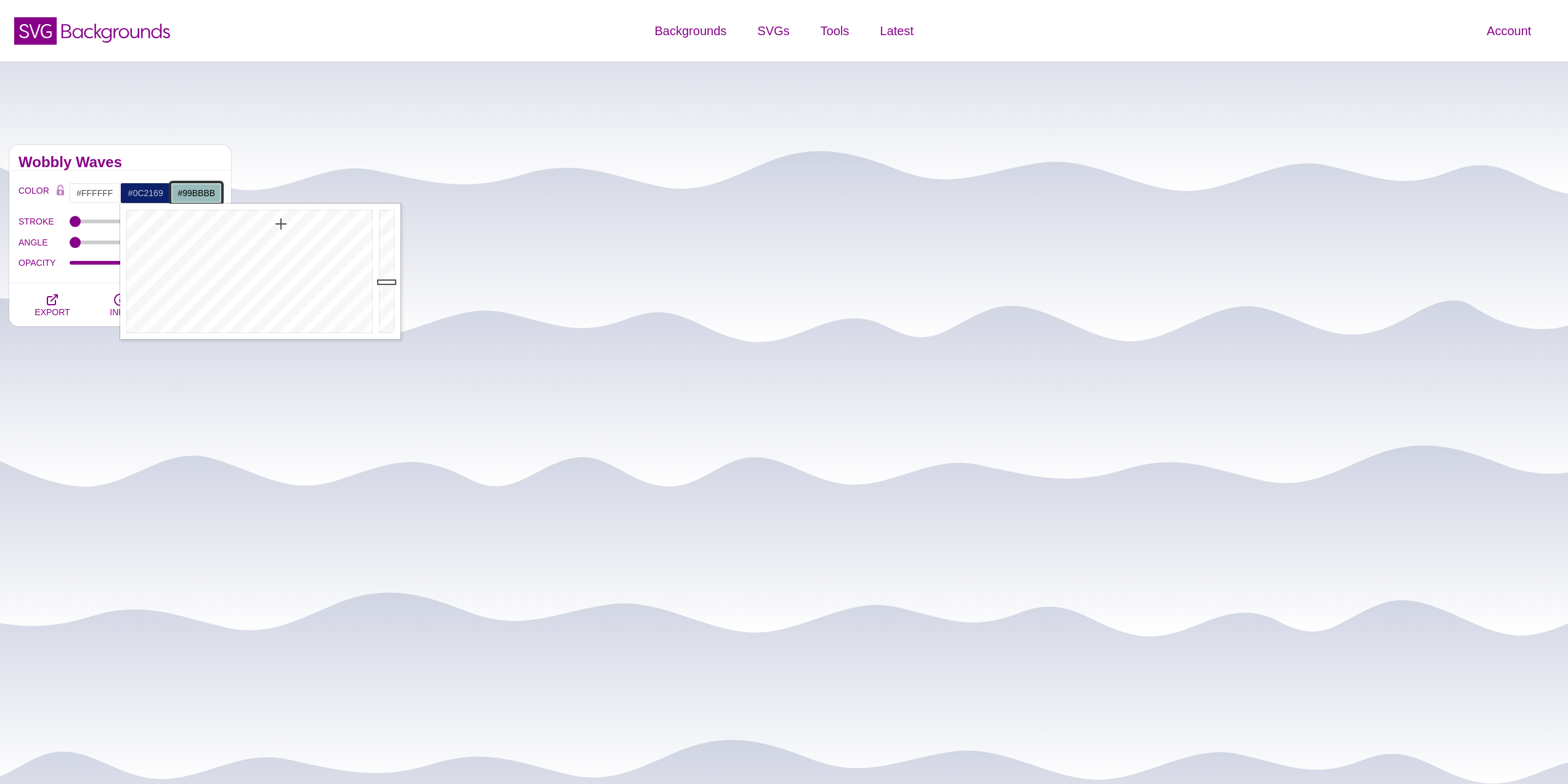
click at [196, 186] on input "#99BBBB" at bounding box center [196, 193] width 51 height 21
click at [329, 220] on div at bounding box center [298, 272] width 256 height 136
drag, startPoint x: 340, startPoint y: 224, endPoint x: 343, endPoint y: 217, distance: 7.6
click at [343, 217] on div at bounding box center [298, 272] width 256 height 136
drag, startPoint x: 433, startPoint y: 245, endPoint x: 432, endPoint y: 307, distance: 62.0
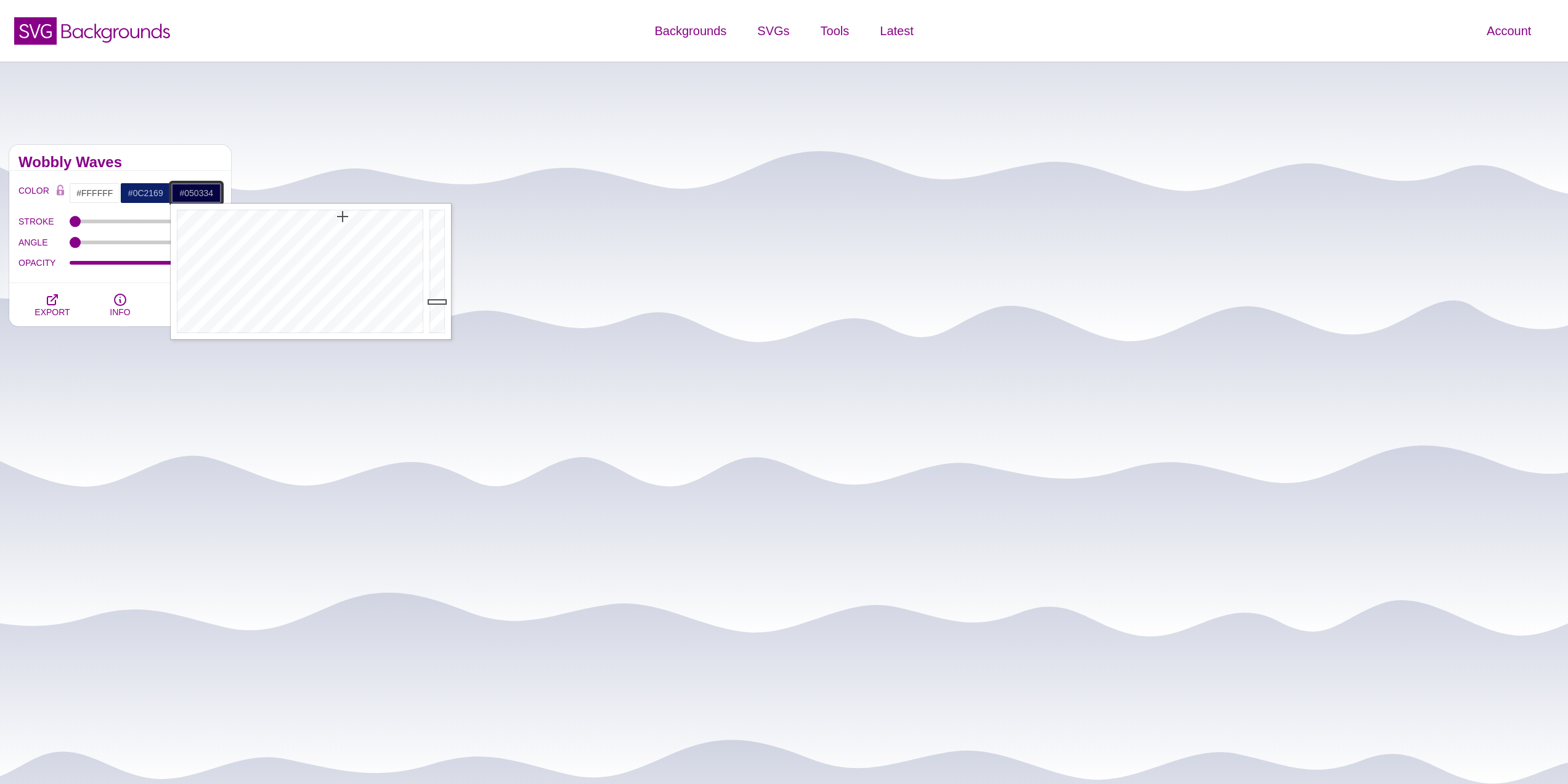
click at [432, 307] on div at bounding box center [439, 272] width 25 height 136
drag, startPoint x: 432, startPoint y: 307, endPoint x: 436, endPoint y: 323, distance: 16.5
click at [436, 334] on div at bounding box center [439, 272] width 25 height 136
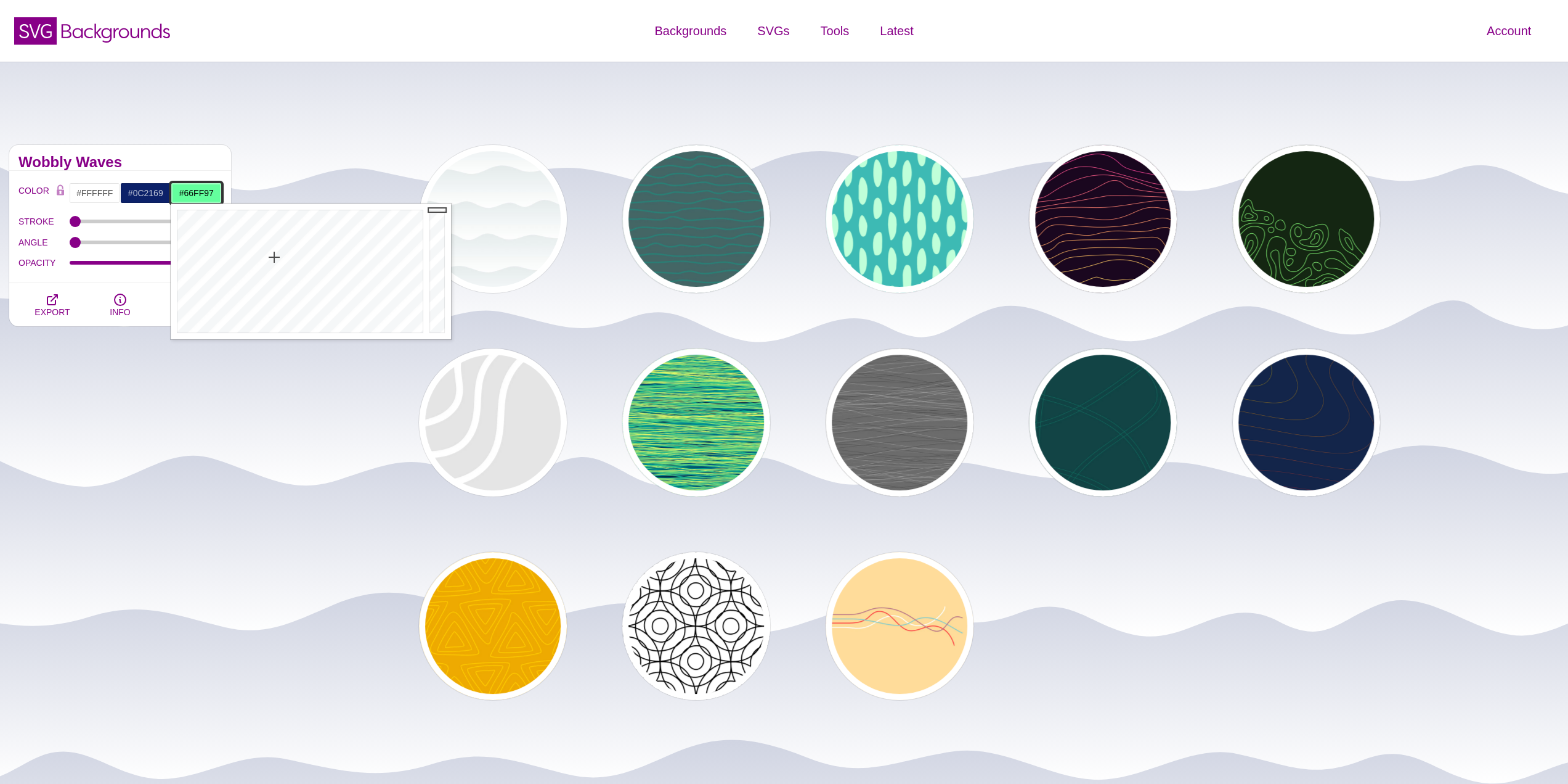
drag, startPoint x: 294, startPoint y: 247, endPoint x: 272, endPoint y: 259, distance: 25.1
click at [272, 259] on div at bounding box center [298, 272] width 256 height 136
type input "#6FC7FF"
drag, startPoint x: 294, startPoint y: 264, endPoint x: 316, endPoint y: 262, distance: 22.1
click at [316, 262] on div at bounding box center [298, 272] width 256 height 136
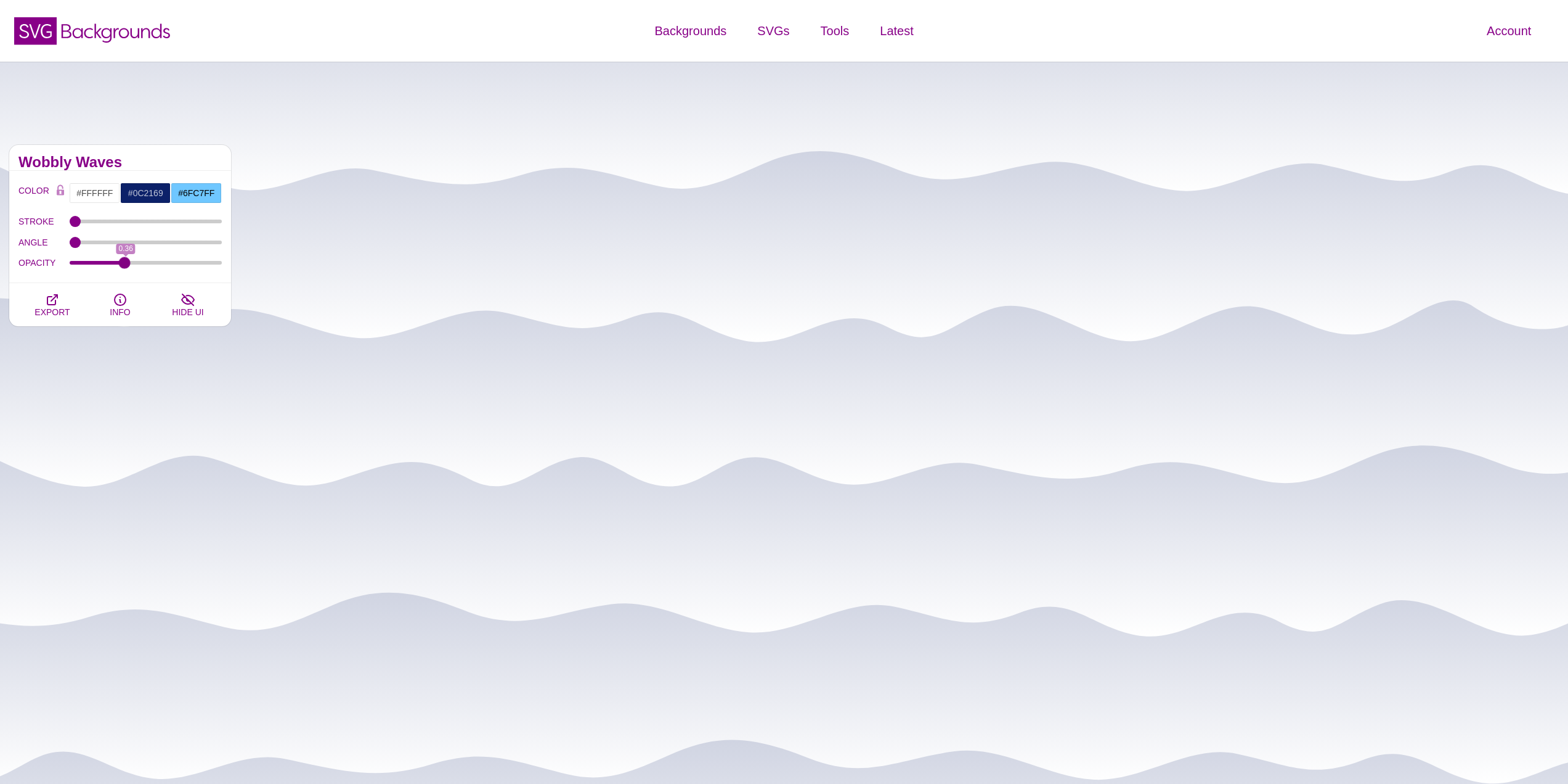
click at [124, 264] on input "OPACITY" at bounding box center [146, 262] width 152 height 5
drag, startPoint x: 124, startPoint y: 264, endPoint x: 99, endPoint y: 264, distance: 25.0
click at [99, 264] on input "OPACITY" at bounding box center [146, 262] width 152 height 5
drag, startPoint x: 99, startPoint y: 267, endPoint x: 56, endPoint y: 270, distance: 43.1
click at [70, 265] on input "OPACITY" at bounding box center [146, 262] width 152 height 5
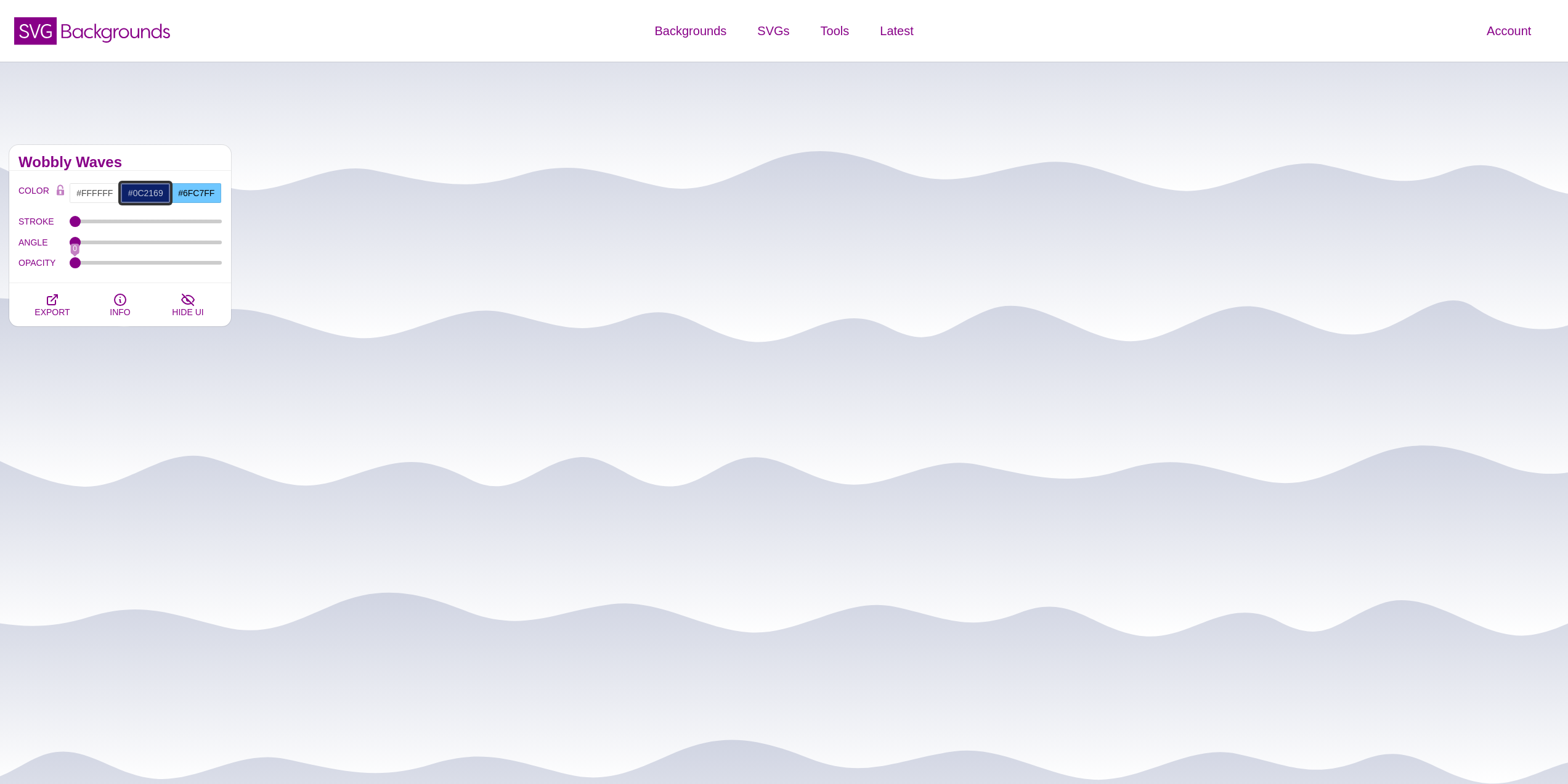
click at [141, 194] on input "#0C2169" at bounding box center [145, 193] width 51 height 21
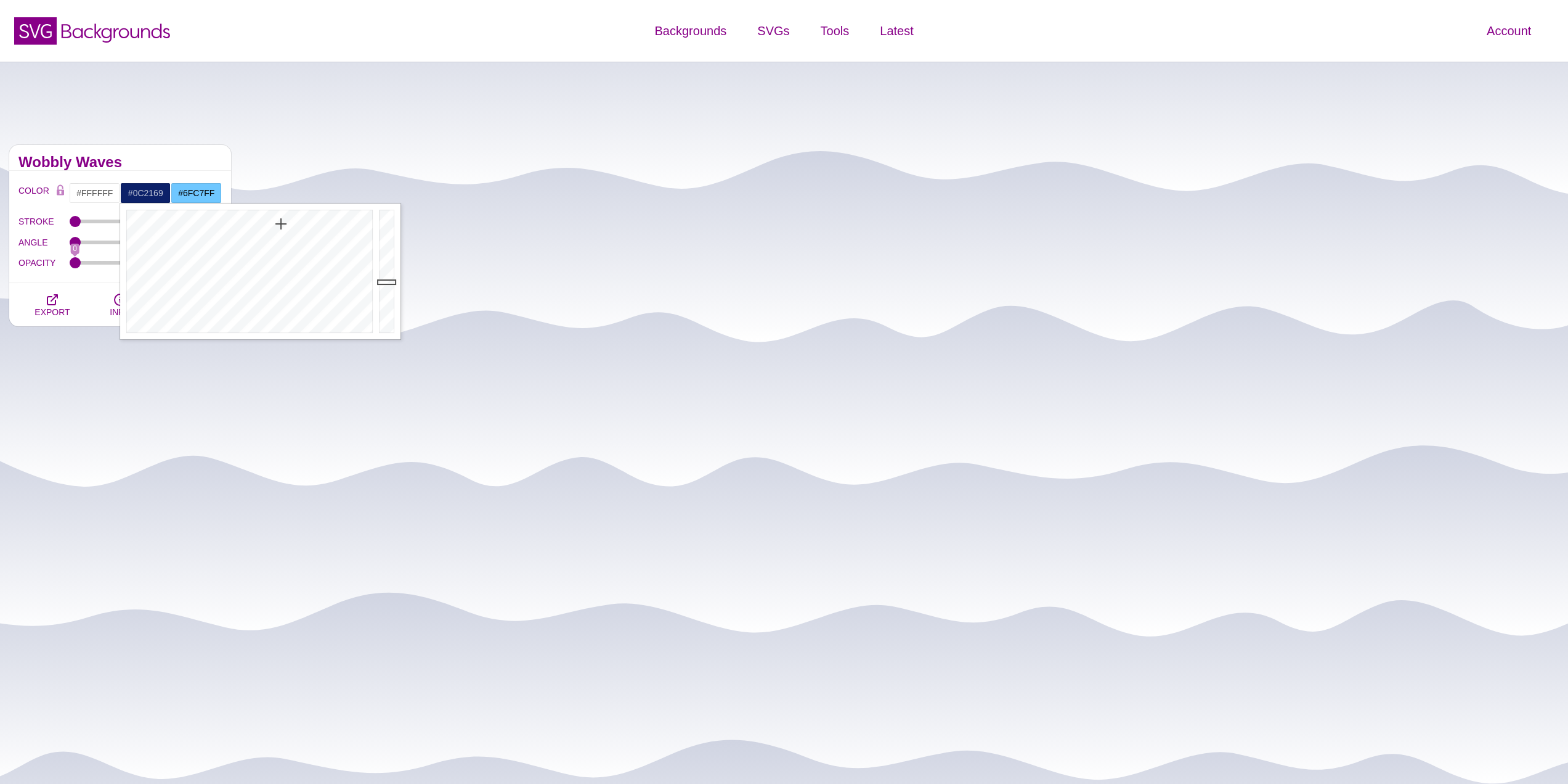
click at [99, 264] on div "OPACITY 0" at bounding box center [120, 263] width 204 height 21
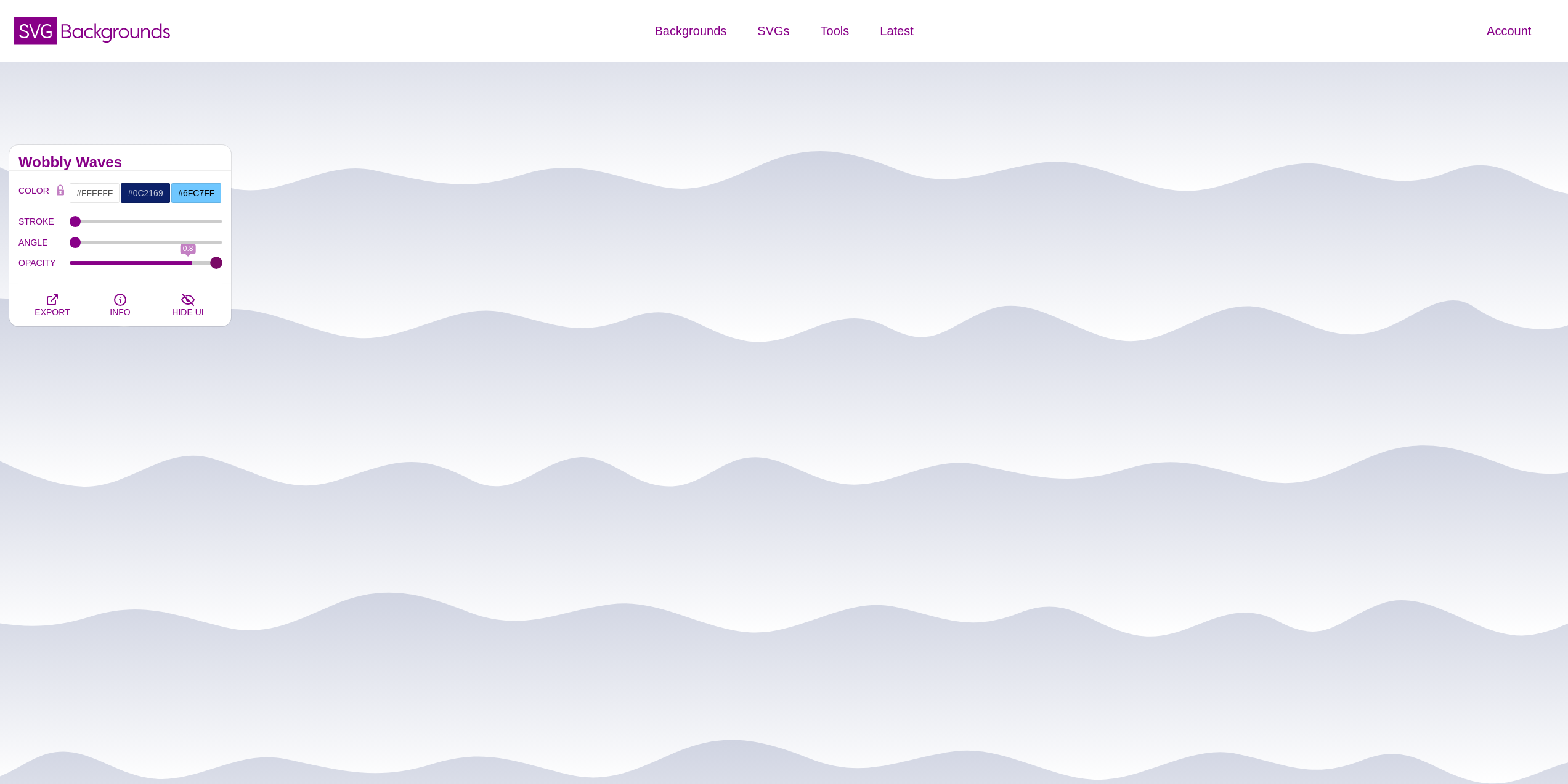
drag, startPoint x: 78, startPoint y: 265, endPoint x: 227, endPoint y: 281, distance: 149.9
click at [222, 265] on input "OPACITY" at bounding box center [146, 262] width 152 height 5
drag, startPoint x: 212, startPoint y: 267, endPoint x: 125, endPoint y: 266, distance: 87.0
type input "0.36"
click at [125, 265] on input "OPACITY" at bounding box center [146, 262] width 152 height 5
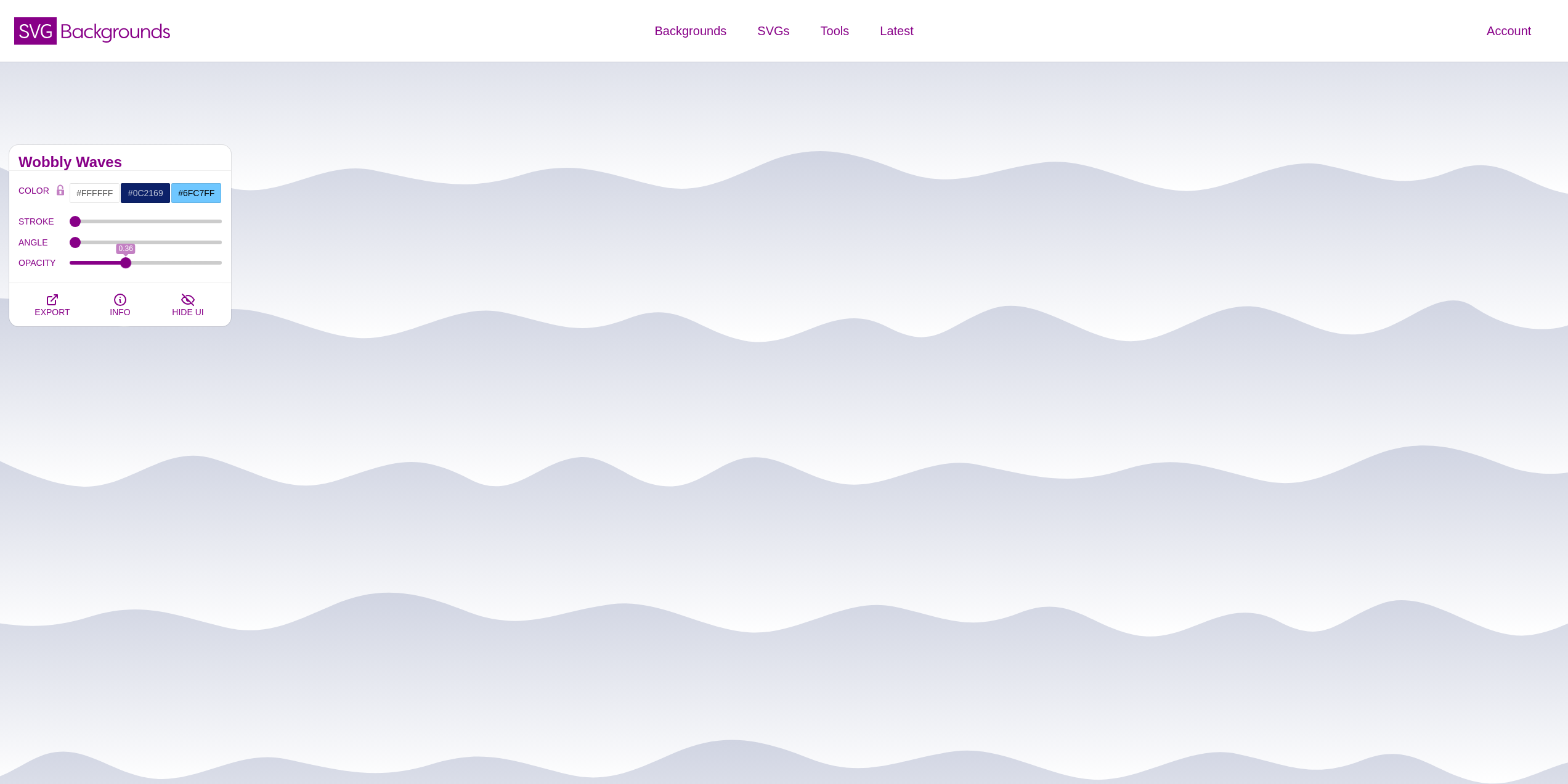
click at [96, 115] on div "Hand Drawn Lines and Shapes These backgrounds are made by hand (or mouse), usin…" at bounding box center [784, 458] width 1568 height 795
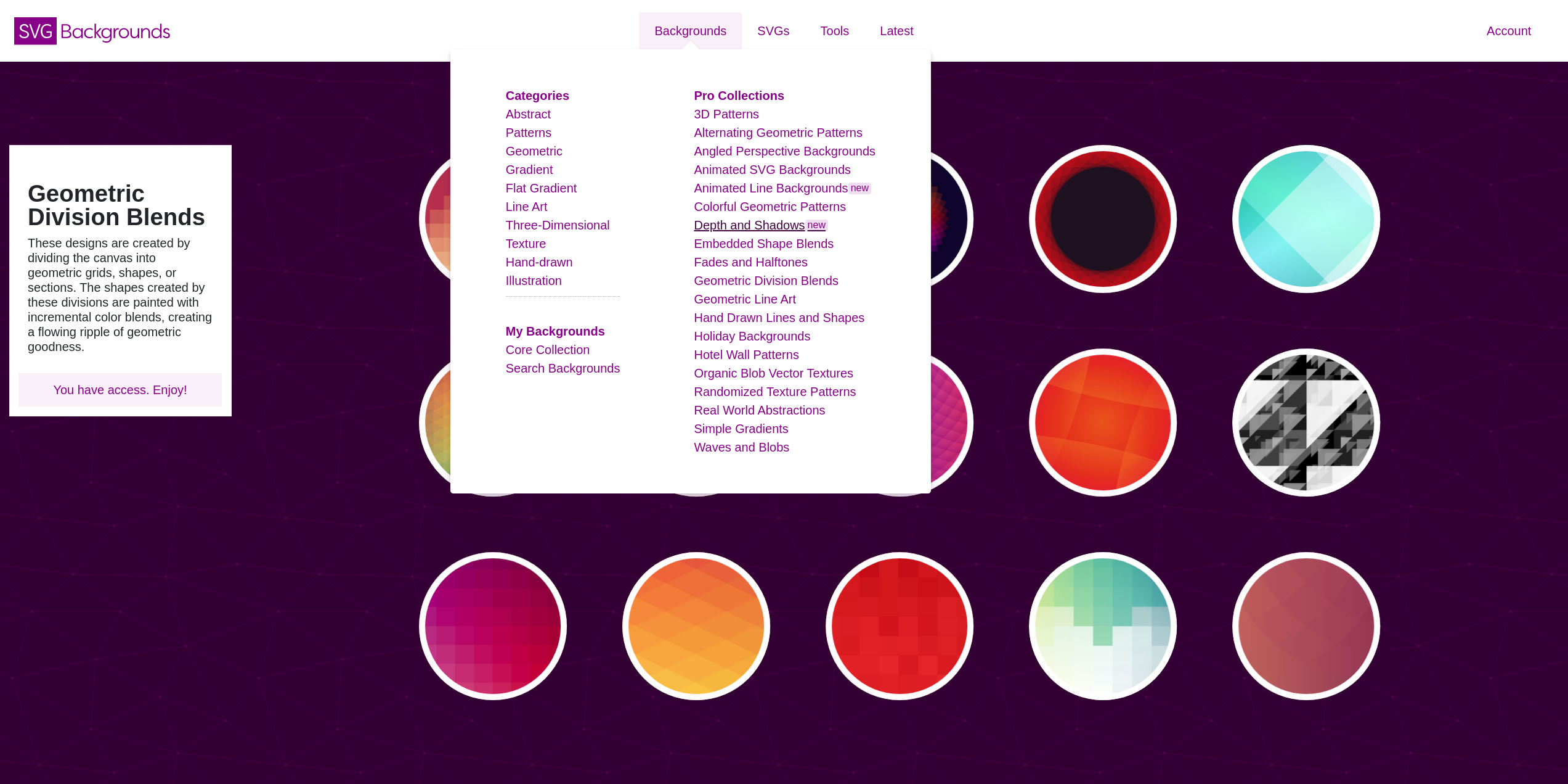
click at [720, 219] on link "Depth and Shadows new" at bounding box center [761, 225] width 135 height 14
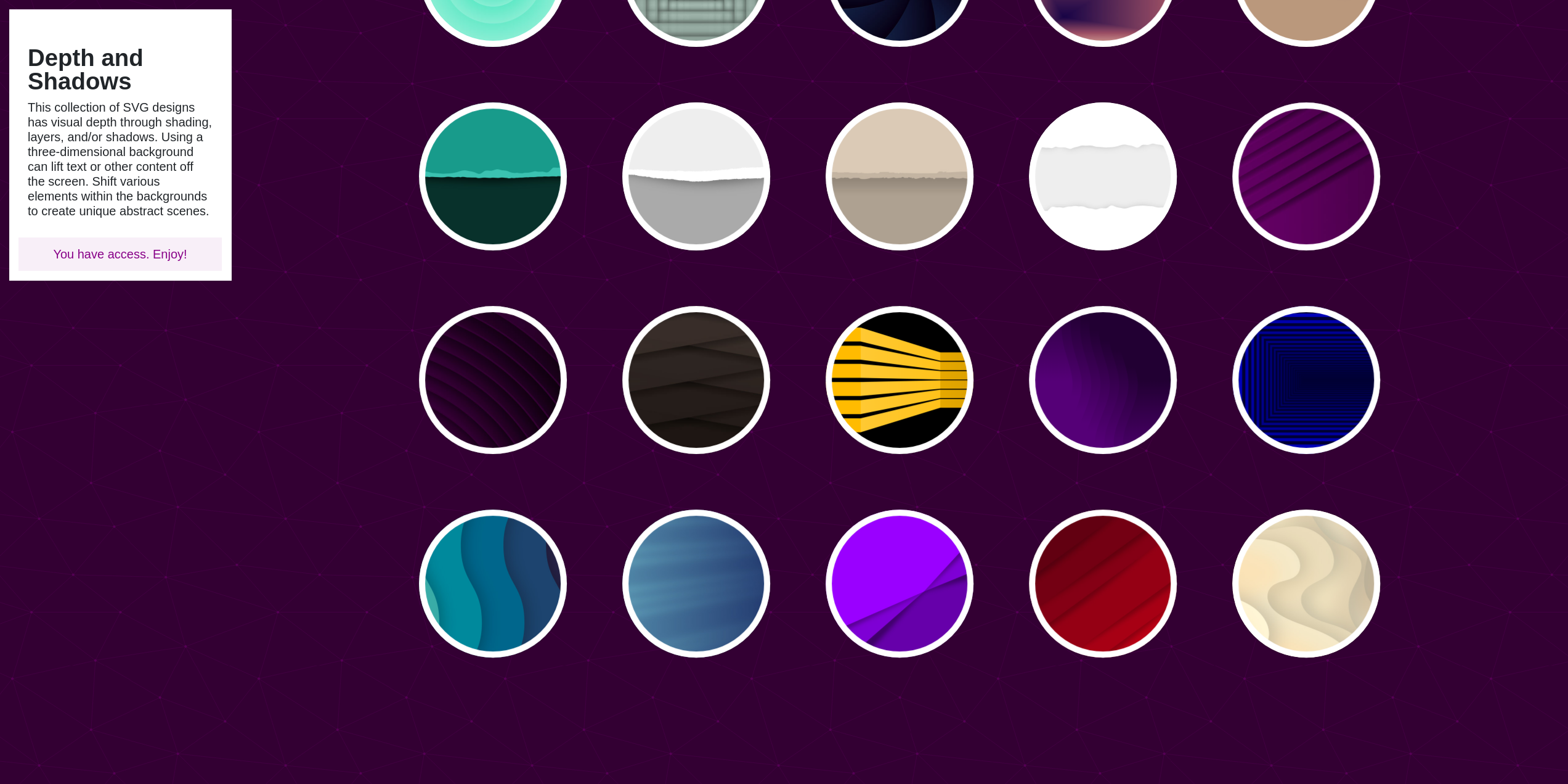
scroll to position [246, 0]
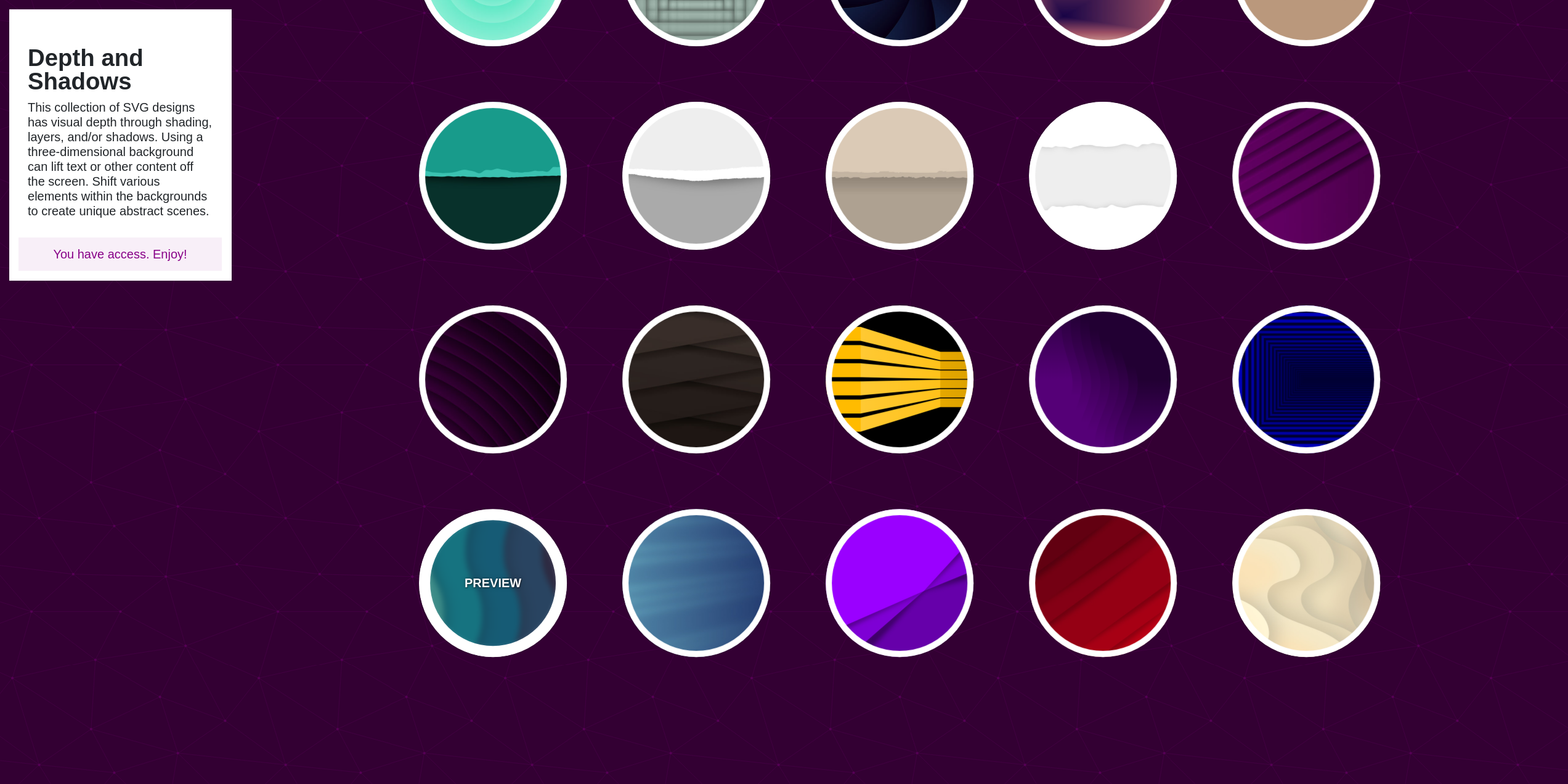
click at [491, 585] on p "PREVIEW" at bounding box center [493, 583] width 57 height 19
type input "#220022"
type input "#77CCAA"
type input "0"
type input "0.3"
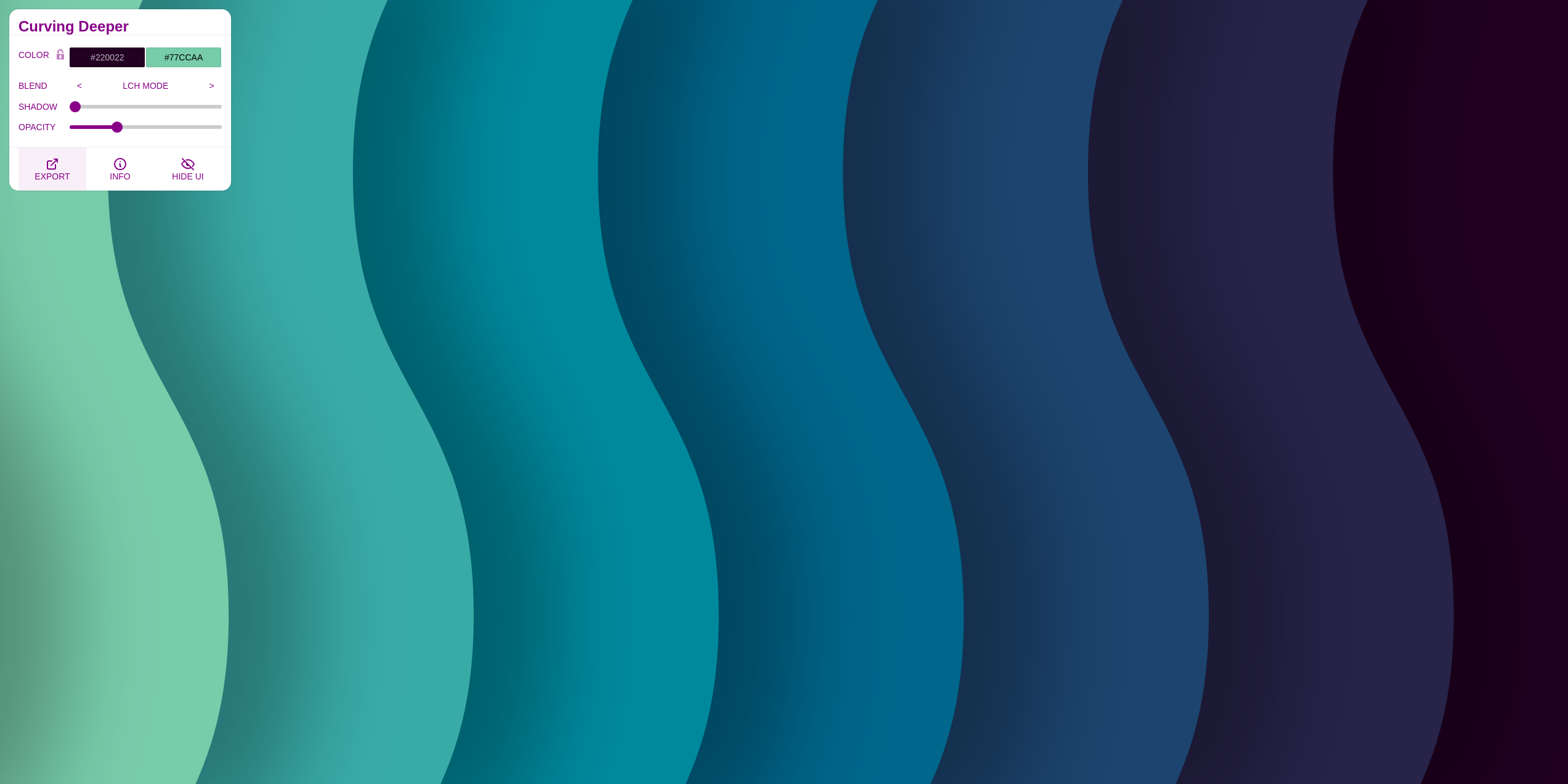
click at [54, 175] on span "EXPORT" at bounding box center [52, 176] width 35 height 10
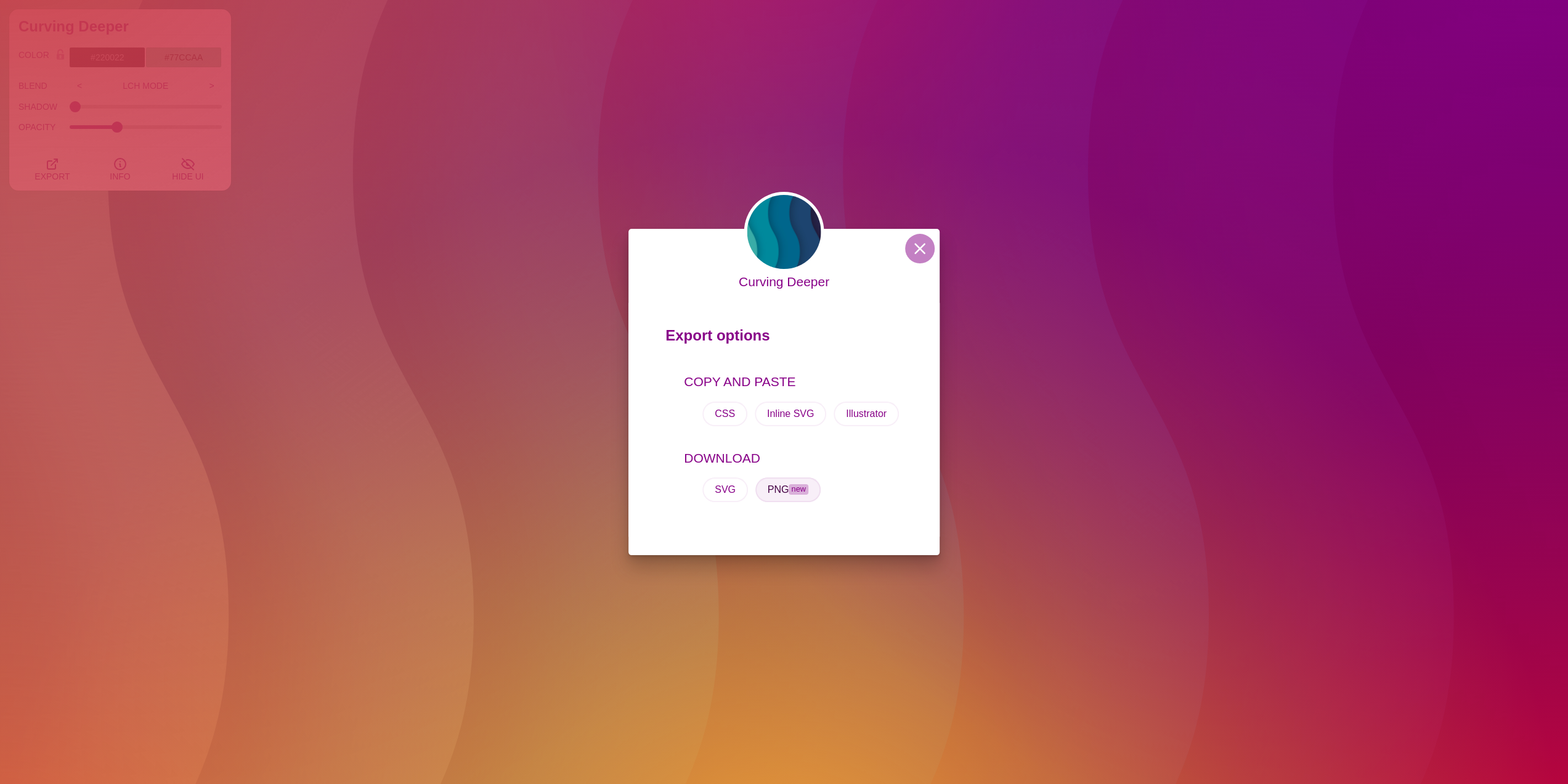
click at [787, 495] on button "PNG new" at bounding box center [788, 489] width 65 height 25
drag, startPoint x: 561, startPoint y: 99, endPoint x: 561, endPoint y: 88, distance: 11.0
click at [561, 99] on div "Curving Deeper Export options COPY AND PASTE CSS Inline SVG Illustrator DOWNLOA…" at bounding box center [784, 392] width 1568 height 784
